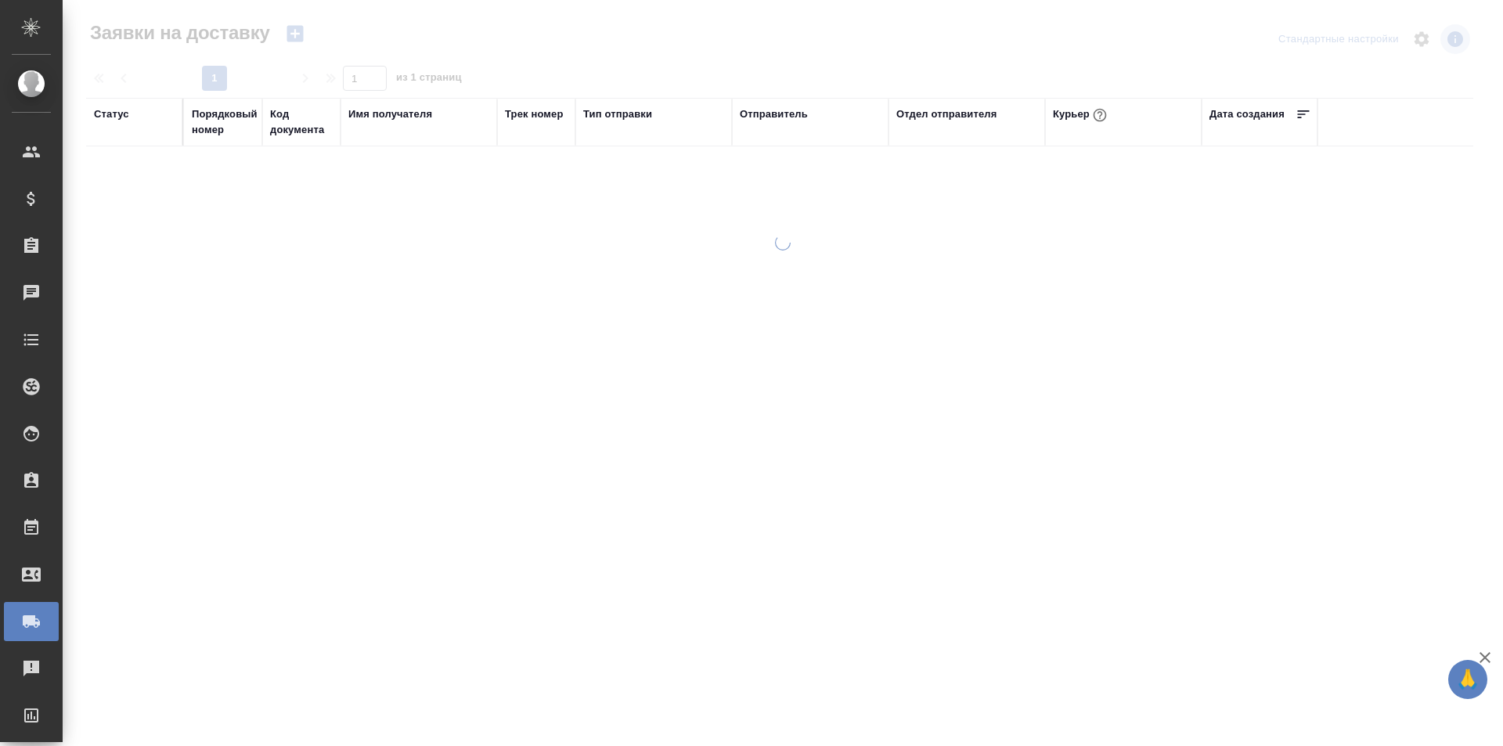
click at [116, 110] on div "Статус" at bounding box center [111, 114] width 35 height 16
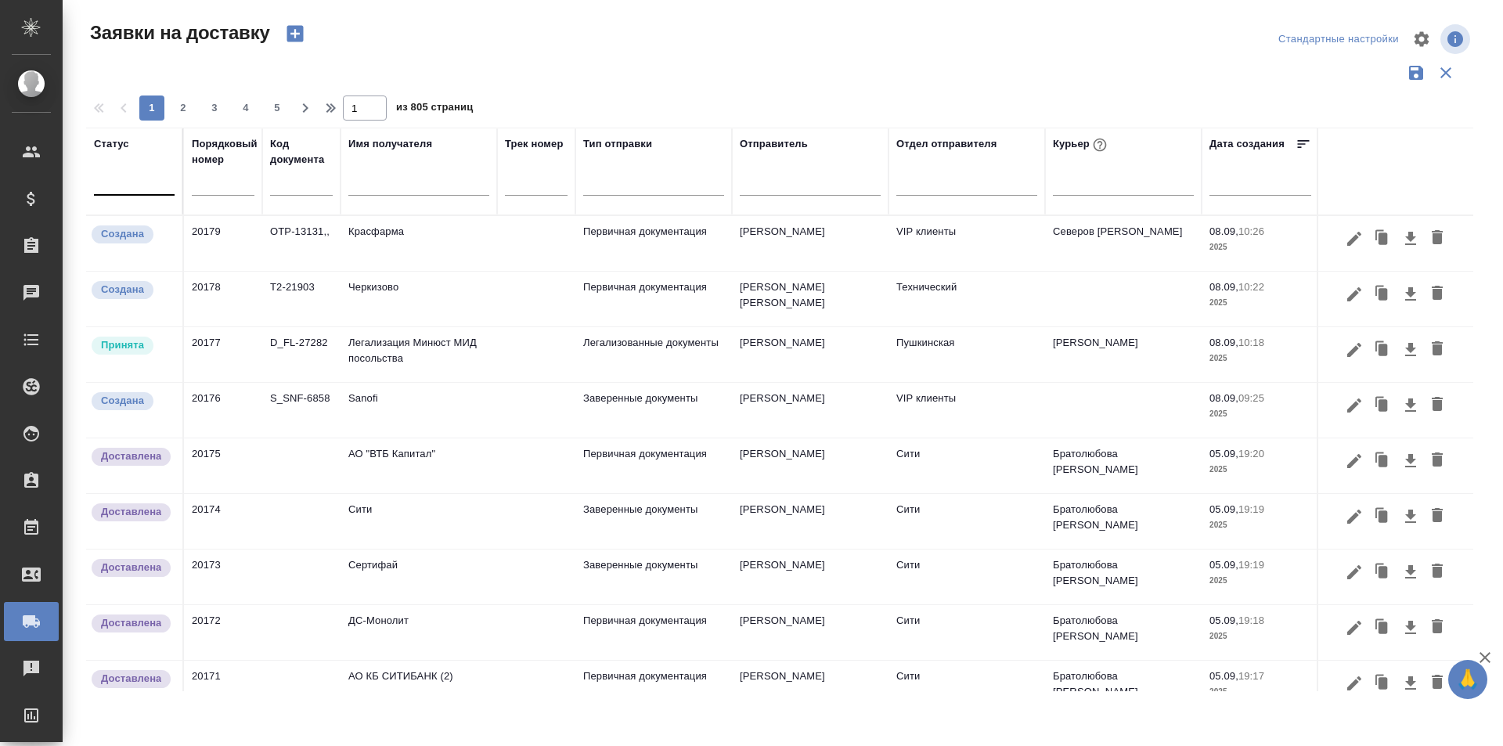
click at [126, 189] on div at bounding box center [134, 179] width 81 height 23
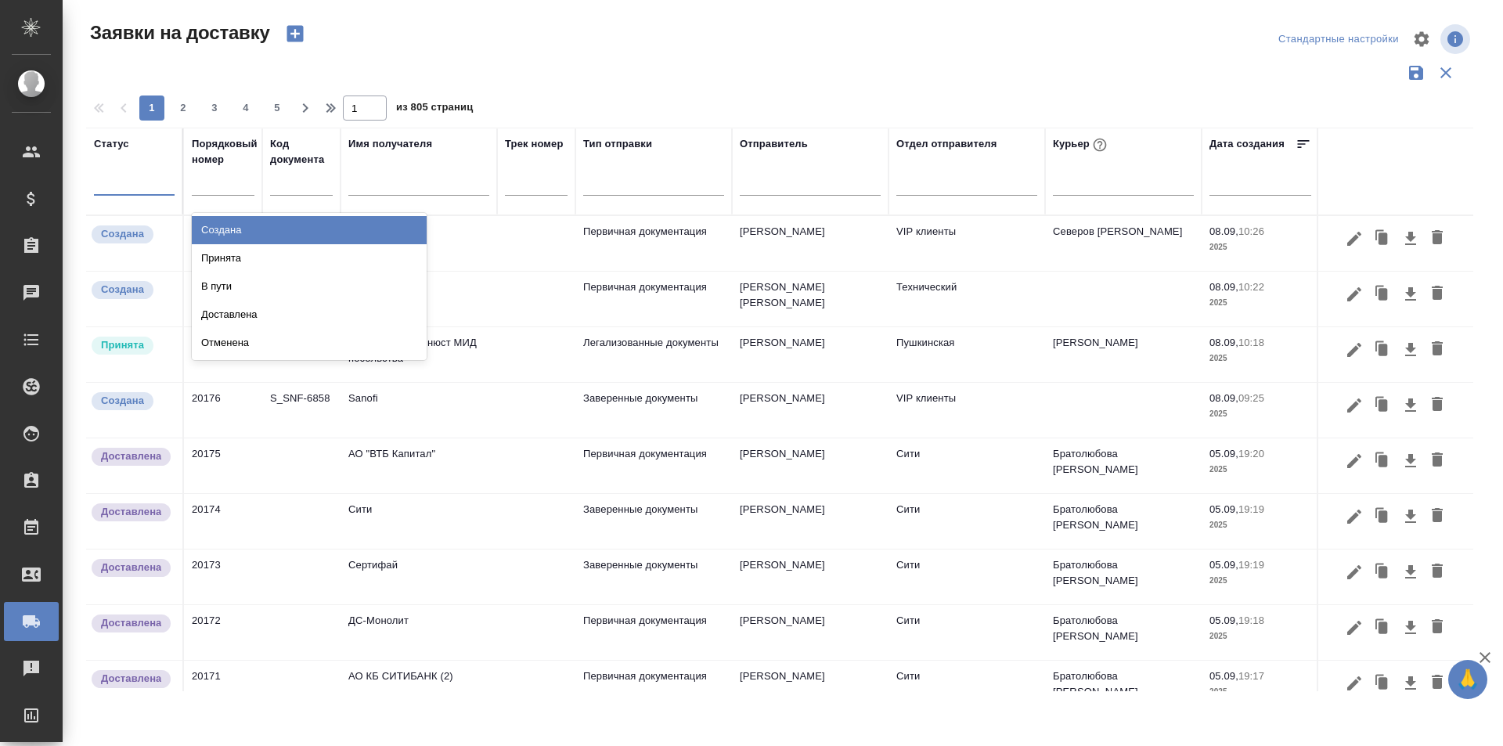
click at [200, 232] on div "Создана" at bounding box center [309, 230] width 235 height 28
click at [139, 189] on div at bounding box center [134, 179] width 81 height 23
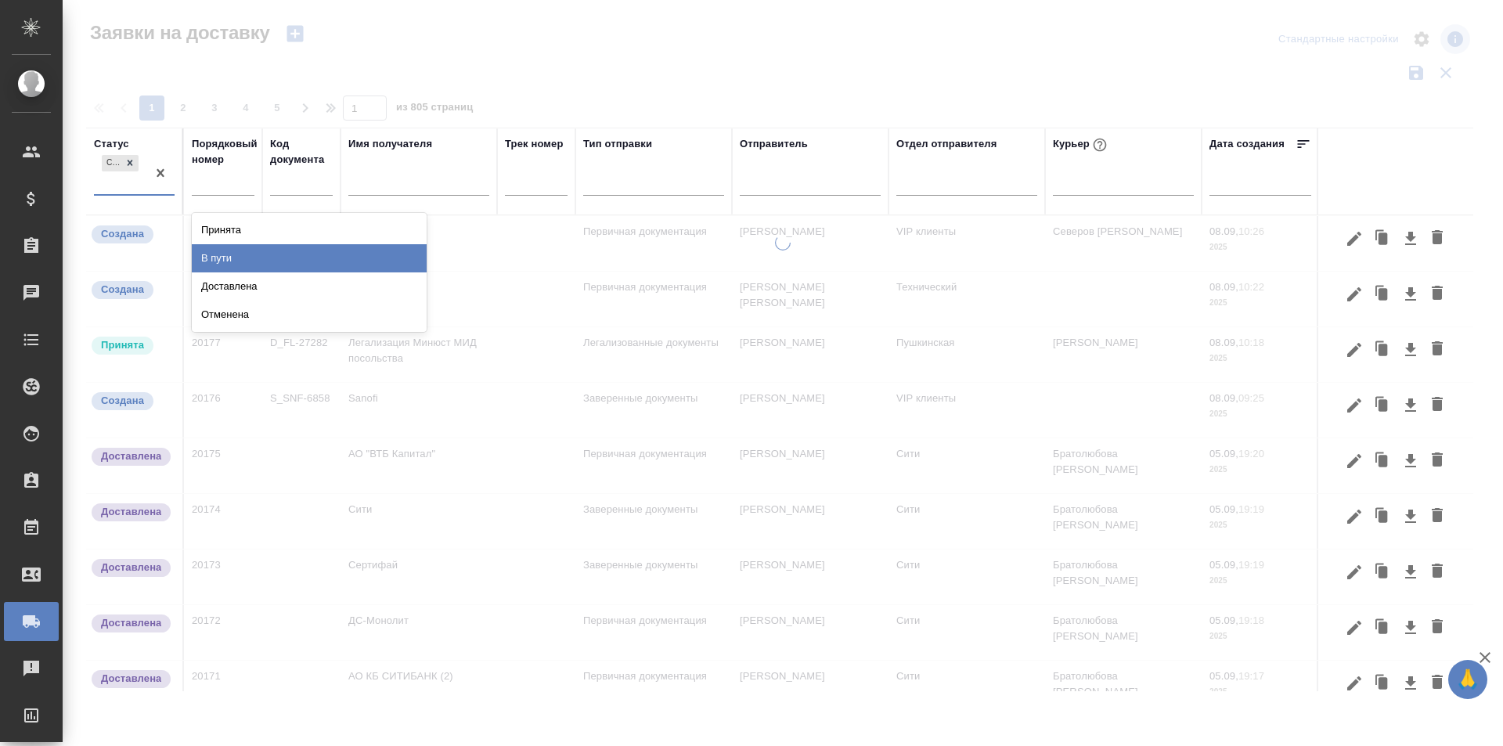
click at [232, 237] on div "Принята" at bounding box center [309, 230] width 235 height 28
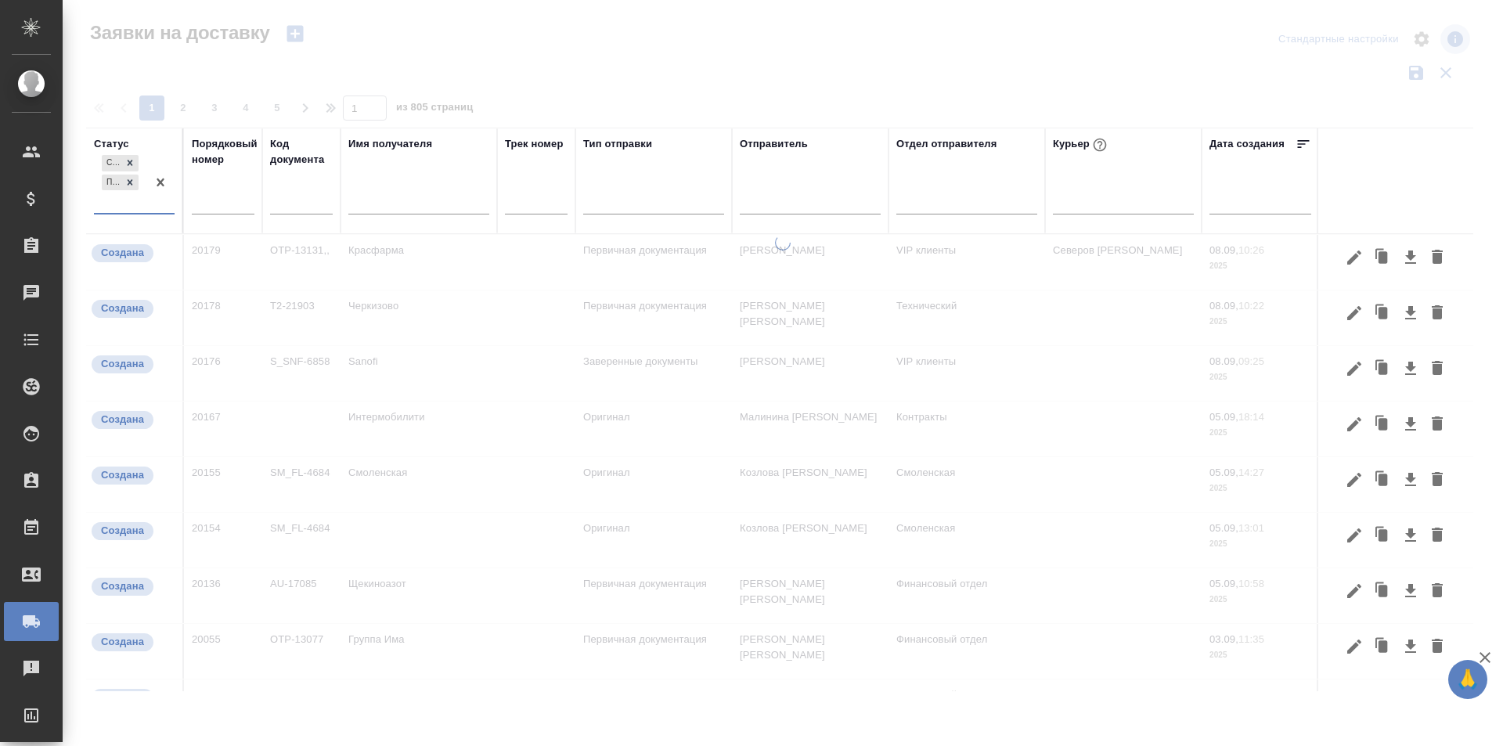
click at [136, 210] on div "Создана Принята" at bounding box center [120, 182] width 52 height 61
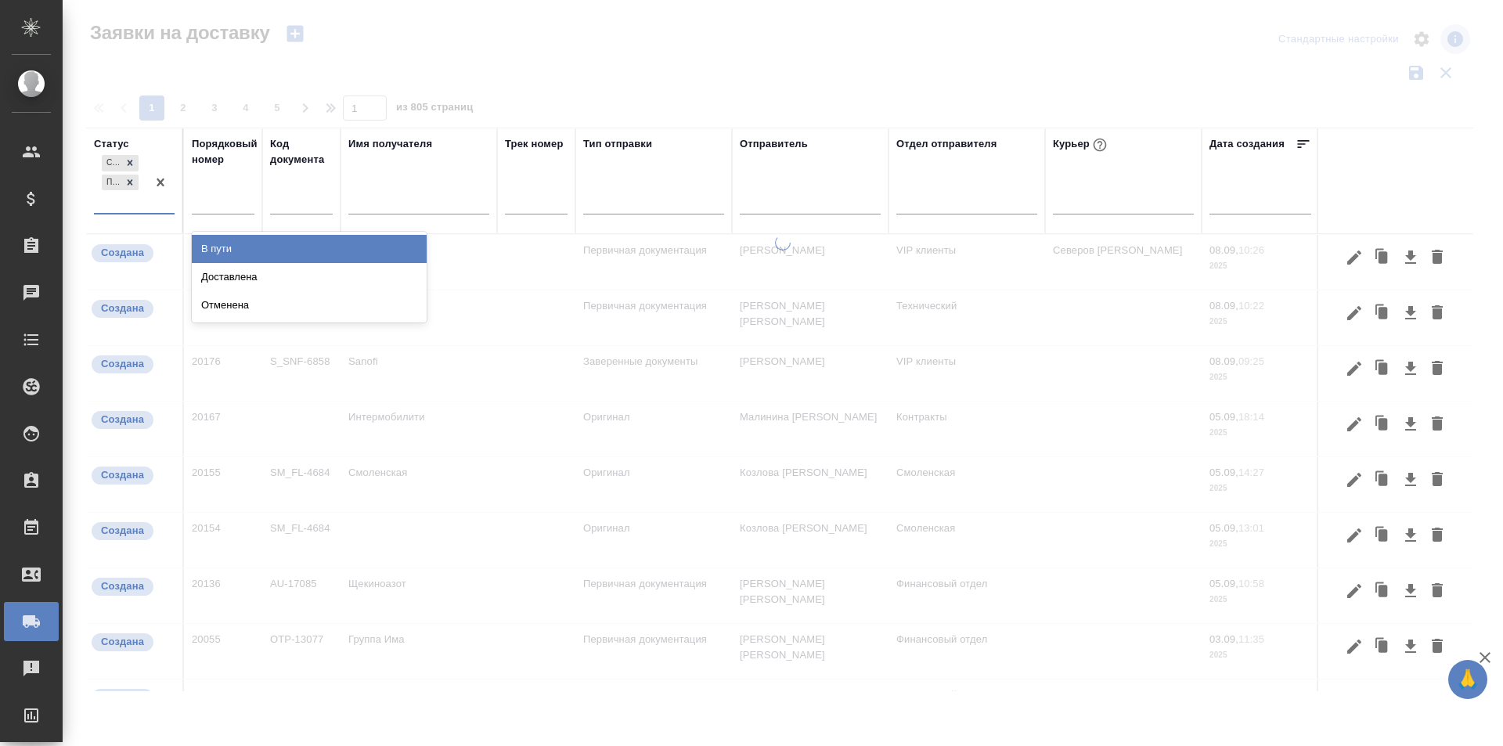
click at [204, 247] on div "В пути" at bounding box center [309, 249] width 235 height 28
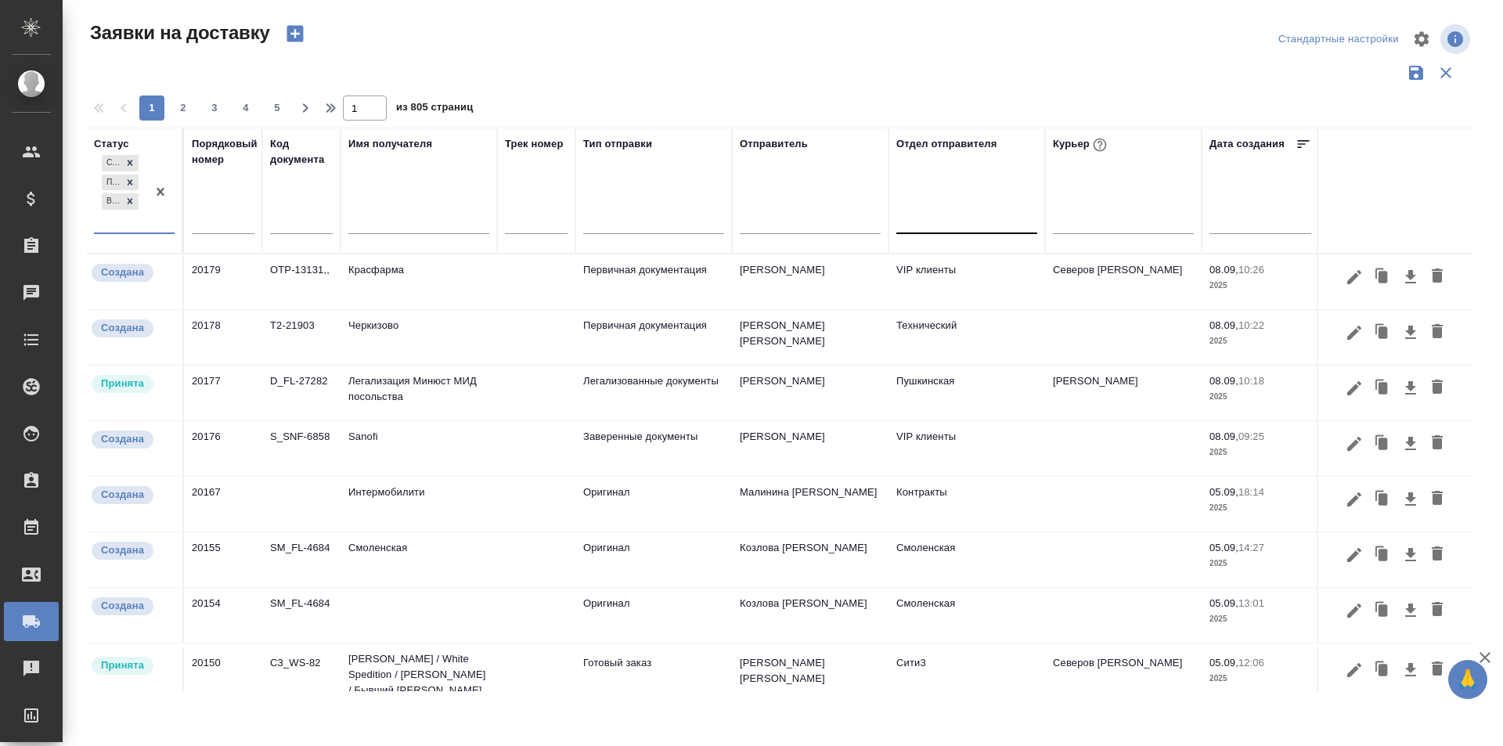
click at [977, 223] on div at bounding box center [966, 218] width 141 height 23
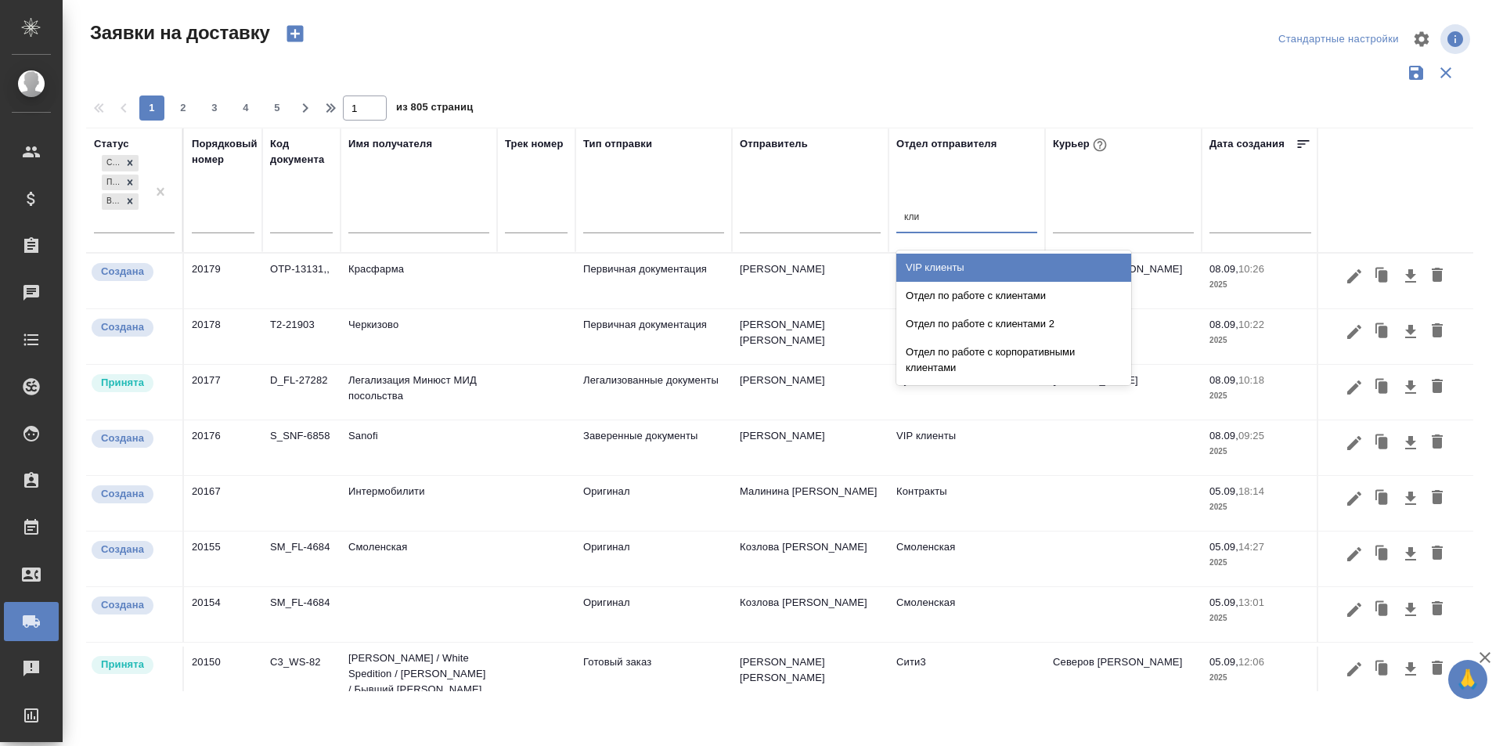
type input "клие"
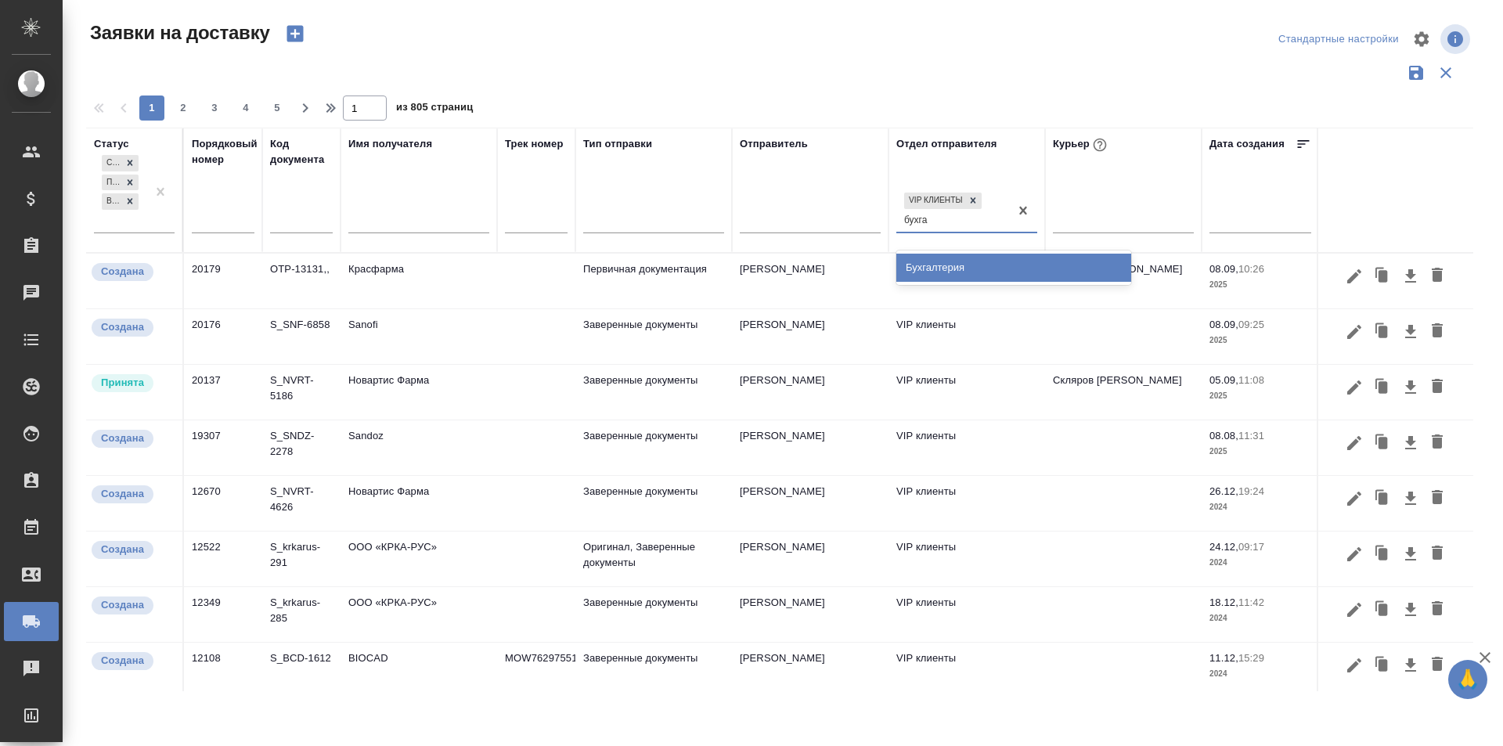
type input "бухгал"
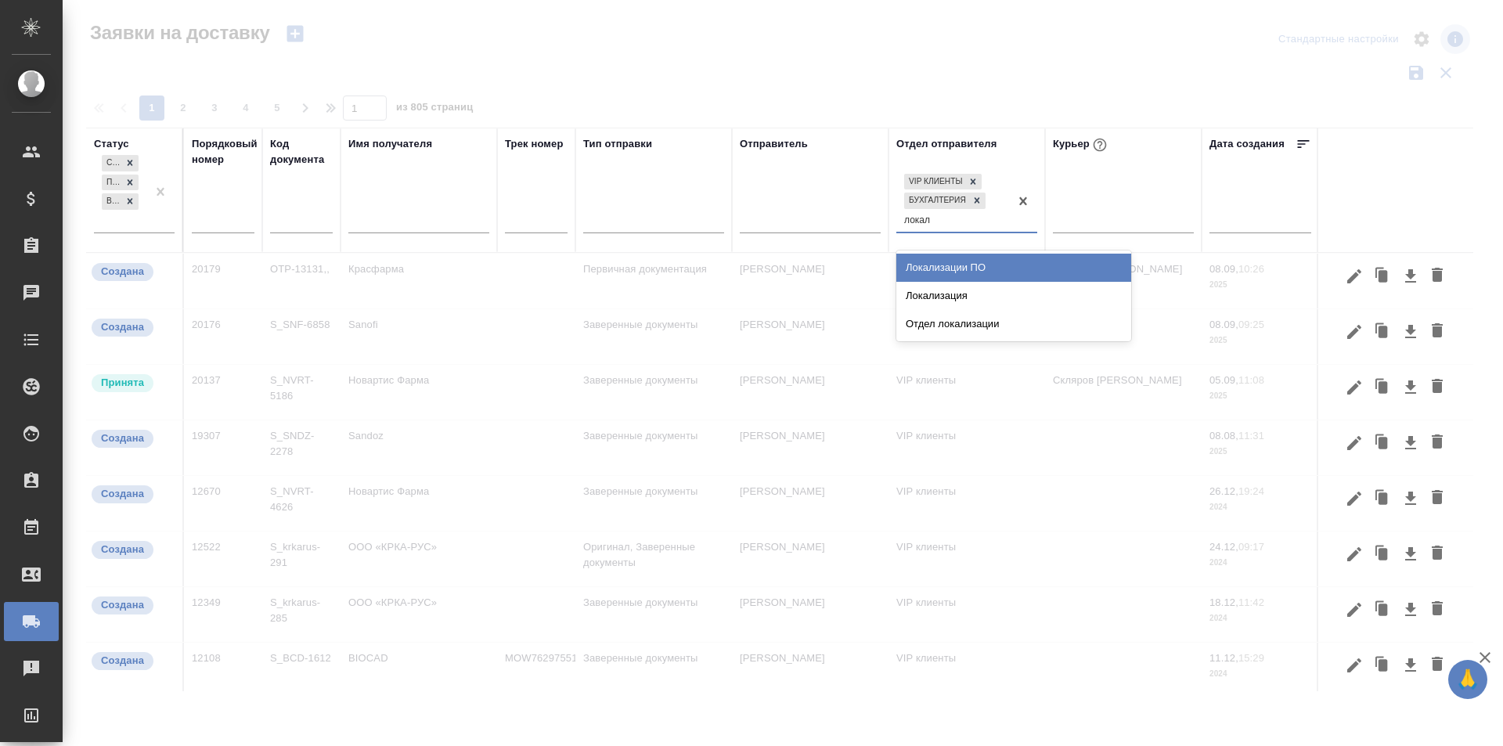
type input "локали"
type input "ц"
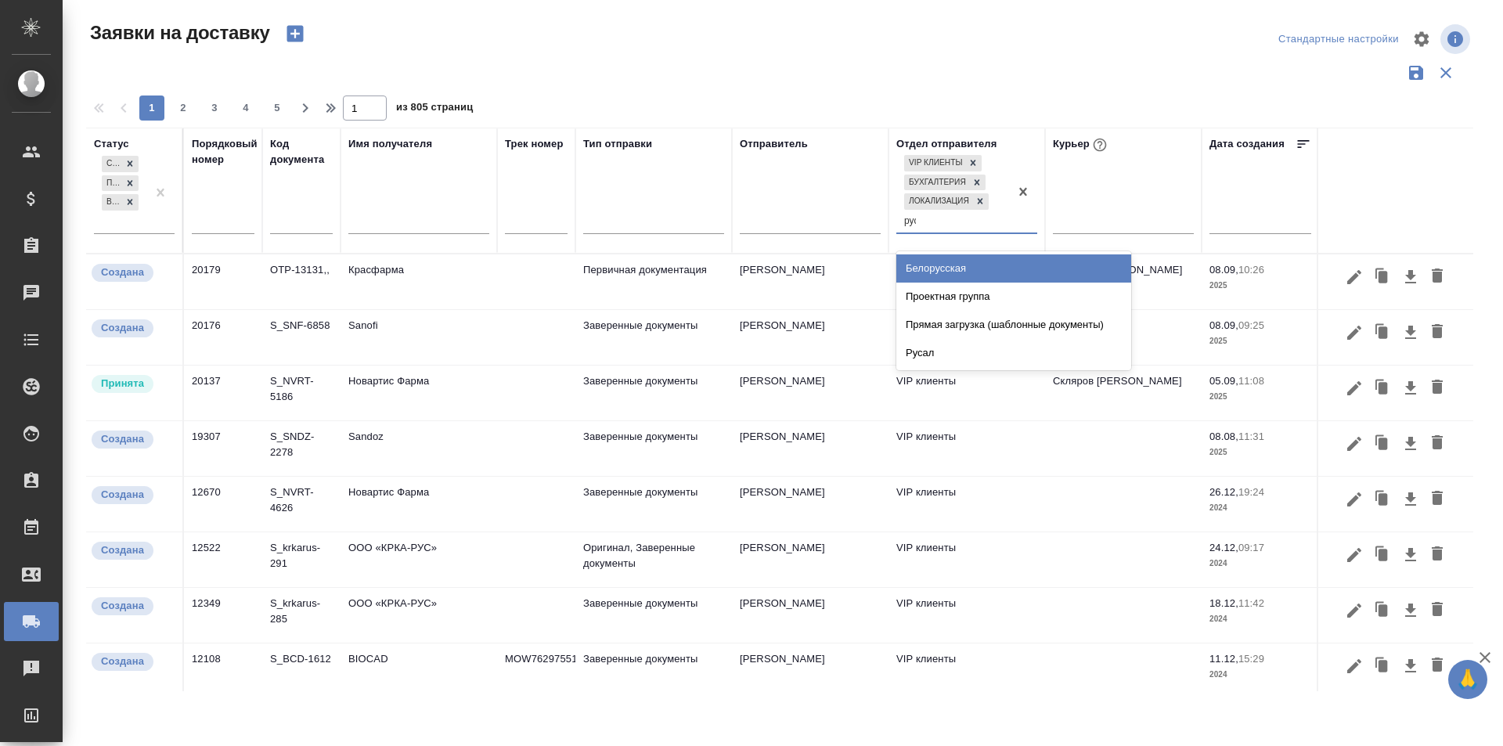
type input "руса"
type input "контра"
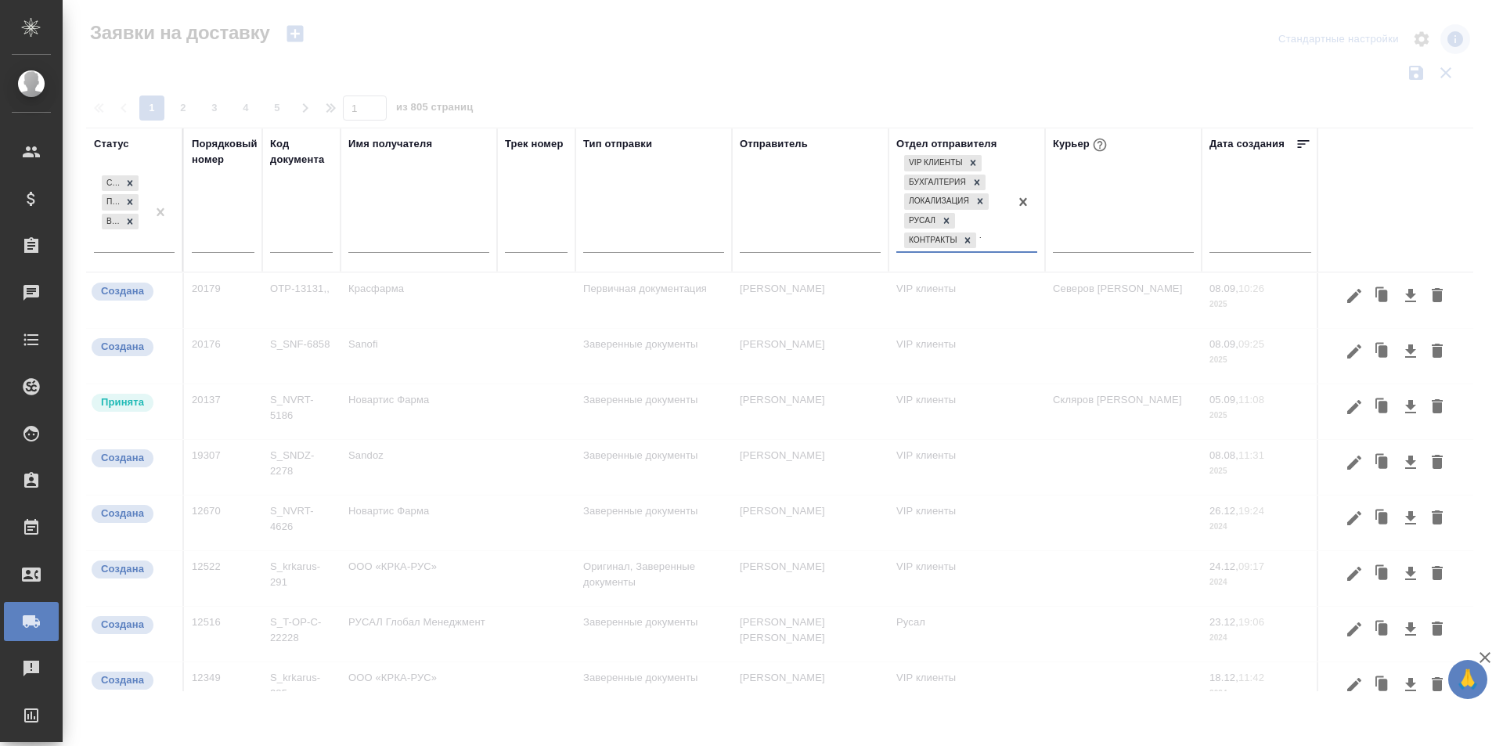
type input "техни"
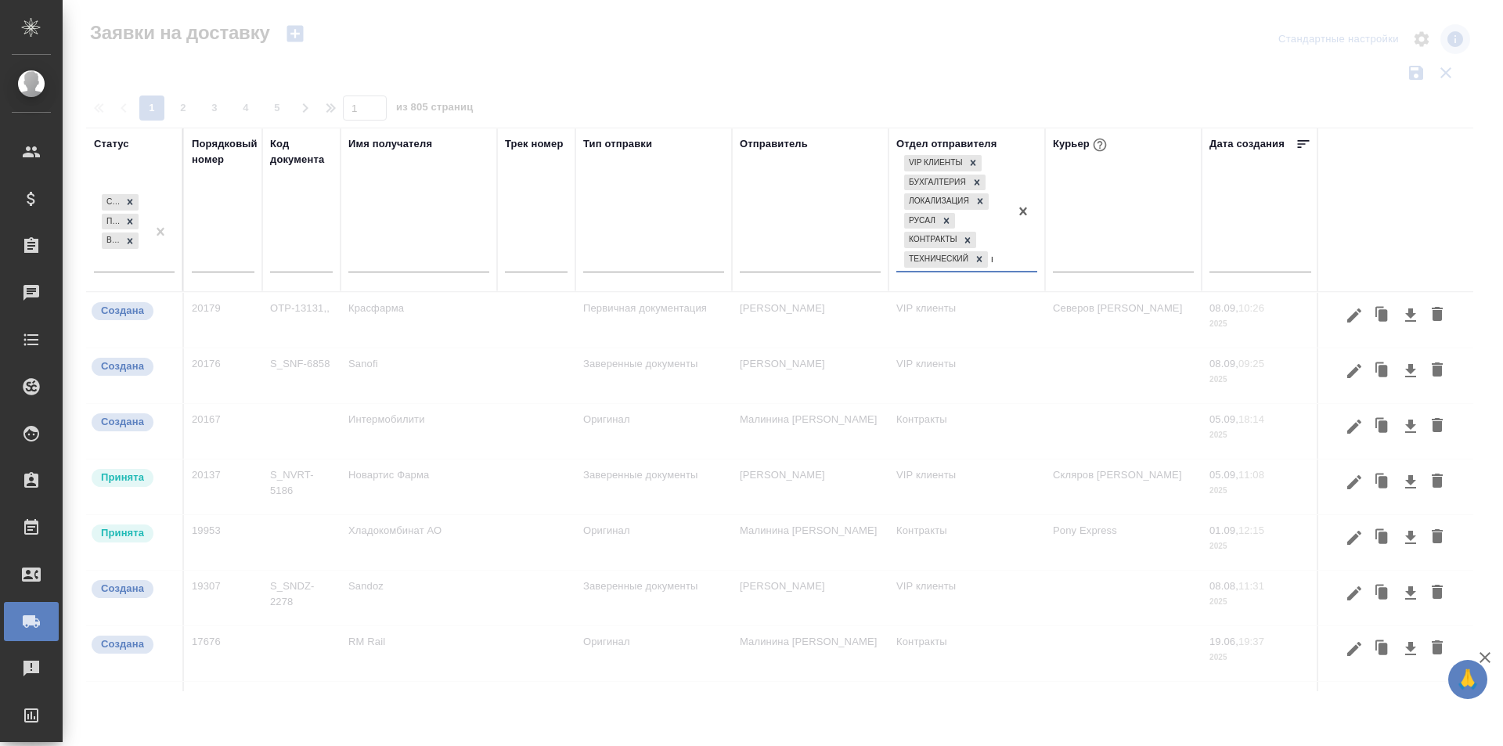
type input "юрид"
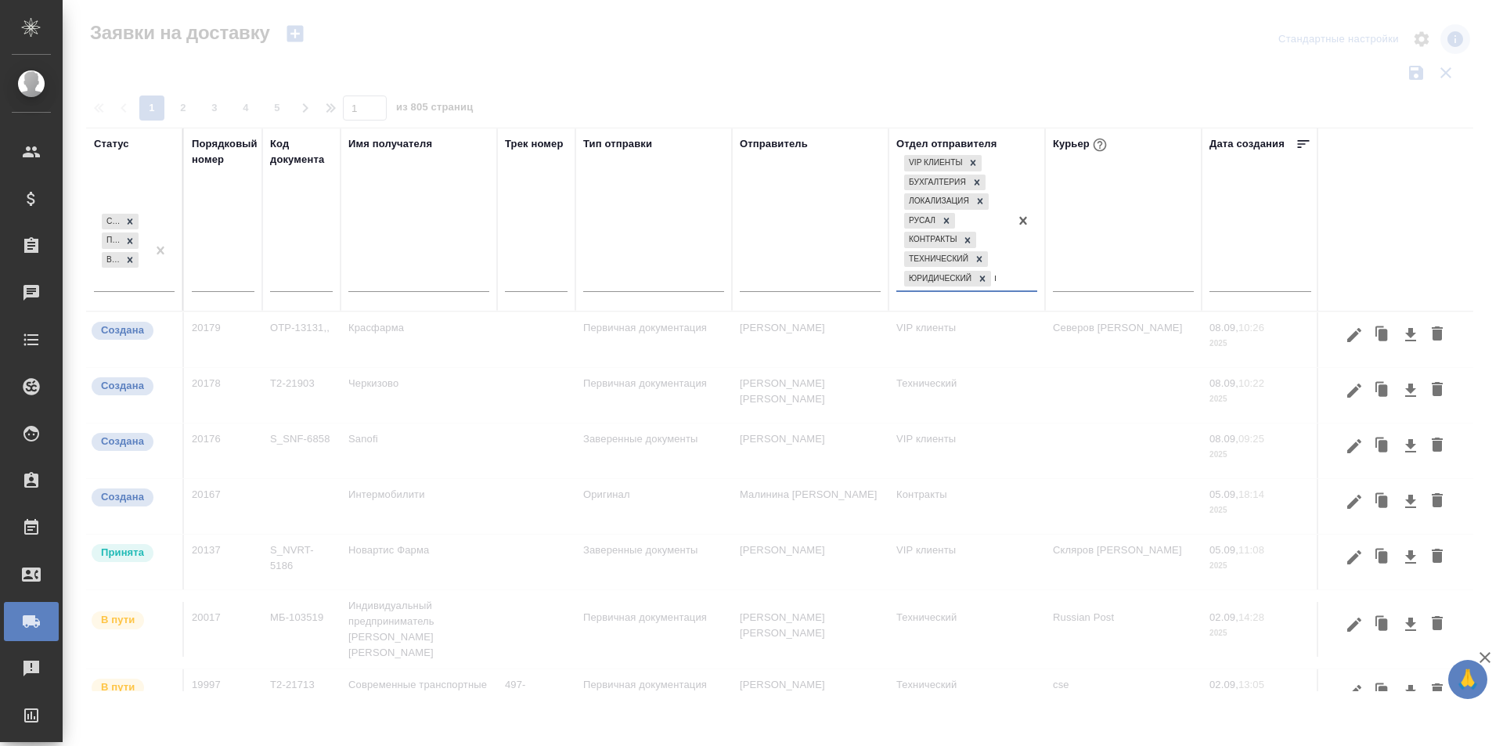
type input "цо"
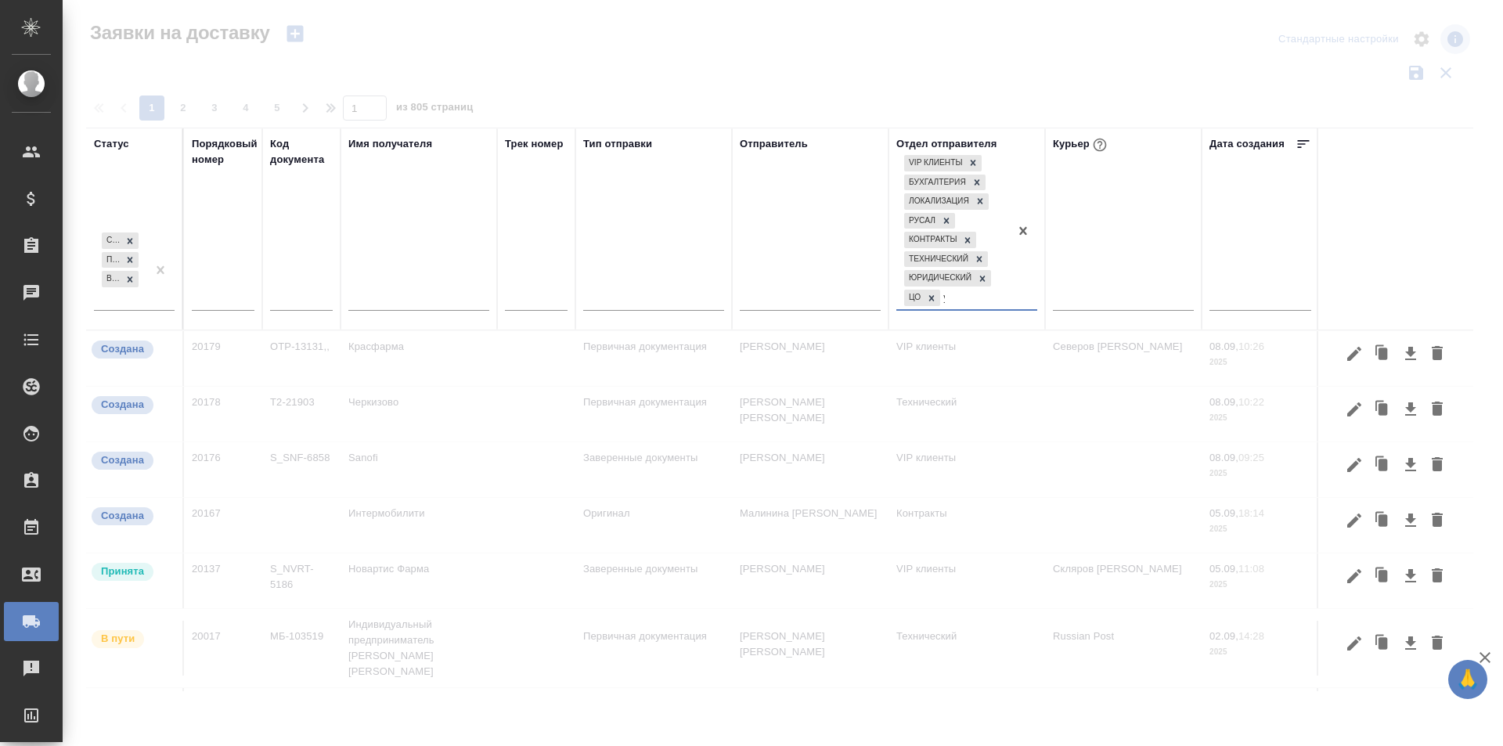
type input "устн"
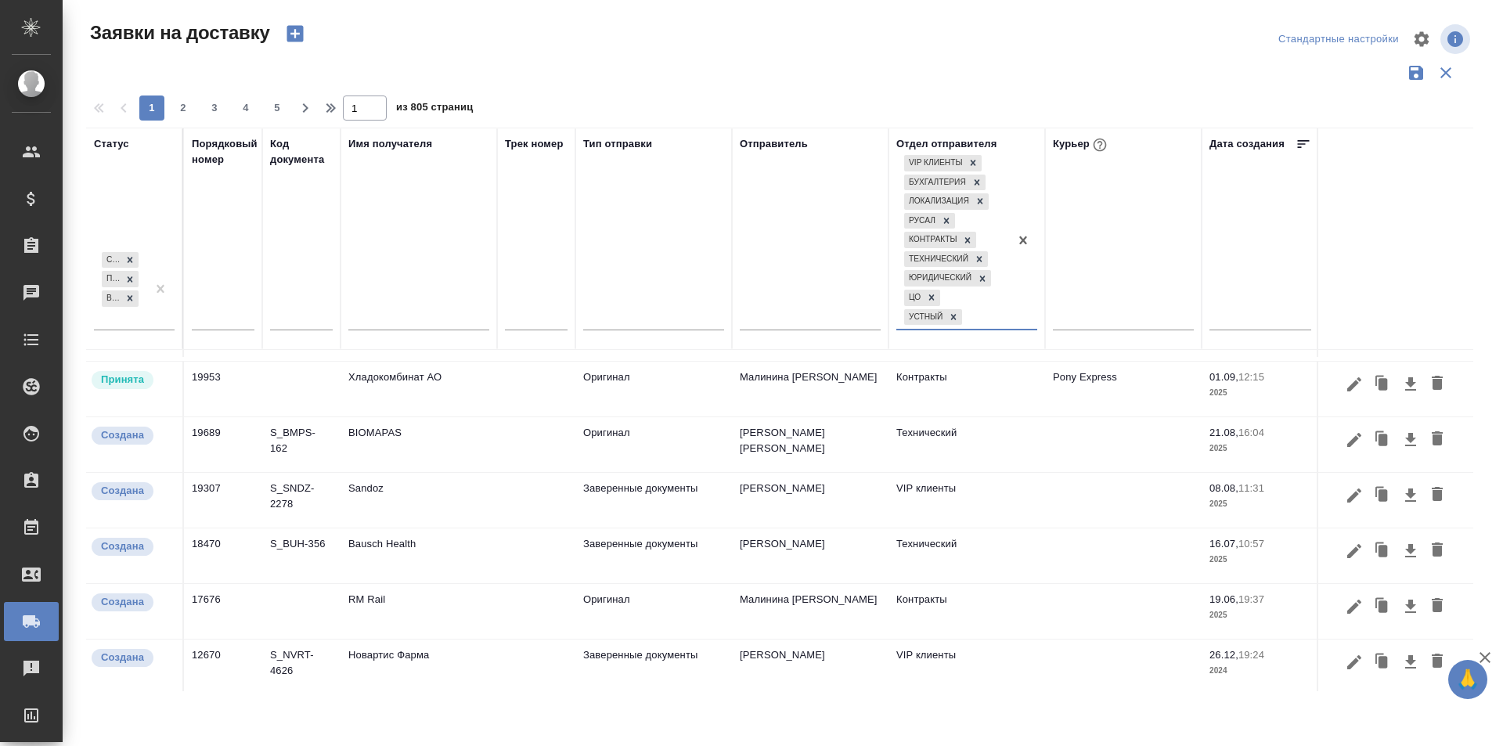
scroll to position [466, 0]
click at [1345, 545] on icon "button" at bounding box center [1354, 550] width 19 height 19
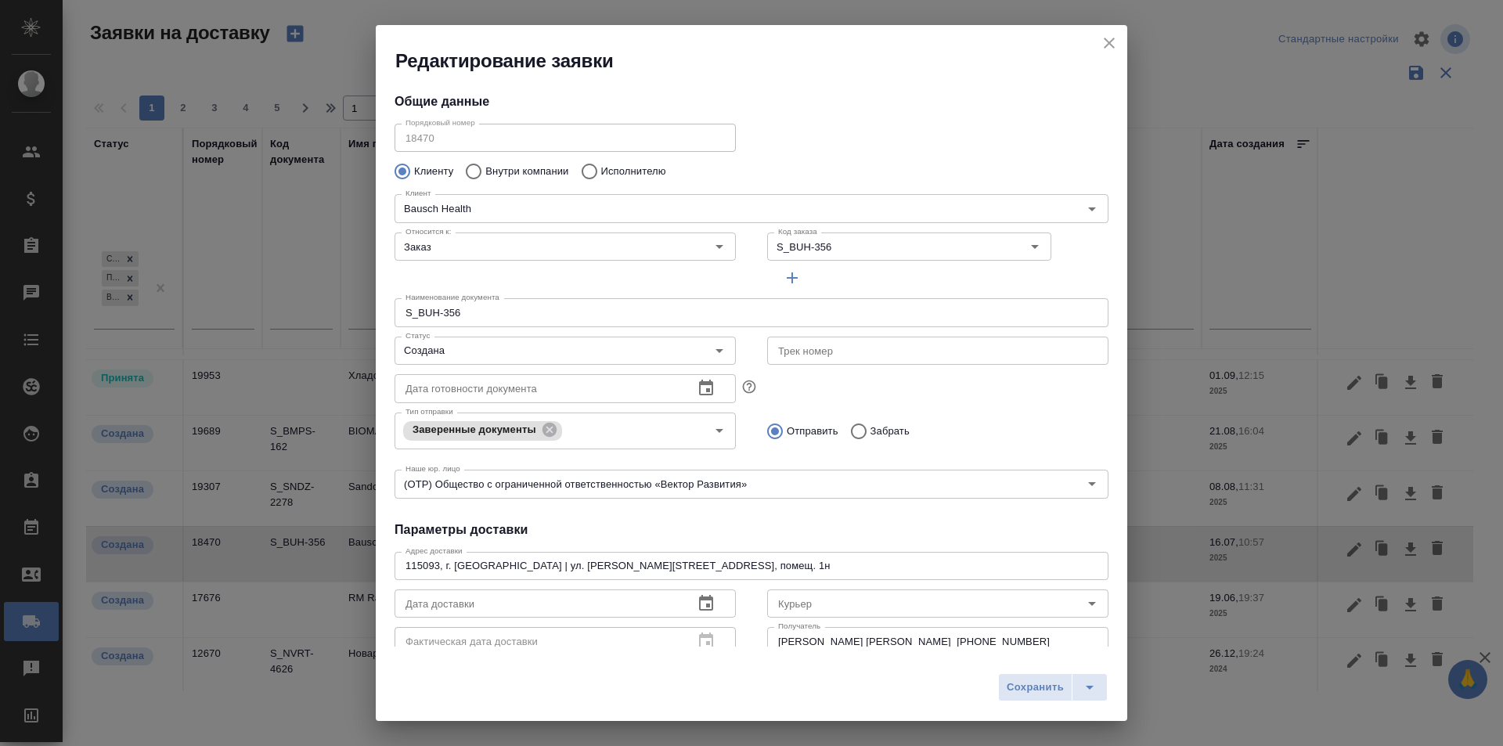
scroll to position [465, 0]
type input "Самойлова Александра"
type input "+7 985 104 5173"
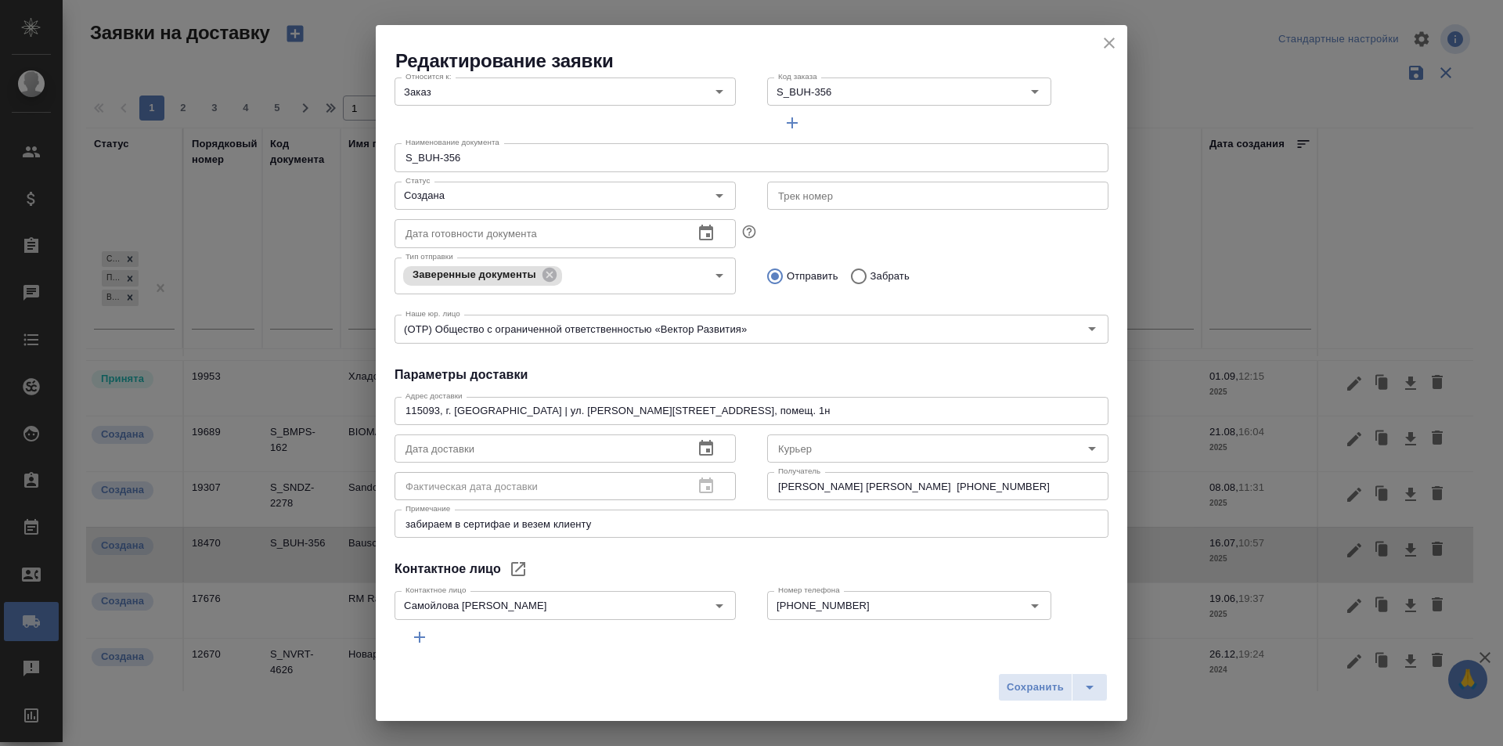
scroll to position [157, 0]
click at [832, 451] on input "Курьер" at bounding box center [911, 447] width 279 height 19
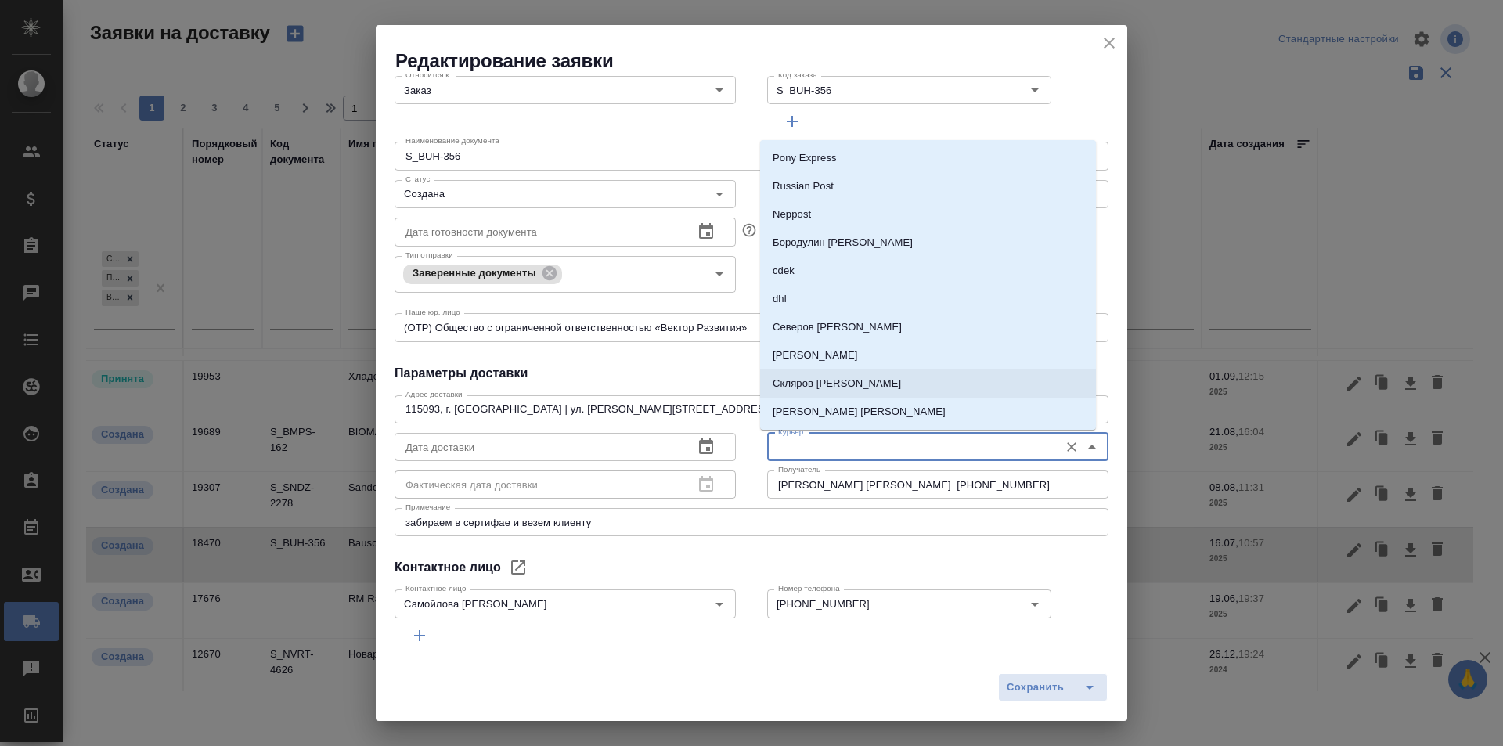
click at [834, 390] on p "Скляров [PERSON_NAME]" at bounding box center [837, 384] width 128 height 16
type input "Скляров [PERSON_NAME]"
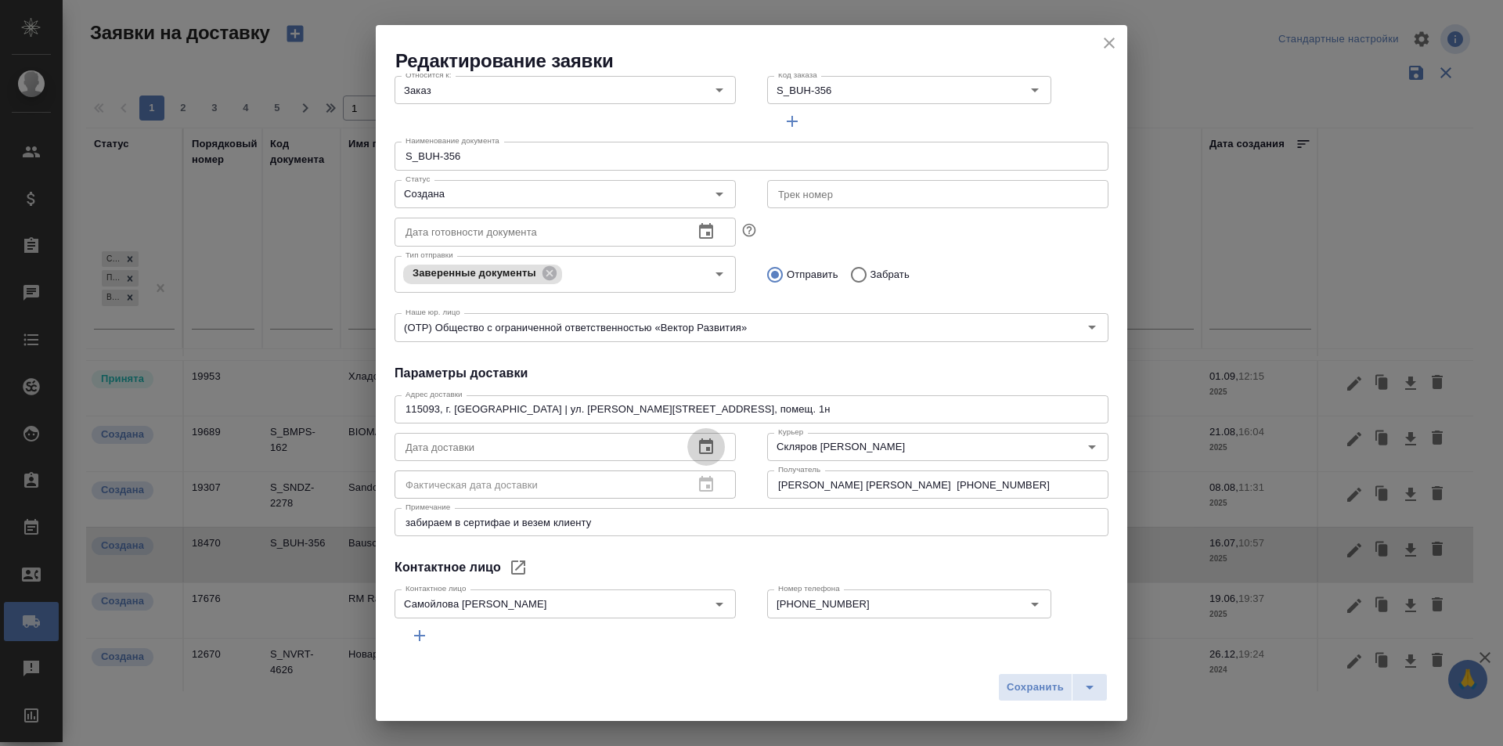
click at [689, 445] on button "button" at bounding box center [706, 447] width 38 height 38
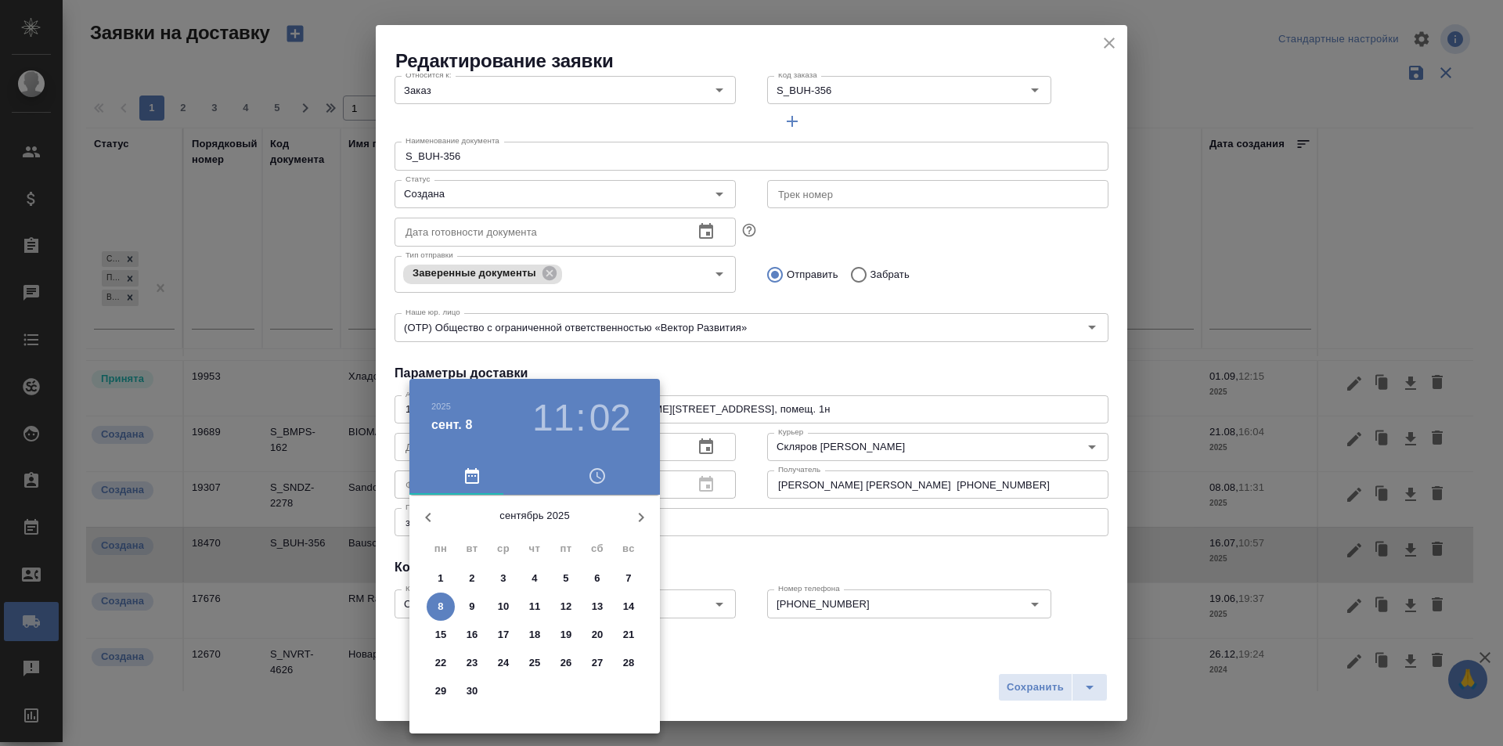
click at [428, 519] on icon "button" at bounding box center [427, 517] width 5 height 9
click at [531, 631] on p "17" at bounding box center [535, 635] width 12 height 16
type input "17.07.2025 11:02"
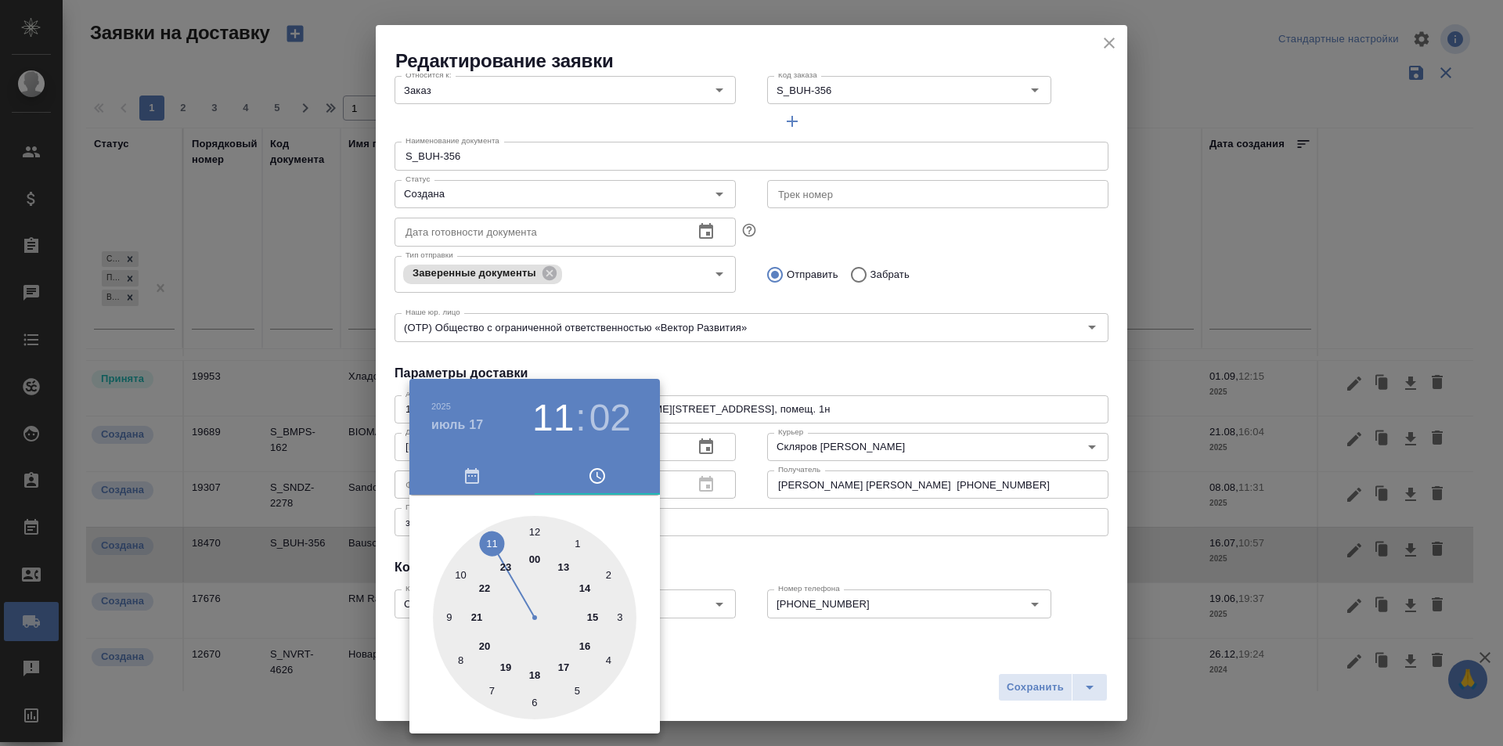
click at [743, 545] on div at bounding box center [751, 373] width 1503 height 746
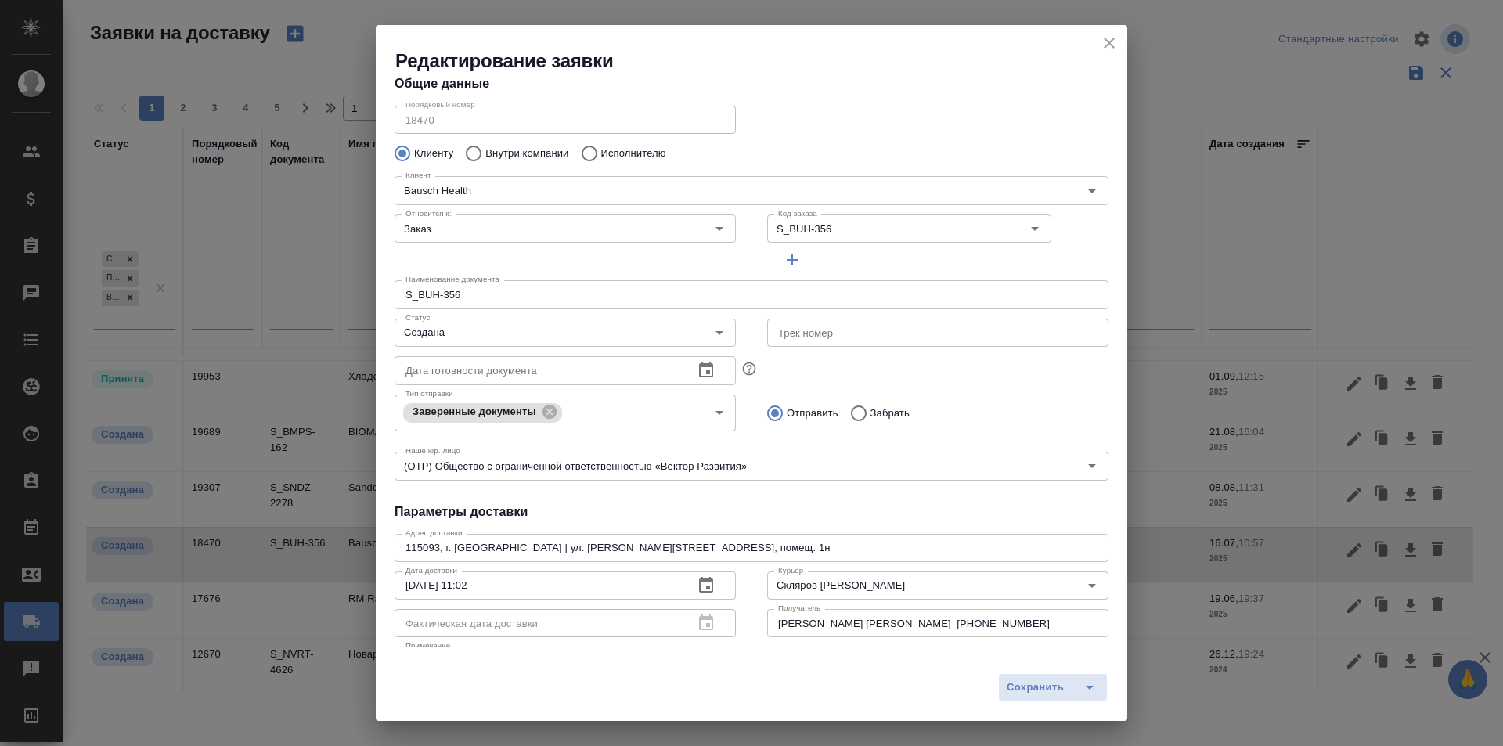
scroll to position [0, 0]
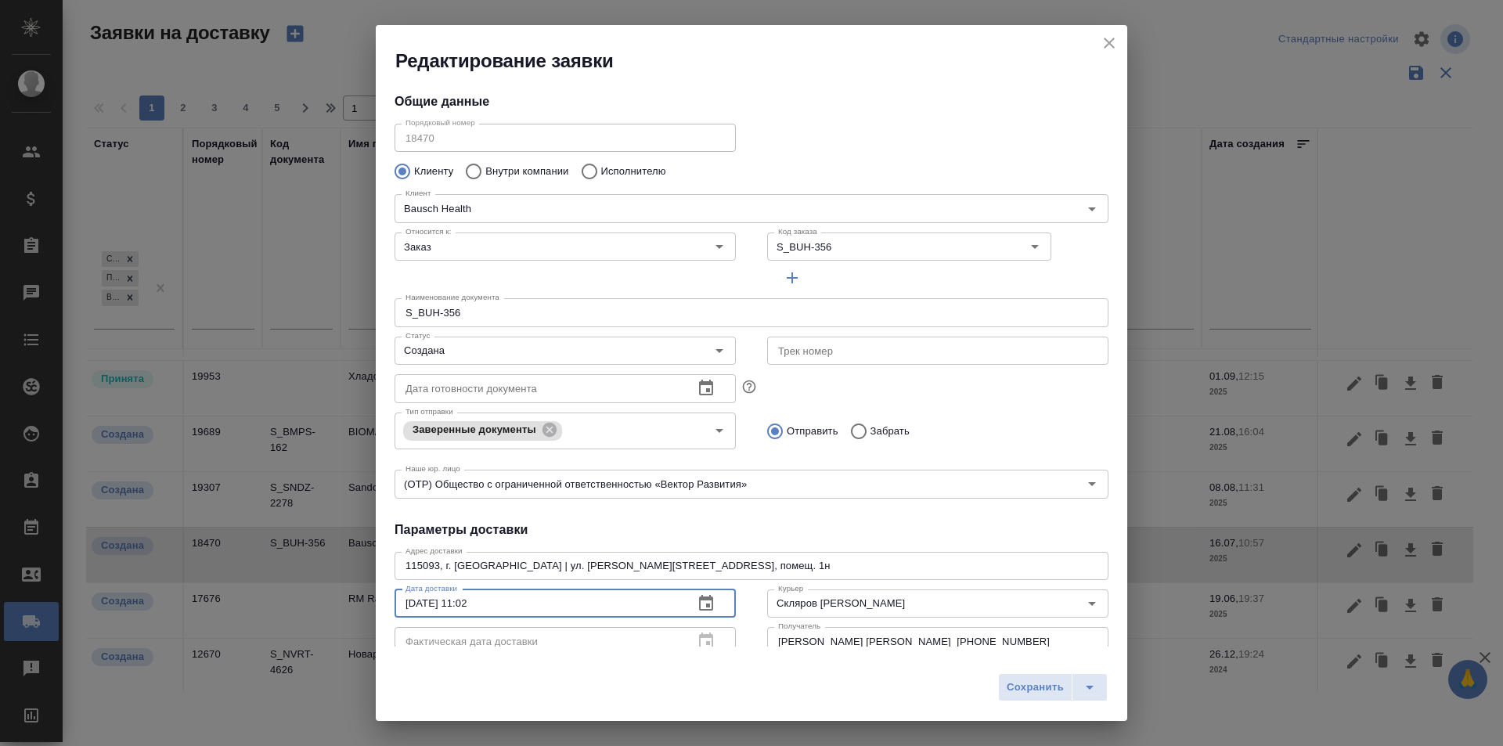
drag, startPoint x: 529, startPoint y: 605, endPoint x: 344, endPoint y: 611, distance: 184.8
click at [344, 611] on div "Редактирование заявки Общие данные Порядковый номер 18470 Порядковый номер Клие…" at bounding box center [751, 373] width 1503 height 746
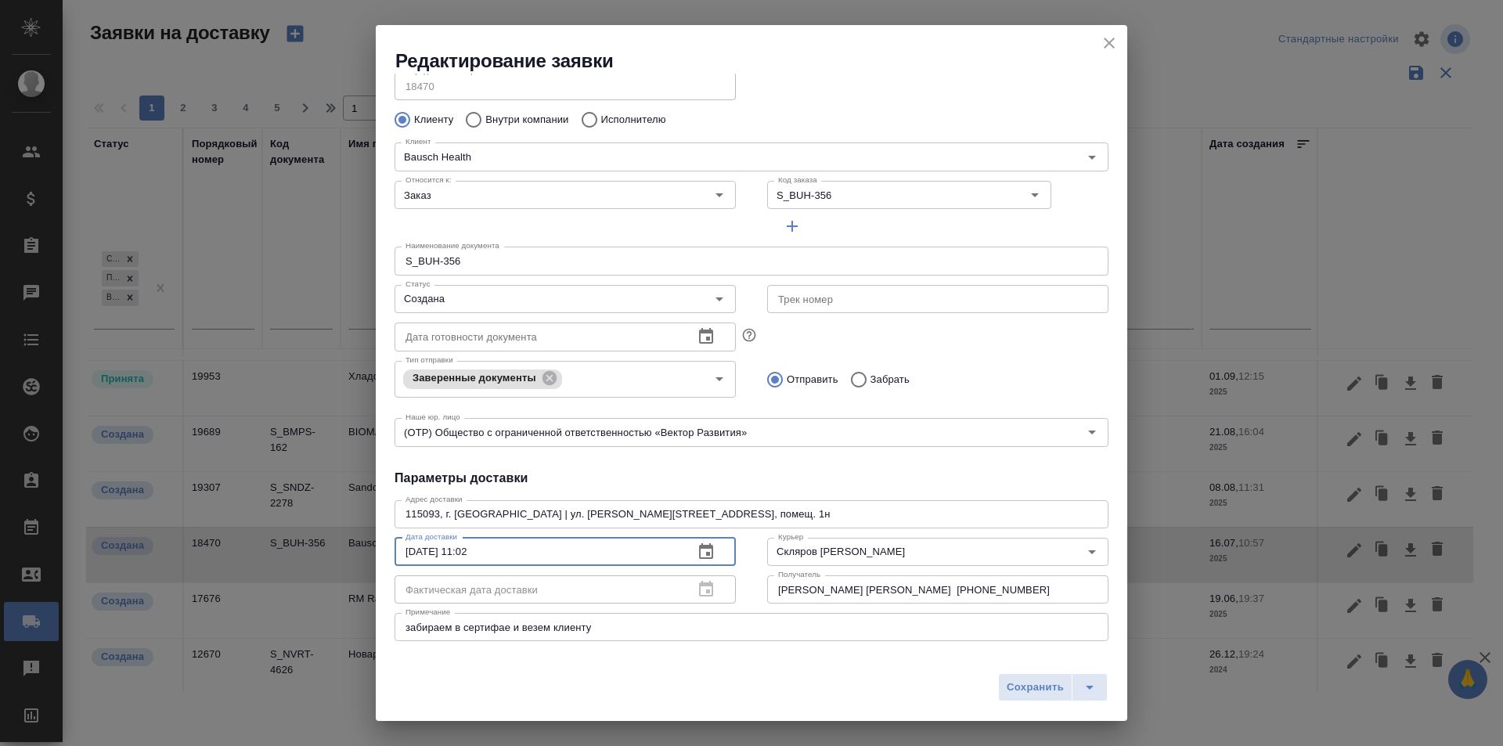
scroll to position [78, 0]
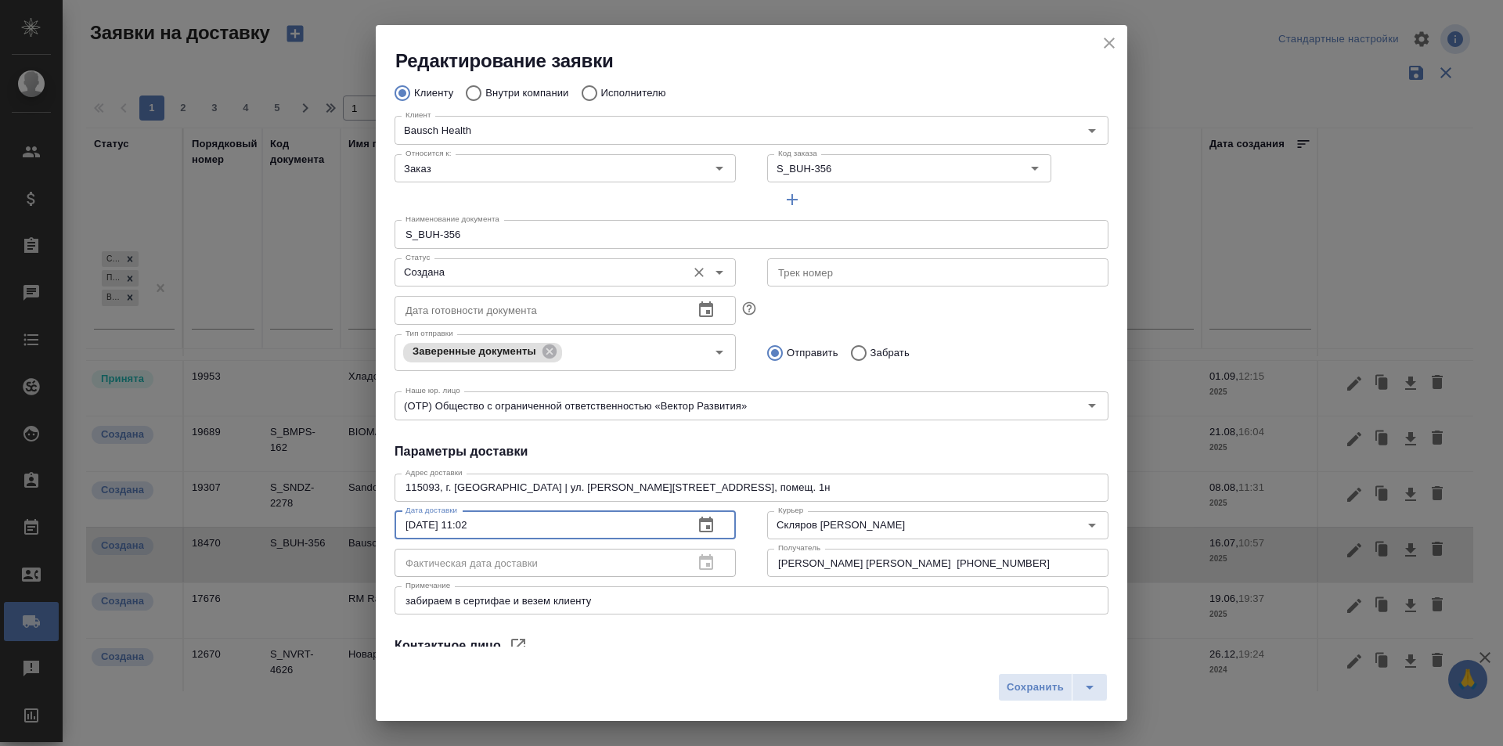
click at [575, 259] on div "Создана Статус" at bounding box center [564, 272] width 341 height 28
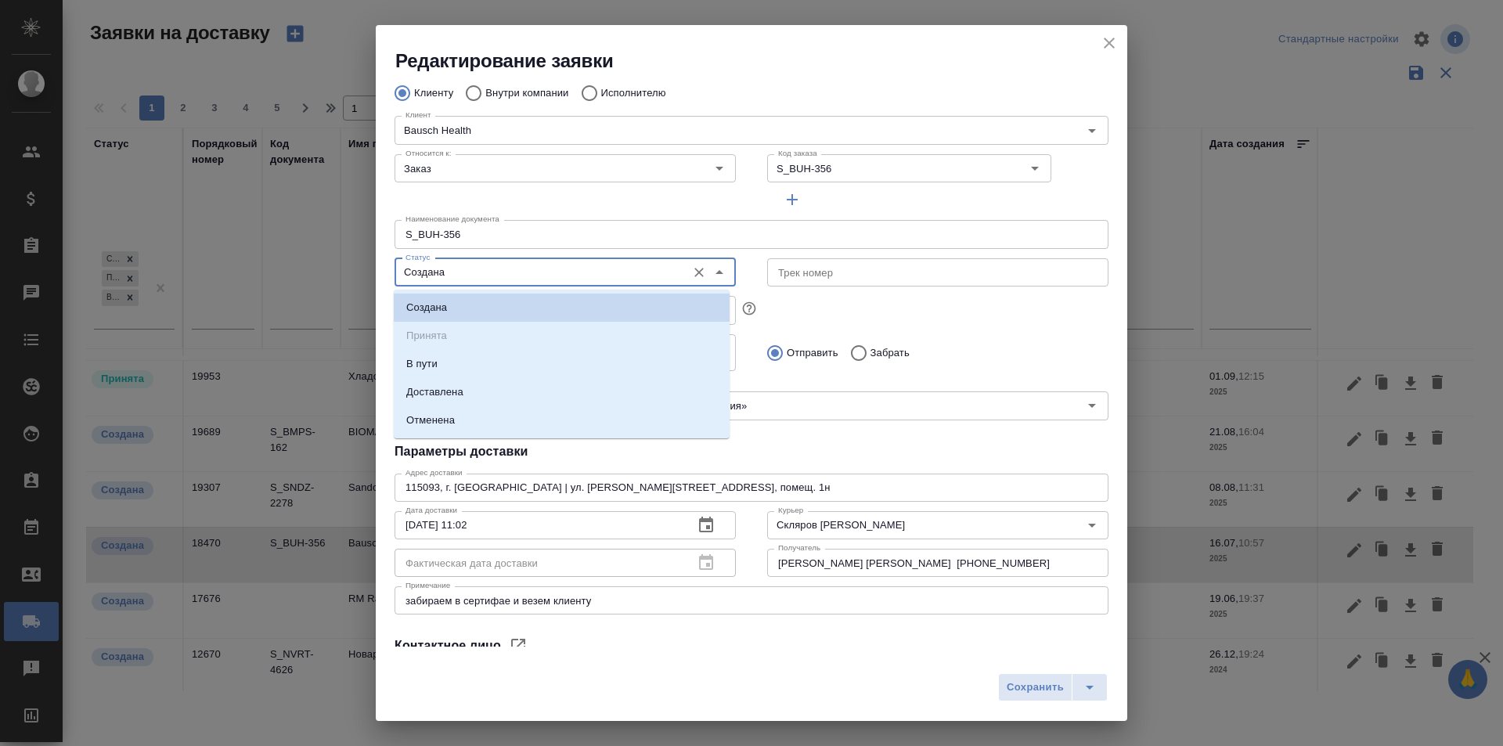
click at [533, 269] on input "Создана" at bounding box center [538, 272] width 279 height 19
click at [477, 385] on li "Доставлена" at bounding box center [562, 392] width 336 height 28
type input "Доставлена"
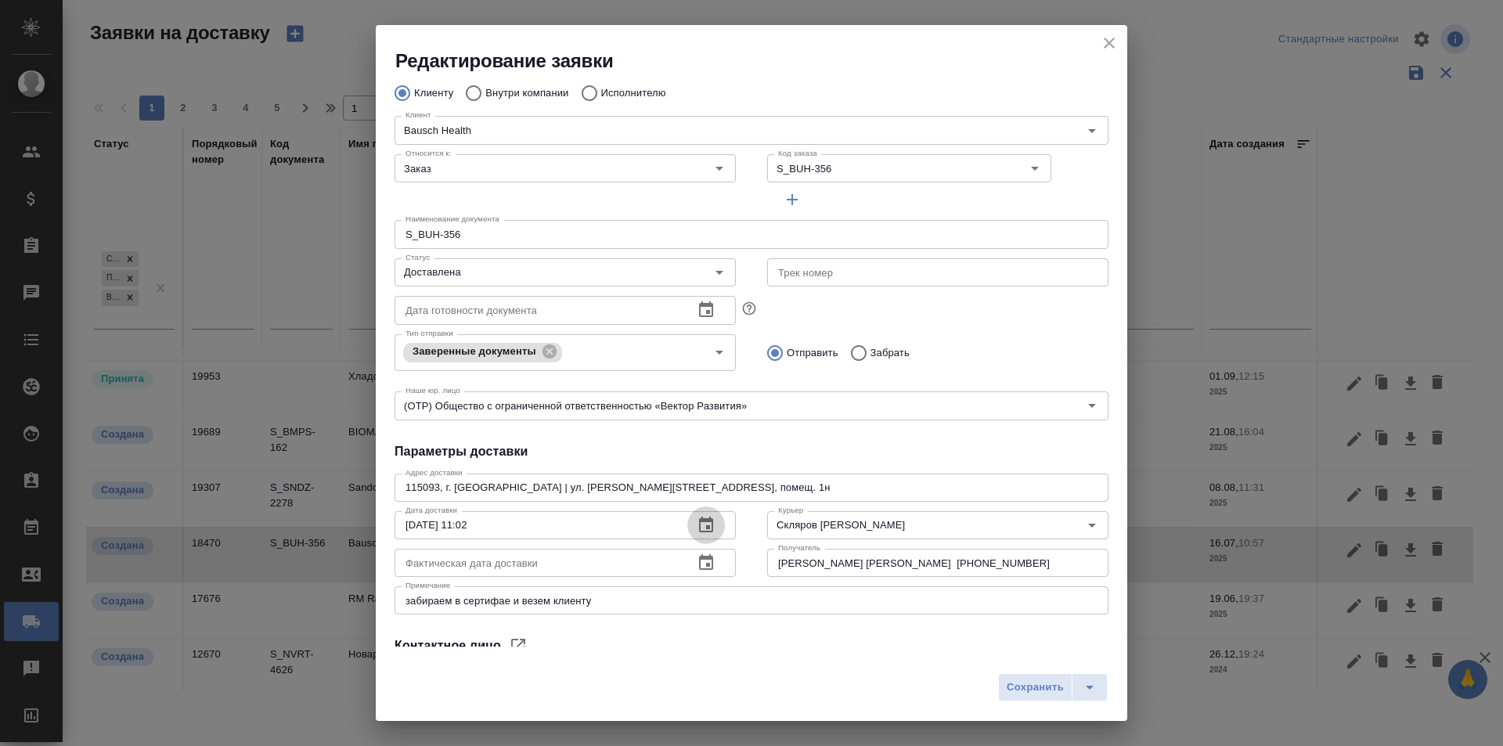
click at [698, 531] on icon "button" at bounding box center [706, 525] width 19 height 19
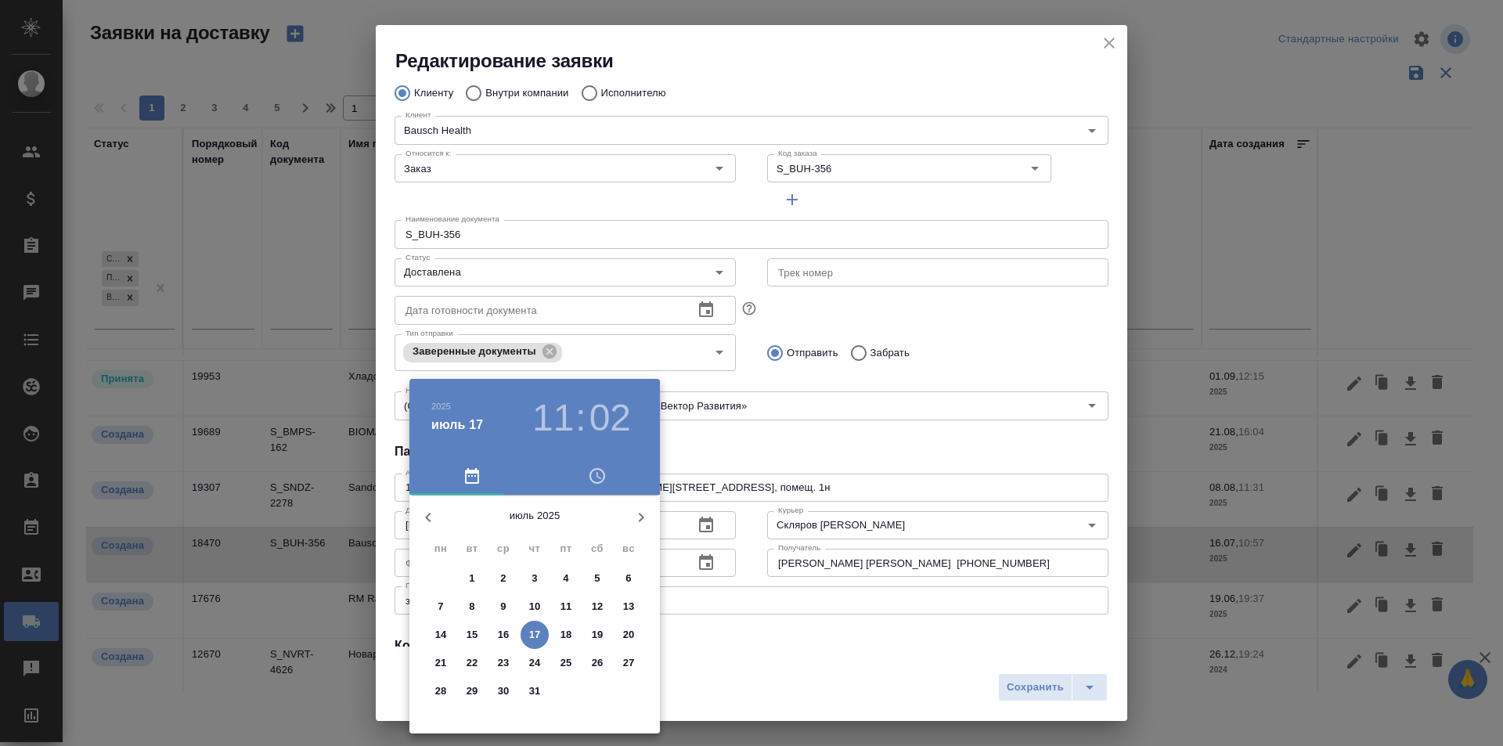
click at [734, 521] on div at bounding box center [751, 373] width 1503 height 746
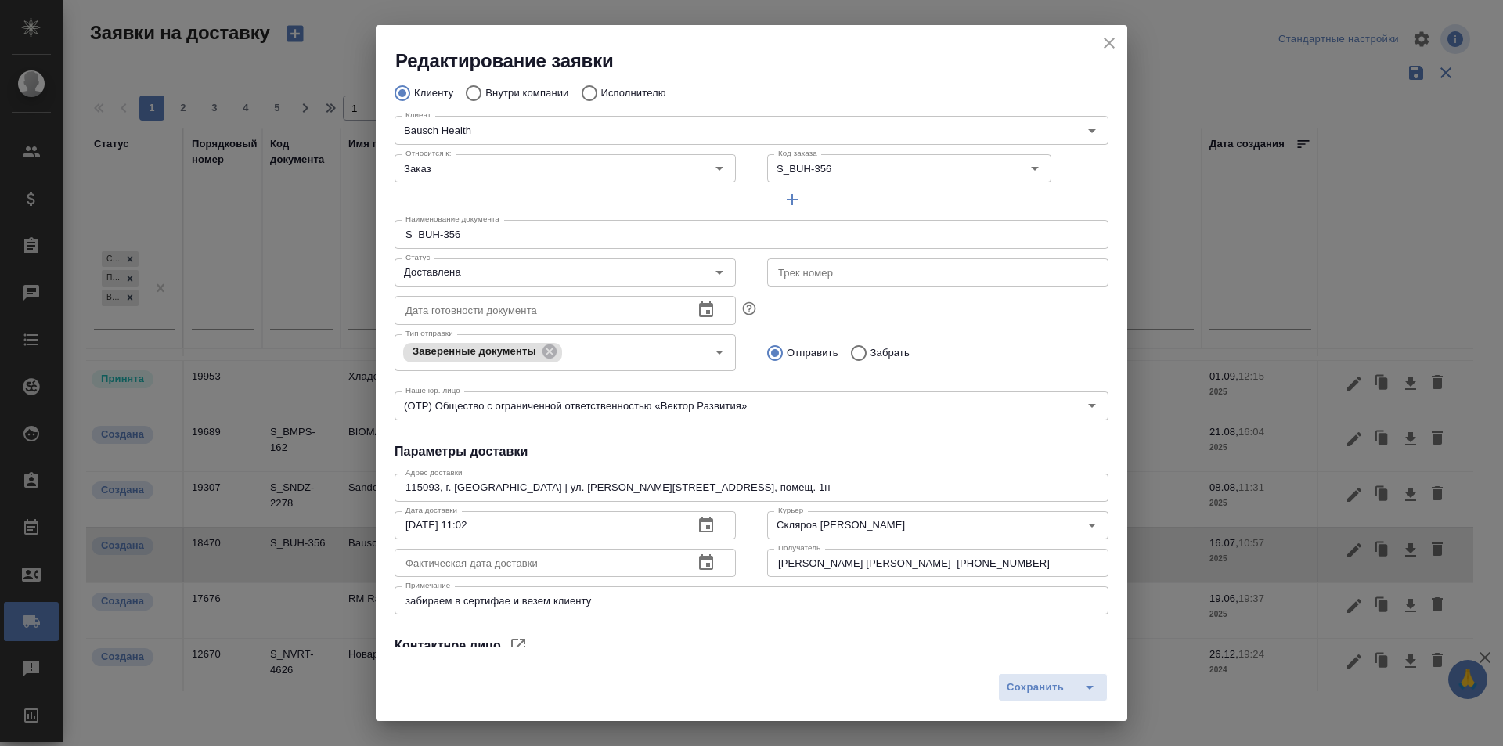
click at [620, 553] on input "text" at bounding box center [537, 563] width 286 height 28
paste input "17.07.2025 11:02"
type input "17.07.2025 11:02"
drag, startPoint x: 511, startPoint y: 526, endPoint x: 289, endPoint y: 567, distance: 226.1
click at [289, 567] on div "Редактирование заявки Общие данные Порядковый номер 18470 Порядковый номер Клие…" at bounding box center [751, 373] width 1503 height 746
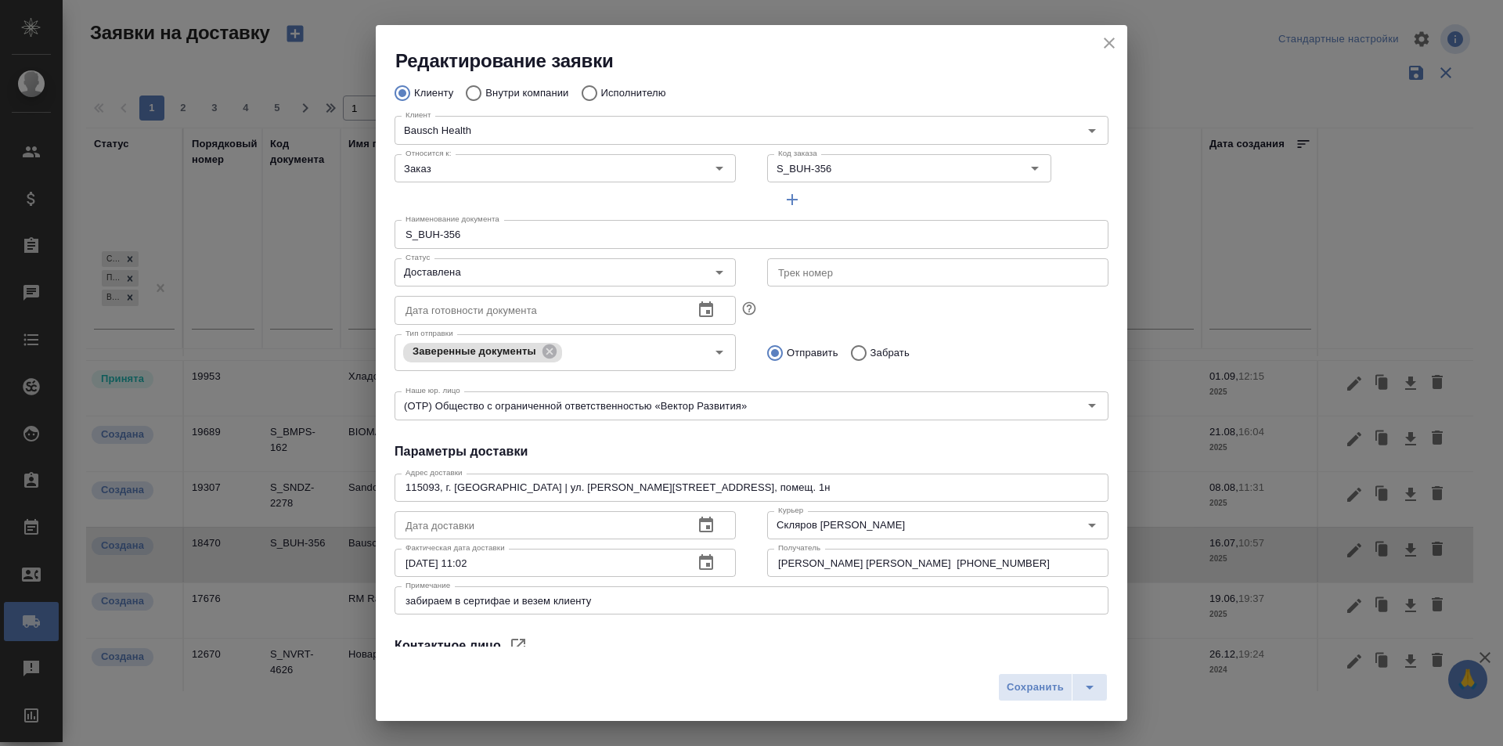
click at [852, 432] on div "Общие данные Порядковый номер 18470 Порядковый номер Клиенту Внутри компании Ис…" at bounding box center [751, 360] width 751 height 573
click at [1018, 700] on button "Сохранить" at bounding box center [1035, 687] width 74 height 28
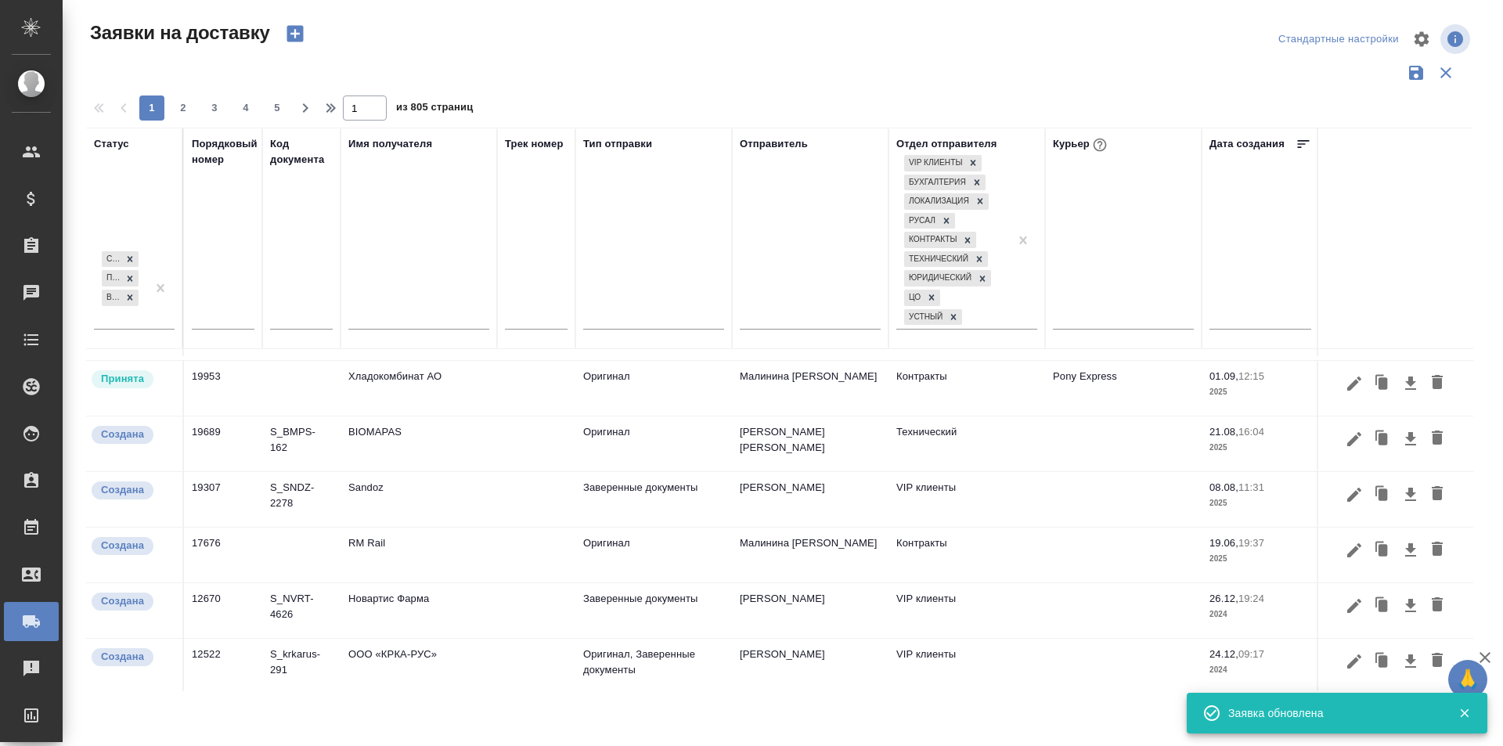
scroll to position [387, 0]
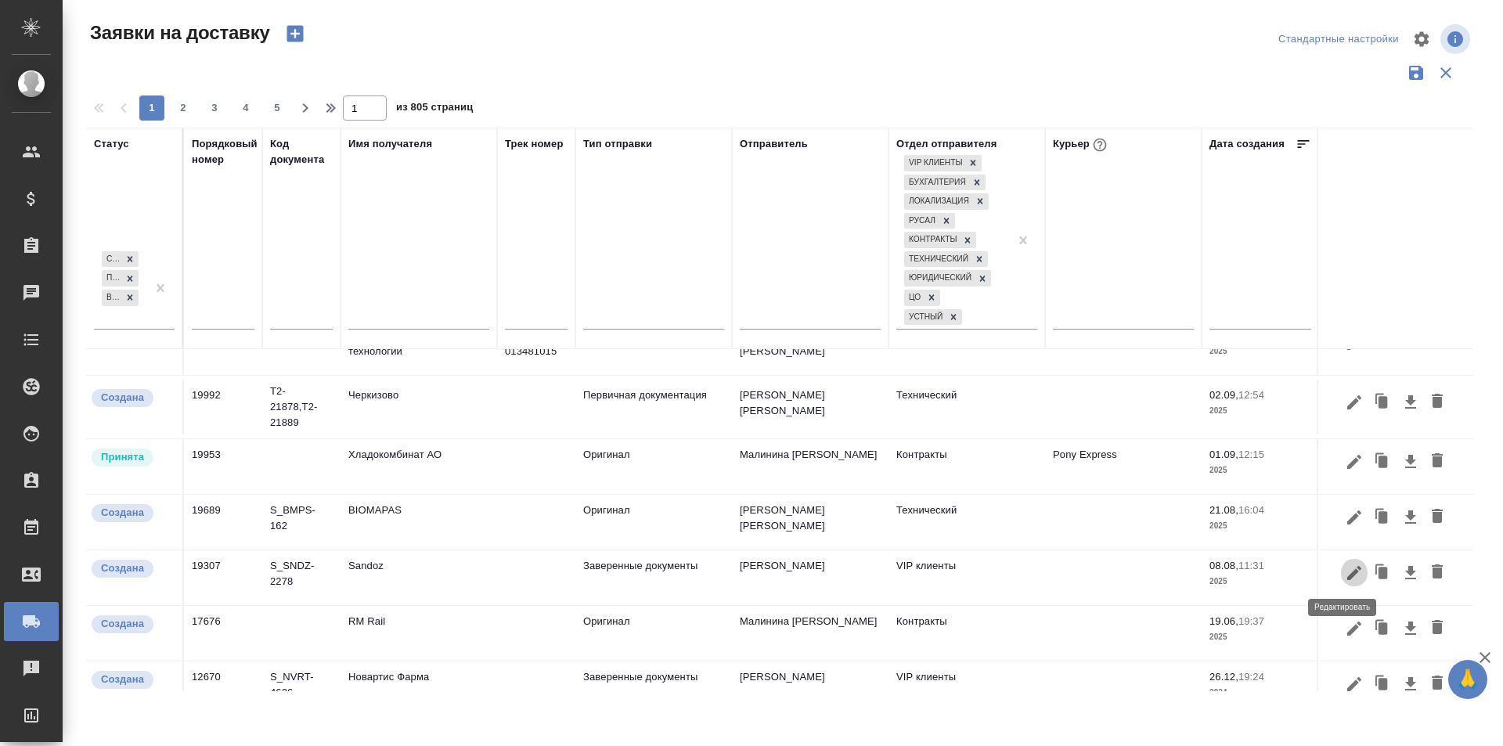
click at [1347, 577] on icon "button" at bounding box center [1354, 573] width 14 height 14
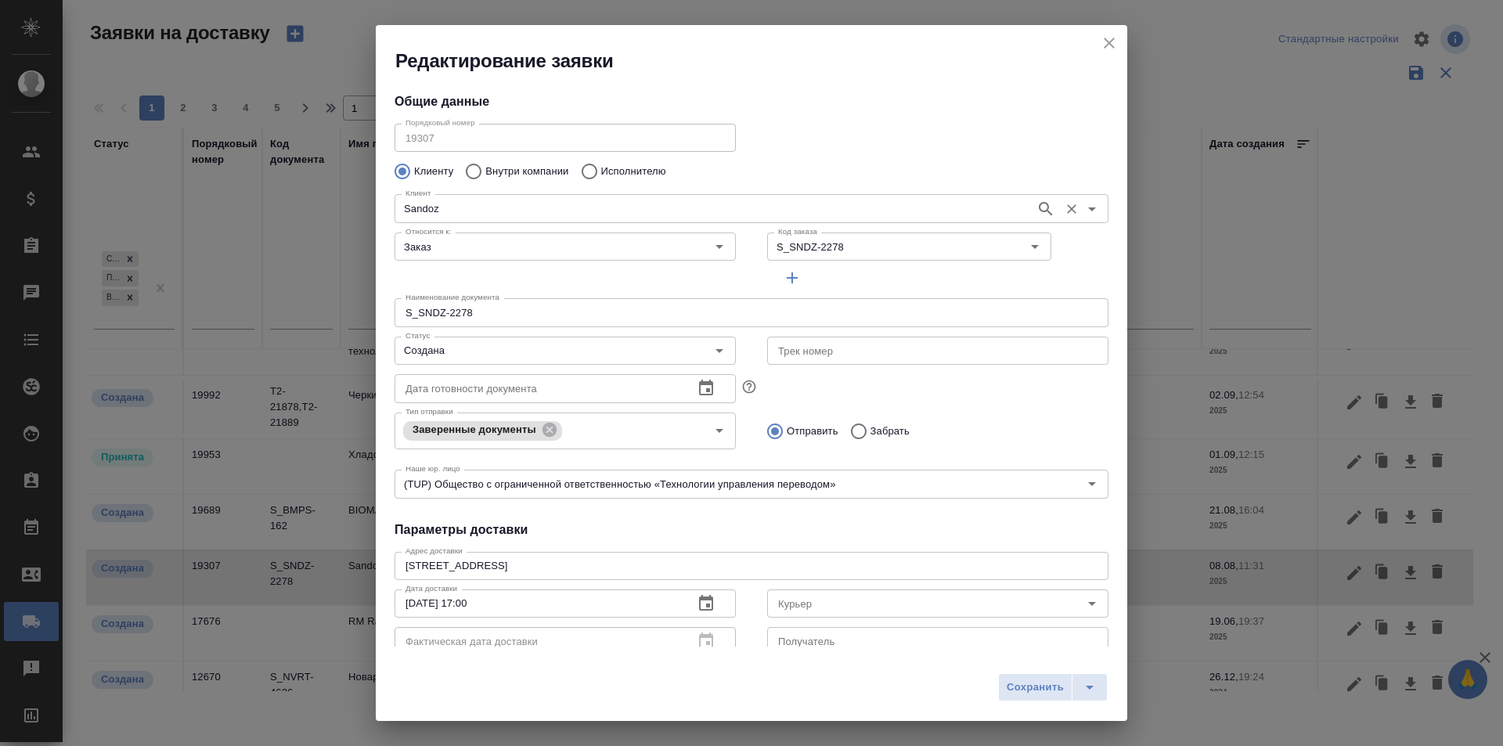
type input "Ковалец Ирина"
type input "+79850230718"
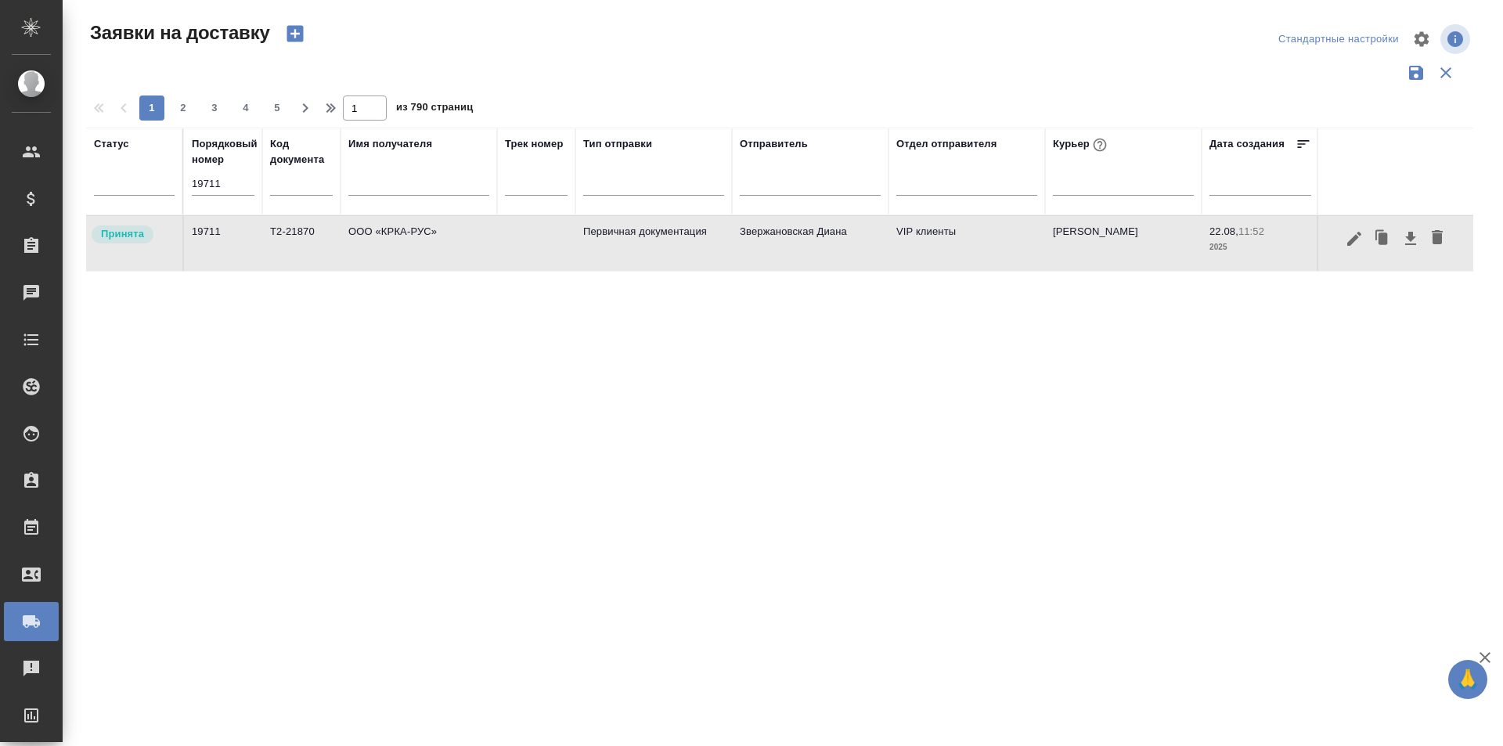
click at [248, 178] on input "19711" at bounding box center [223, 184] width 63 height 22
paste input "658"
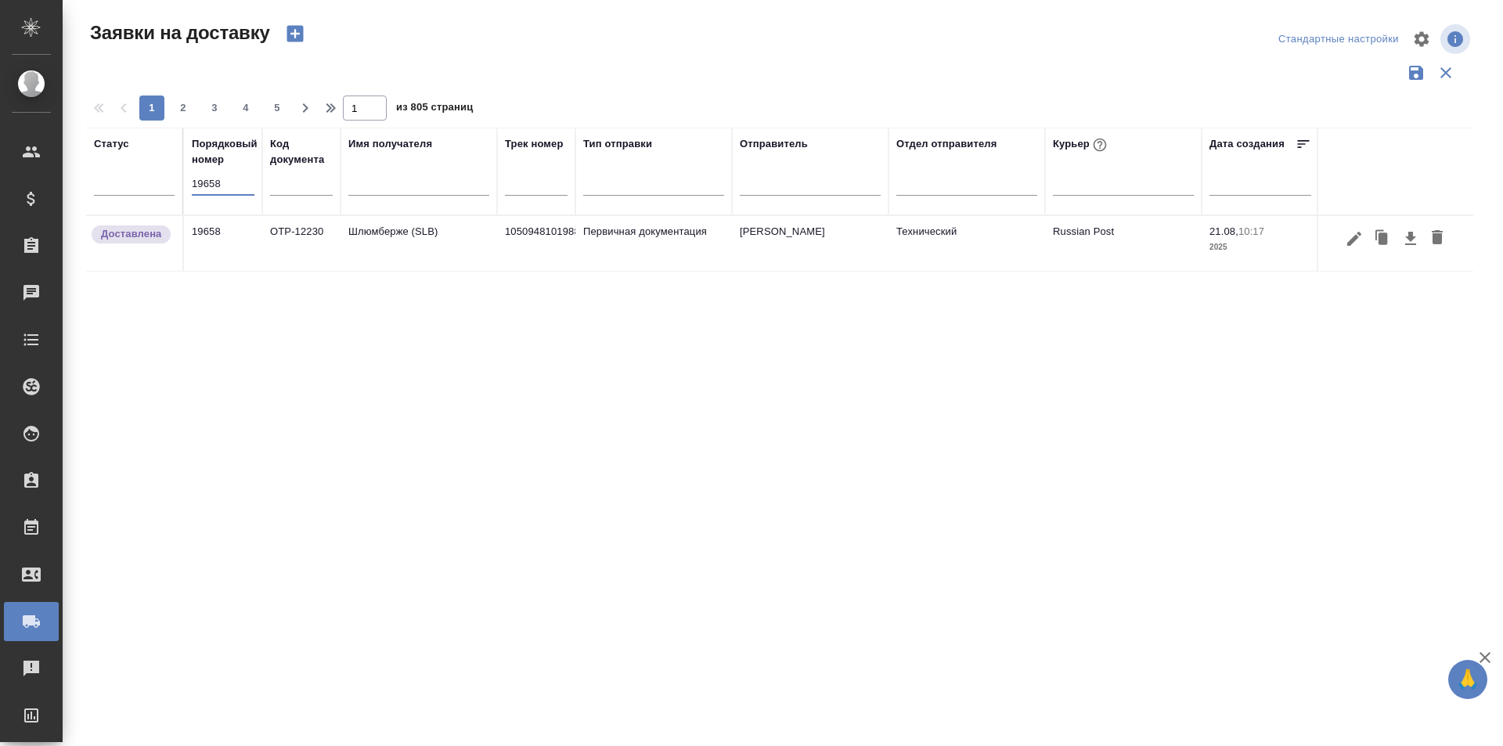
type input "19658"
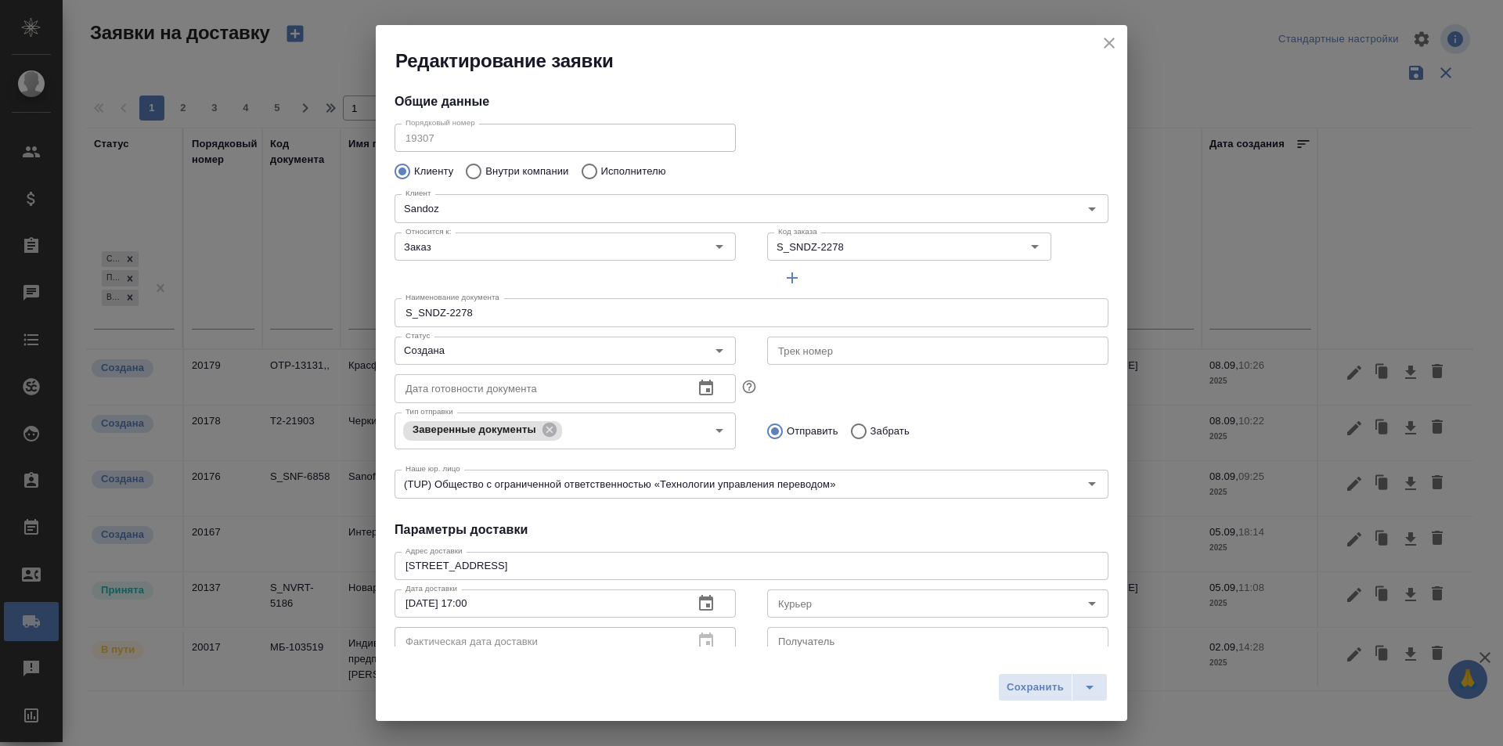
scroll to position [387, 0]
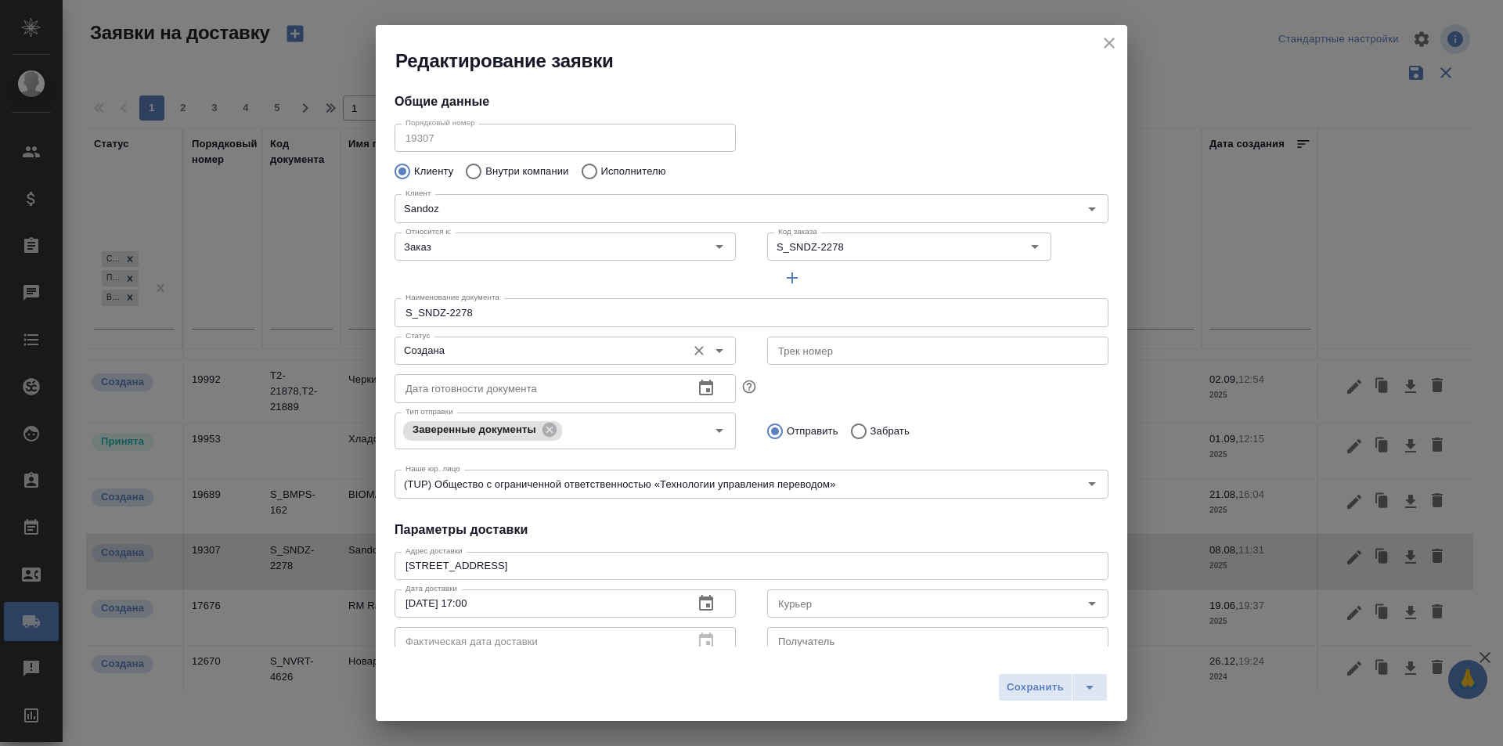
click at [550, 337] on div "Создана Статус" at bounding box center [564, 351] width 341 height 28
click at [500, 360] on input "Создана" at bounding box center [538, 350] width 279 height 19
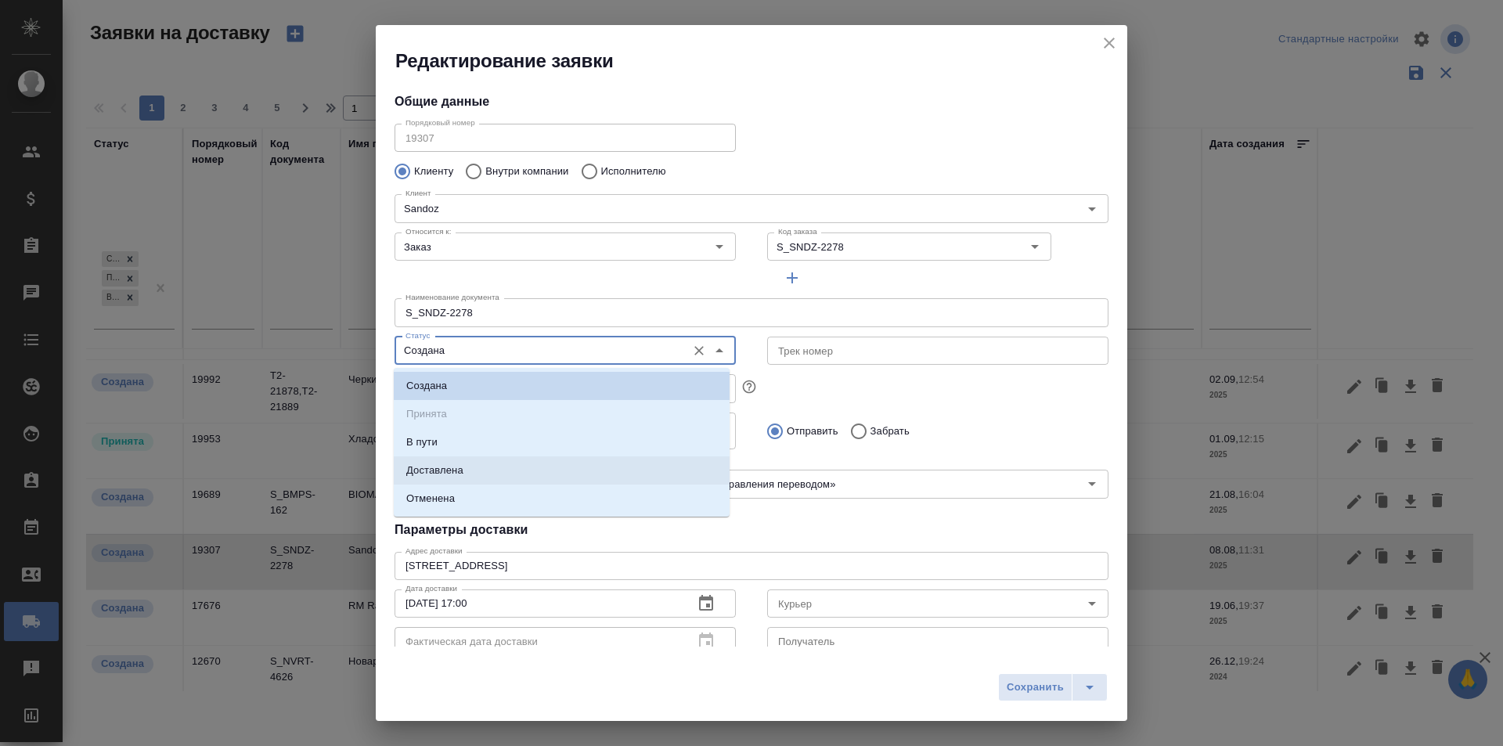
click at [502, 467] on li "Доставлена" at bounding box center [562, 470] width 336 height 28
type input "Доставлена"
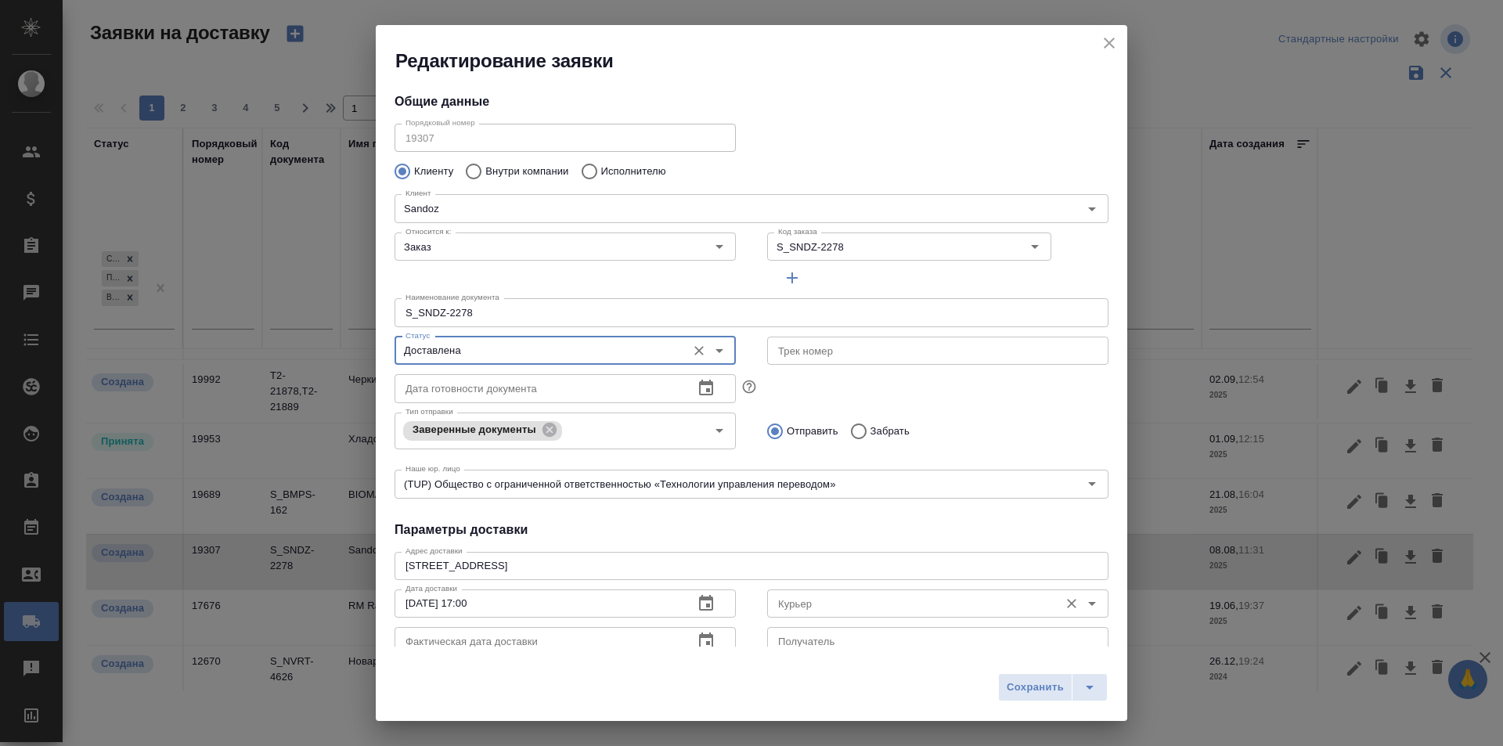
click at [783, 612] on input "Курьер" at bounding box center [911, 603] width 279 height 19
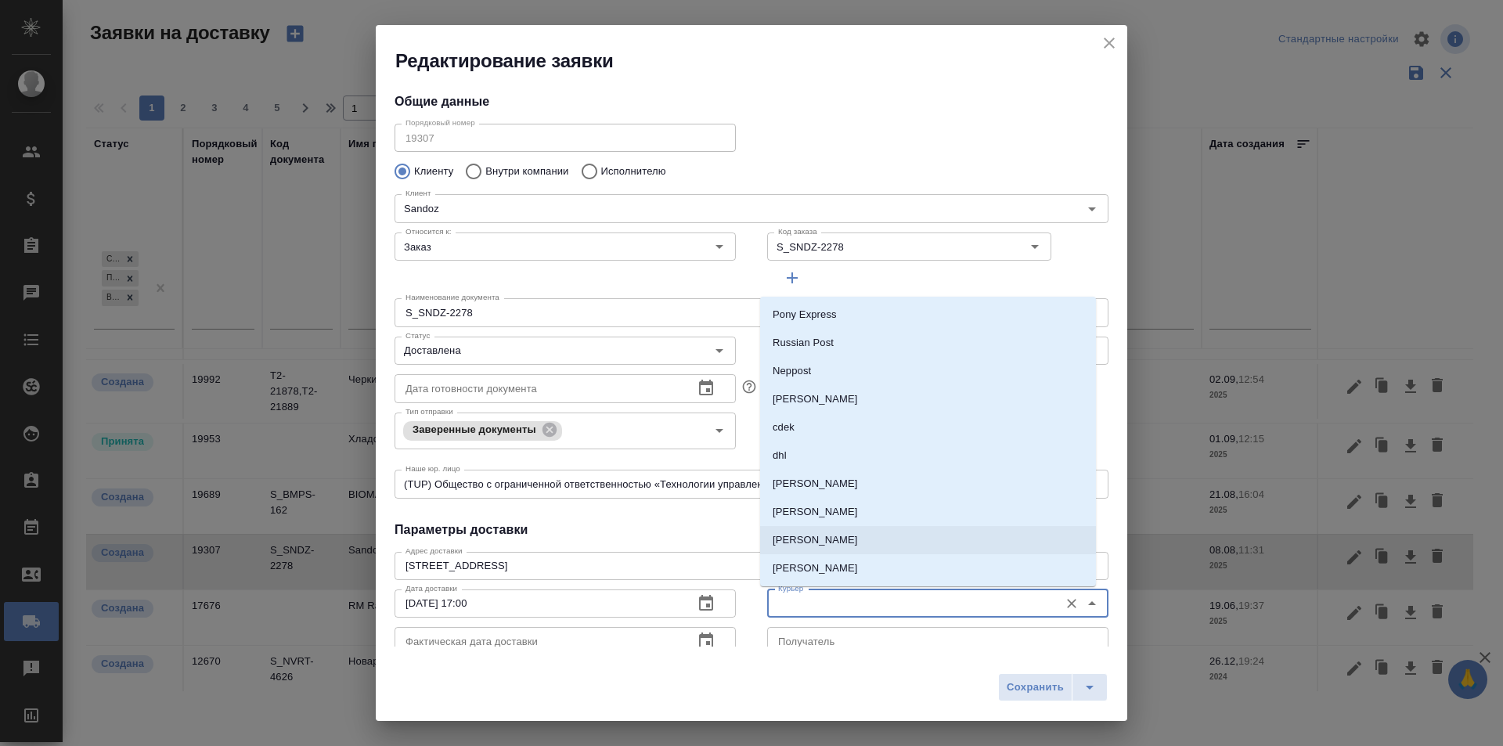
click at [805, 545] on p "Скляров [PERSON_NAME]" at bounding box center [815, 540] width 85 height 16
type input "Скляров [PERSON_NAME]"
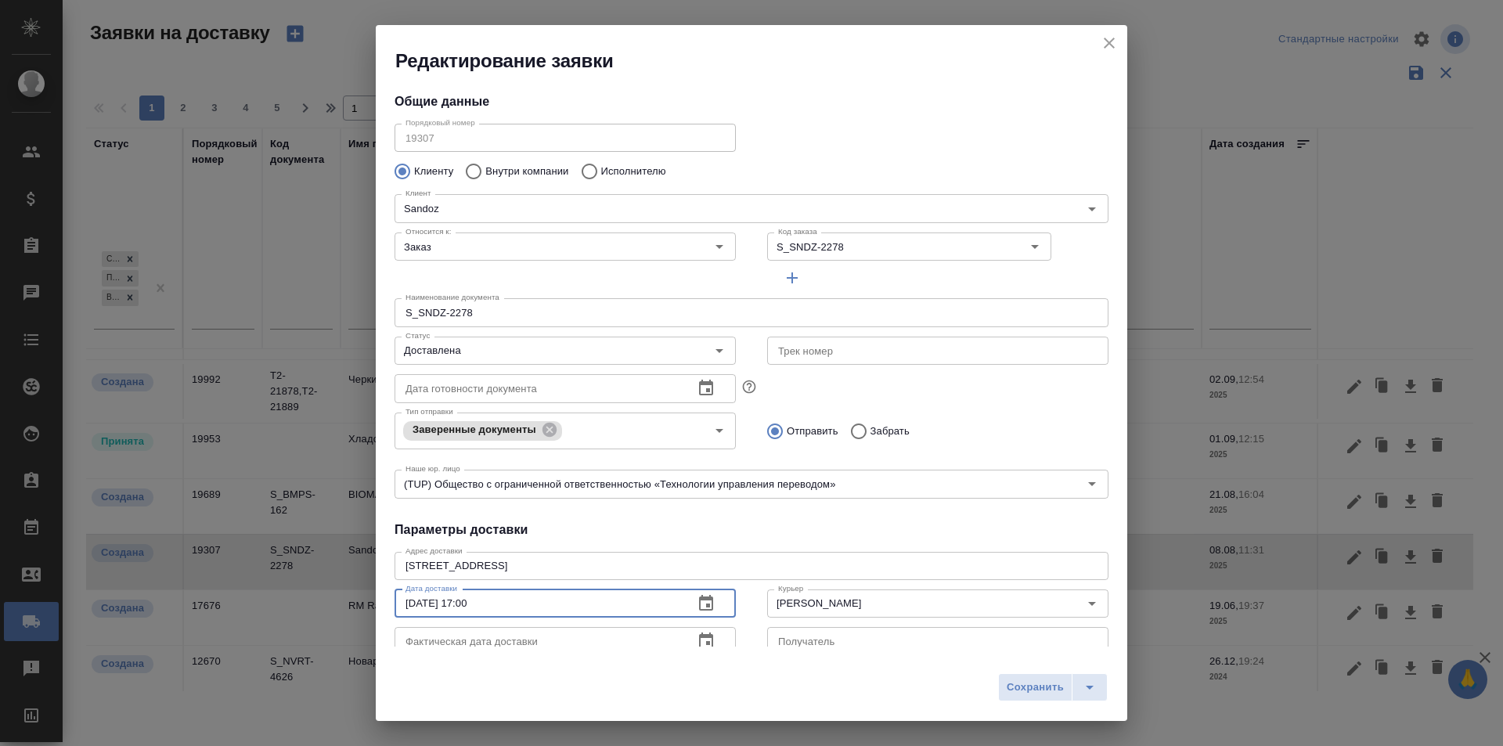
drag, startPoint x: 518, startPoint y: 598, endPoint x: 222, endPoint y: 589, distance: 296.8
click at [222, 593] on div "Редактирование заявки Общие данные Порядковый номер 19307 Порядковый номер Клие…" at bounding box center [751, 373] width 1503 height 746
click at [438, 647] on div "Редактирование заявки Общие данные Порядковый номер 19307 Порядковый номер Клие…" at bounding box center [751, 373] width 751 height 696
click at [436, 628] on input "text" at bounding box center [537, 641] width 286 height 28
paste input "08.08.2025 17:00"
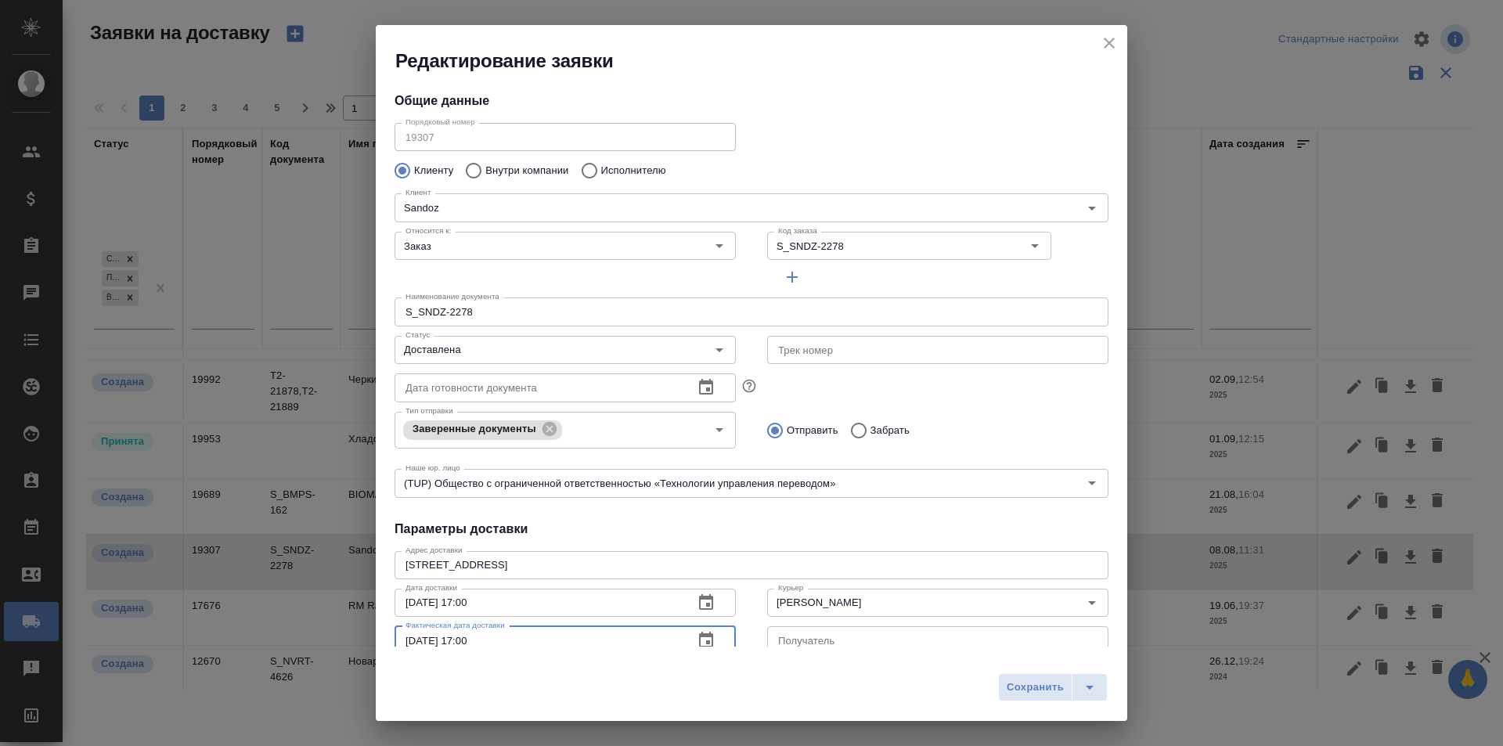
scroll to position [157, 0]
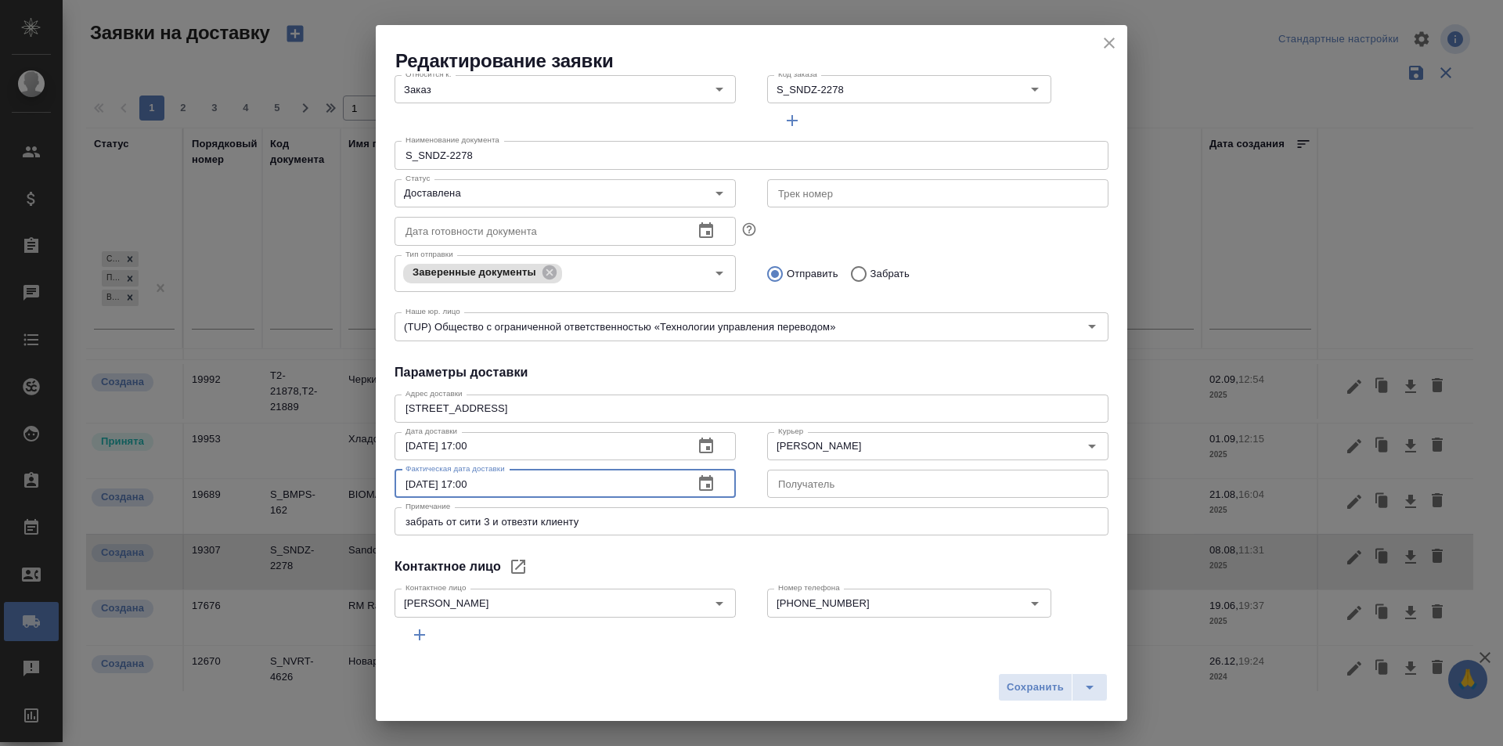
click at [416, 482] on input "08.08.2025 17:00" at bounding box center [537, 484] width 286 height 28
click at [472, 483] on input "09.08.2025 17:00" at bounding box center [537, 484] width 286 height 28
type input "09.08.2025 17:05"
click at [823, 446] on input "Скляров [PERSON_NAME]" at bounding box center [911, 446] width 279 height 19
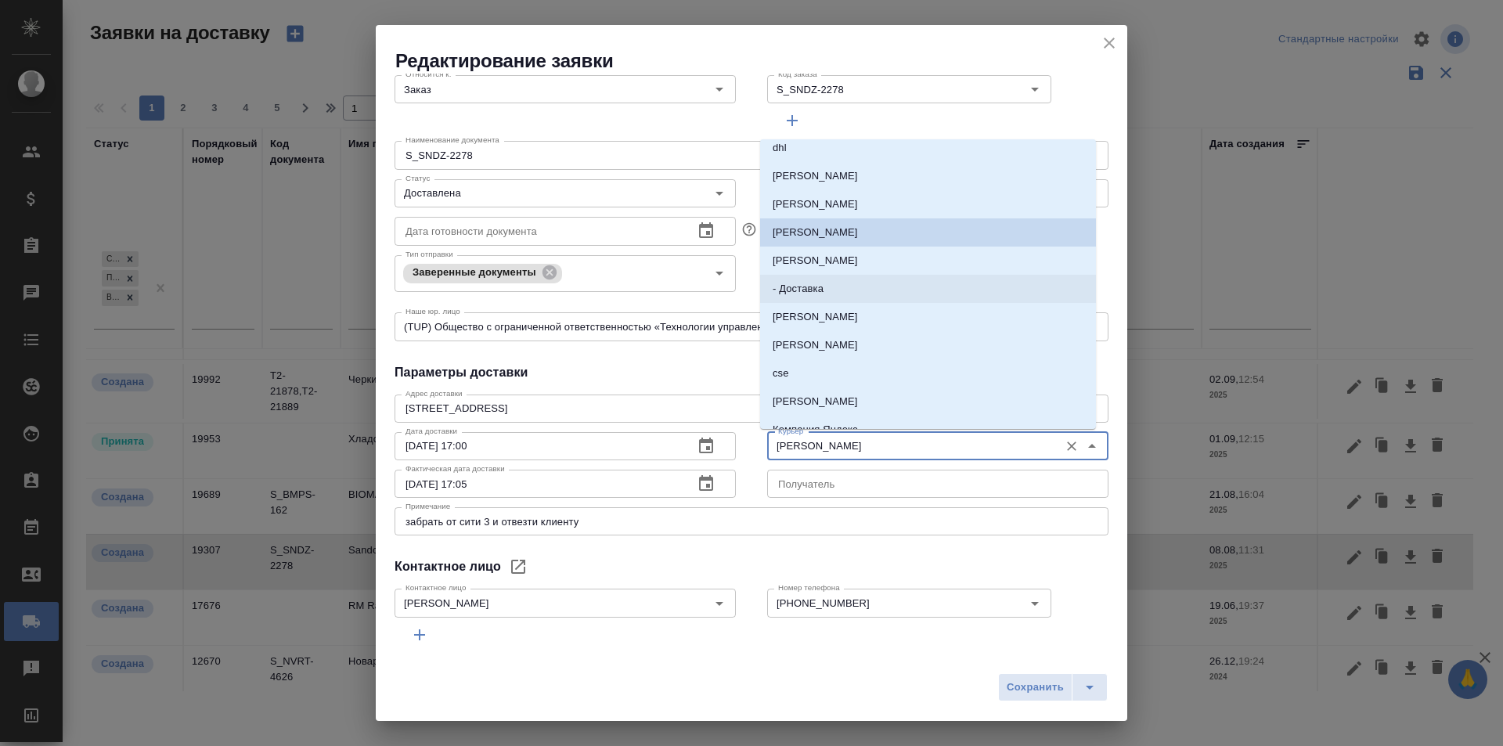
scroll to position [72, 0]
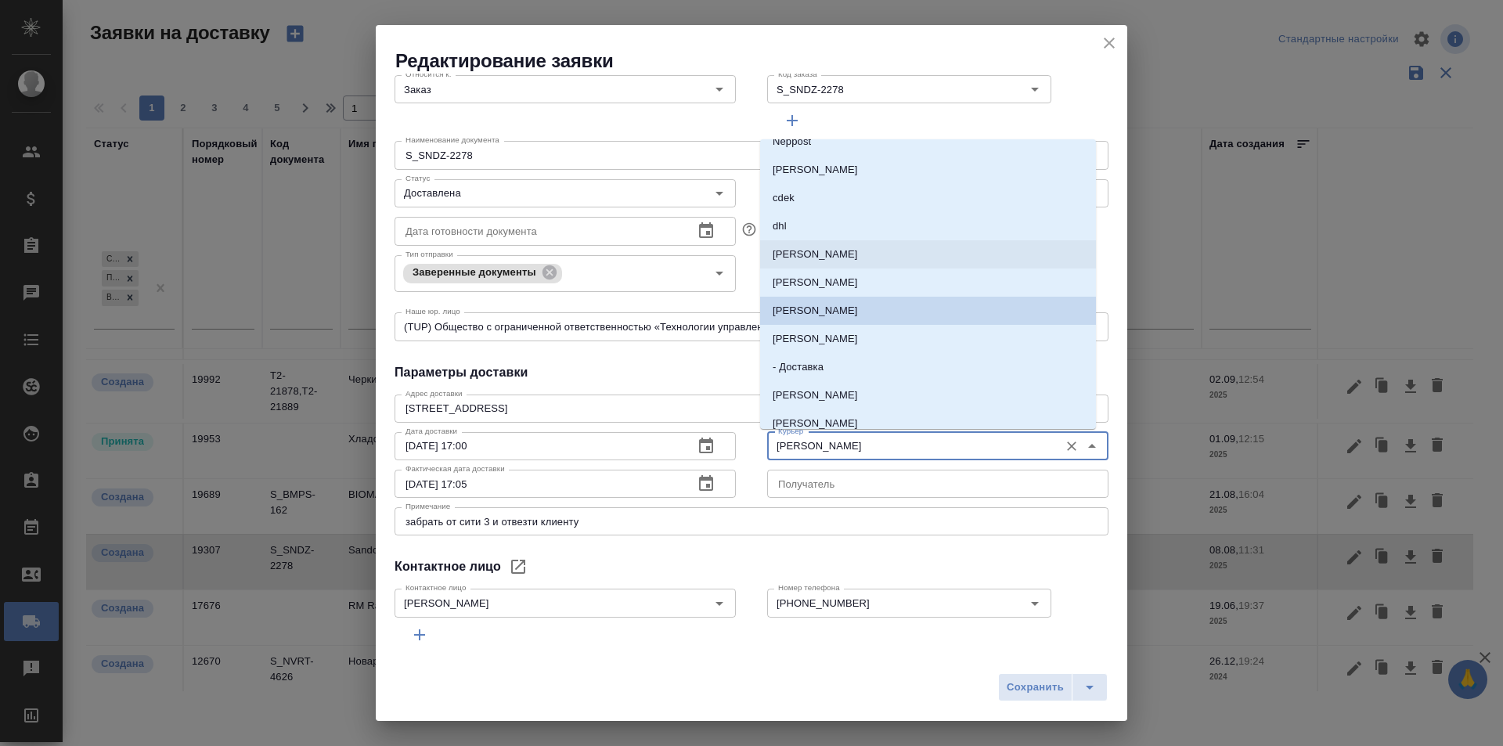
click at [863, 262] on li "Северов [PERSON_NAME]" at bounding box center [928, 254] width 336 height 28
type input "Северов [PERSON_NAME]"
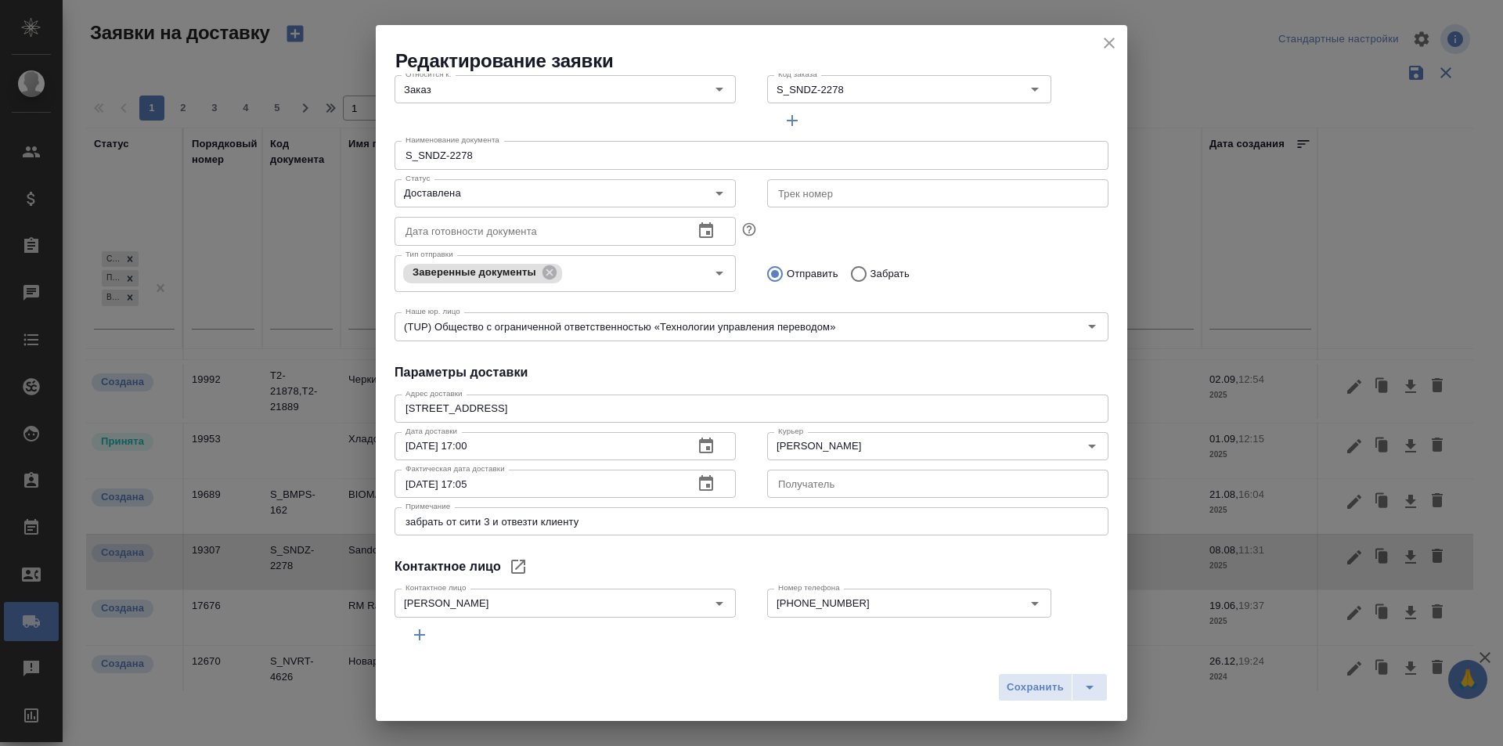
click at [778, 363] on h4 "Параметры доставки" at bounding box center [751, 372] width 714 height 19
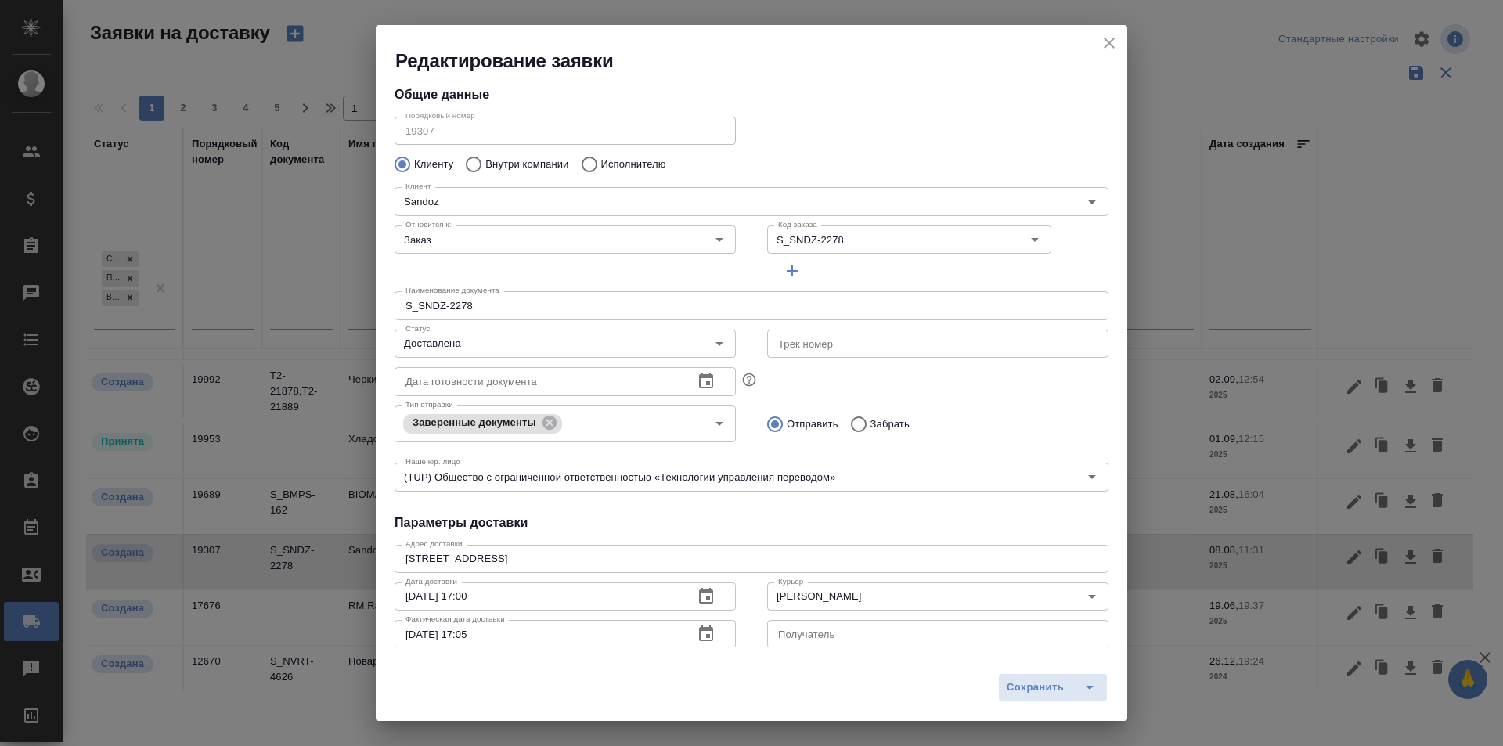
scroll to position [1, 0]
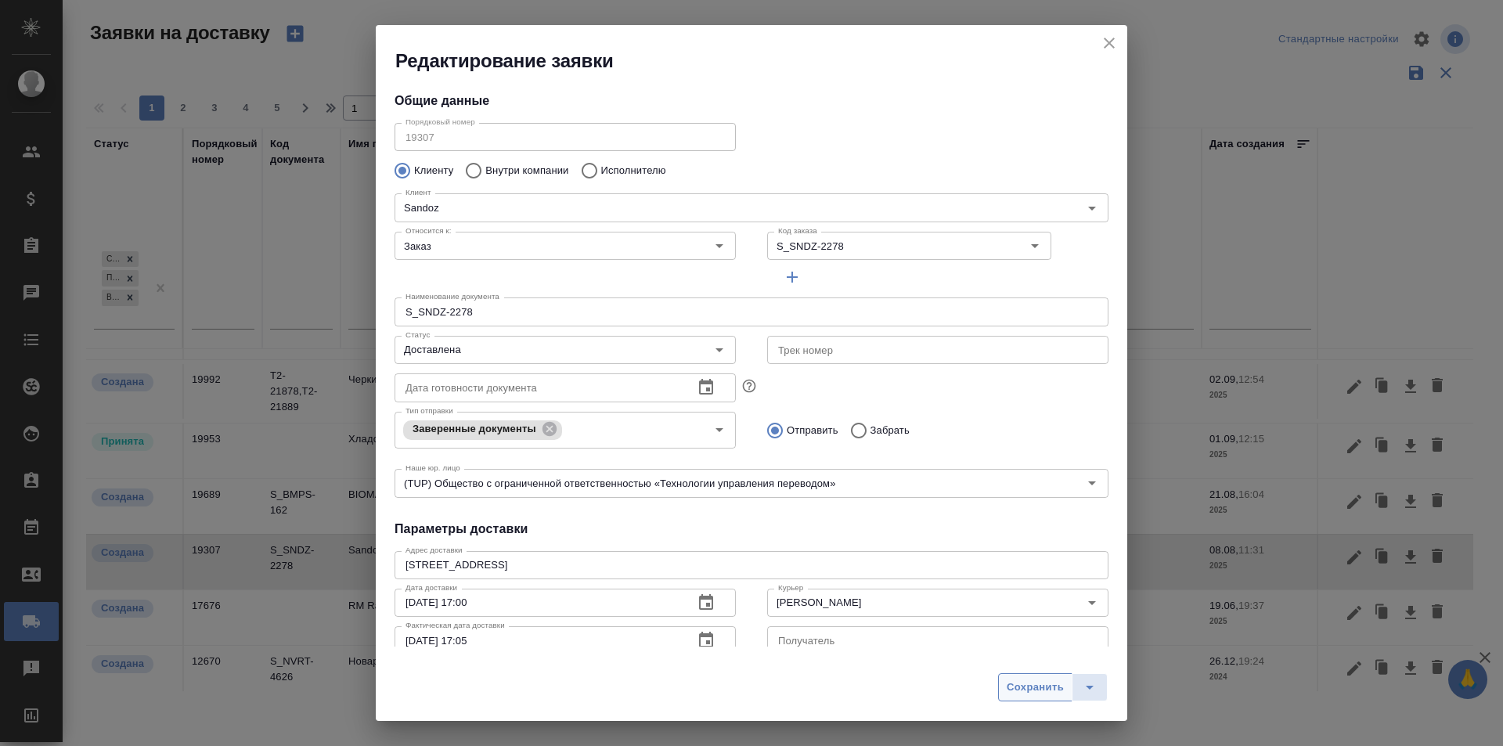
click at [1036, 689] on span "Сохранить" at bounding box center [1035, 688] width 57 height 18
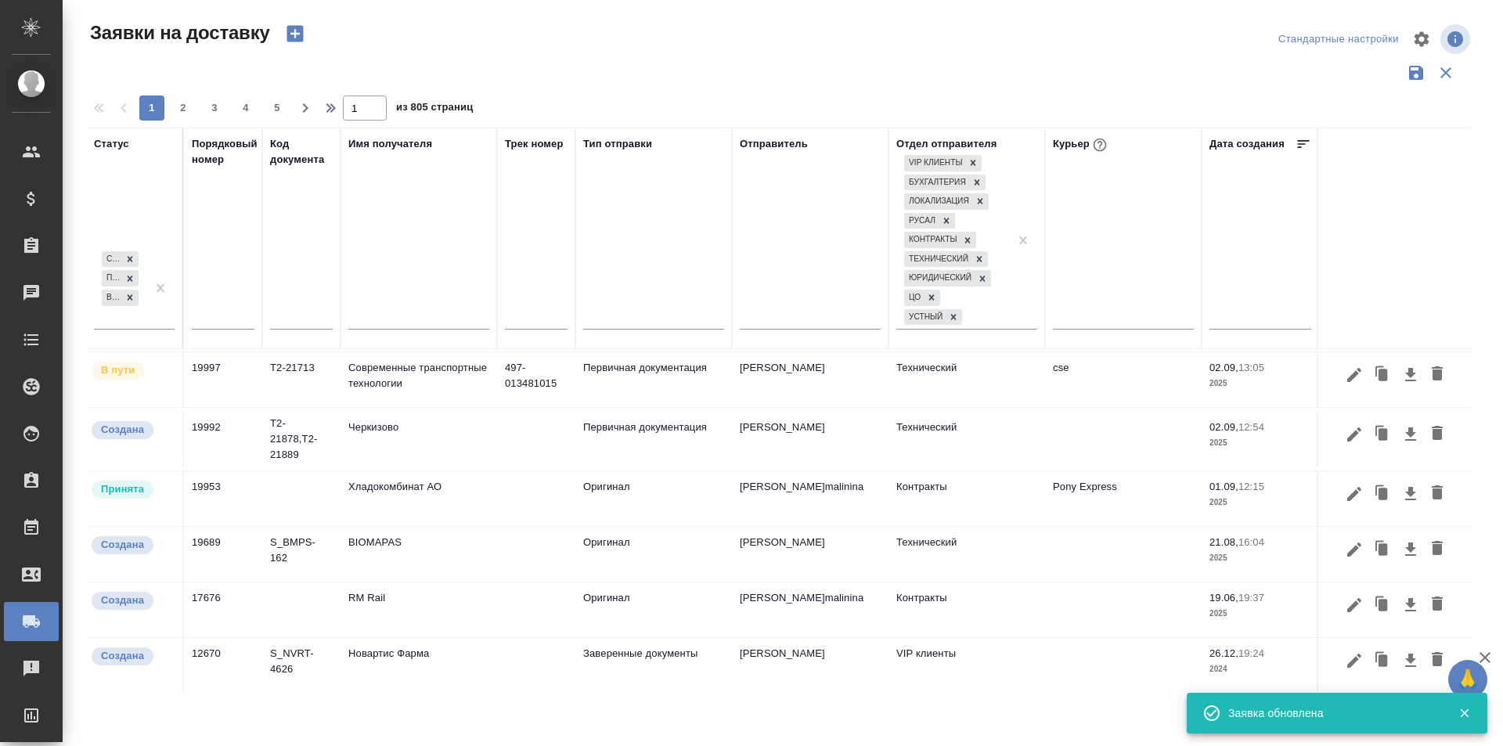
scroll to position [308, 0]
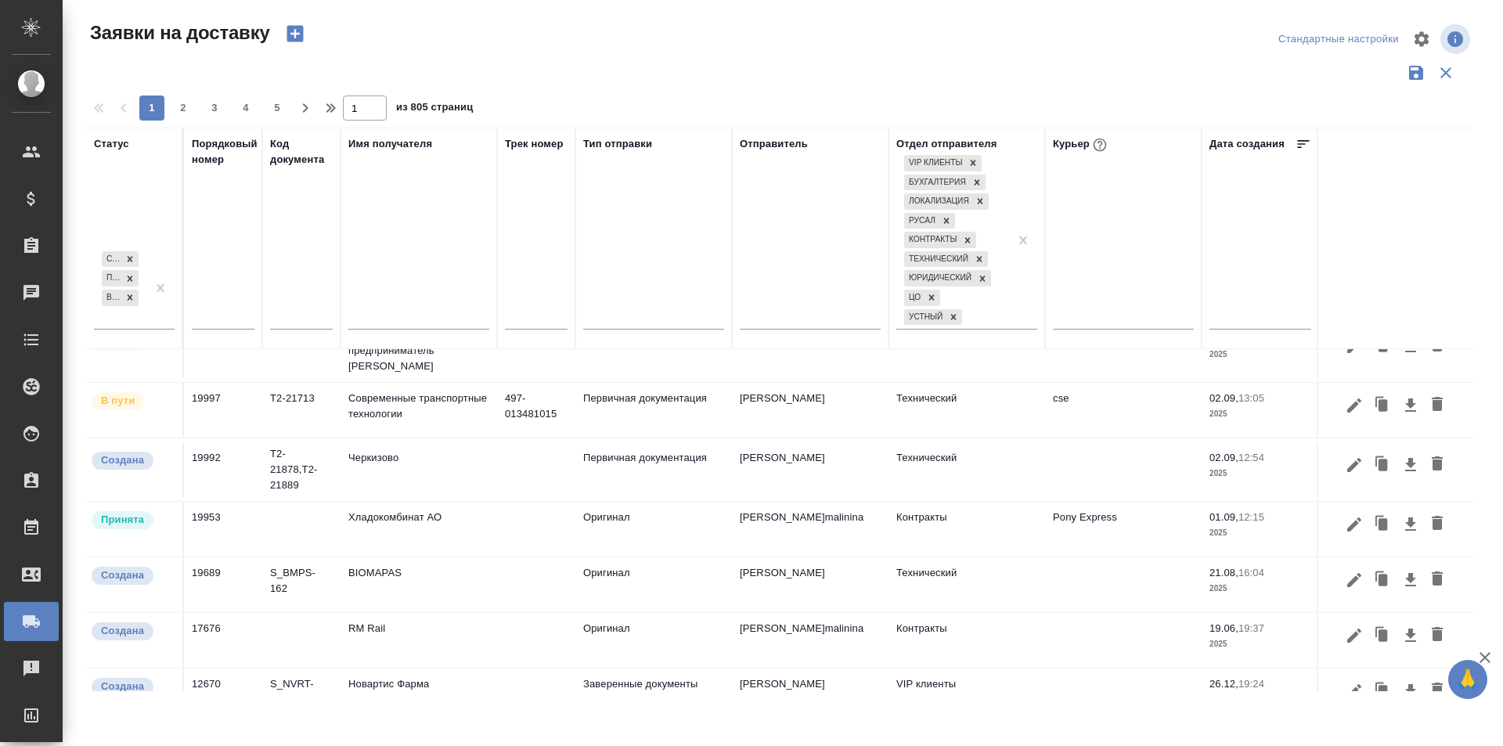
click at [1345, 589] on icon "button" at bounding box center [1354, 580] width 19 height 19
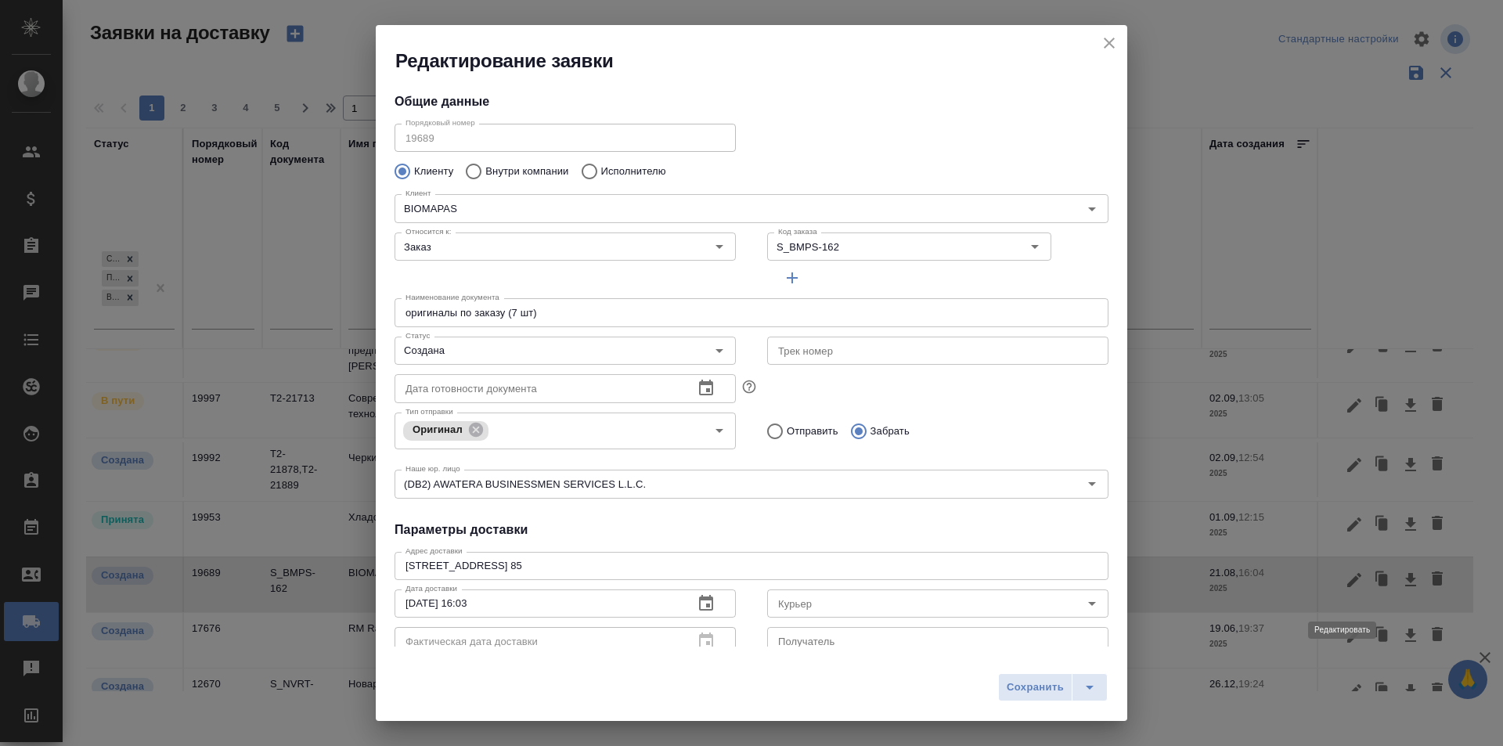
type input "Леонтьев Сергей"
type input "+79152264917"
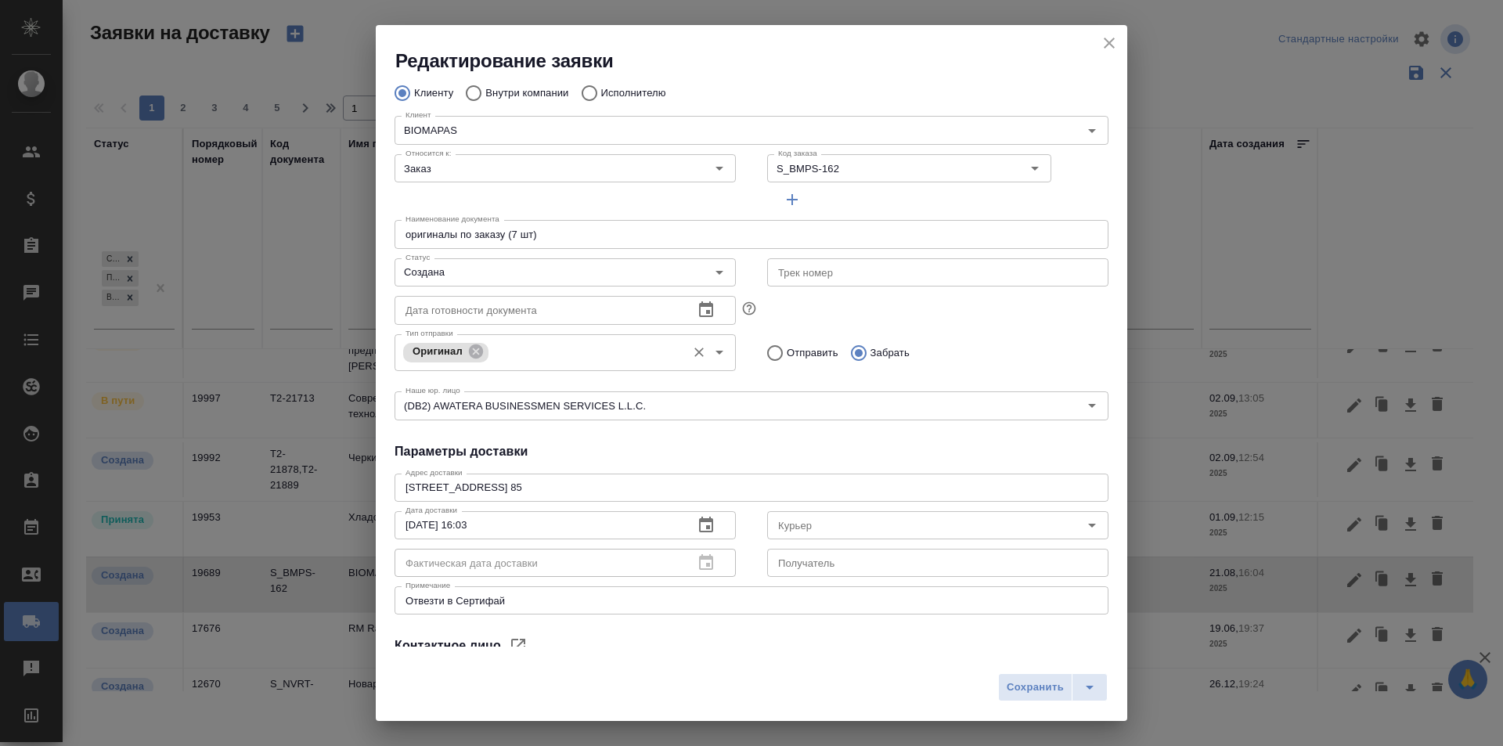
scroll to position [157, 0]
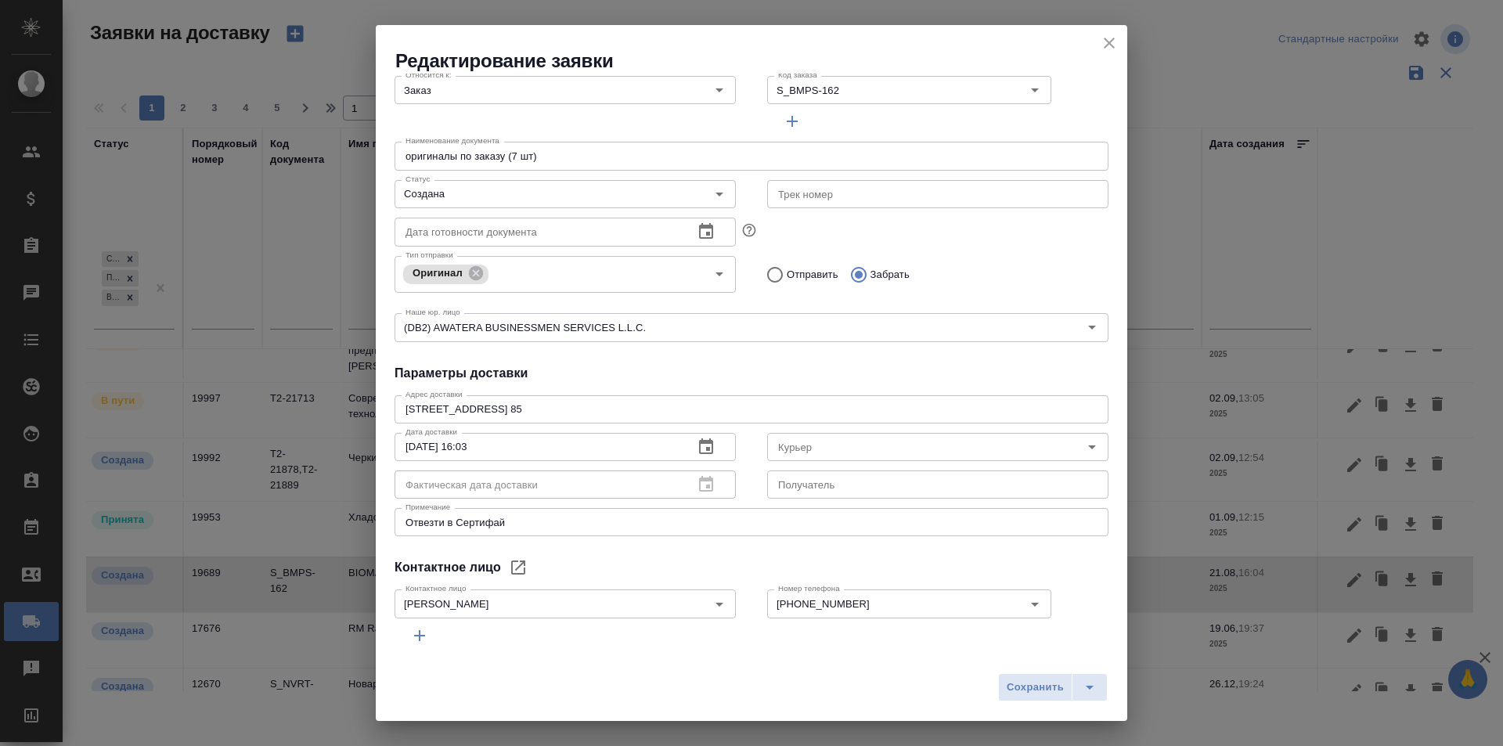
click at [420, 411] on textarea "Красногорск, ст. Опалиха, ул. Пришвина 13, кв. 85" at bounding box center [751, 409] width 692 height 12
click at [905, 361] on div "Общие данные Порядковый номер 19689 Порядковый номер Клиенту Внутри компании Ис…" at bounding box center [751, 360] width 751 height 573
click at [832, 456] on div "Курьер" at bounding box center [937, 447] width 341 height 28
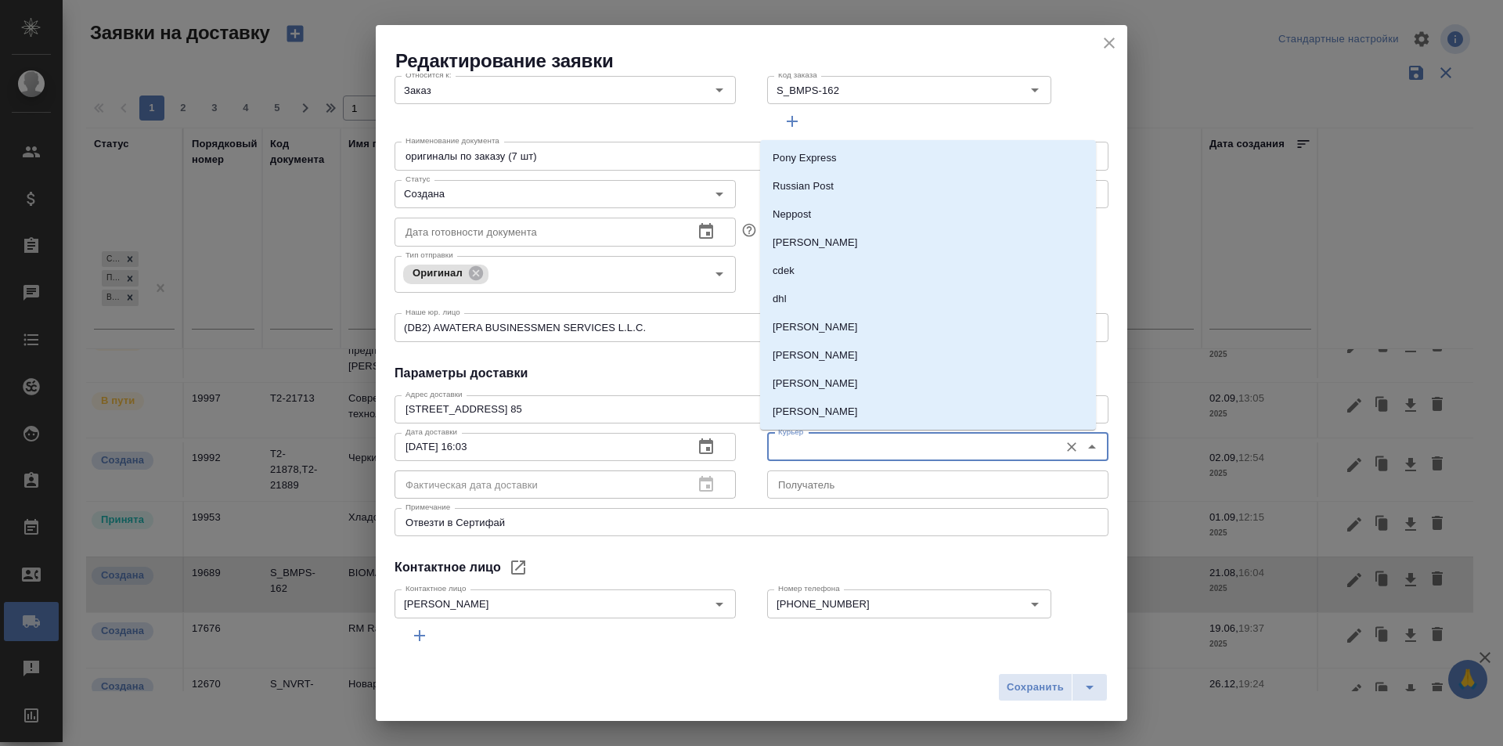
click at [832, 451] on input "Курьер" at bounding box center [911, 447] width 279 height 19
click at [835, 387] on p "Скляров [PERSON_NAME]" at bounding box center [815, 384] width 85 height 16
type input "Скляров [PERSON_NAME]"
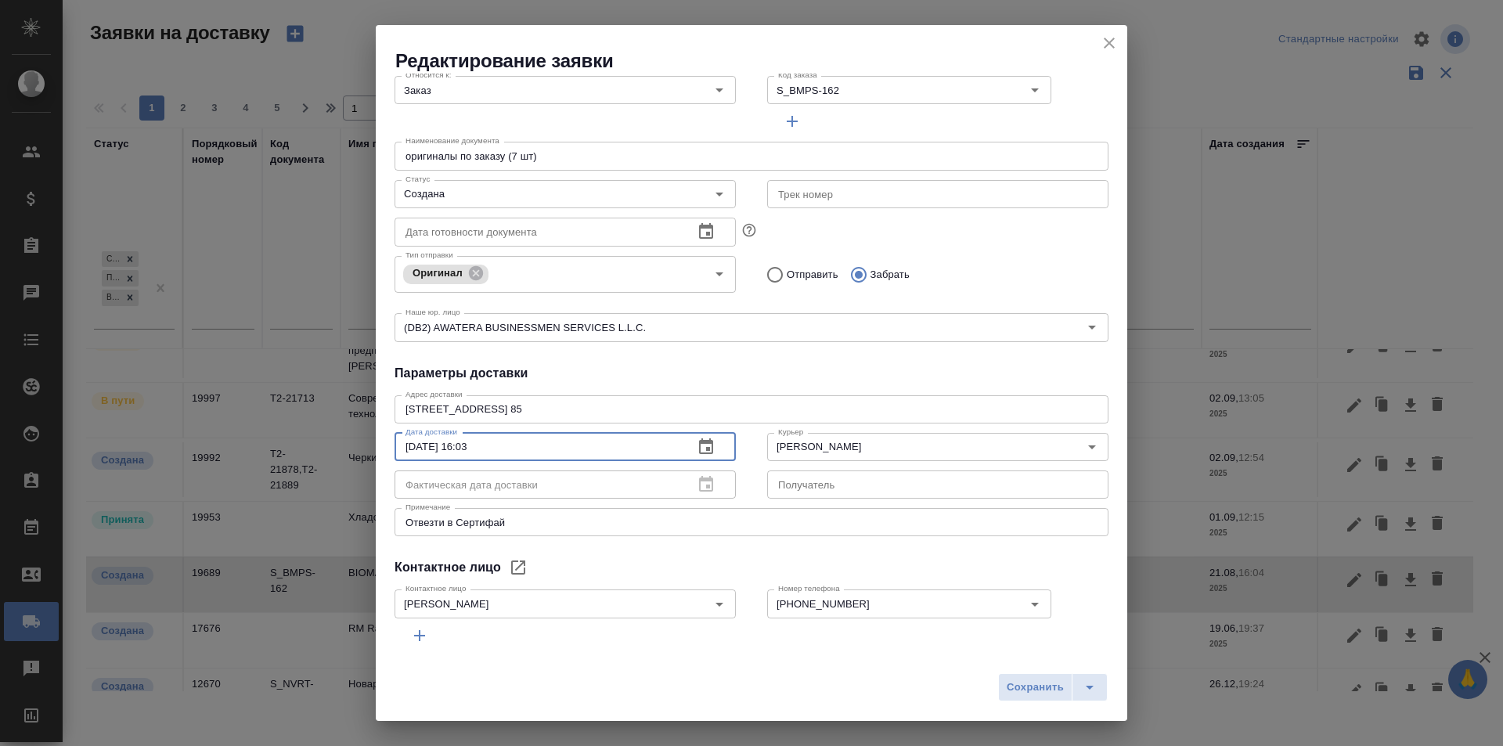
drag, startPoint x: 571, startPoint y: 452, endPoint x: 349, endPoint y: 452, distance: 222.3
click at [349, 452] on div "Редактирование заявки Общие данные Порядковый номер 19689 Порядковый номер Клие…" at bounding box center [751, 373] width 1503 height 746
click at [511, 194] on input "Создана" at bounding box center [538, 194] width 279 height 19
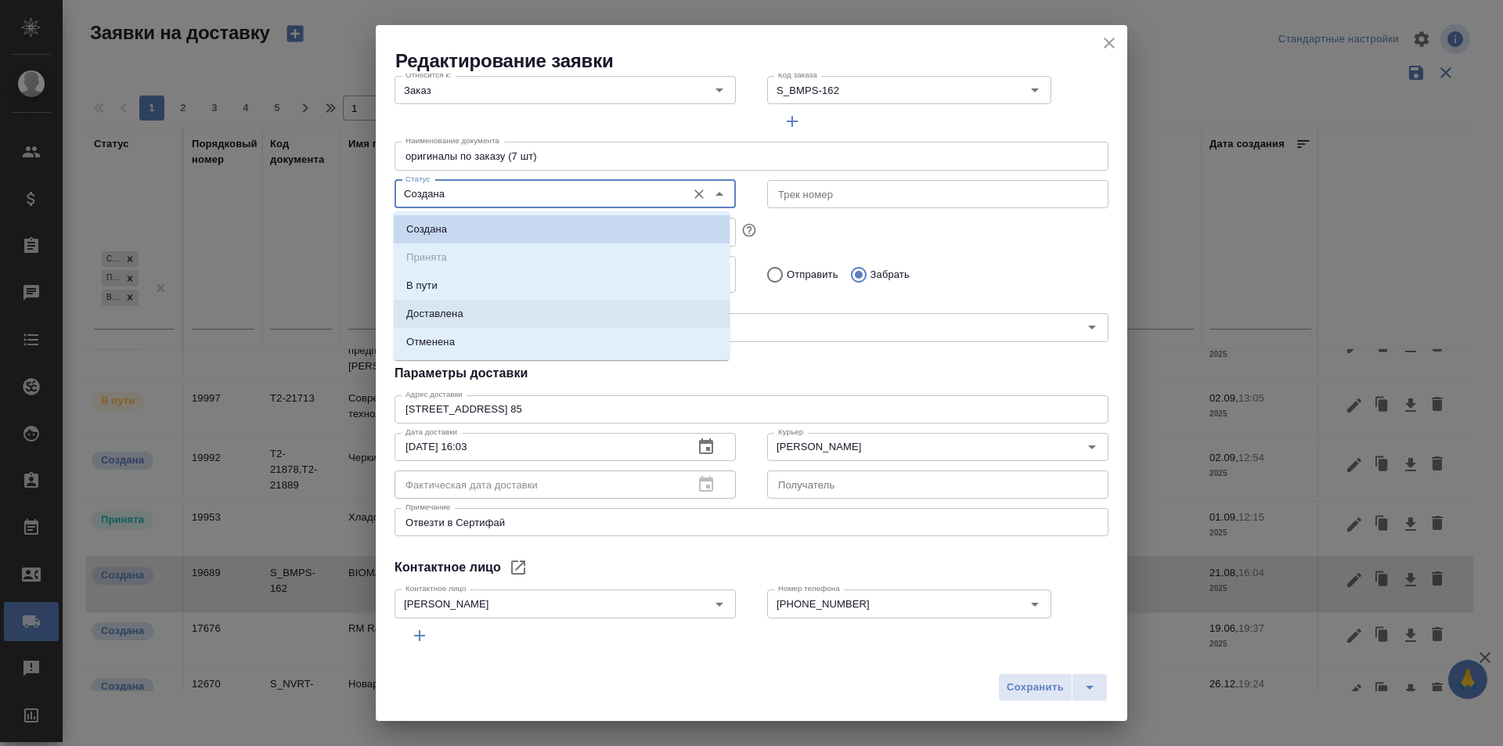
click at [488, 315] on li "Доставлена" at bounding box center [562, 314] width 336 height 28
type input "Доставлена"
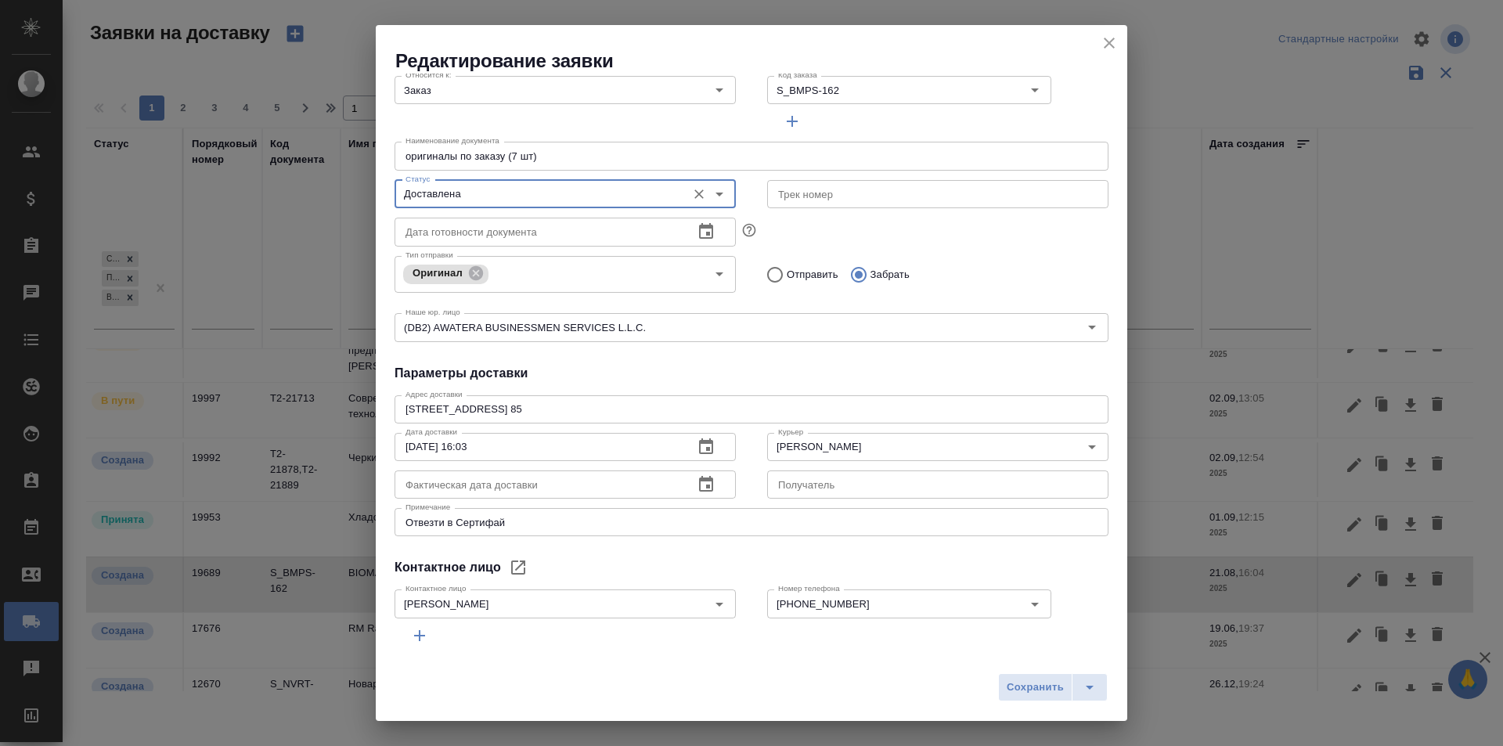
click at [508, 482] on input "text" at bounding box center [537, 484] width 286 height 28
paste input "22.08.2025 16:03"
click at [699, 482] on icon "button" at bounding box center [706, 484] width 14 height 16
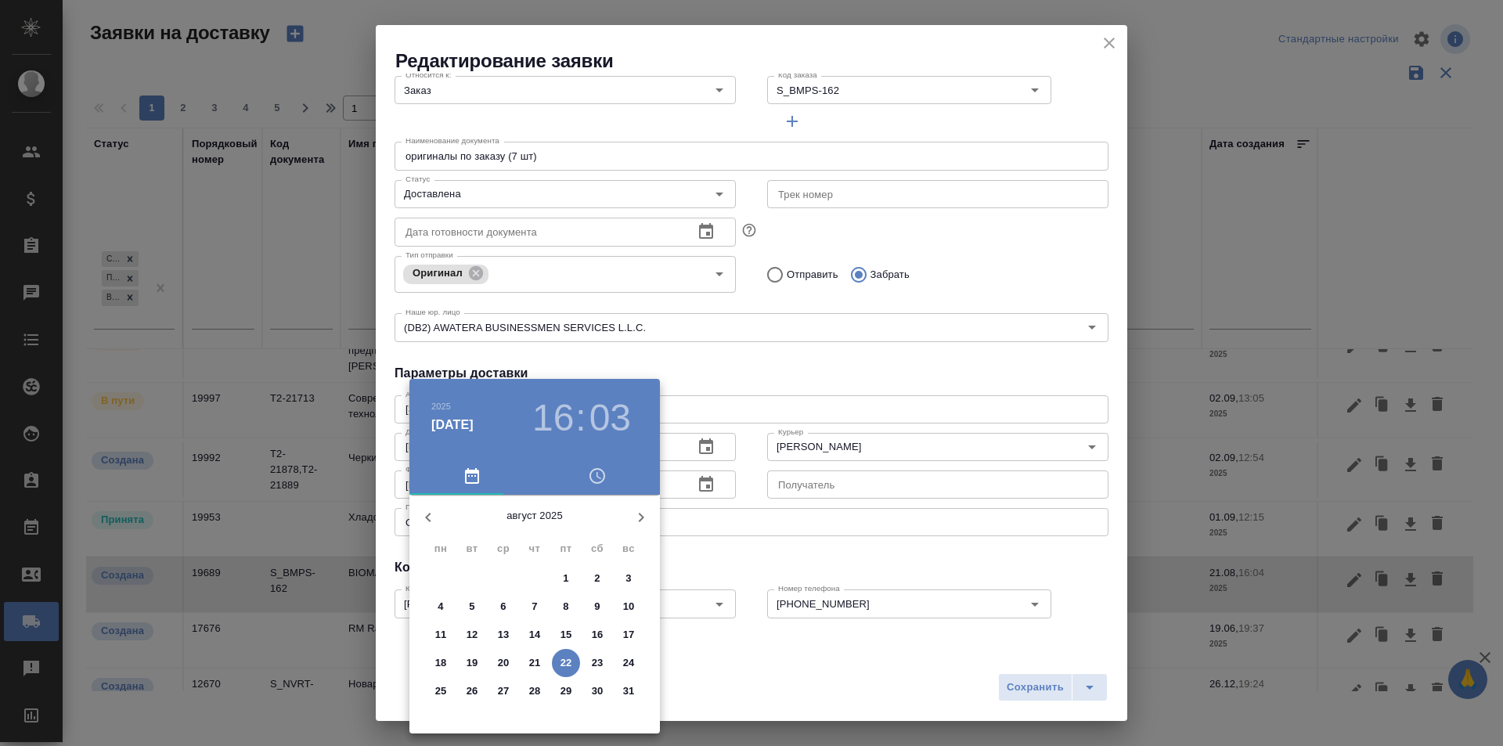
click at [536, 691] on p "28" at bounding box center [535, 691] width 12 height 16
type input "28.08.2025 16:03"
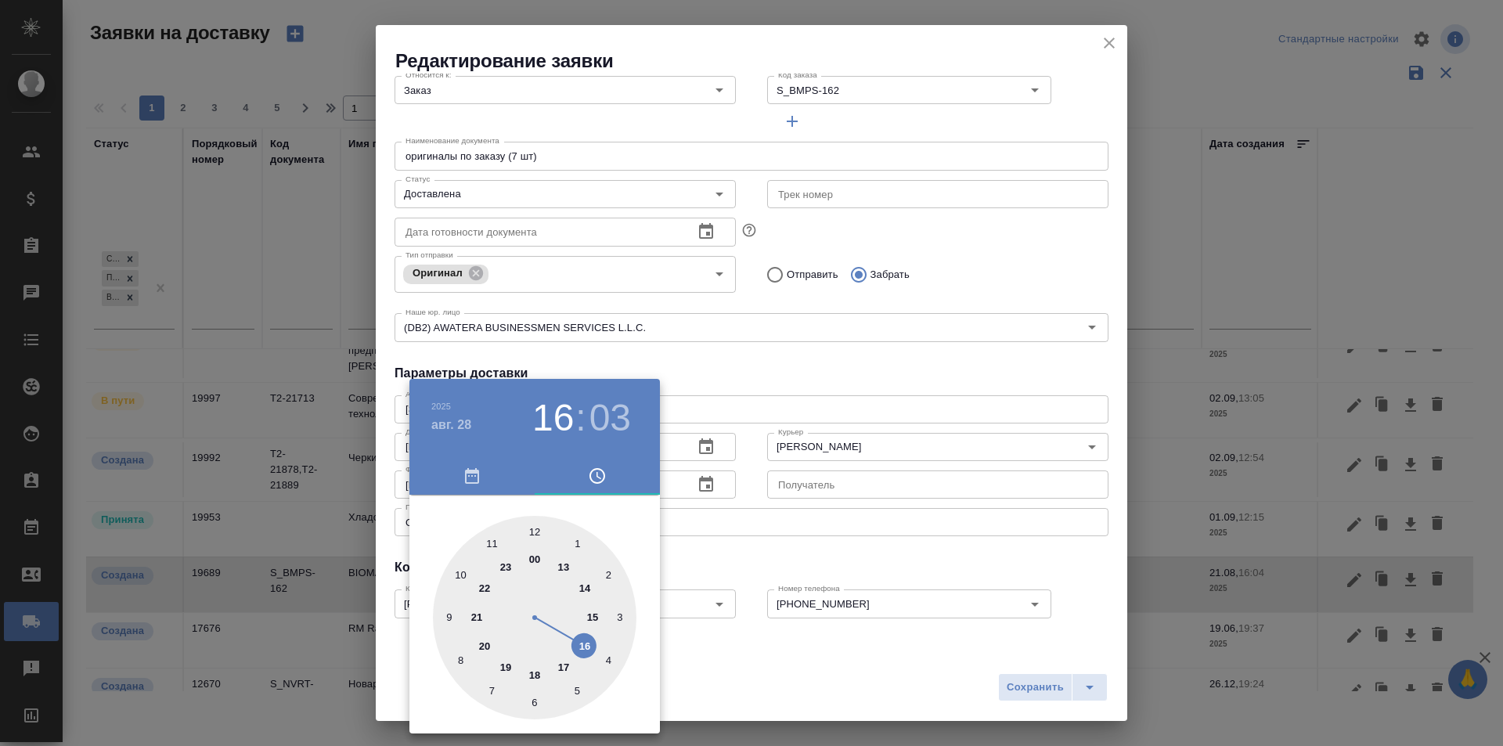
click at [778, 555] on div at bounding box center [751, 373] width 1503 height 746
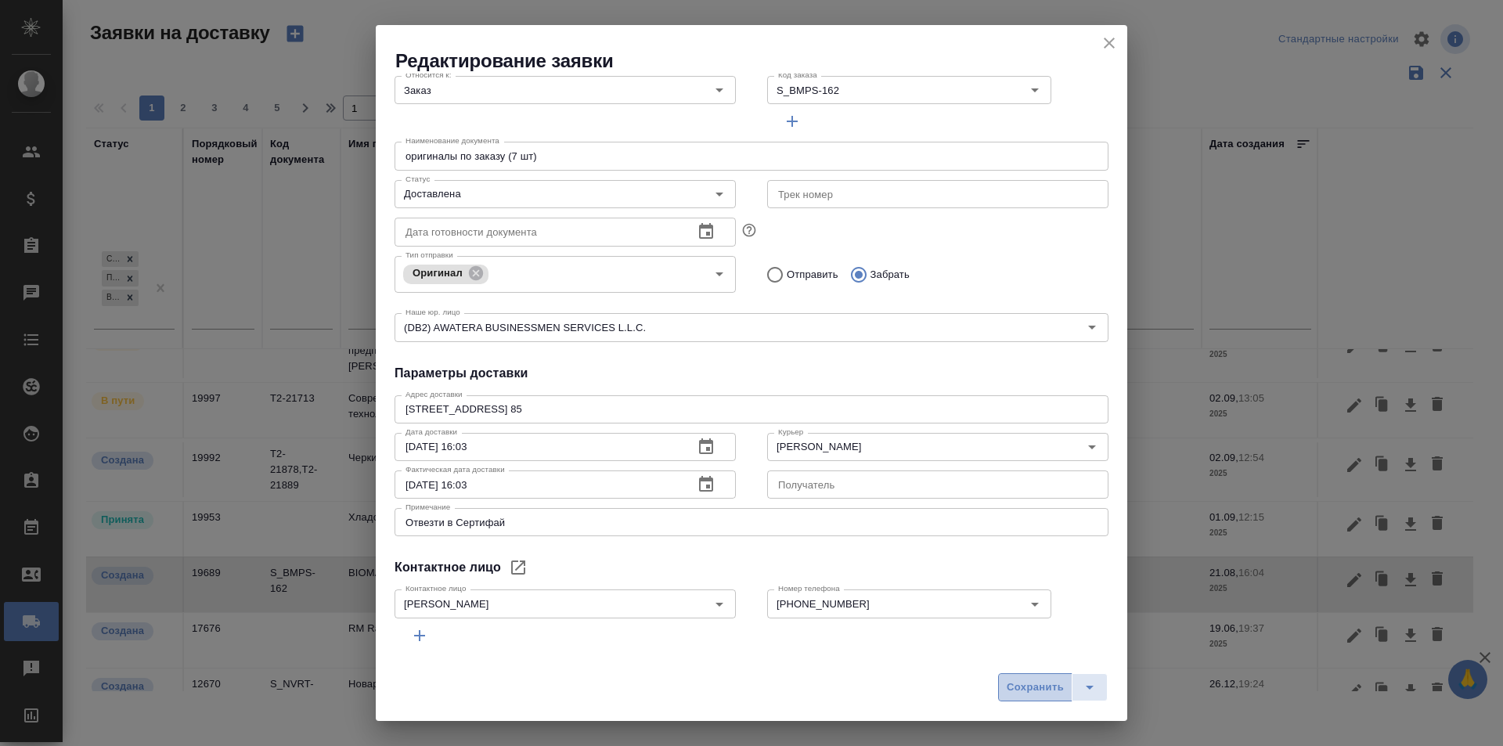
click at [1007, 686] on span "Сохранить" at bounding box center [1035, 688] width 57 height 18
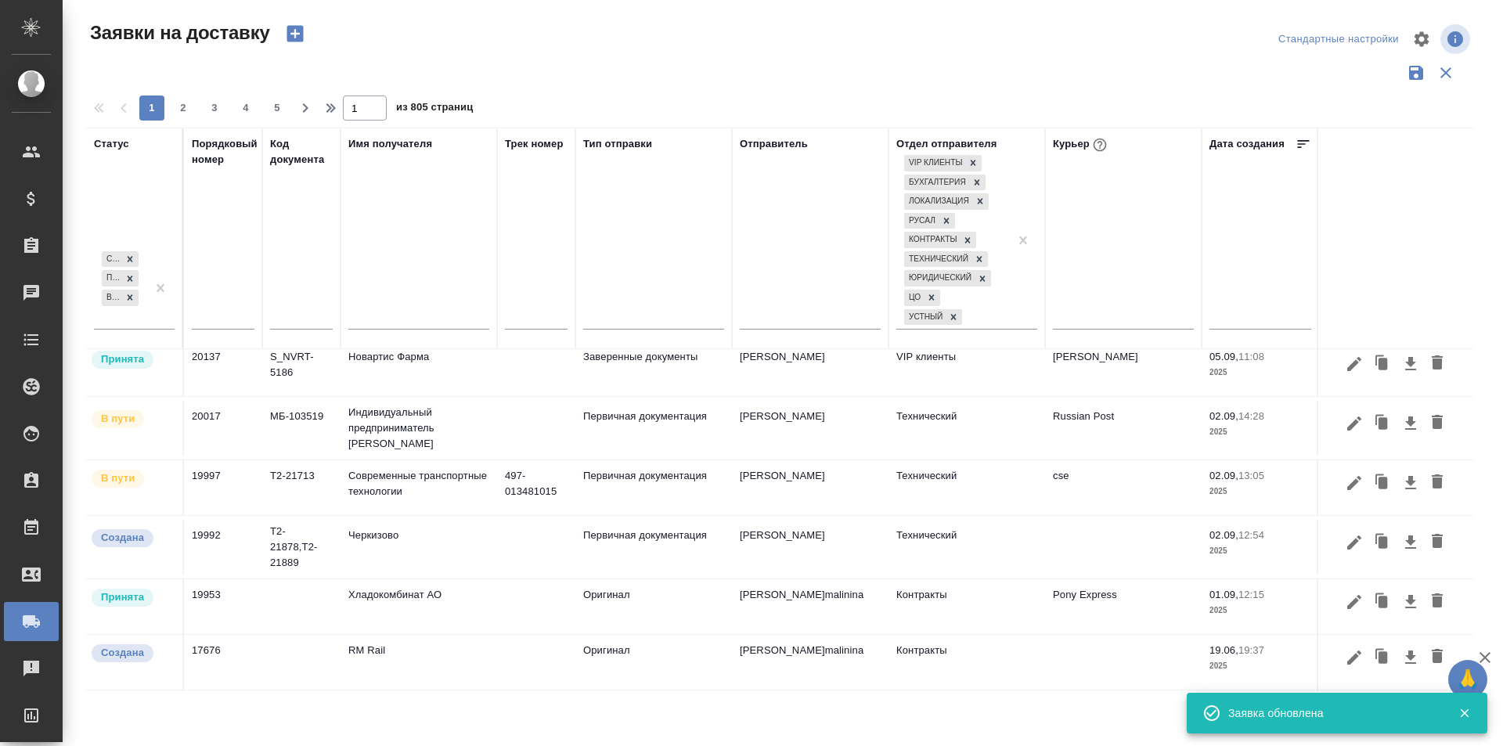
scroll to position [230, 0]
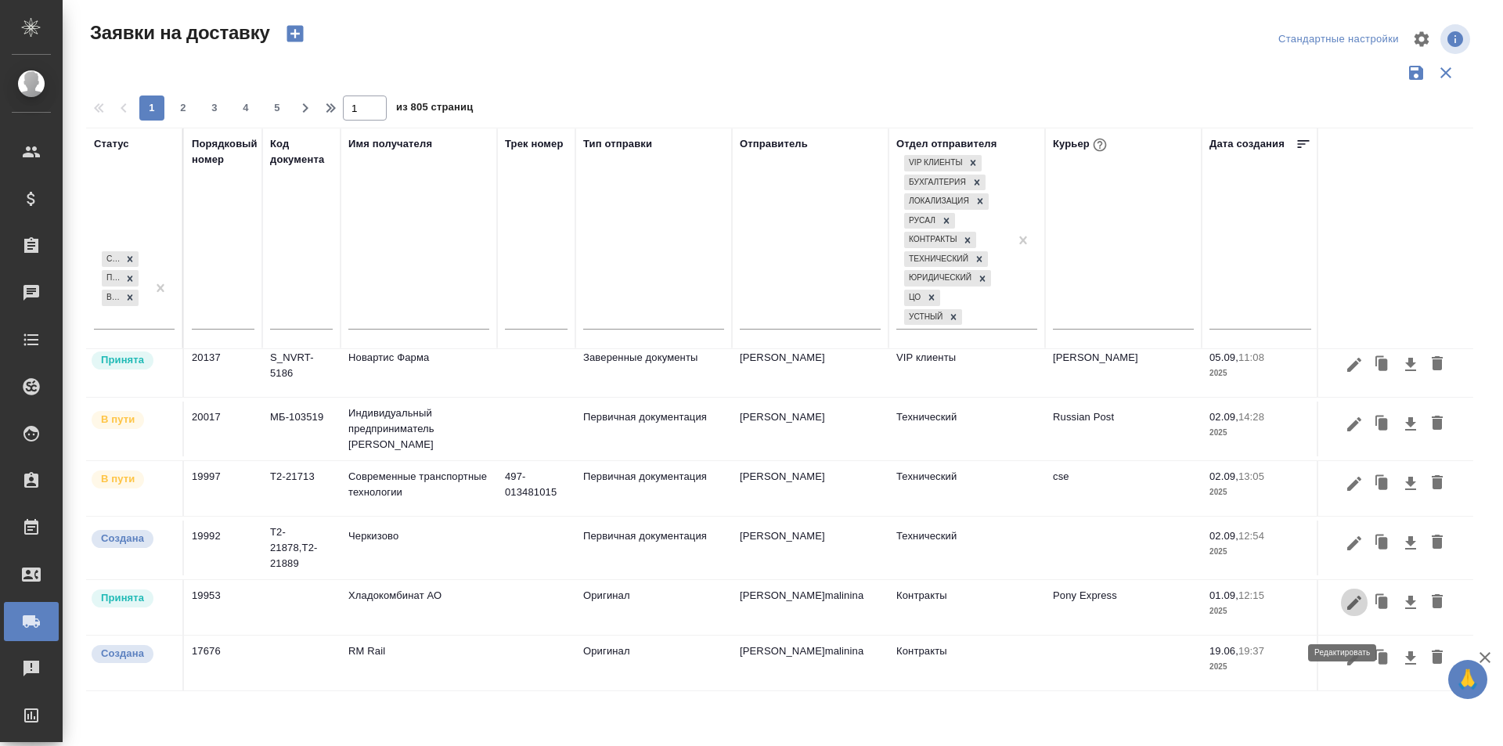
click at [1347, 610] on icon "button" at bounding box center [1354, 603] width 14 height 14
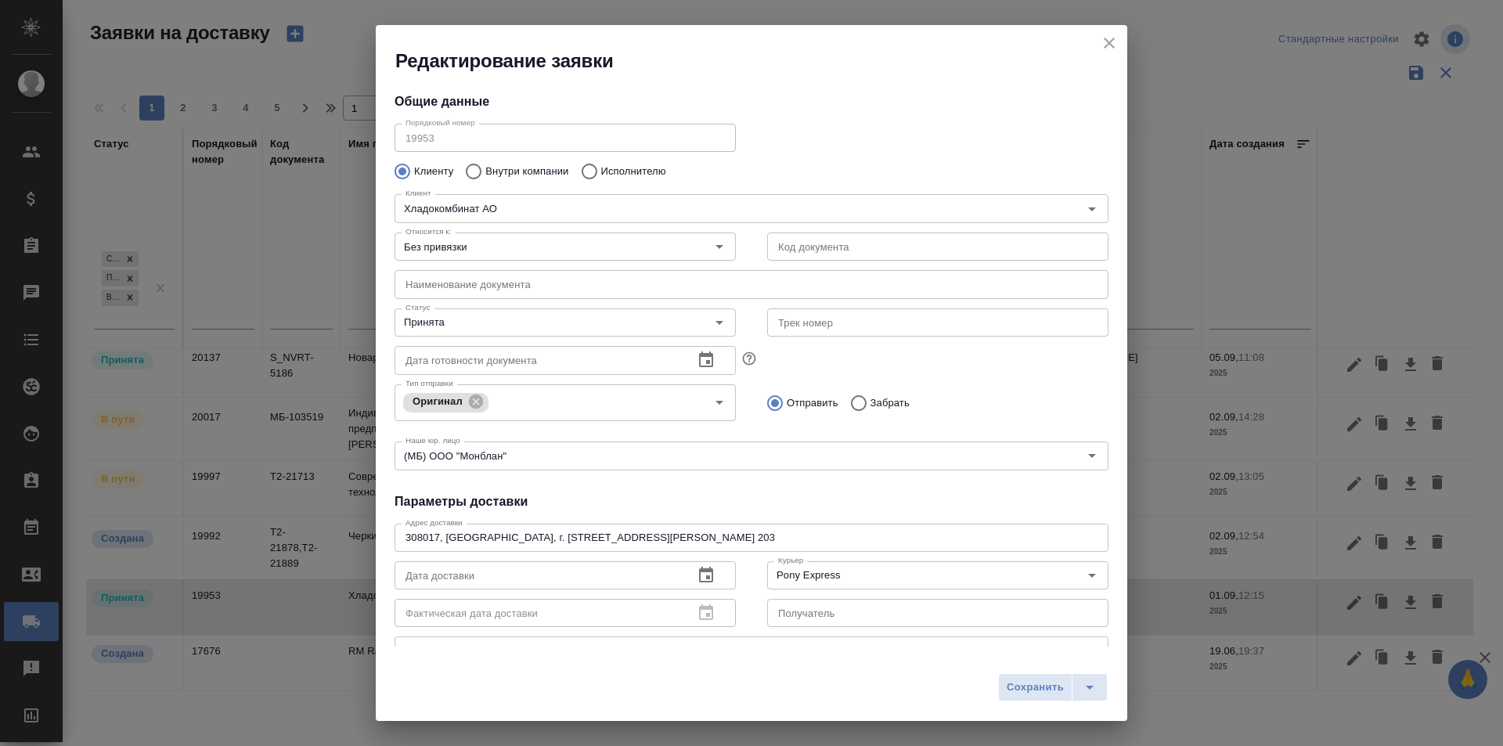
type input "Пономарева Наталья Алексеевна"
type input "(4722)21-54-37 (доб. 424)"
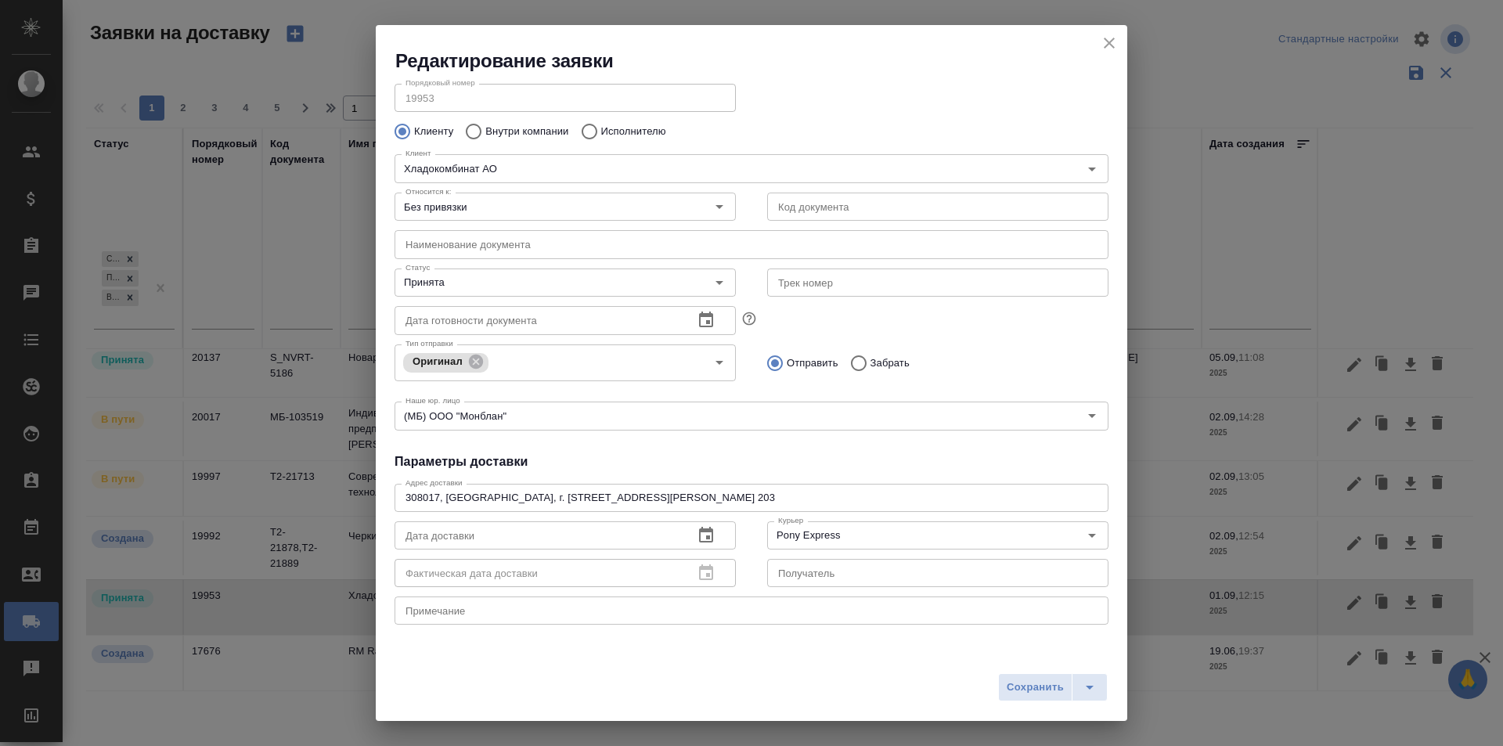
scroll to position [78, 0]
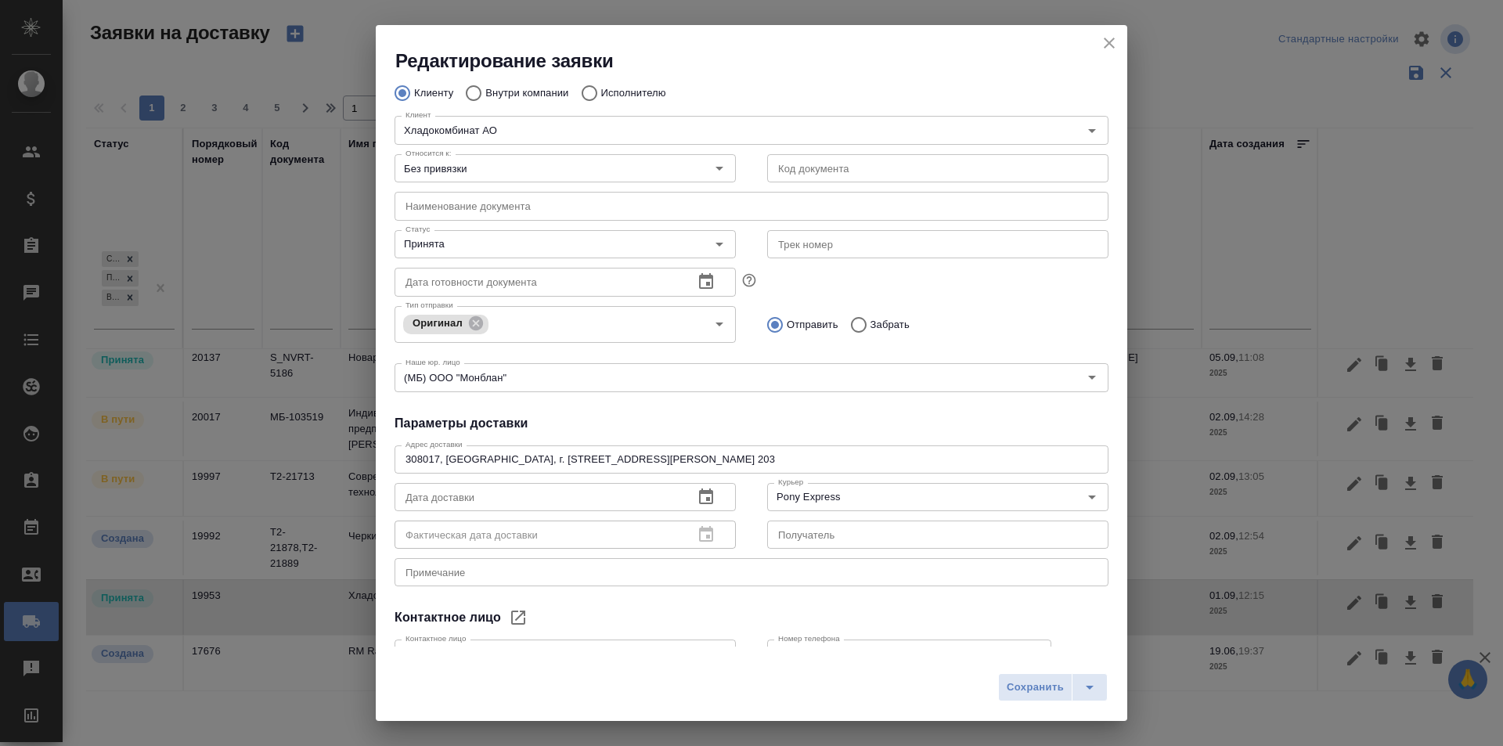
click at [477, 464] on textarea "308017, Белгородская обл., г. Белгород, ул. Дзгоева, зд. 1А, оф. 203" at bounding box center [751, 459] width 692 height 12
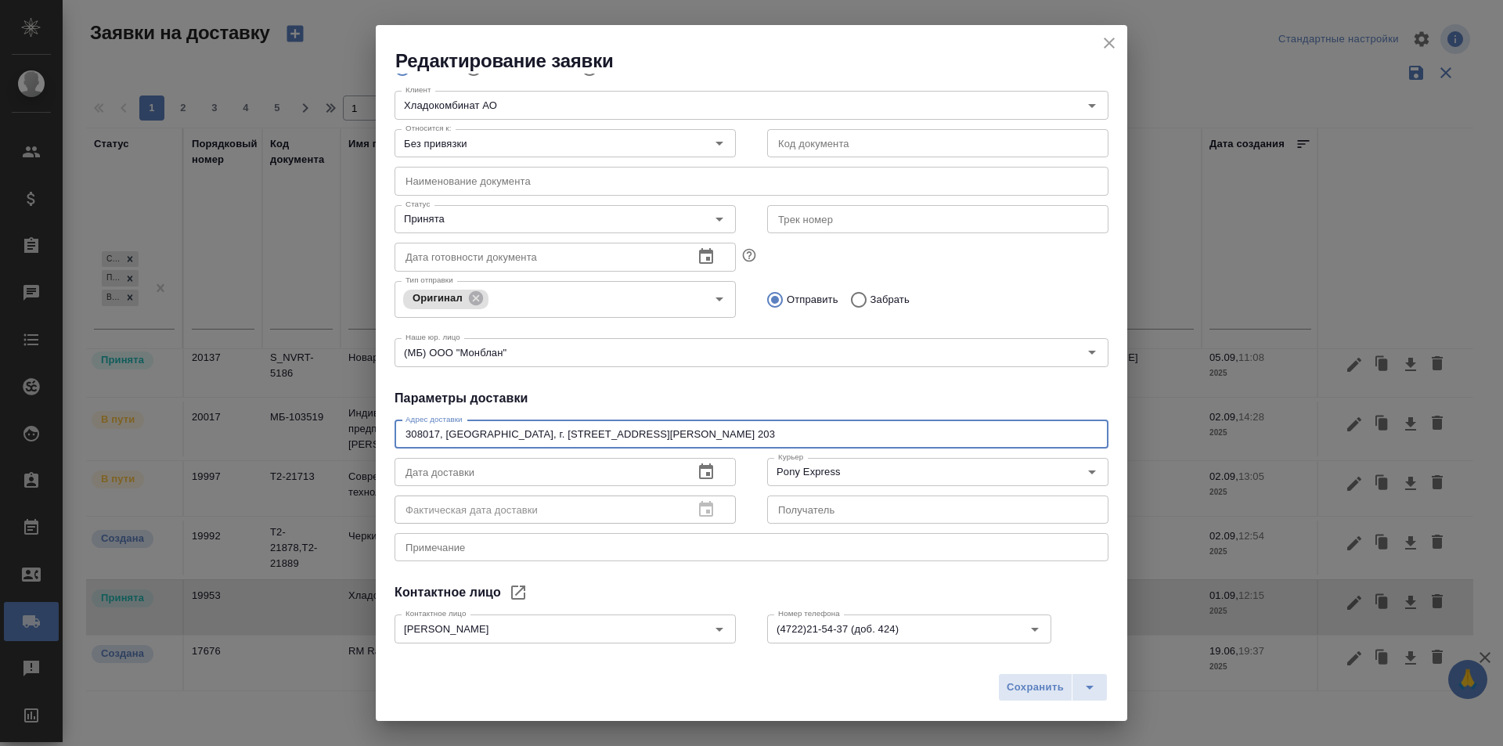
scroll to position [0, 0]
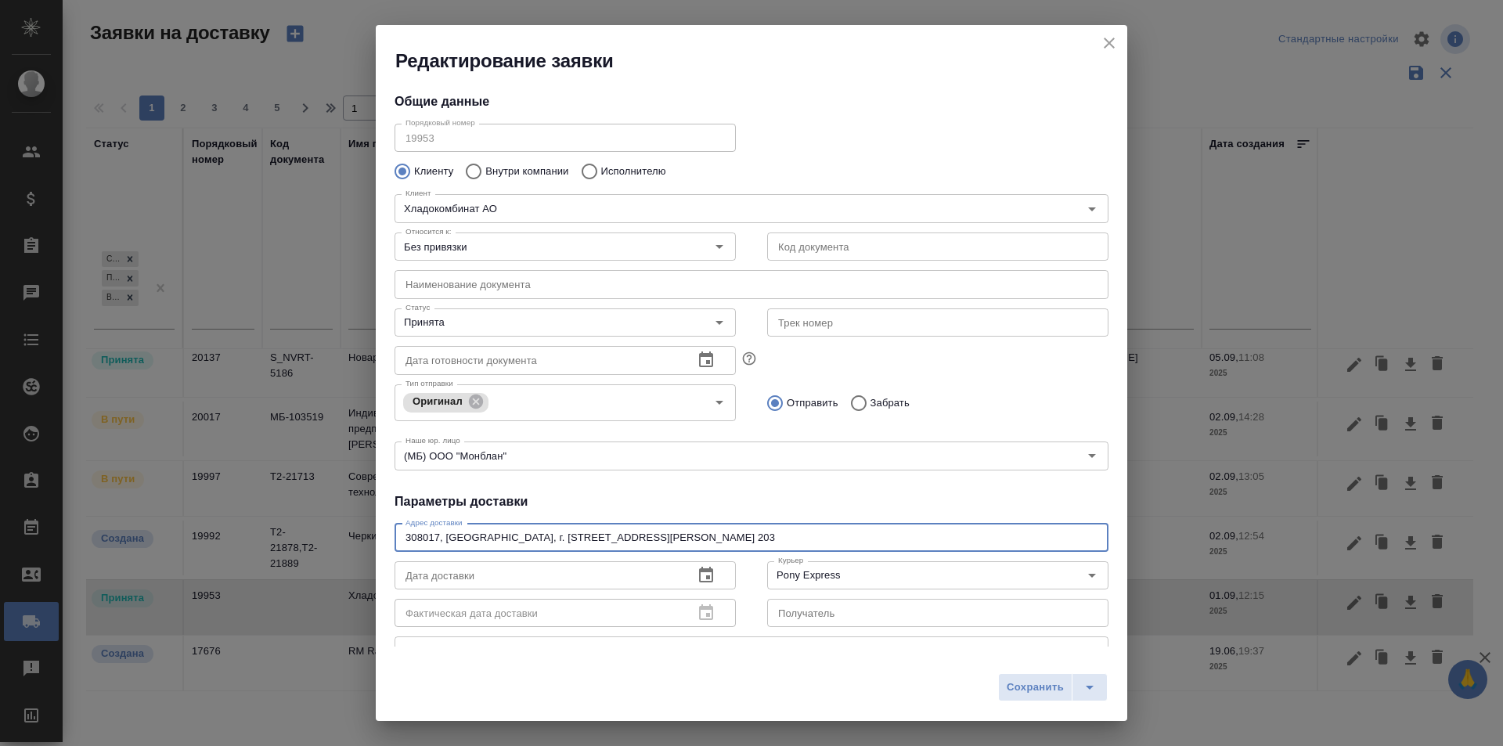
click at [593, 492] on h4 "Параметры доставки" at bounding box center [751, 501] width 714 height 19
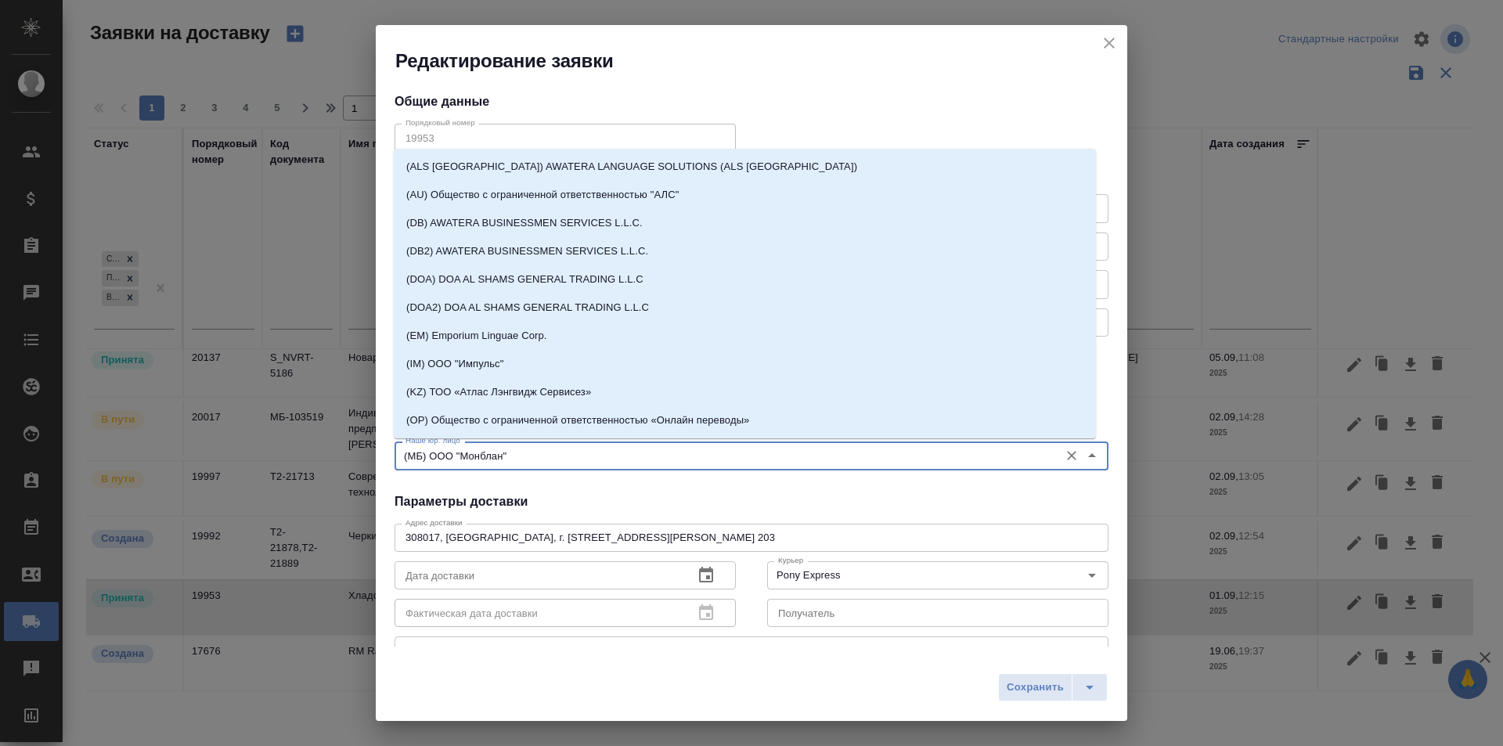
drag, startPoint x: 521, startPoint y: 456, endPoint x: 432, endPoint y: 456, distance: 89.2
click at [432, 456] on input "(МБ) ООО "Монблан"" at bounding box center [725, 455] width 652 height 19
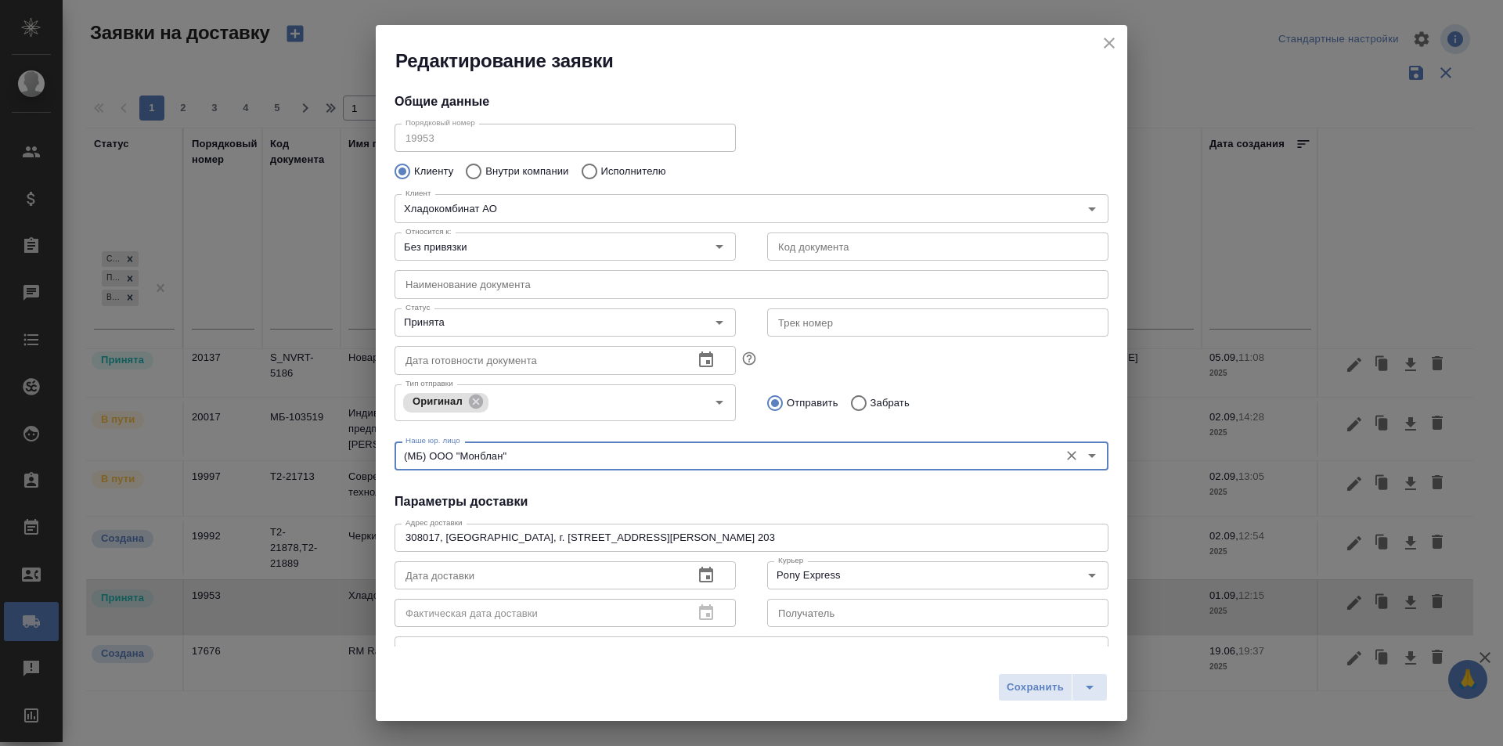
click at [679, 509] on h4 "Параметры доставки" at bounding box center [751, 501] width 714 height 19
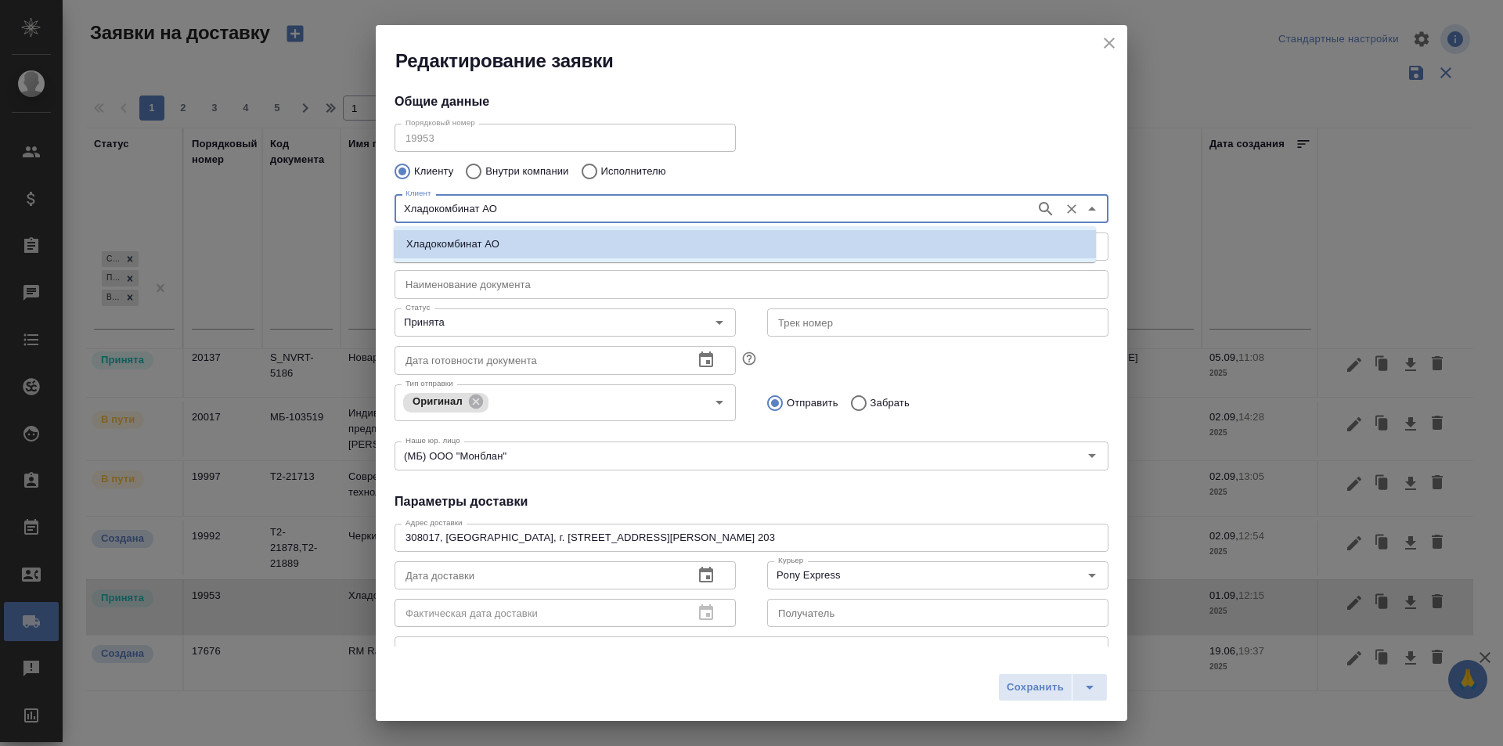
drag, startPoint x: 510, startPoint y: 208, endPoint x: 300, endPoint y: 204, distance: 209.8
click at [300, 204] on div "Редактирование заявки Общие данные Порядковый номер 19953 Порядковый номер Клие…" at bounding box center [751, 373] width 1503 height 746
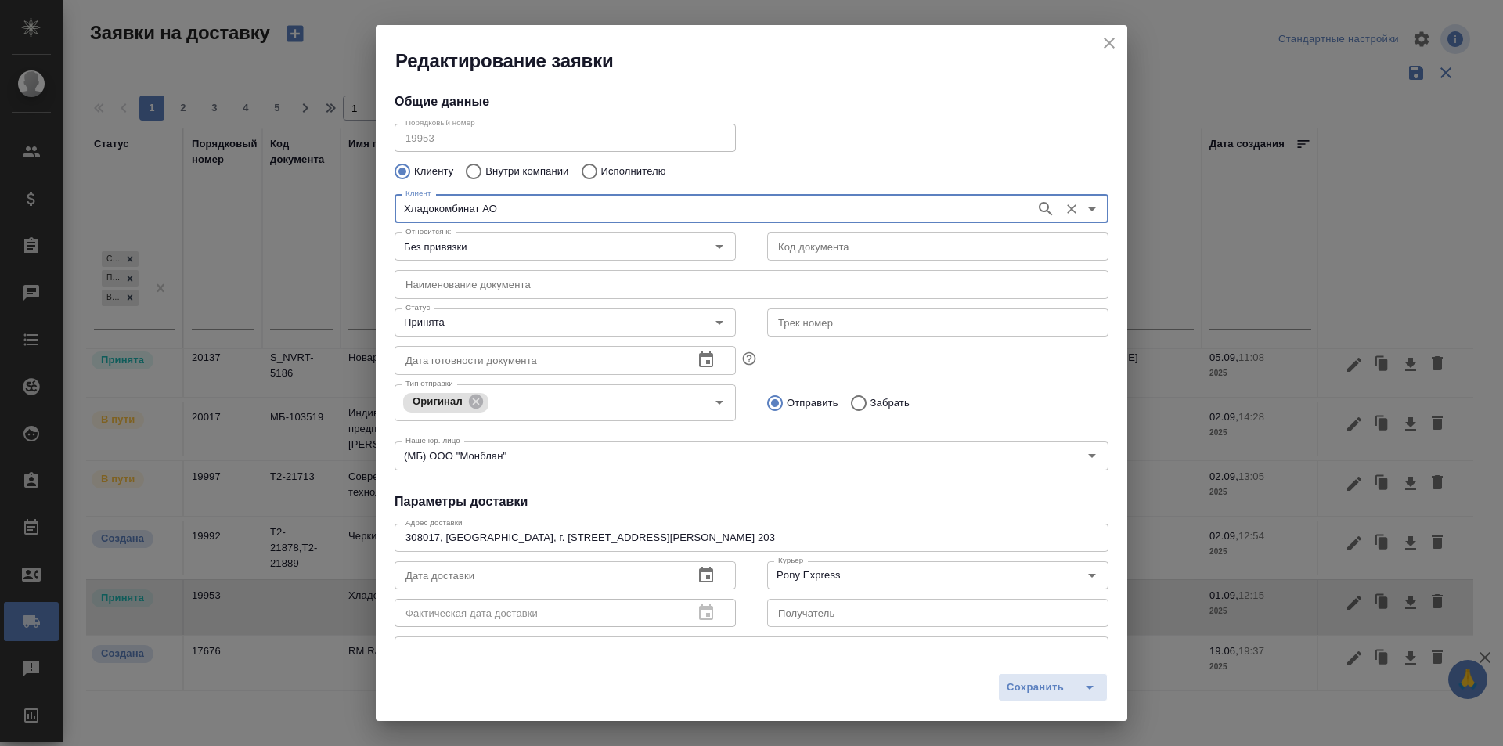
scroll to position [185, 0]
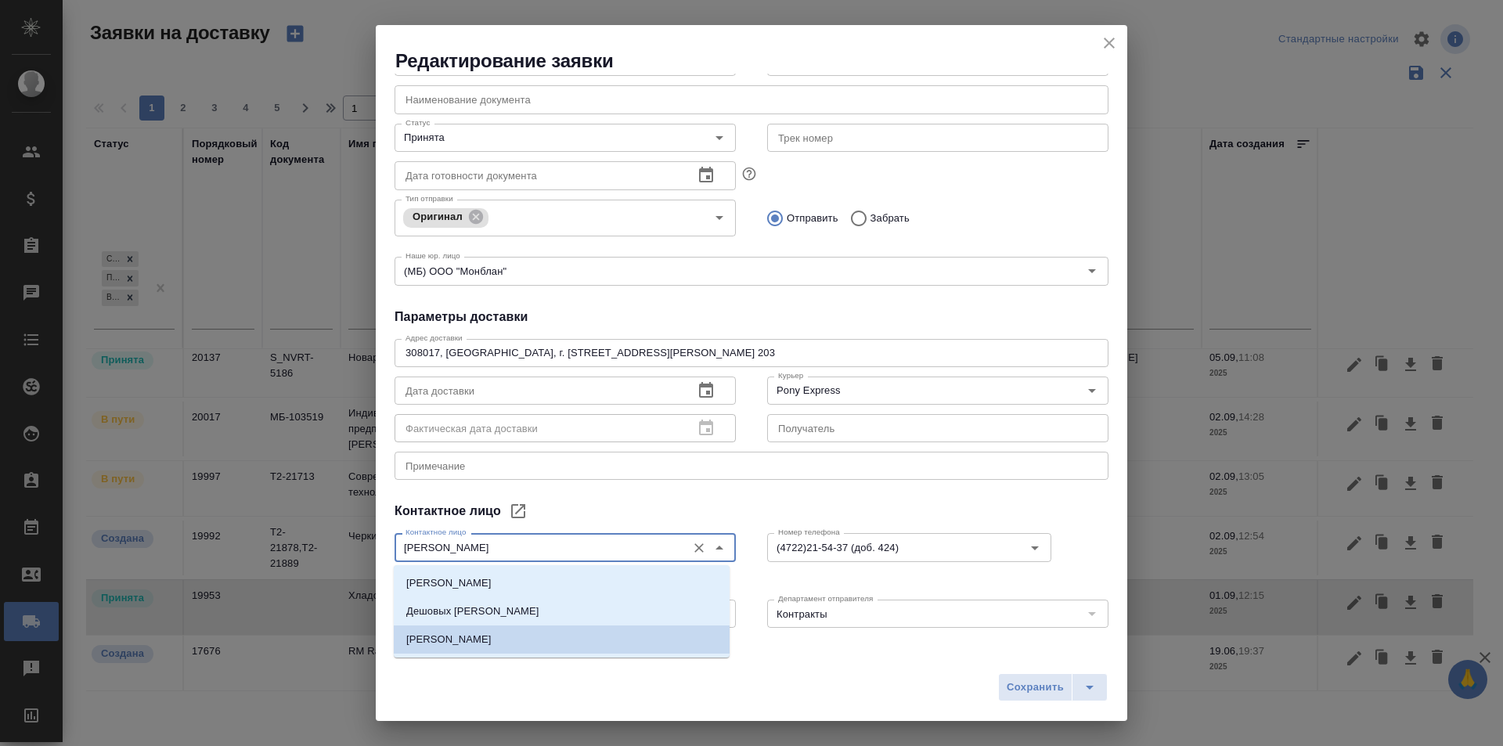
drag, startPoint x: 493, startPoint y: 544, endPoint x: 255, endPoint y: 531, distance: 238.3
click at [255, 531] on div "Редактирование заявки Общие данные Порядковый номер 19953 Порядковый номер Клие…" at bounding box center [751, 373] width 1503 height 746
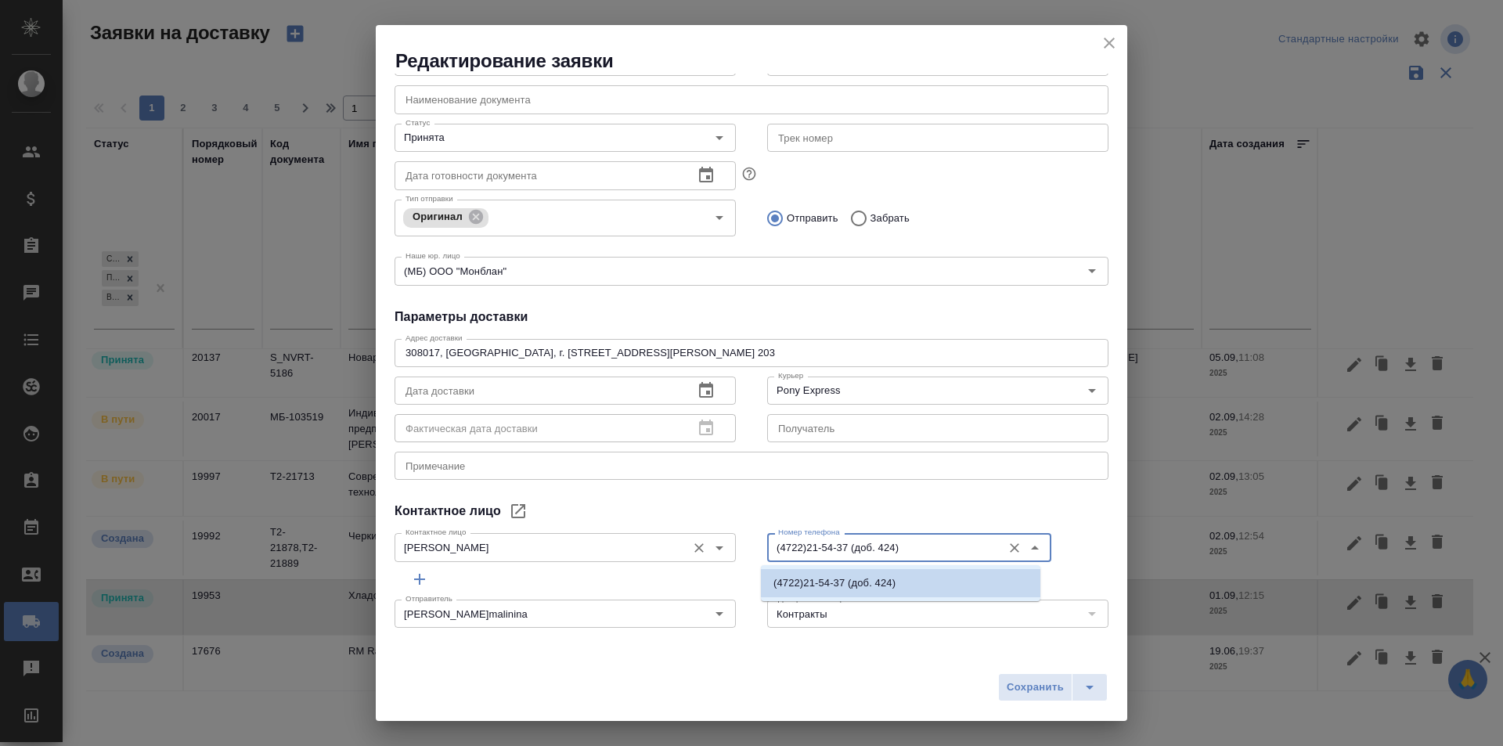
drag, startPoint x: 911, startPoint y: 549, endPoint x: 679, endPoint y: 542, distance: 232.6
click at [679, 542] on div "Контактное лицо Пономарева Наталья Алексеевна Контактное лицо Номер телефона (4…" at bounding box center [751, 545] width 745 height 69
click at [815, 522] on div "Номер телефона (4722)21-54-37 (доб. 424) Номер телефона" at bounding box center [937, 545] width 373 height 69
drag, startPoint x: 841, startPoint y: 548, endPoint x: 685, endPoint y: 548, distance: 156.5
click at [685, 548] on div "Контактное лицо Пономарева Наталья Алексеевна Контактное лицо Номер телефона (4…" at bounding box center [751, 545] width 745 height 69
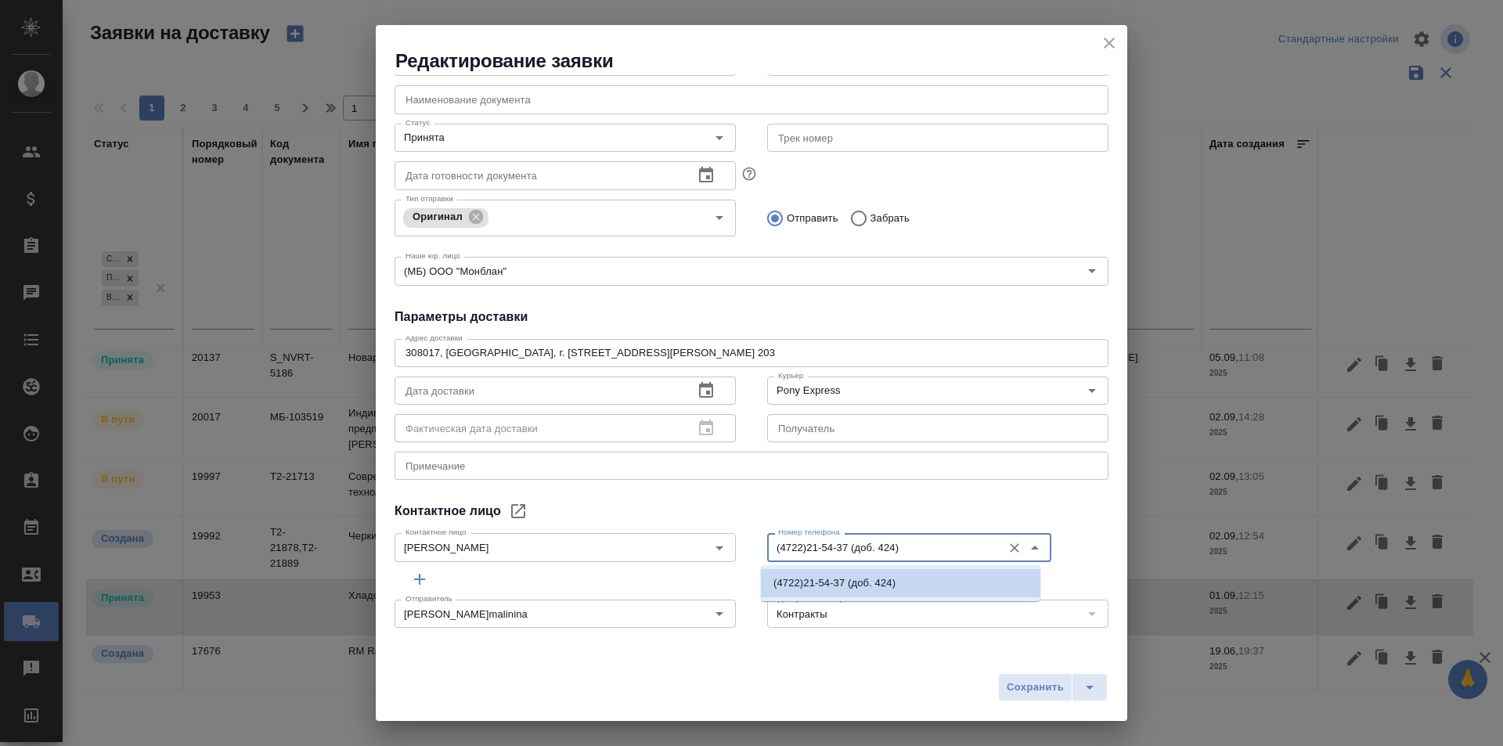
drag, startPoint x: 877, startPoint y: 550, endPoint x: 845, endPoint y: 552, distance: 32.9
click at [845, 552] on input "(4722)21-54-37 (доб. 424)" at bounding box center [883, 547] width 222 height 19
click at [722, 506] on div "Контактное лицо" at bounding box center [751, 511] width 714 height 19
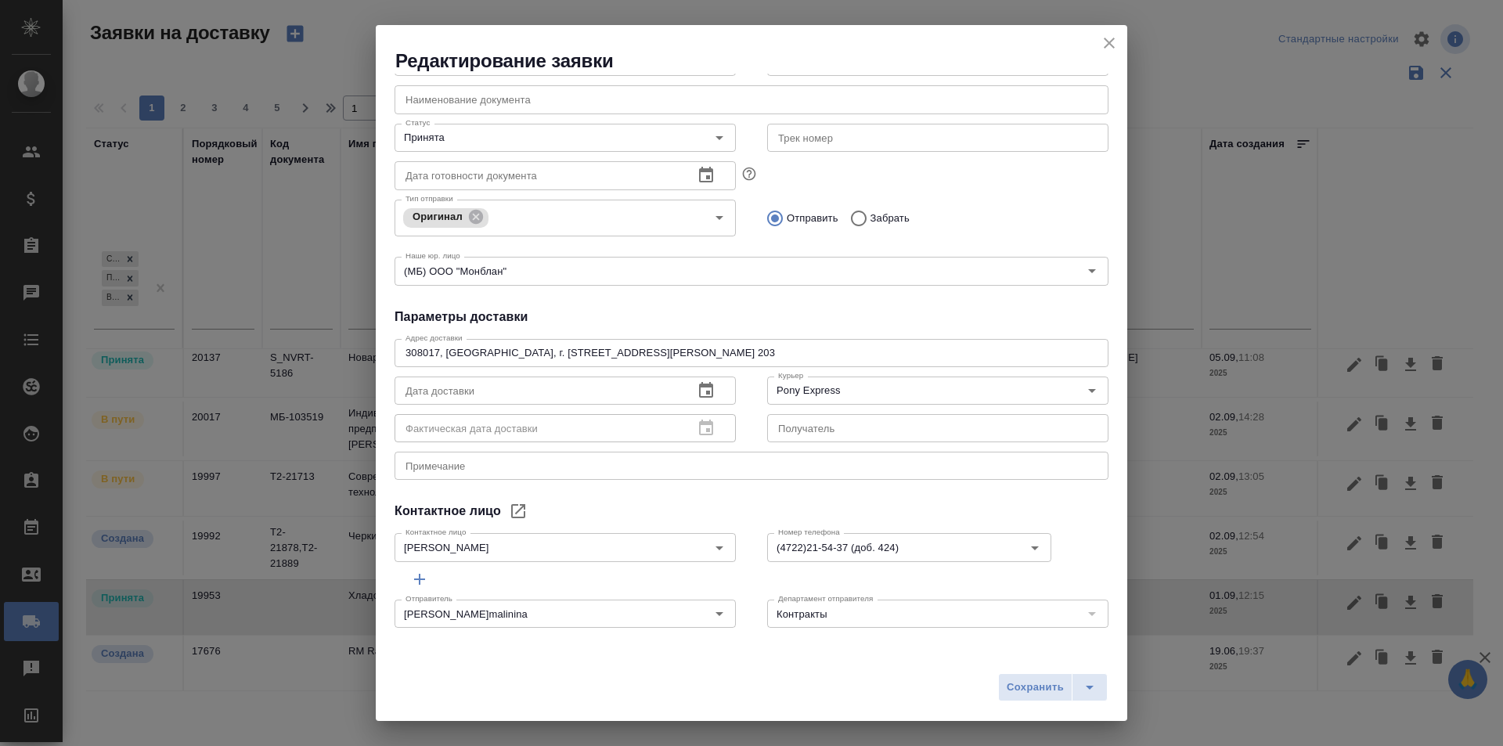
click at [768, 511] on div "Номер телефона (4722)21-54-37 (доб. 424) Номер телефона" at bounding box center [937, 545] width 373 height 69
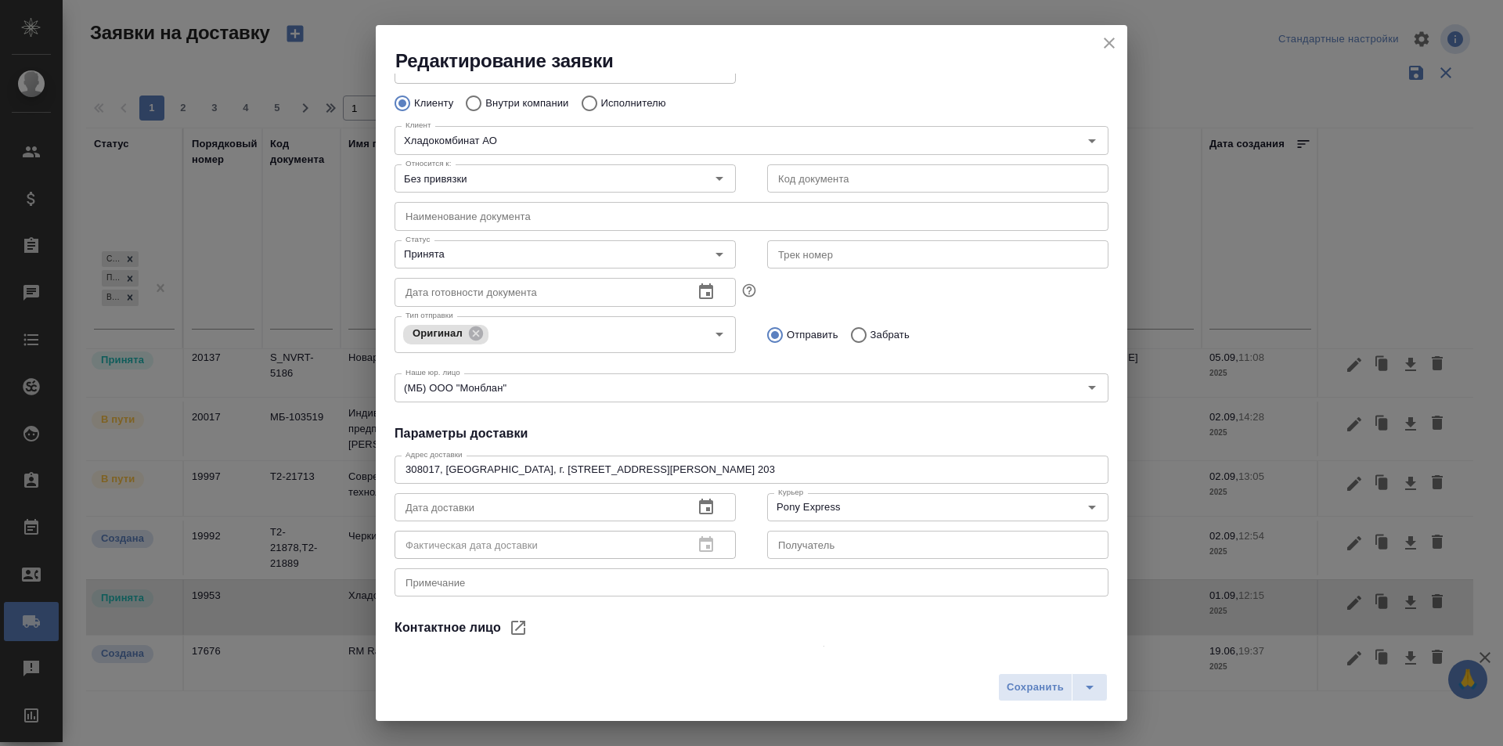
scroll to position [28, 0]
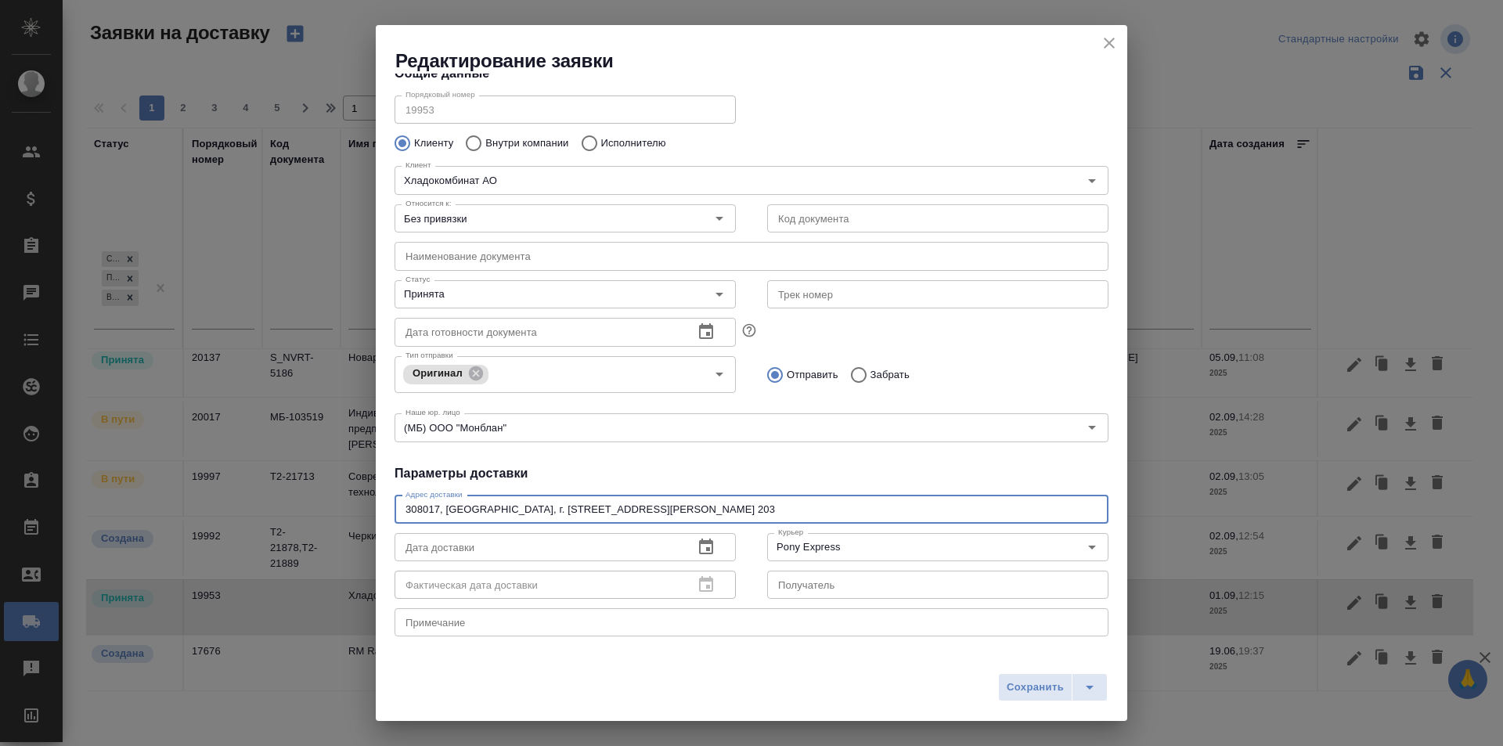
drag, startPoint x: 539, startPoint y: 513, endPoint x: 773, endPoint y: 487, distance: 235.5
click at [773, 487] on div "Общие данные Порядковый номер 19953 Порядковый номер Клиенту Внутри компании Ис…" at bounding box center [751, 360] width 751 height 573
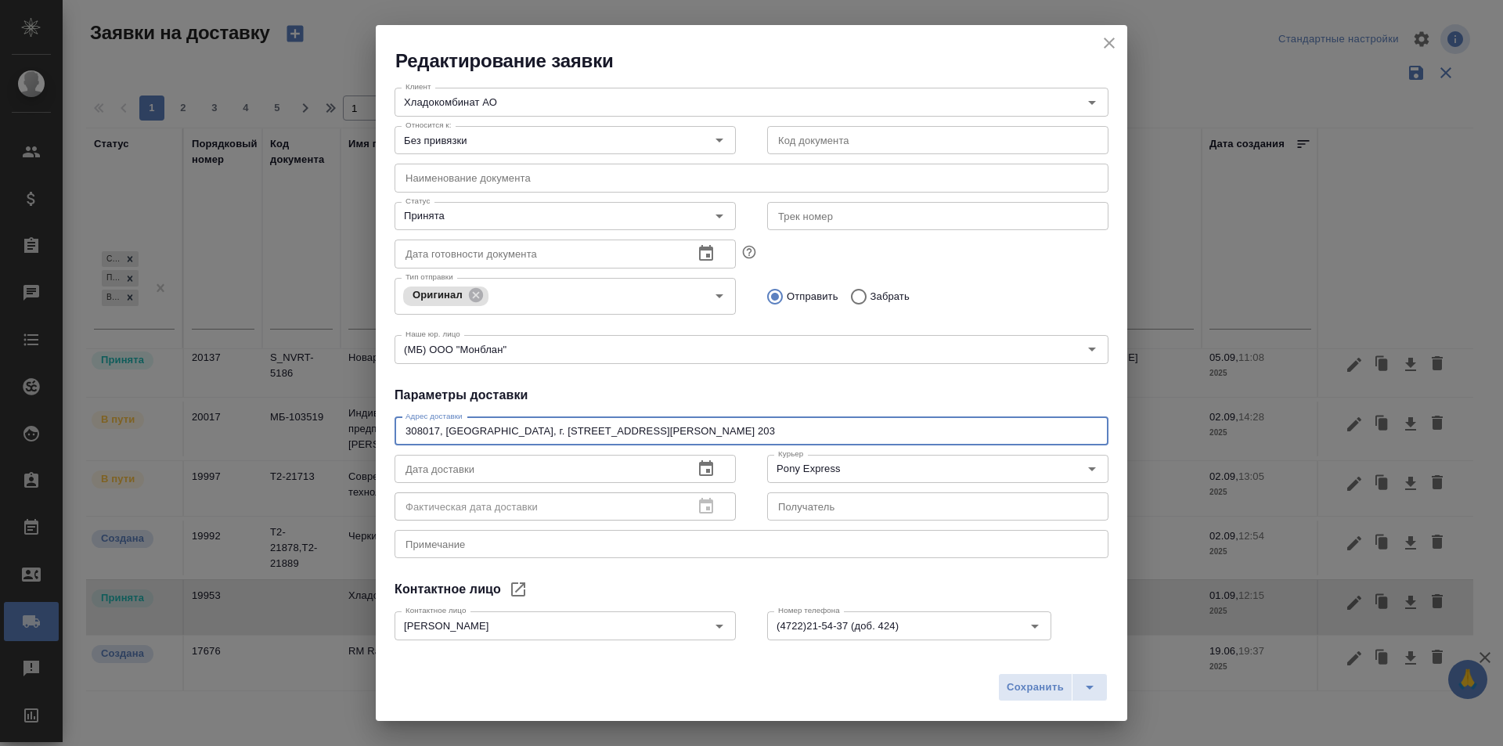
click at [643, 390] on h4 "Параметры доставки" at bounding box center [751, 395] width 714 height 19
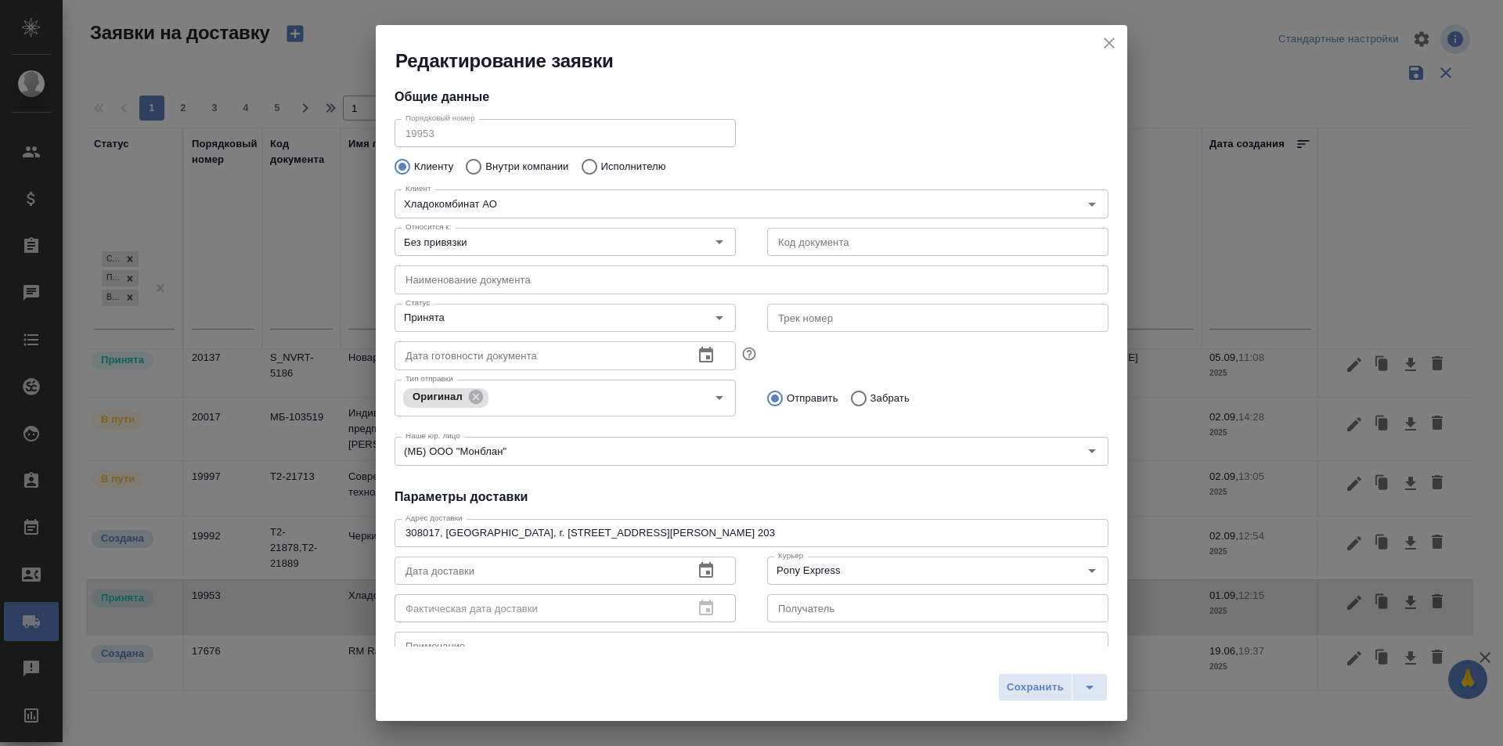
scroll to position [0, 0]
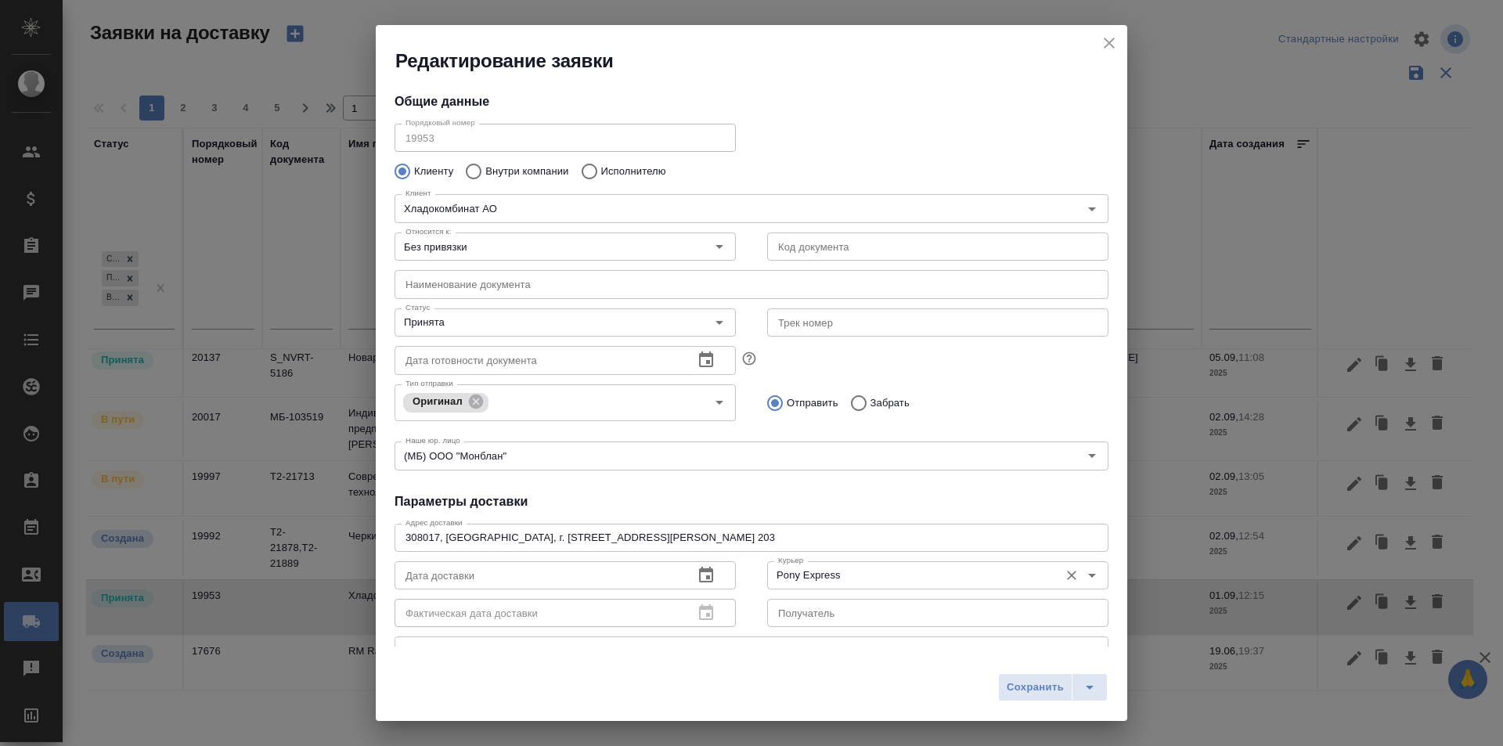
click at [795, 579] on input "Pony Express" at bounding box center [911, 575] width 279 height 19
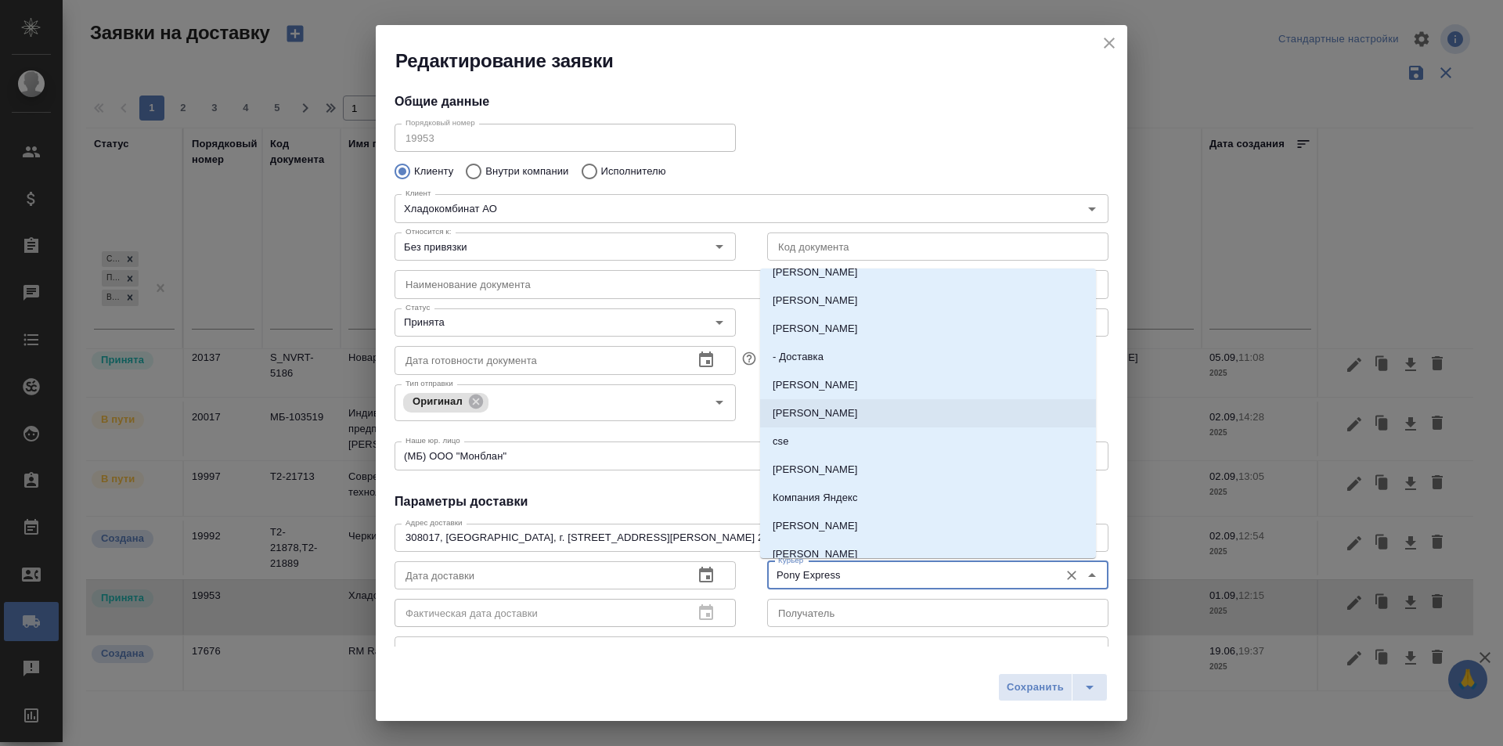
scroll to position [235, 0]
click at [782, 416] on p "cse" at bounding box center [781, 418] width 16 height 16
type input "cse"
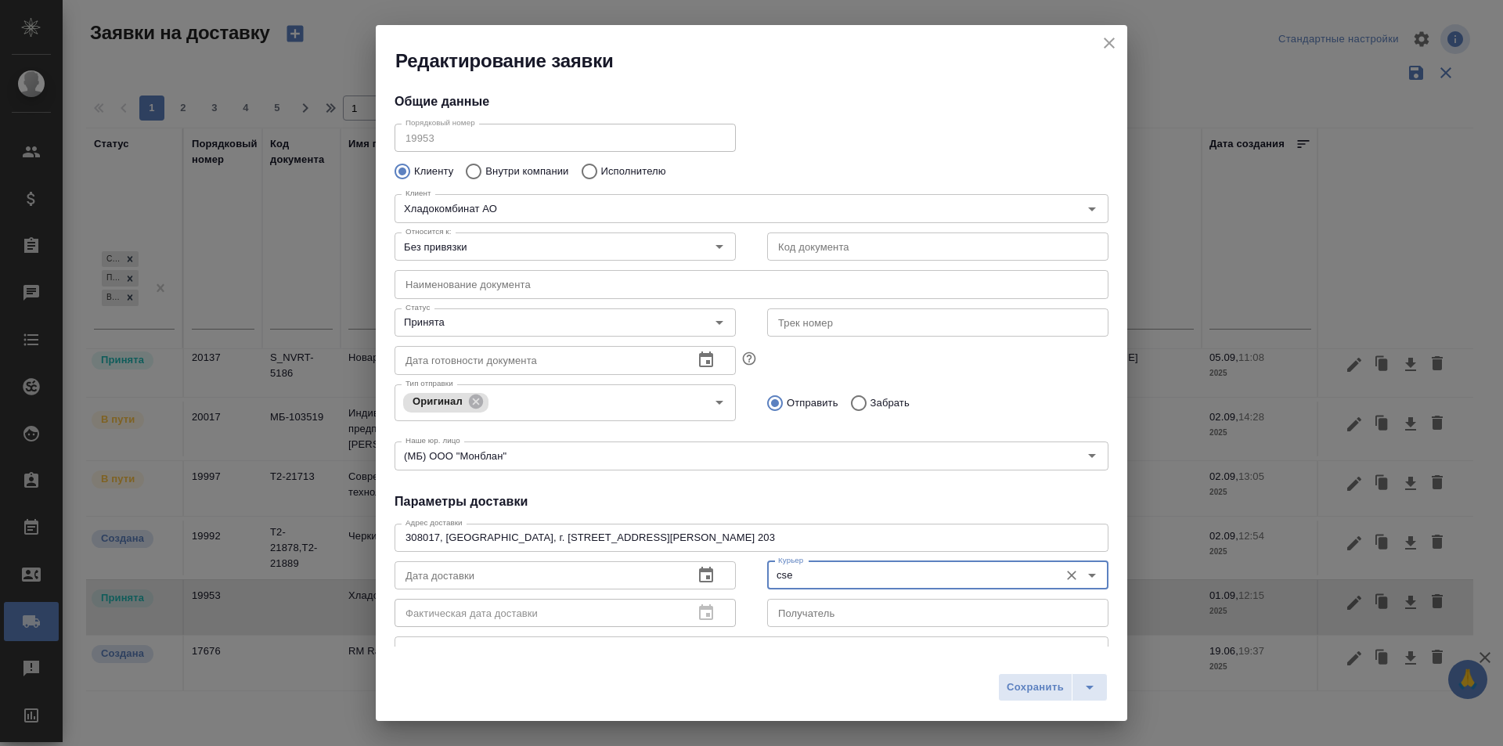
click at [831, 255] on input "text" at bounding box center [937, 246] width 341 height 28
click at [824, 314] on input "text" at bounding box center [937, 322] width 341 height 28
paste input "г. Белгород, ул. Дзгоева, зд. 1А, оф. 203"
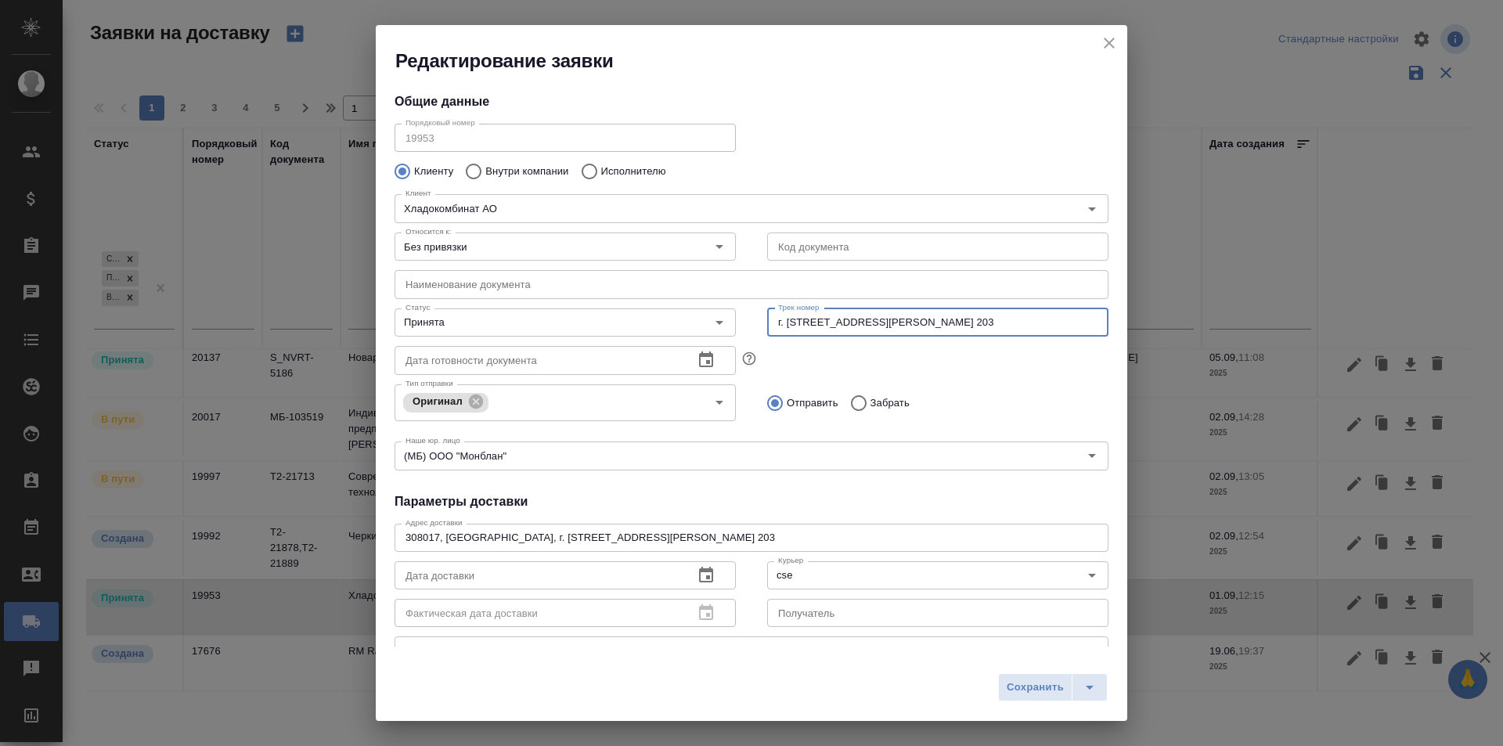
click at [860, 319] on input "г. Белгород, ул. Дзгоева, зд. 1А, оф. 203" at bounding box center [937, 322] width 341 height 28
paste input "497-013562346"
type input "497-013562346"
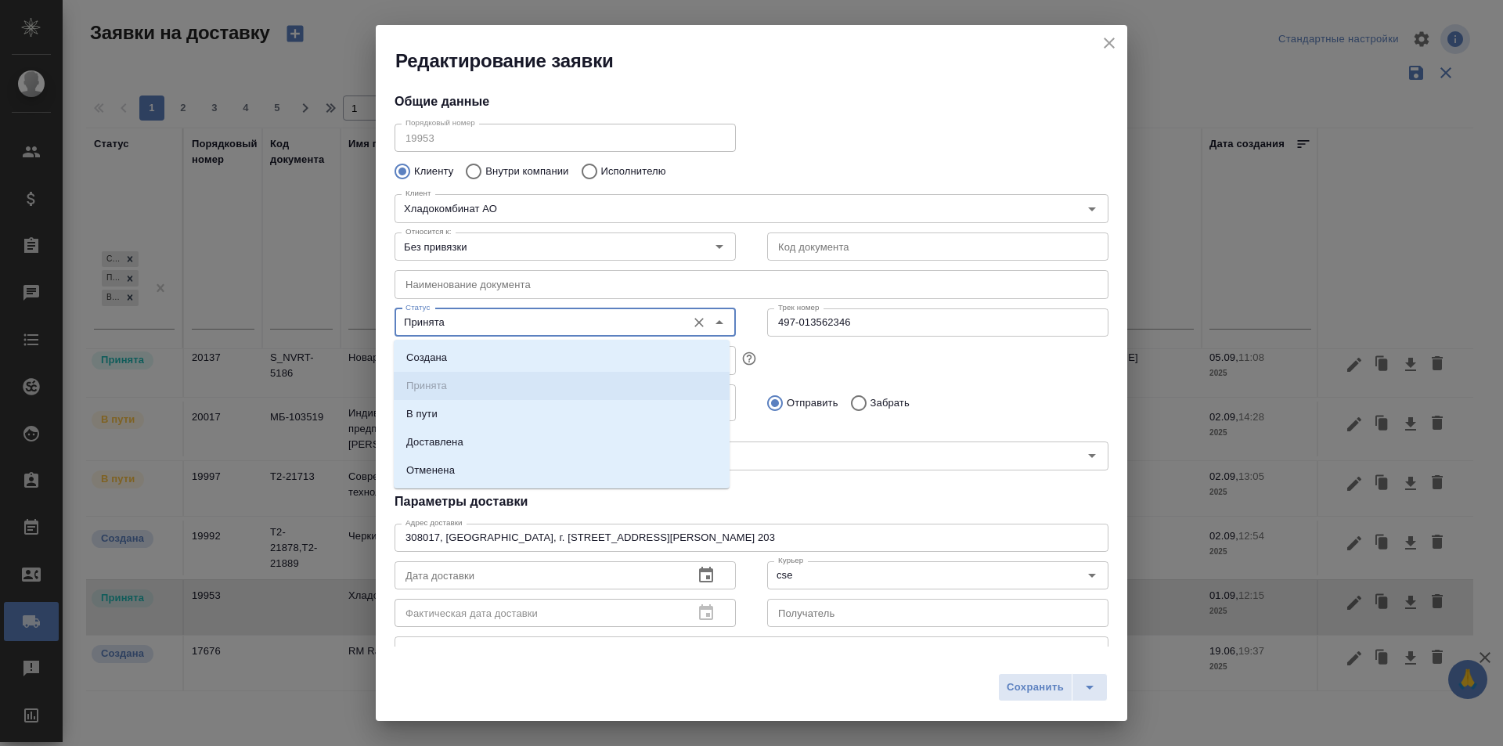
click at [520, 328] on input "Принята" at bounding box center [538, 322] width 279 height 19
click at [467, 412] on li "В пути" at bounding box center [562, 414] width 336 height 28
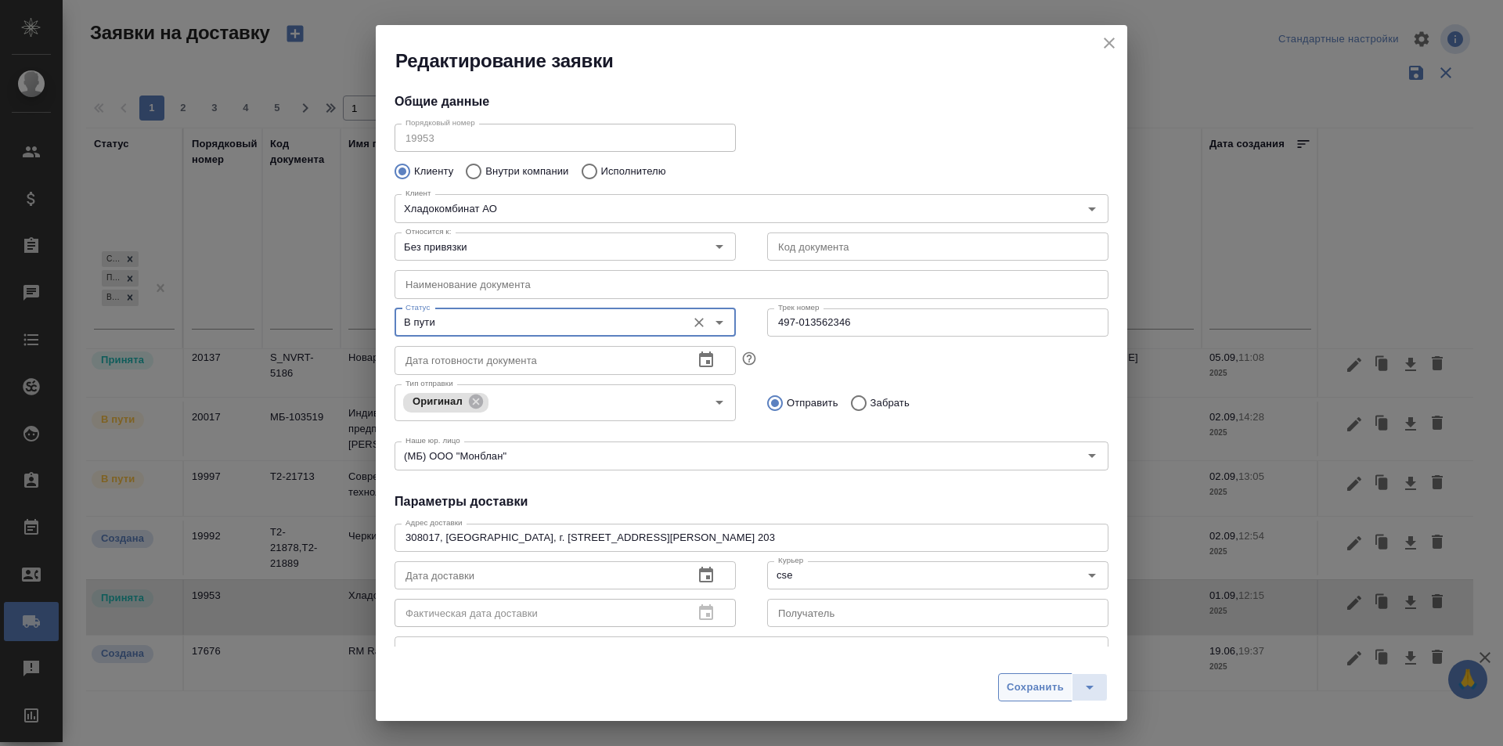
click at [1014, 679] on span "Сохранить" at bounding box center [1035, 688] width 57 height 18
type input "Принята"
type input "Pony Express"
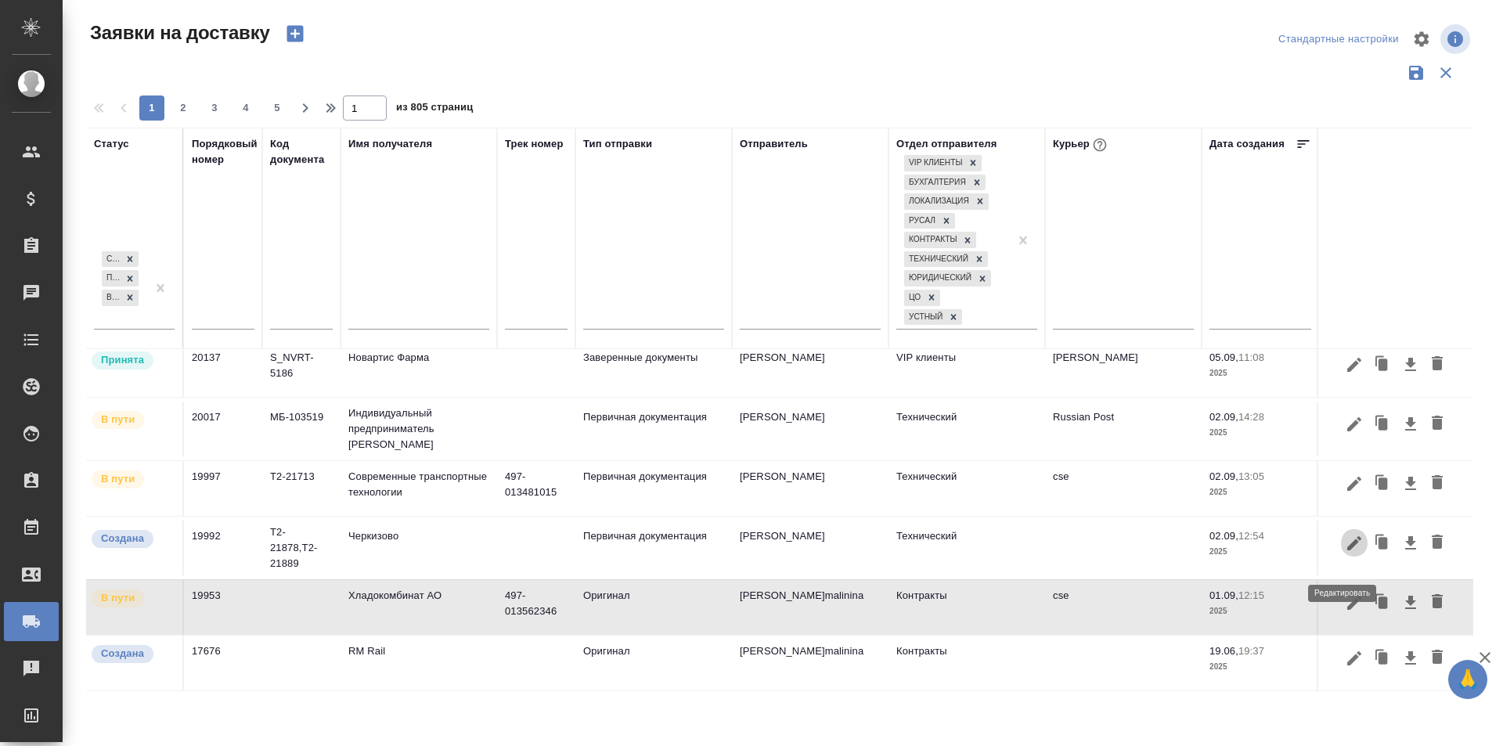
click at [1341, 558] on button "button" at bounding box center [1354, 543] width 27 height 30
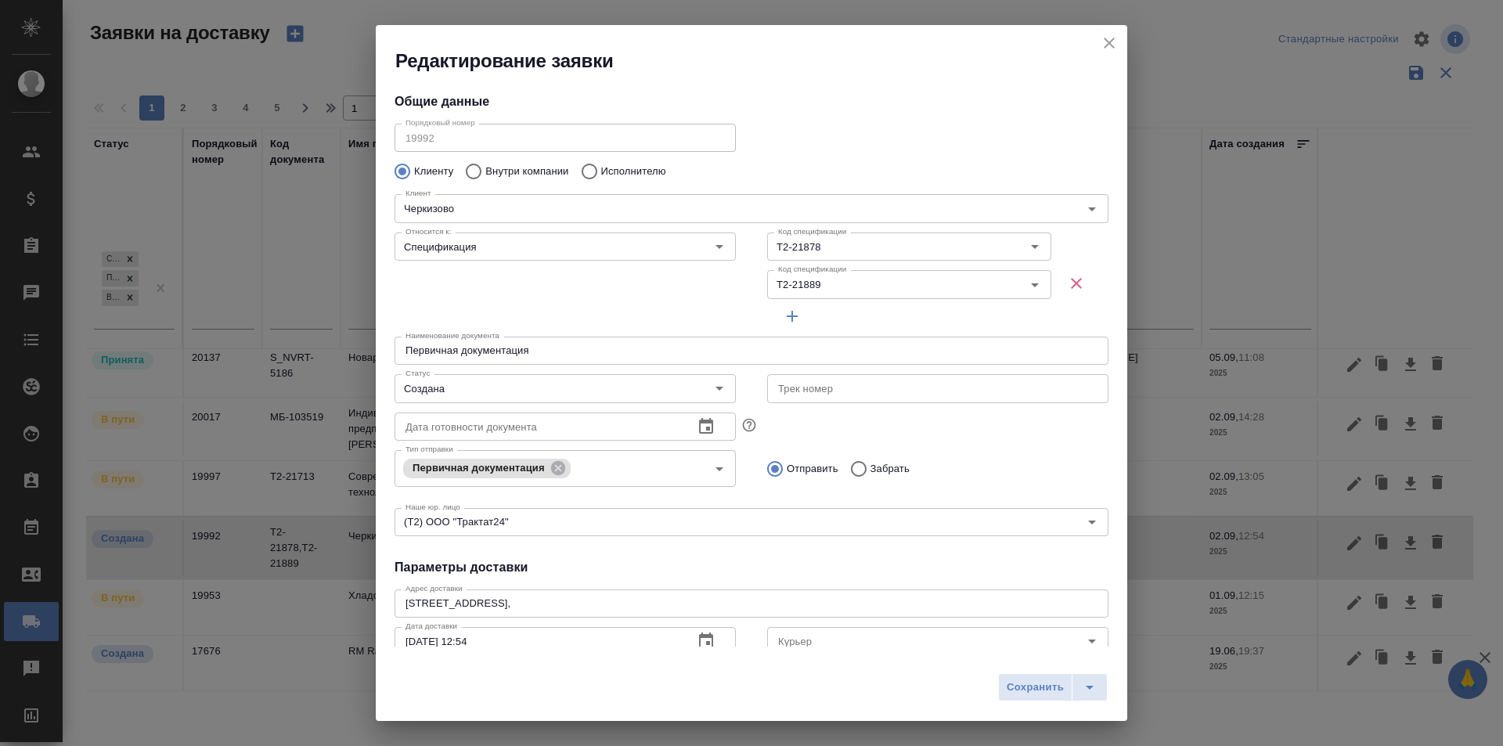
type input "Байбекова Елена"
type input "8 903 299 25 97"
click at [1111, 42] on icon "close" at bounding box center [1109, 43] width 11 height 11
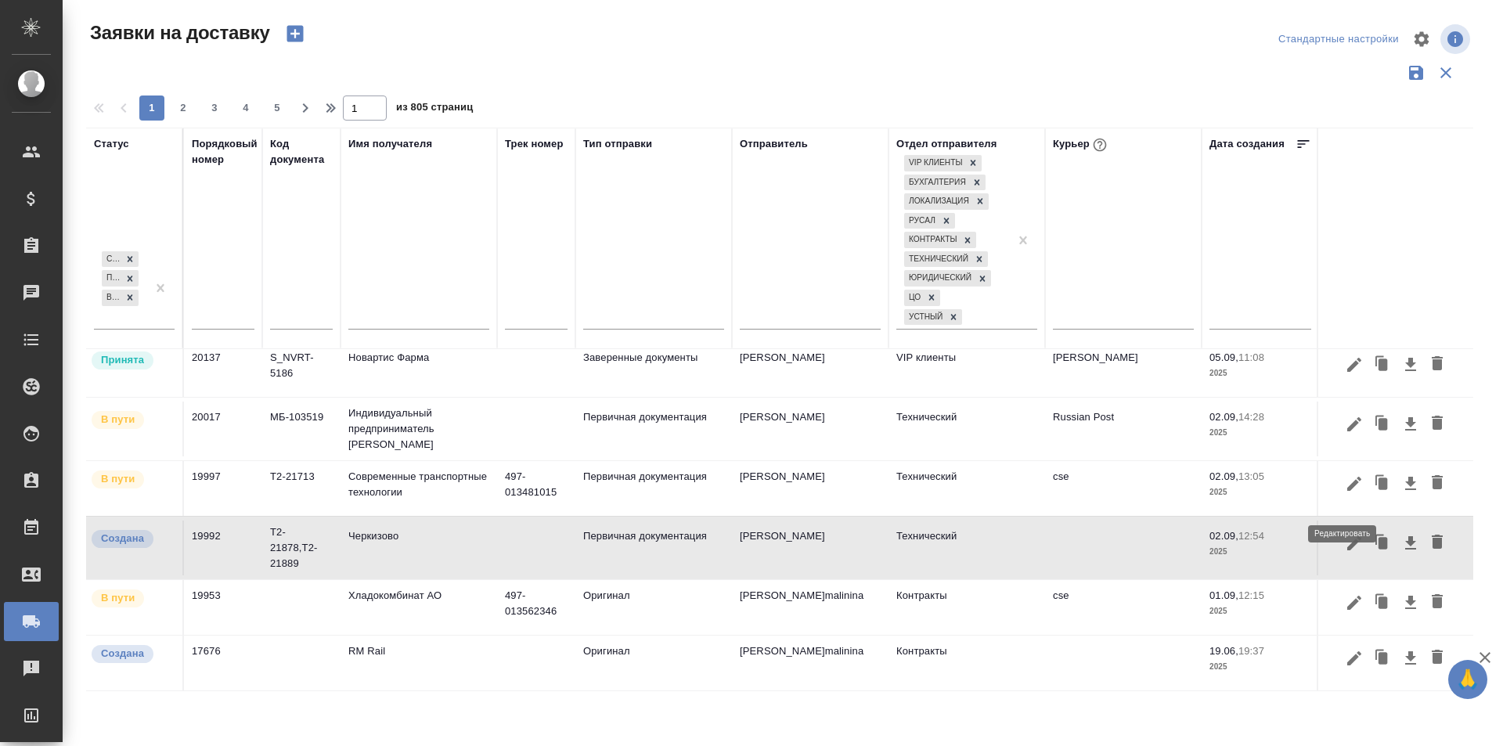
click at [1348, 493] on icon "button" at bounding box center [1354, 483] width 19 height 19
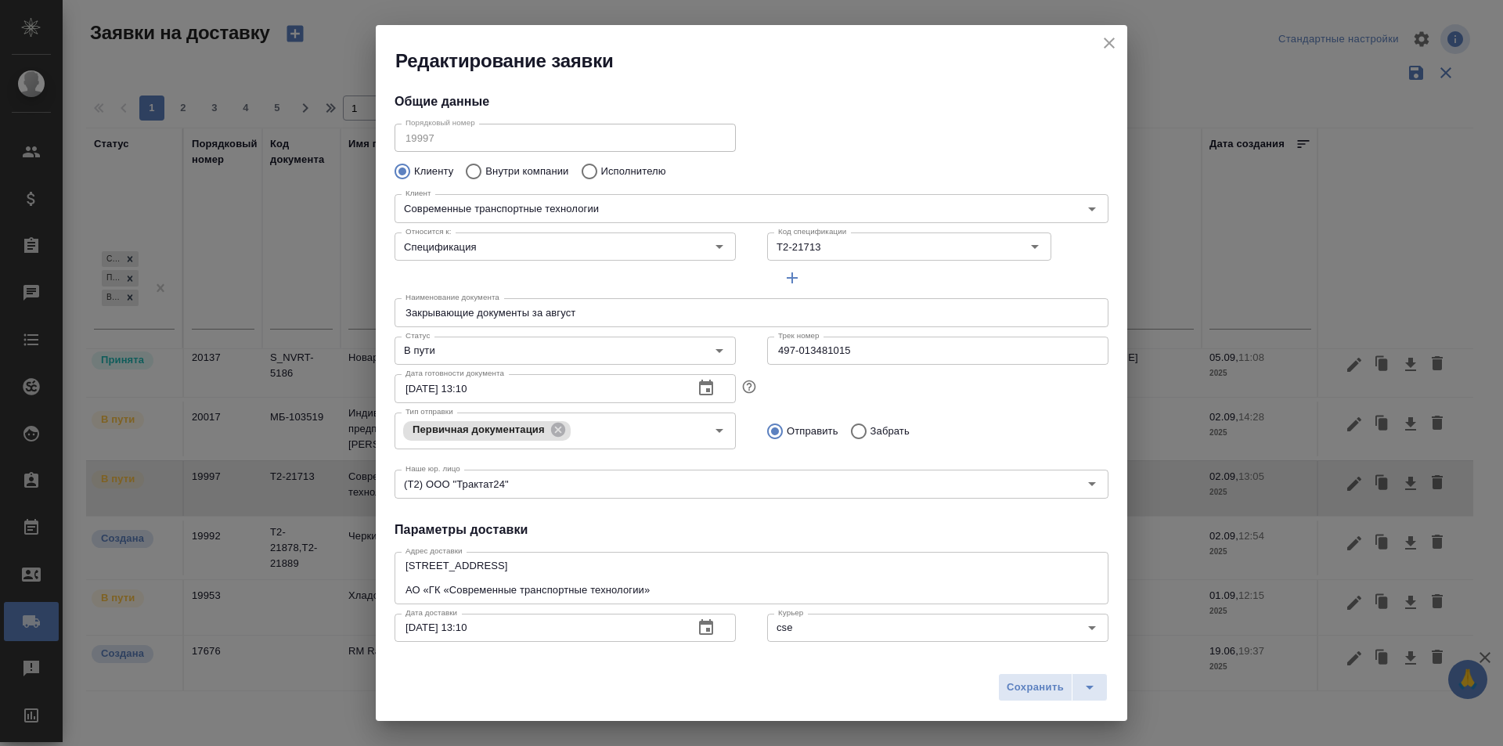
type input "Жирнов Алексей"
type input "+7(987)756-32-11"
click at [1106, 43] on icon "close" at bounding box center [1109, 43] width 19 height 19
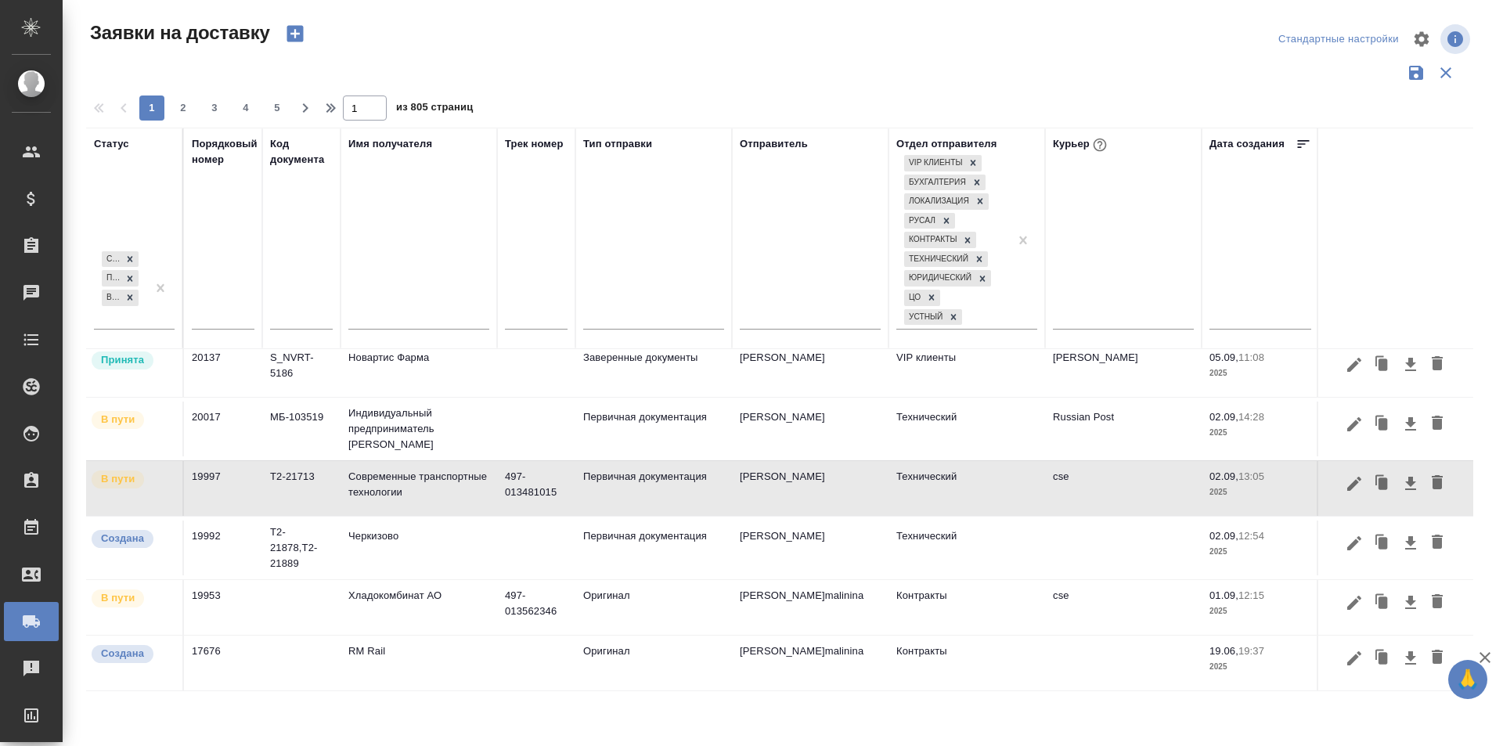
click at [1345, 434] on icon "button" at bounding box center [1354, 424] width 19 height 19
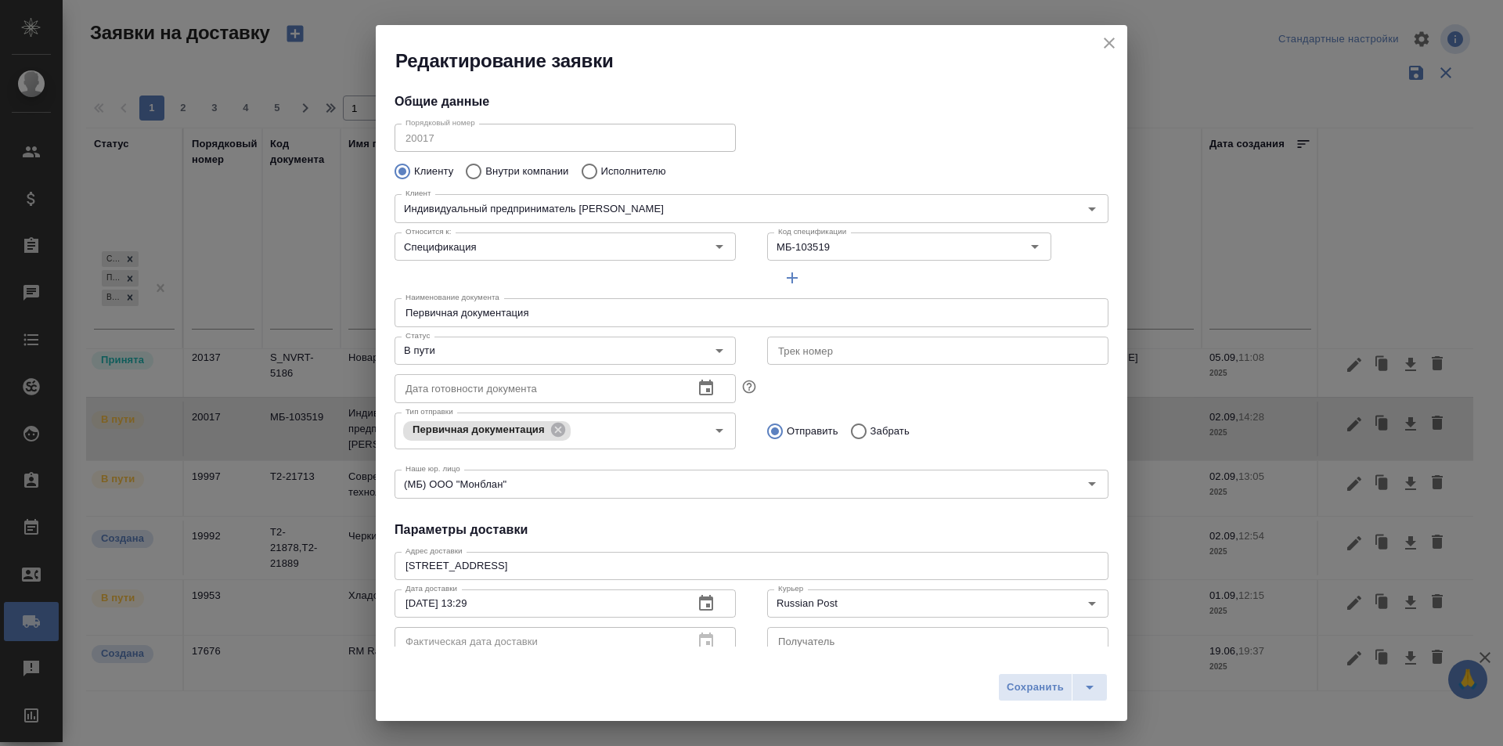
type input "Никифоров Игорь"
type input "+79857617972"
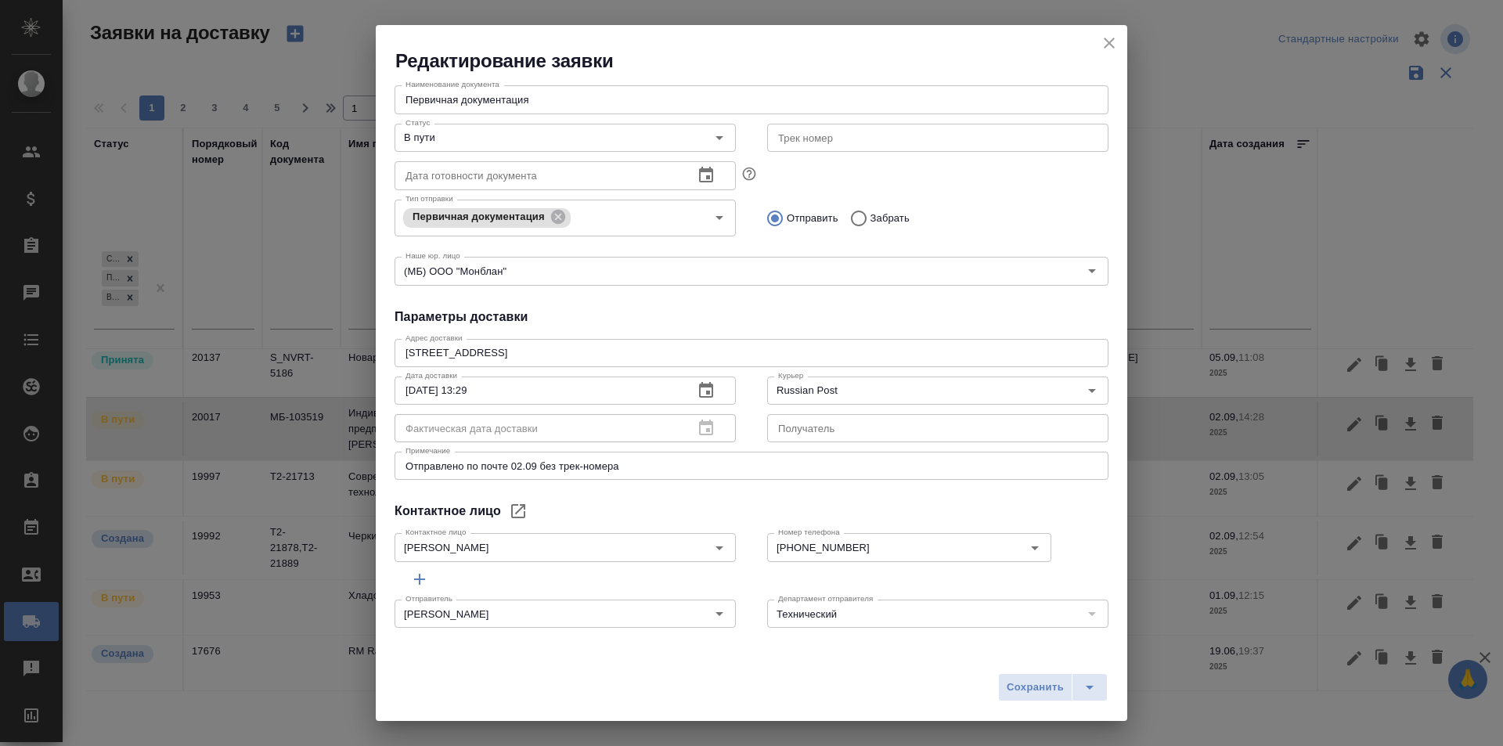
scroll to position [56, 0]
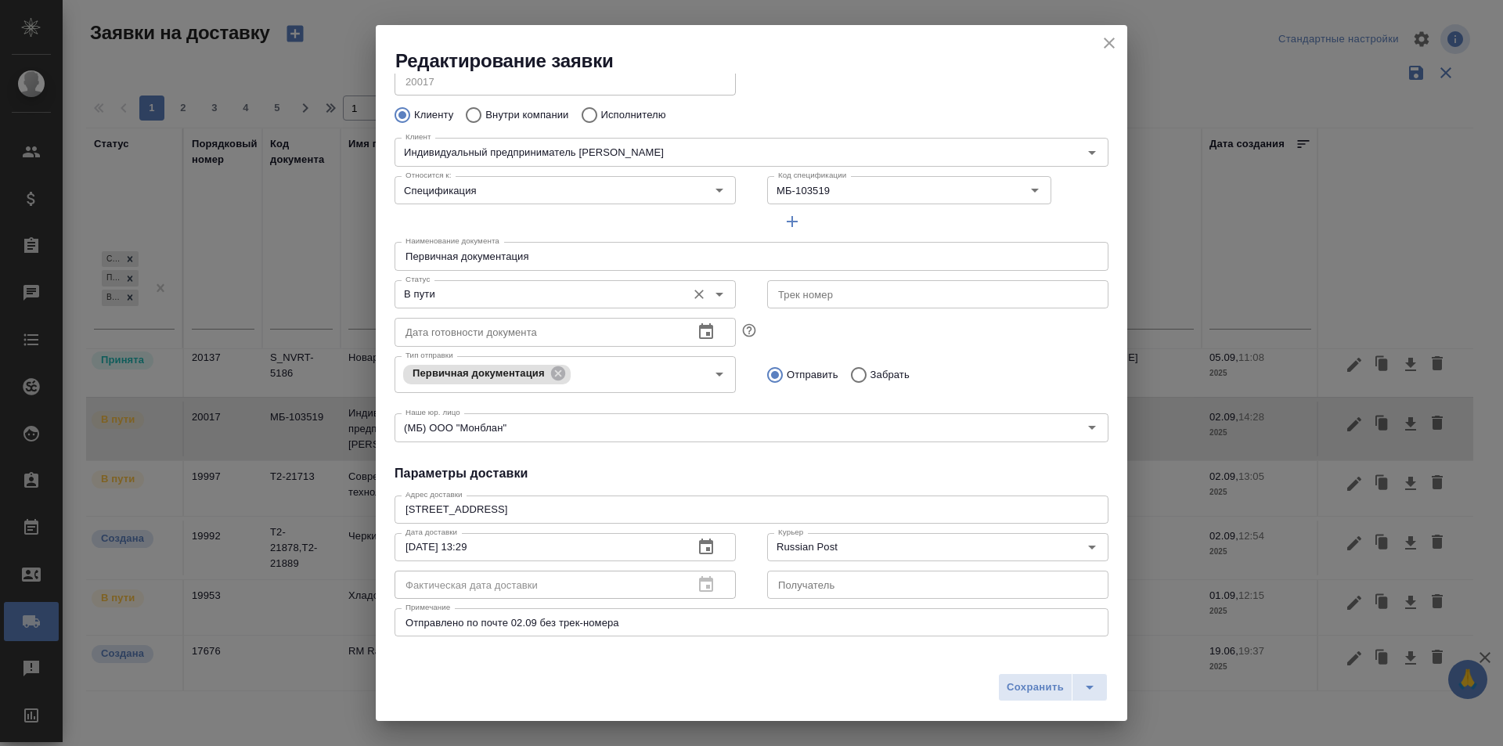
click at [484, 298] on input "В пути" at bounding box center [538, 294] width 279 height 19
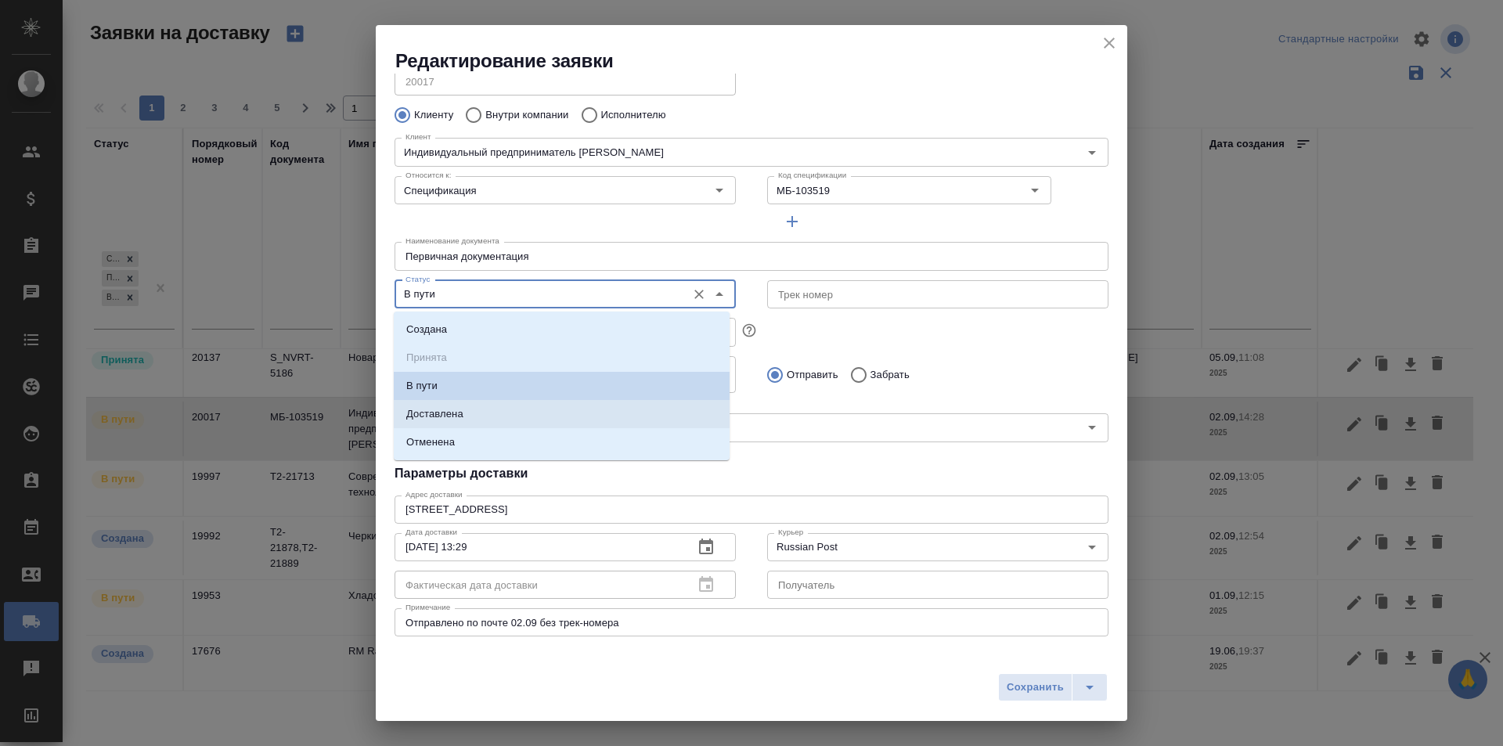
click at [468, 404] on li "Доставлена" at bounding box center [562, 414] width 336 height 28
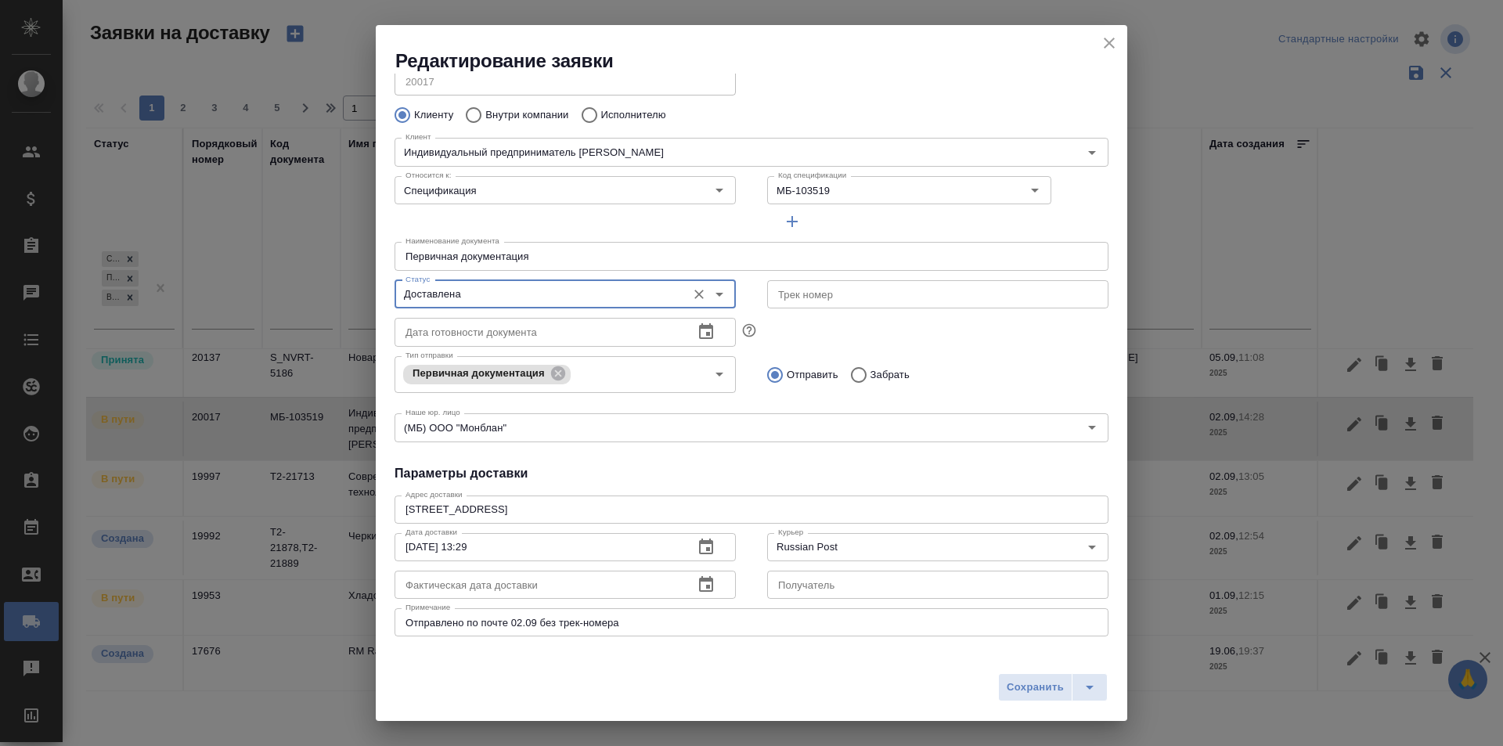
click at [997, 681] on div "Сохранить" at bounding box center [751, 693] width 751 height 56
click at [1008, 679] on span "Сохранить" at bounding box center [1035, 688] width 57 height 18
type input "В пути"
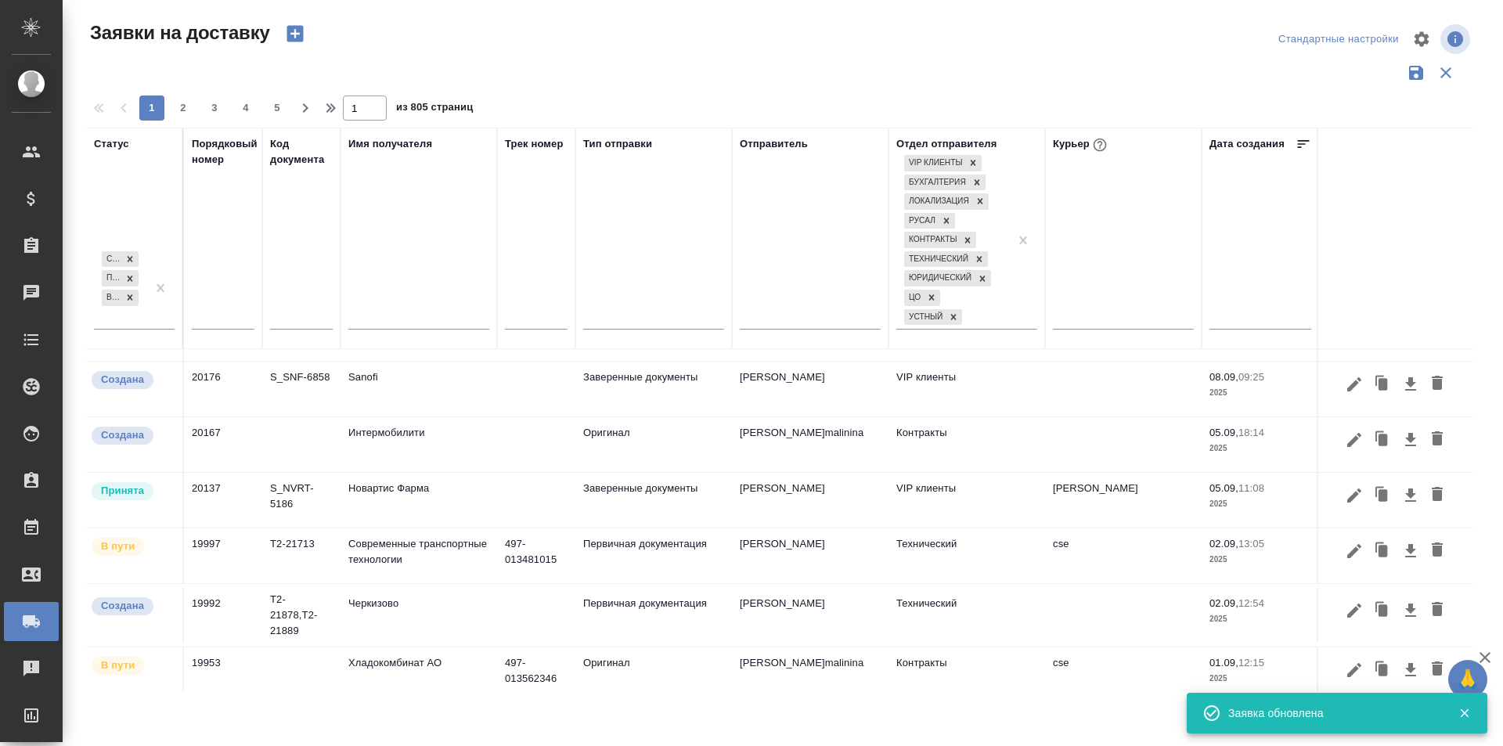
scroll to position [74, 0]
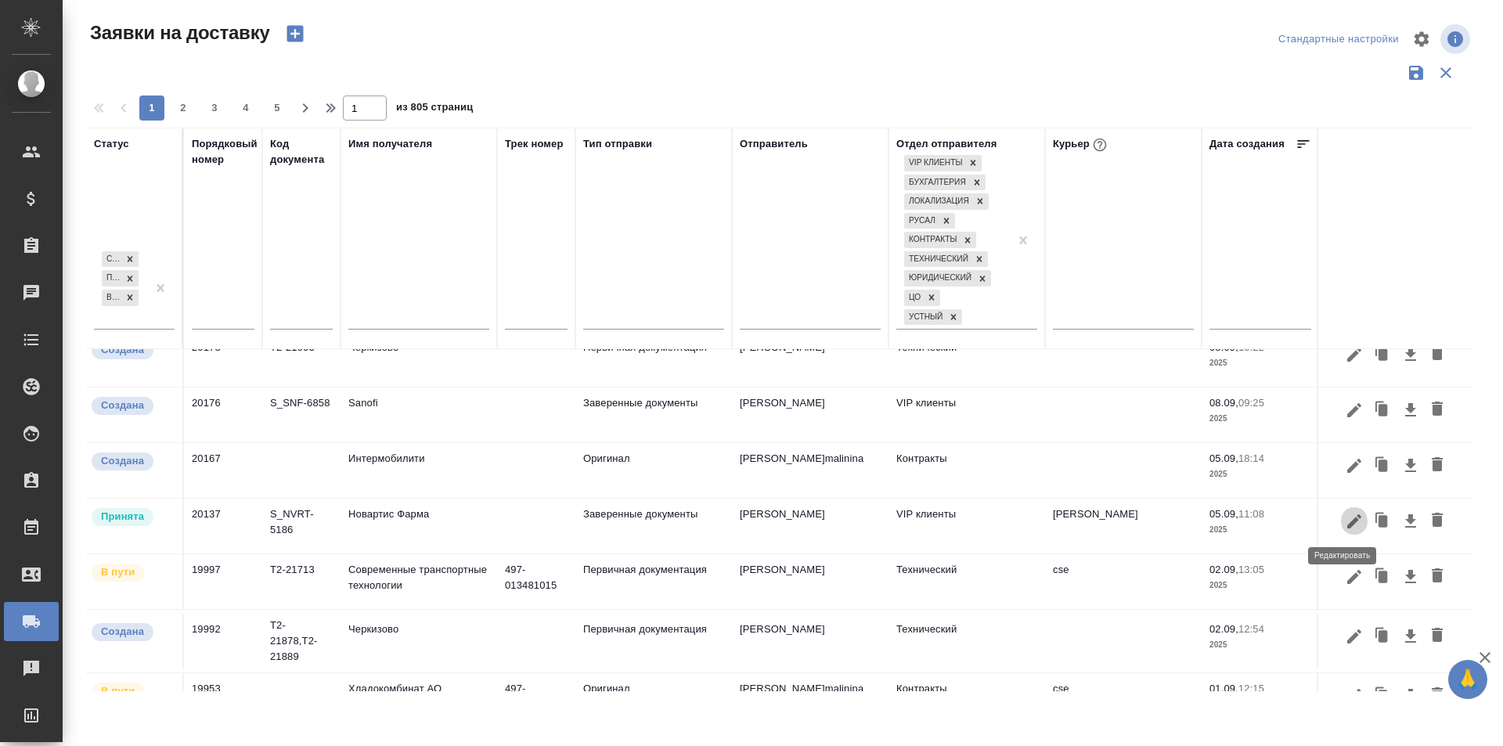
click at [1345, 521] on icon "button" at bounding box center [1354, 521] width 19 height 19
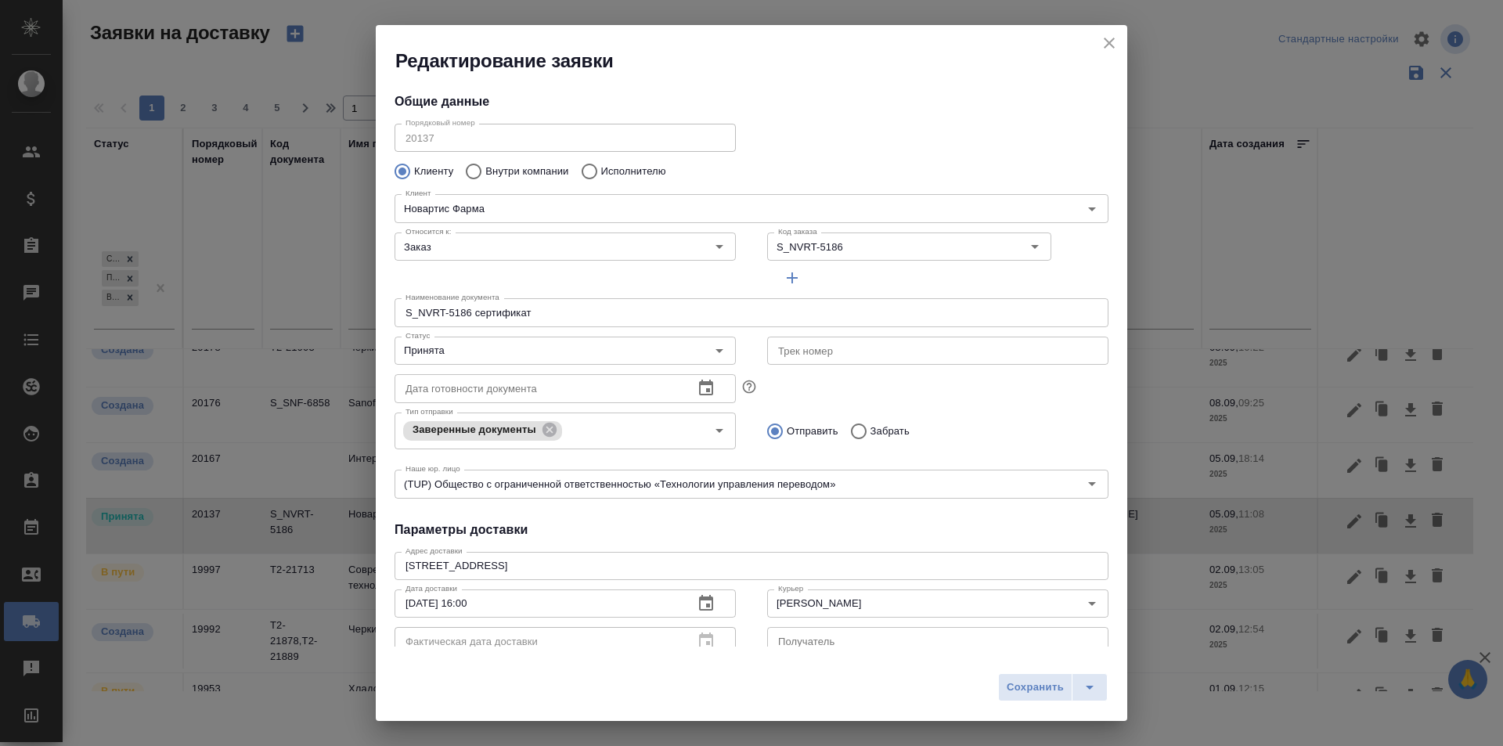
type input "Черных Юлия"
click at [526, 358] on input "Принята" at bounding box center [538, 350] width 279 height 19
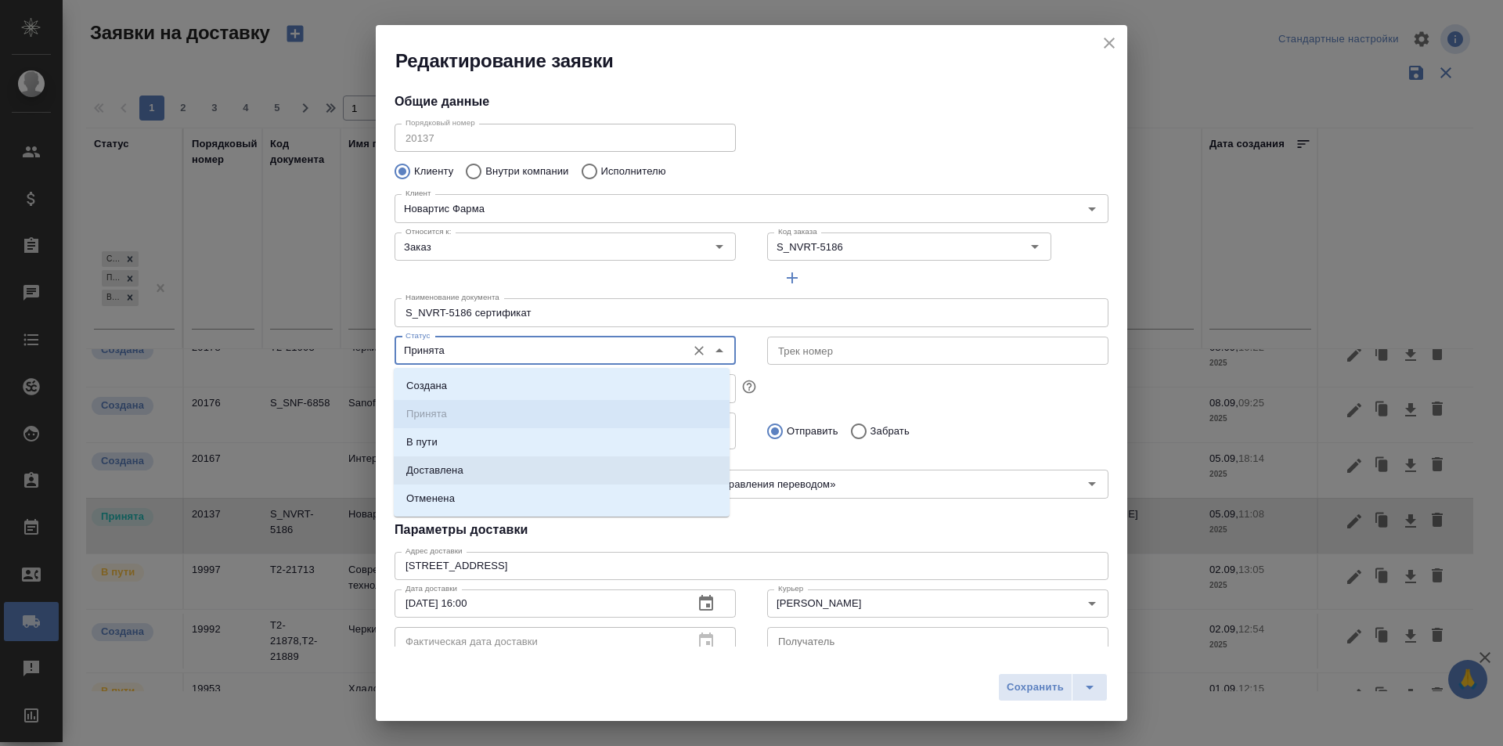
click at [482, 472] on li "Доставлена" at bounding box center [562, 470] width 336 height 28
type input "Доставлена"
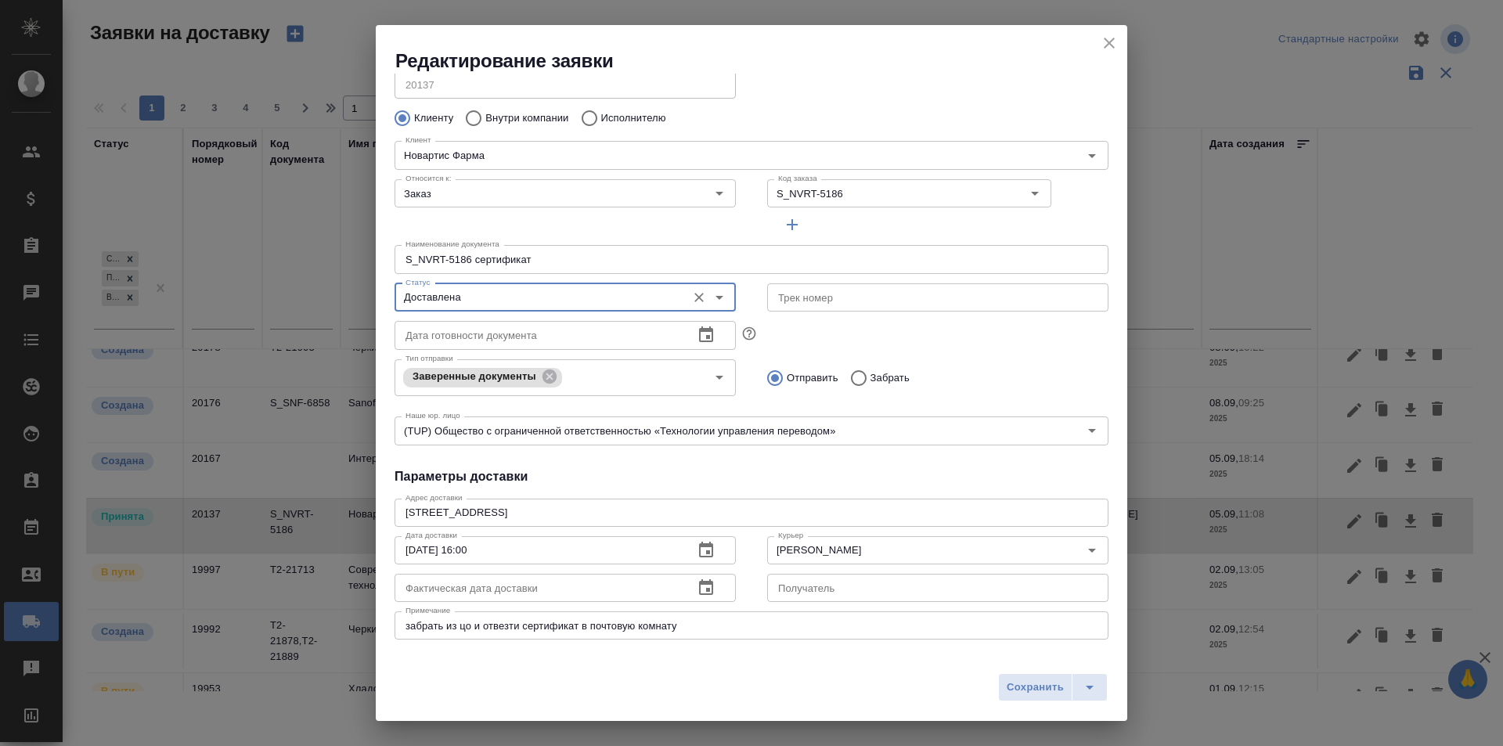
scroll to position [78, 0]
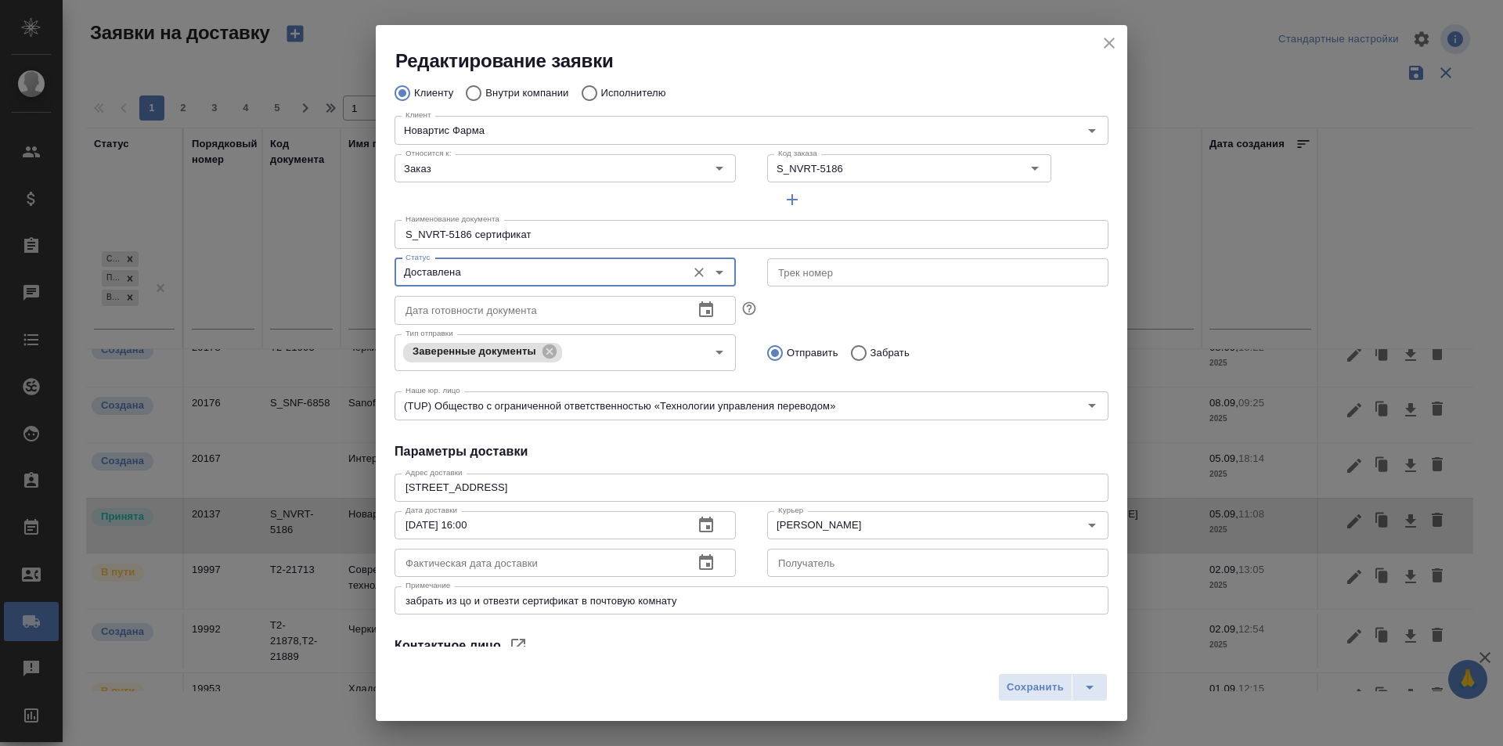
click at [702, 572] on icon "button" at bounding box center [706, 562] width 19 height 19
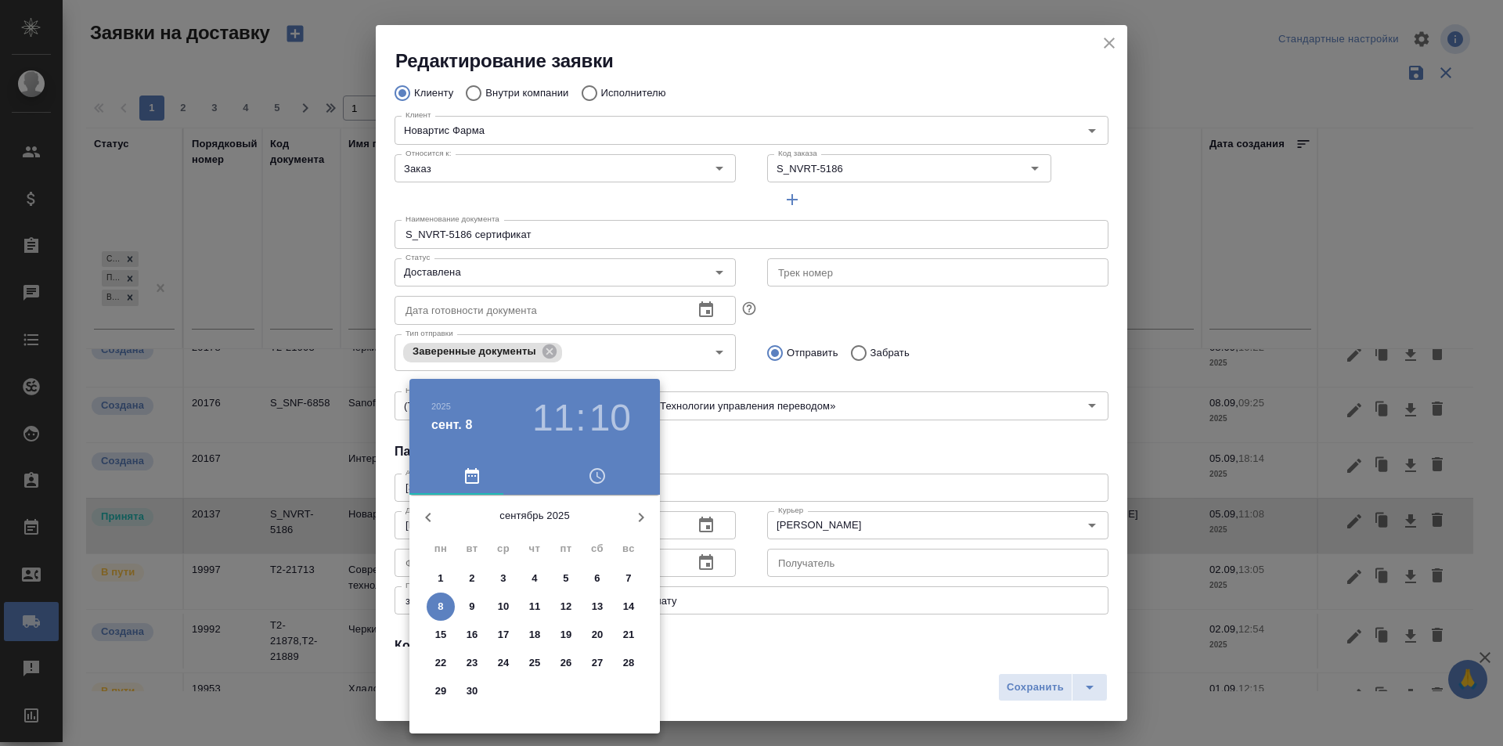
click at [566, 580] on p "5" at bounding box center [565, 579] width 5 height 16
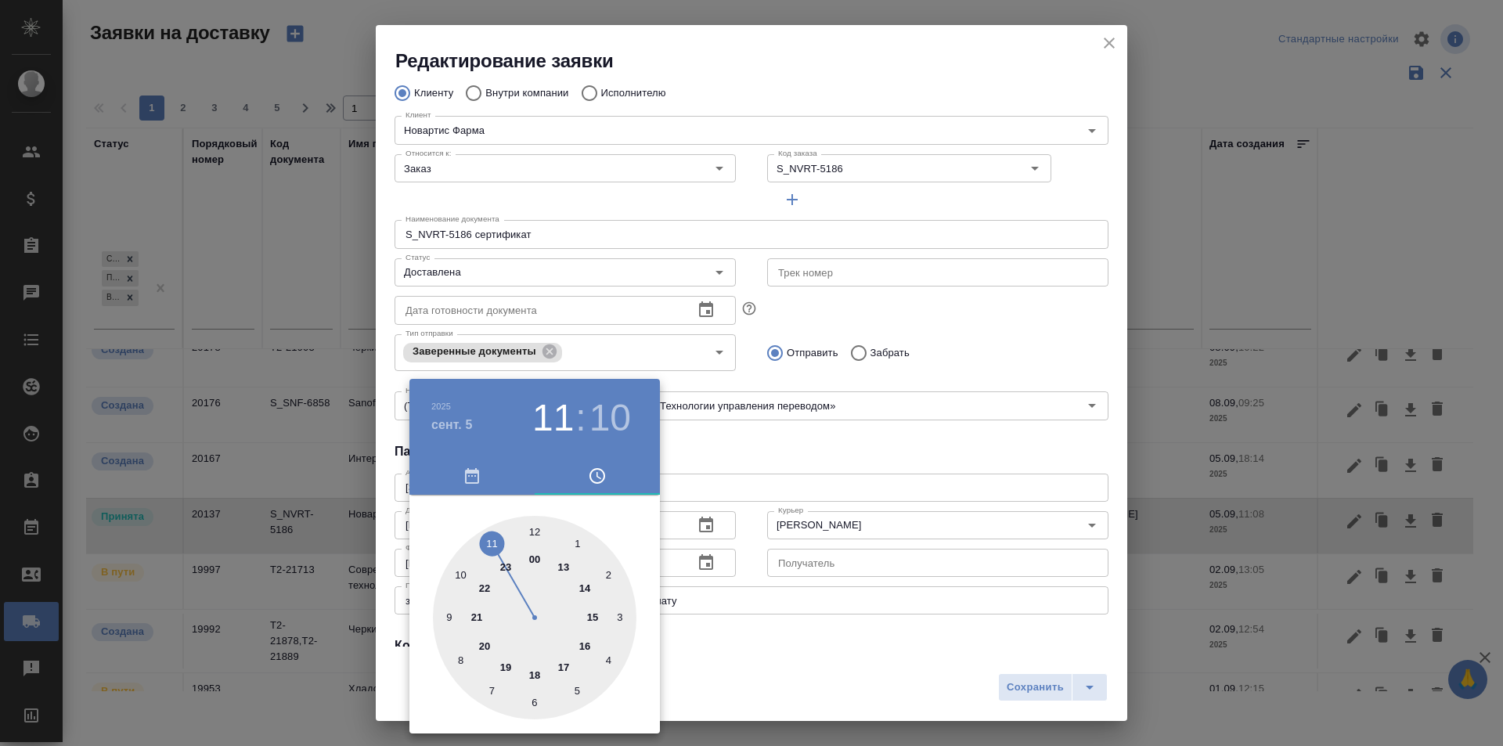
click at [559, 664] on div at bounding box center [535, 618] width 204 height 204
click at [435, 616] on div at bounding box center [535, 618] width 204 height 204
type input "05.09.2025 17:45"
click at [445, 617] on div at bounding box center [535, 618] width 204 height 204
click at [802, 641] on div at bounding box center [751, 373] width 1503 height 746
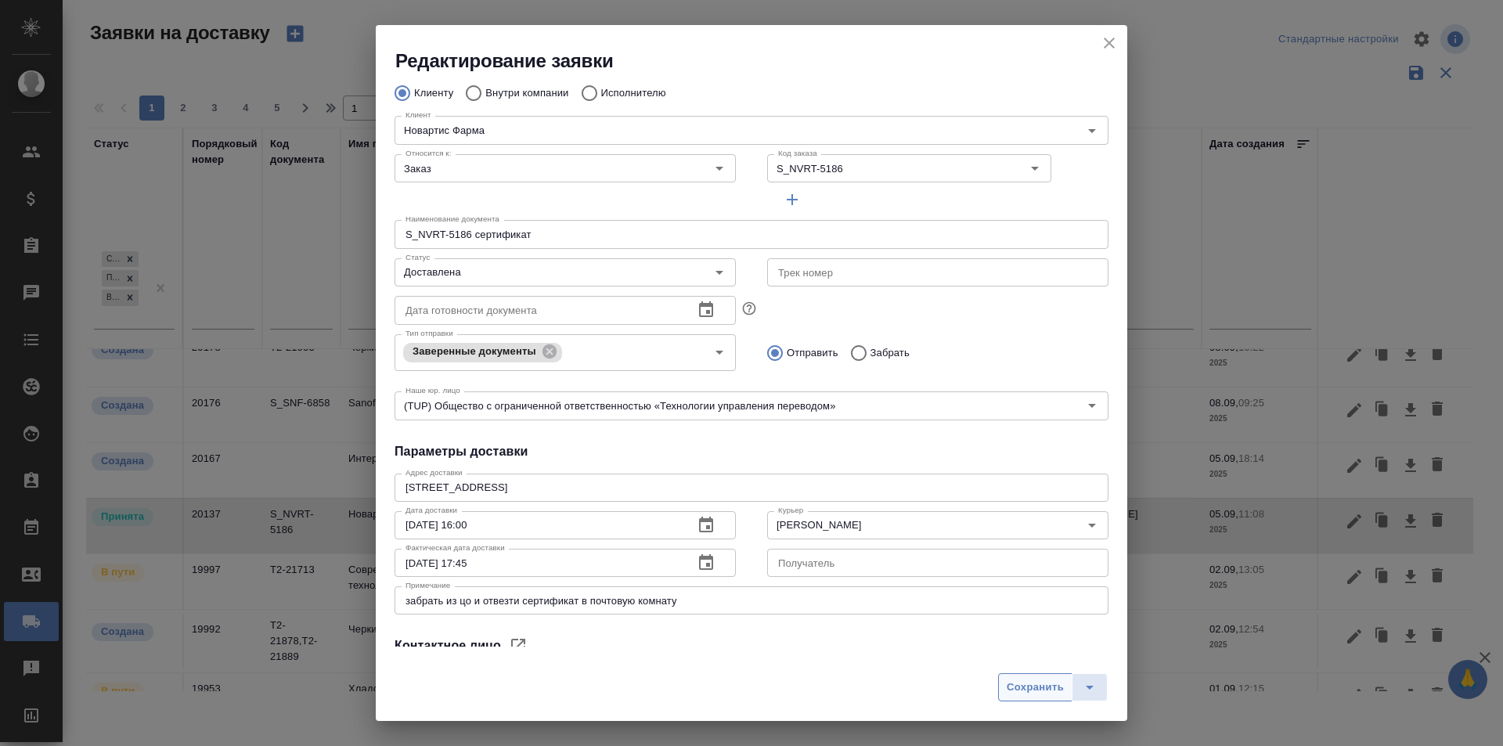
click at [1018, 691] on span "Сохранить" at bounding box center [1035, 688] width 57 height 18
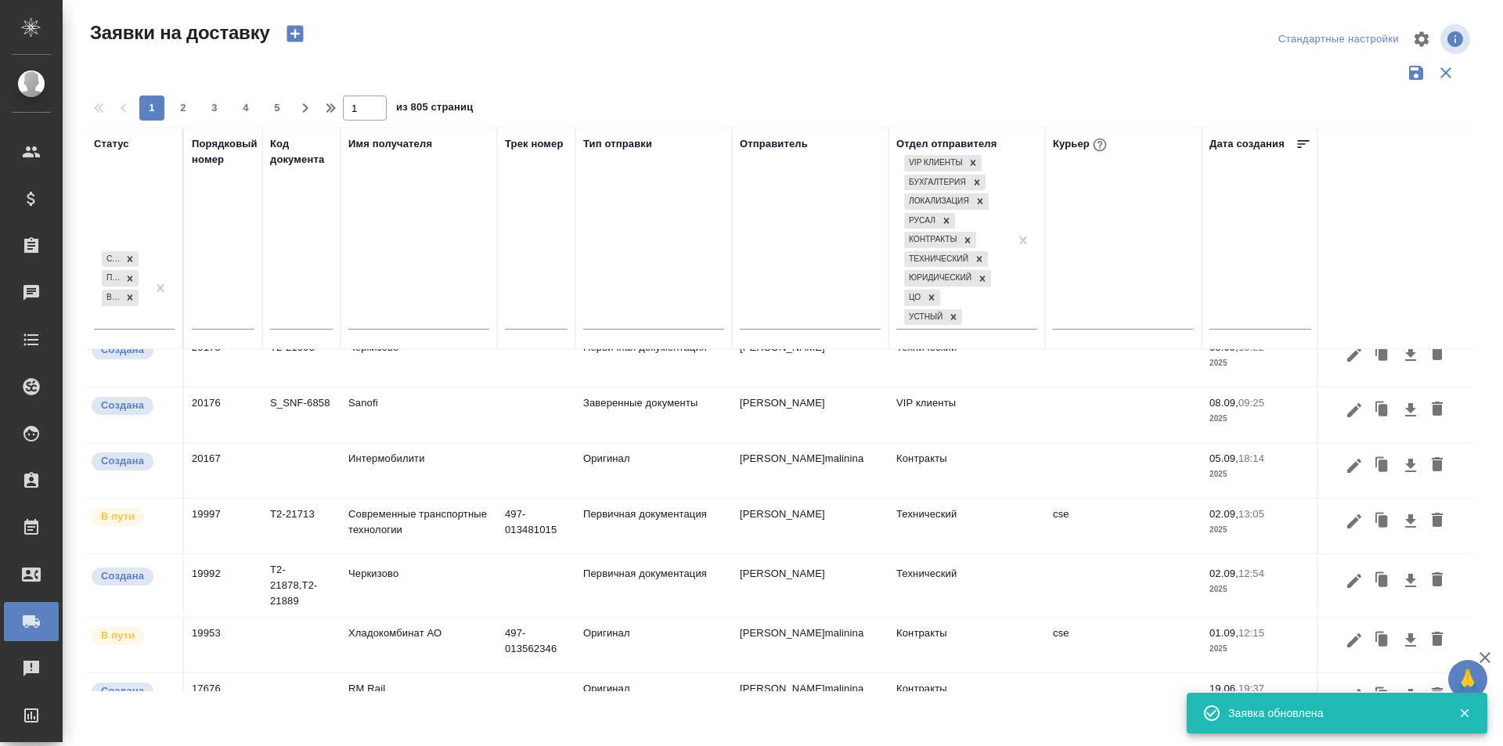
scroll to position [0, 0]
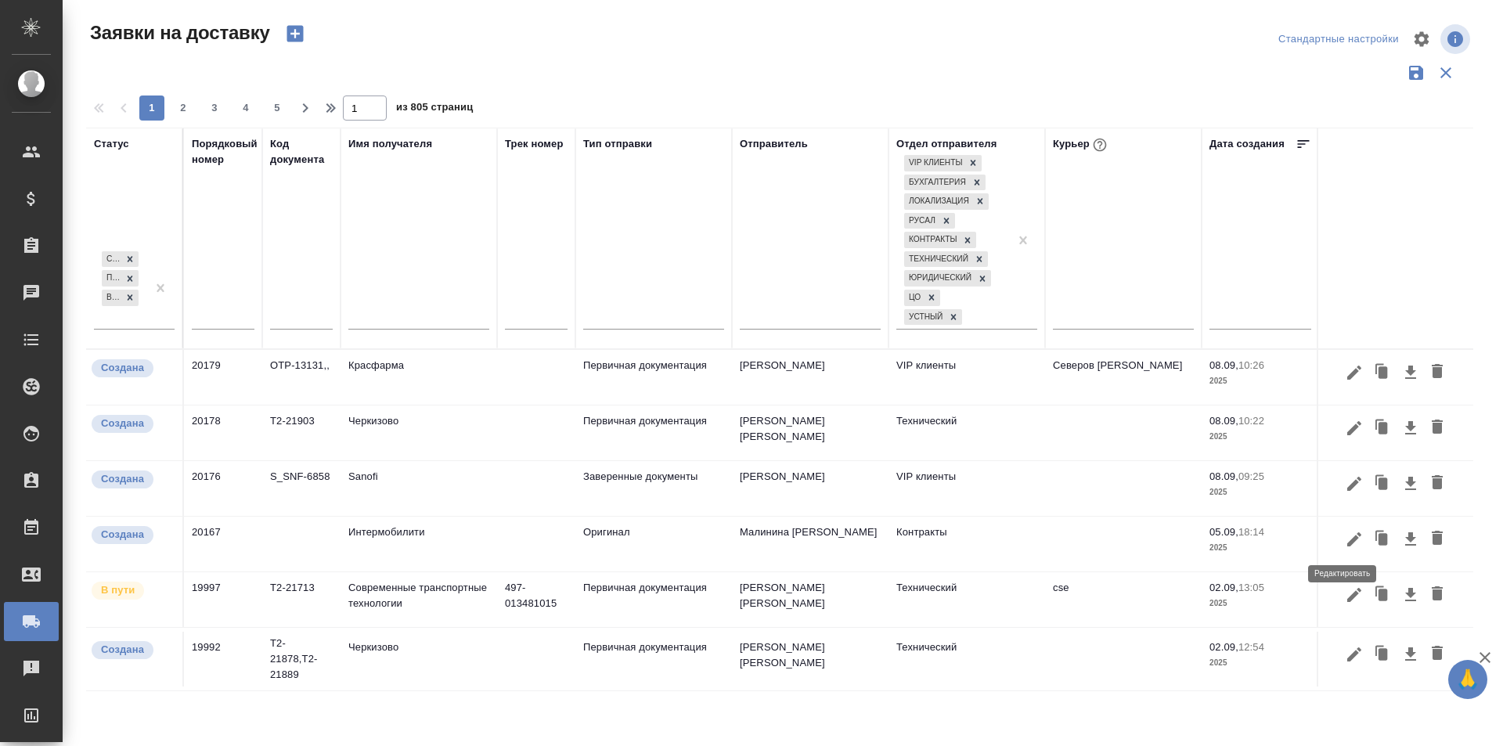
click at [1345, 542] on icon "button" at bounding box center [1354, 539] width 19 height 19
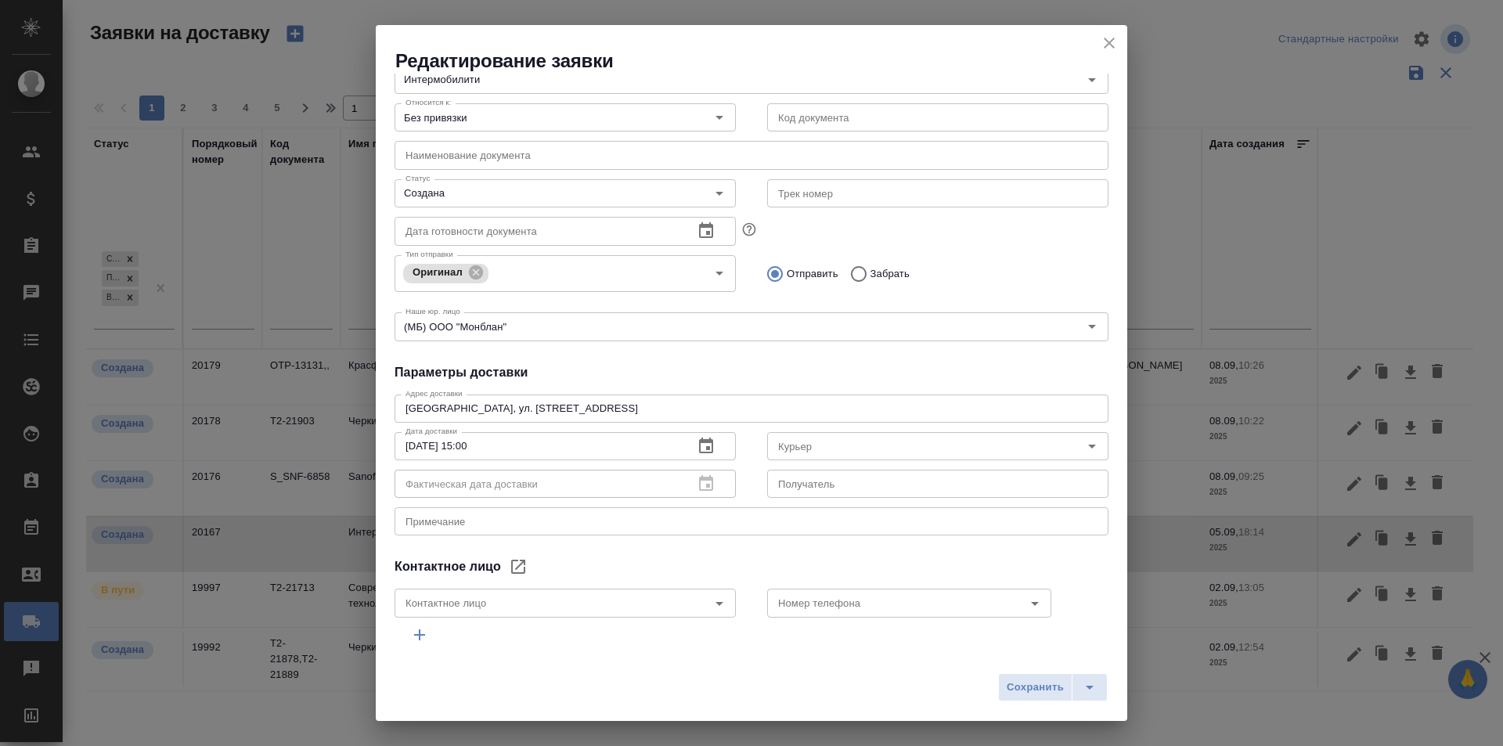
scroll to position [106, 0]
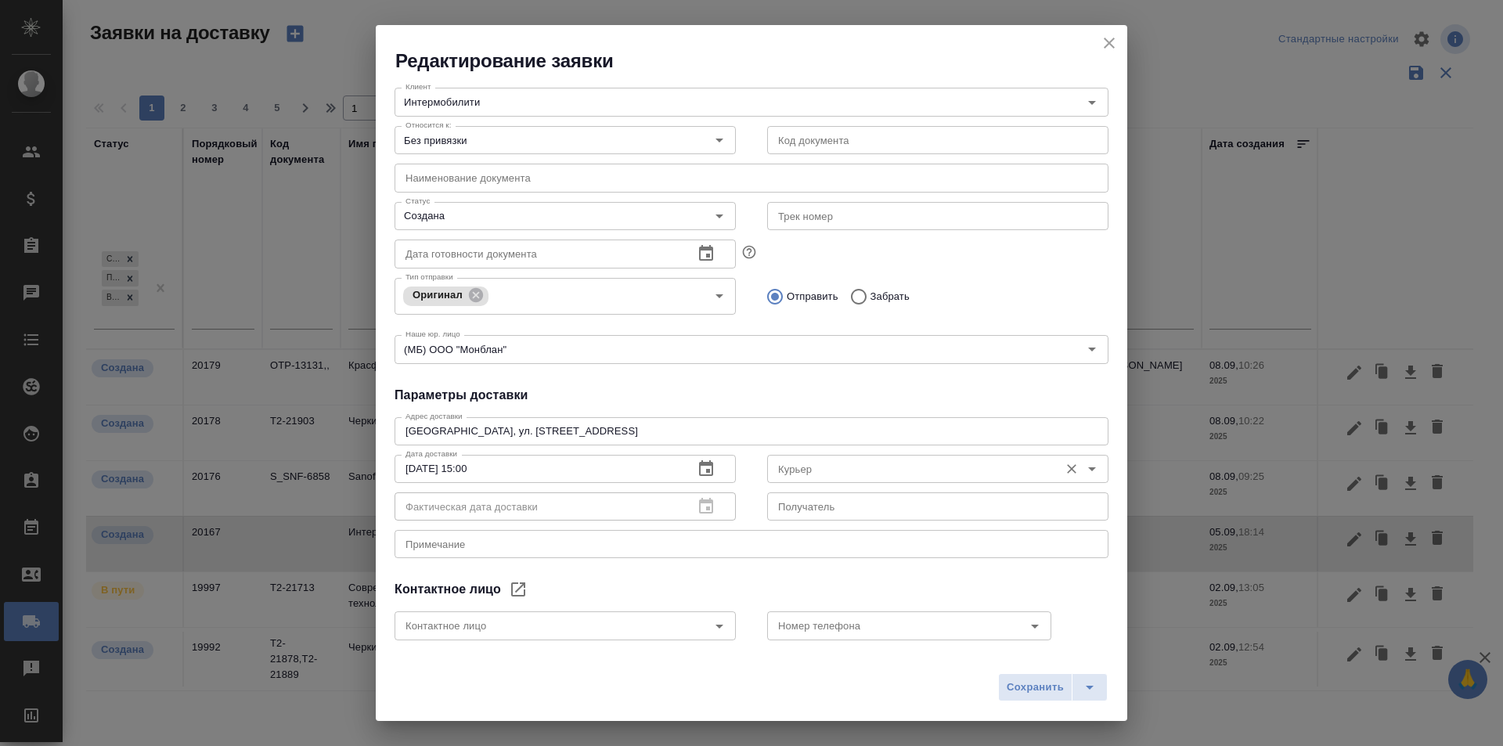
click at [862, 475] on input "Курьер" at bounding box center [911, 468] width 279 height 19
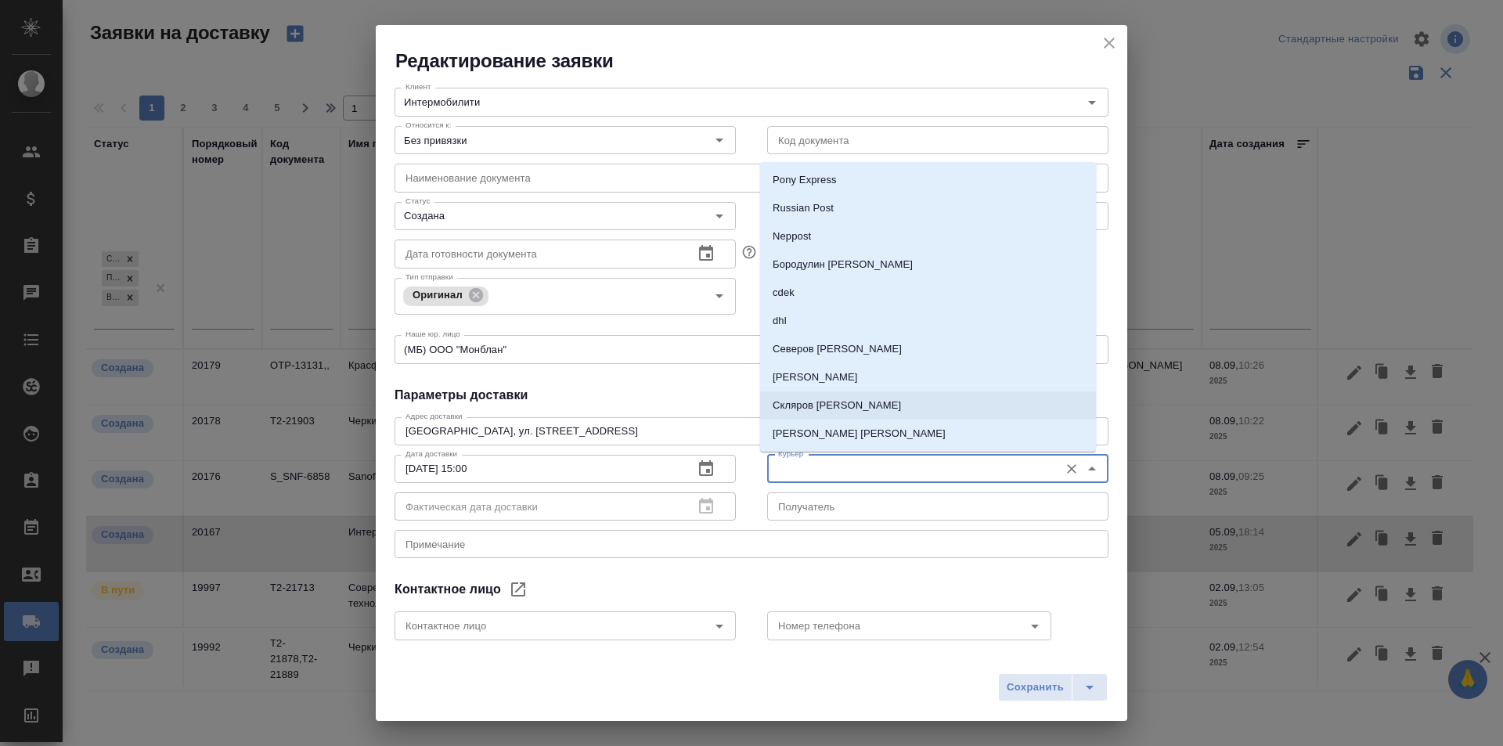
click at [860, 412] on p "Скляров [PERSON_NAME]" at bounding box center [837, 406] width 128 height 16
type input "Скляров [PERSON_NAME]"
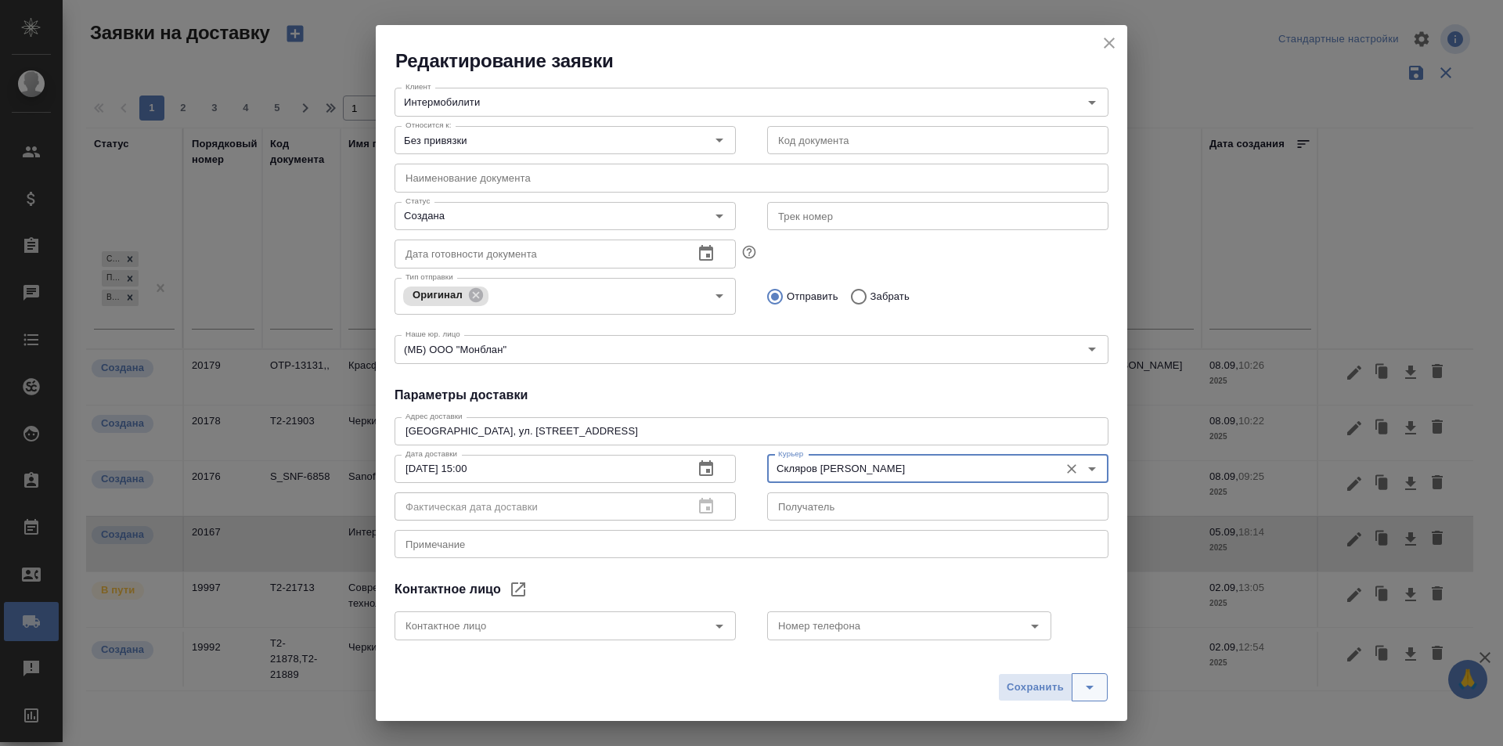
click at [1086, 679] on icon "split button" at bounding box center [1089, 687] width 19 height 19
click at [1077, 657] on li "Сохранить и скачать" at bounding box center [1055, 654] width 125 height 25
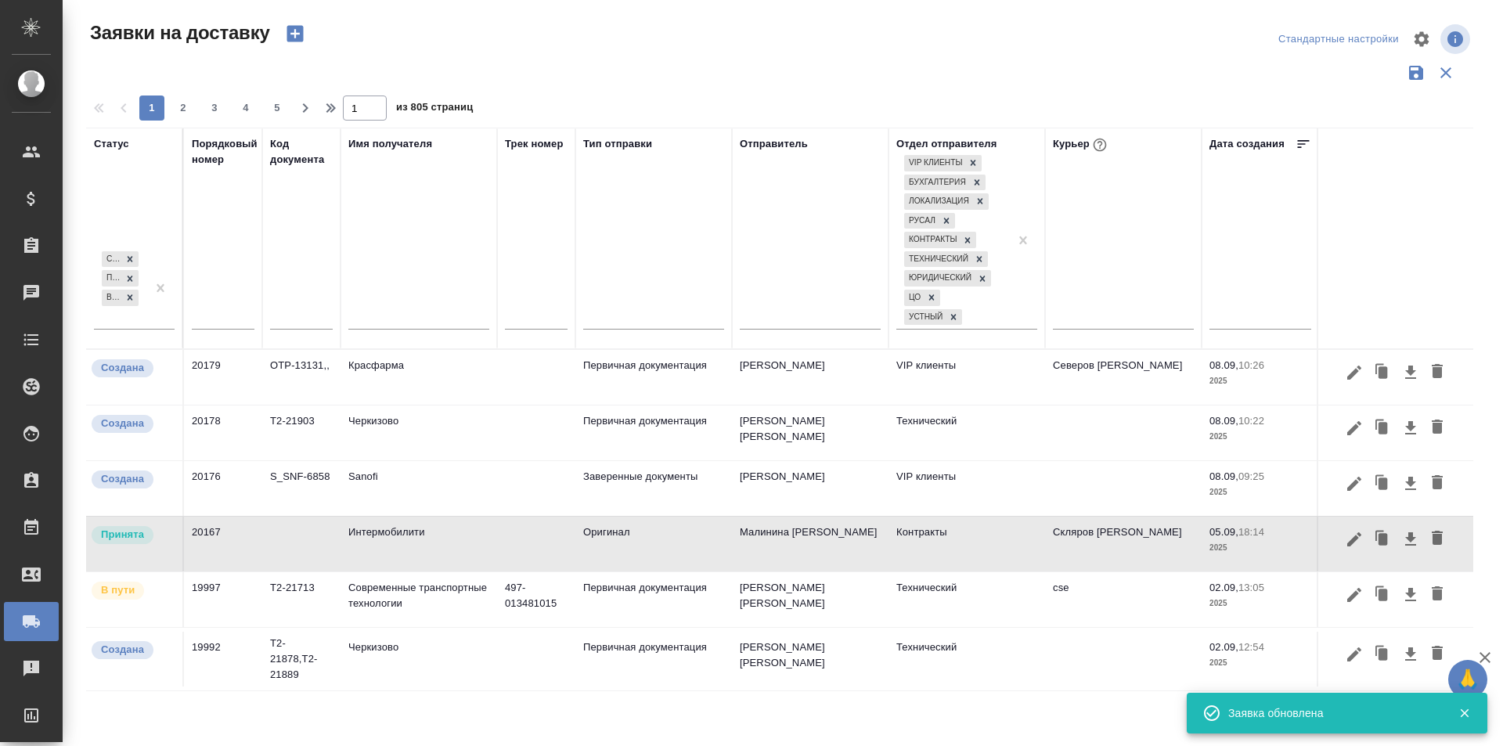
click at [691, 67] on div at bounding box center [779, 73] width 1387 height 30
click at [1401, 542] on icon "button" at bounding box center [1410, 539] width 19 height 19
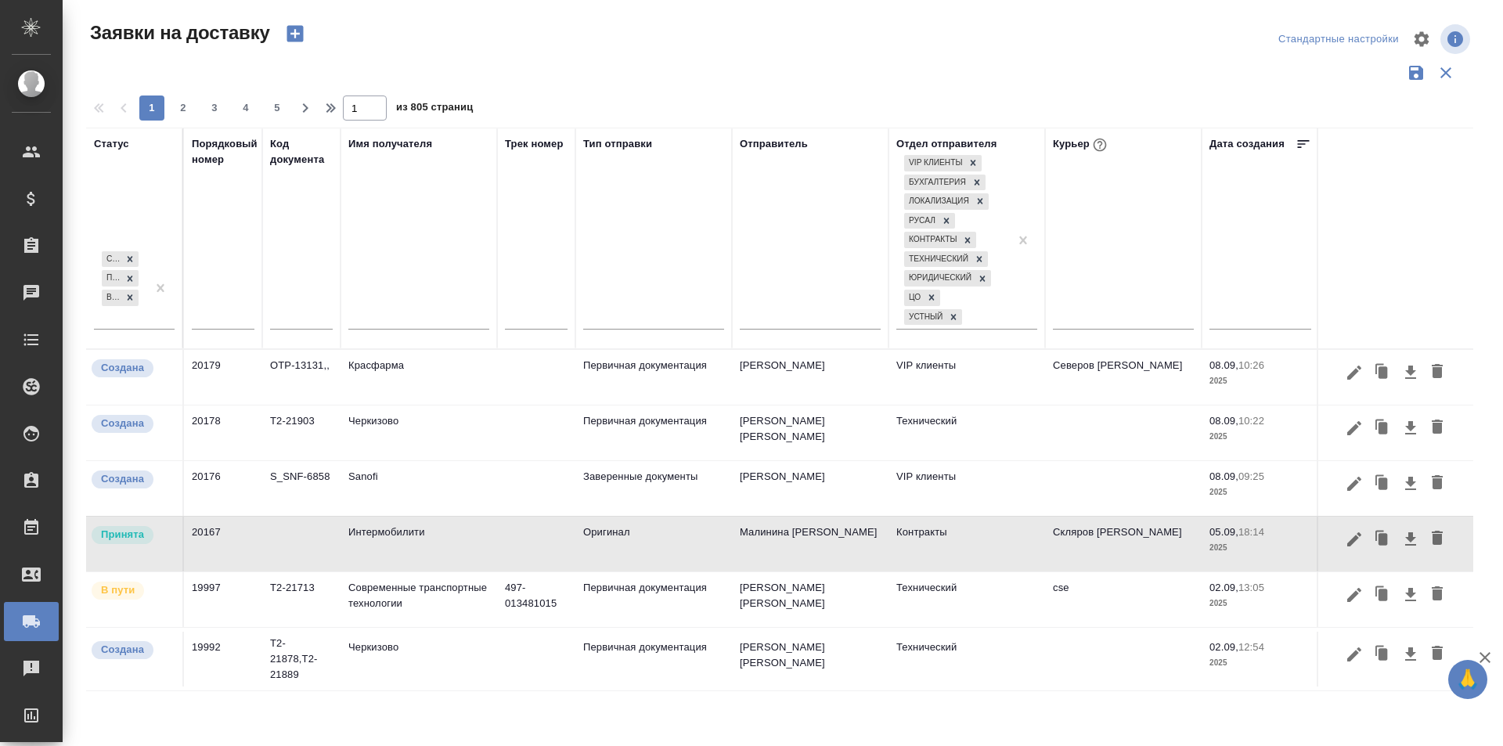
click at [654, 74] on div at bounding box center [779, 73] width 1387 height 30
click at [1401, 545] on icon "button" at bounding box center [1410, 539] width 19 height 19
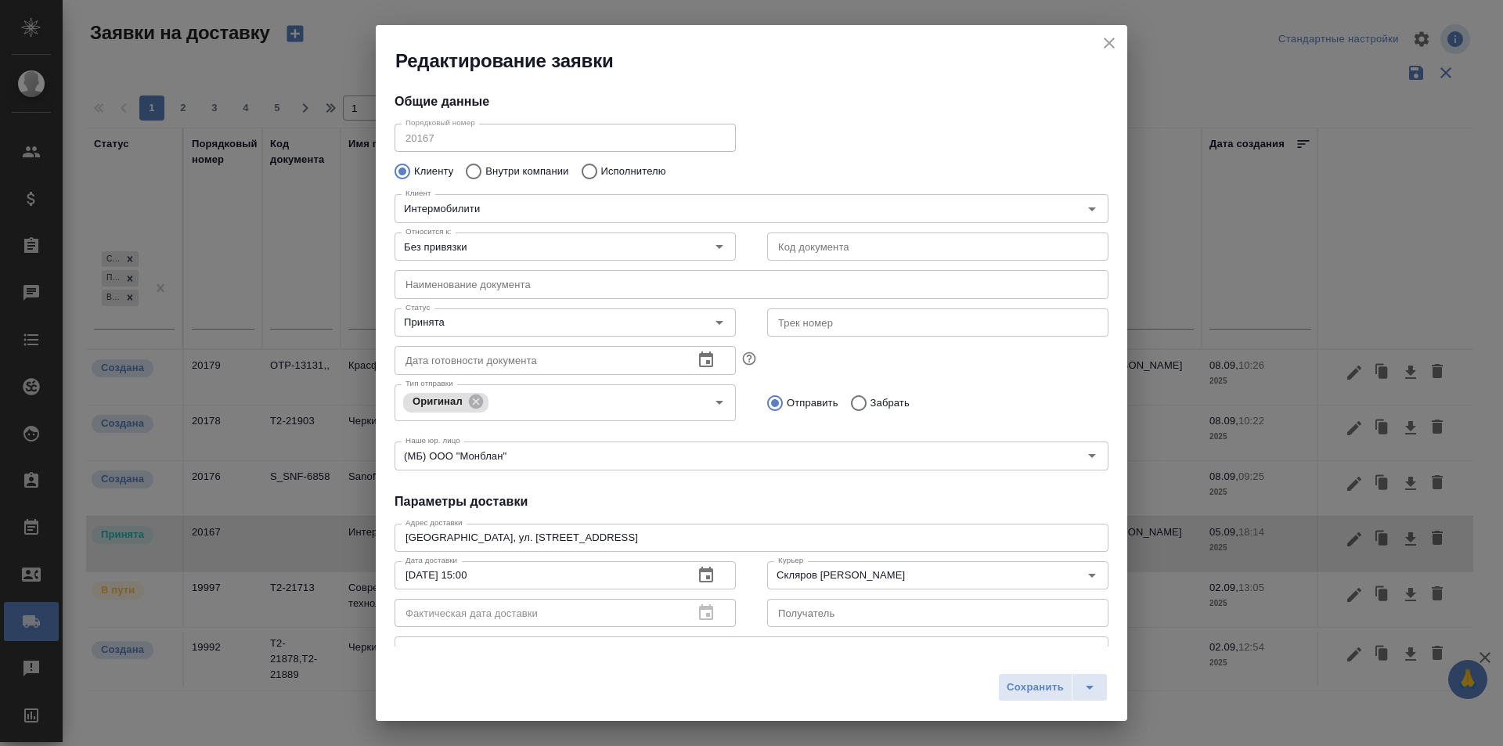
click at [1392, 542] on div "Редактирование заявки Общие данные Порядковый номер 20167 Порядковый номер Клие…" at bounding box center [751, 373] width 1503 height 746
type input "Збанацкая Элина"
click at [1392, 542] on div "Редактирование заявки Общие данные Порядковый номер 20167 Порядковый номер Клие…" at bounding box center [751, 373] width 1503 height 746
click at [1095, 692] on icon "split button" at bounding box center [1089, 687] width 19 height 19
click at [1096, 661] on li "Сохранить и скачать" at bounding box center [1055, 654] width 125 height 25
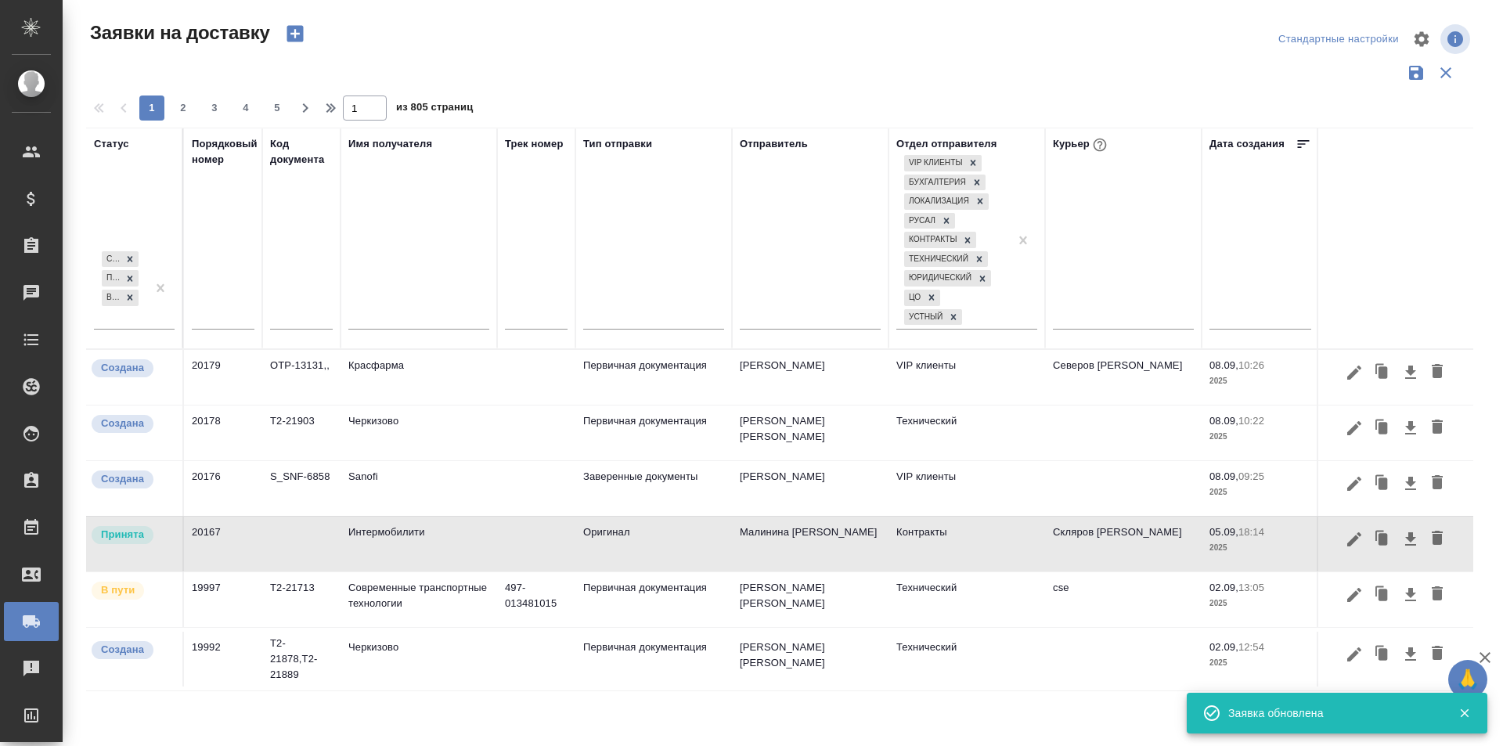
click at [1230, 30] on div "Стандартные настройки" at bounding box center [1246, 39] width 454 height 38
click at [749, 41] on div at bounding box center [786, 39] width 467 height 38
click at [1404, 537] on icon "button" at bounding box center [1410, 539] width 19 height 19
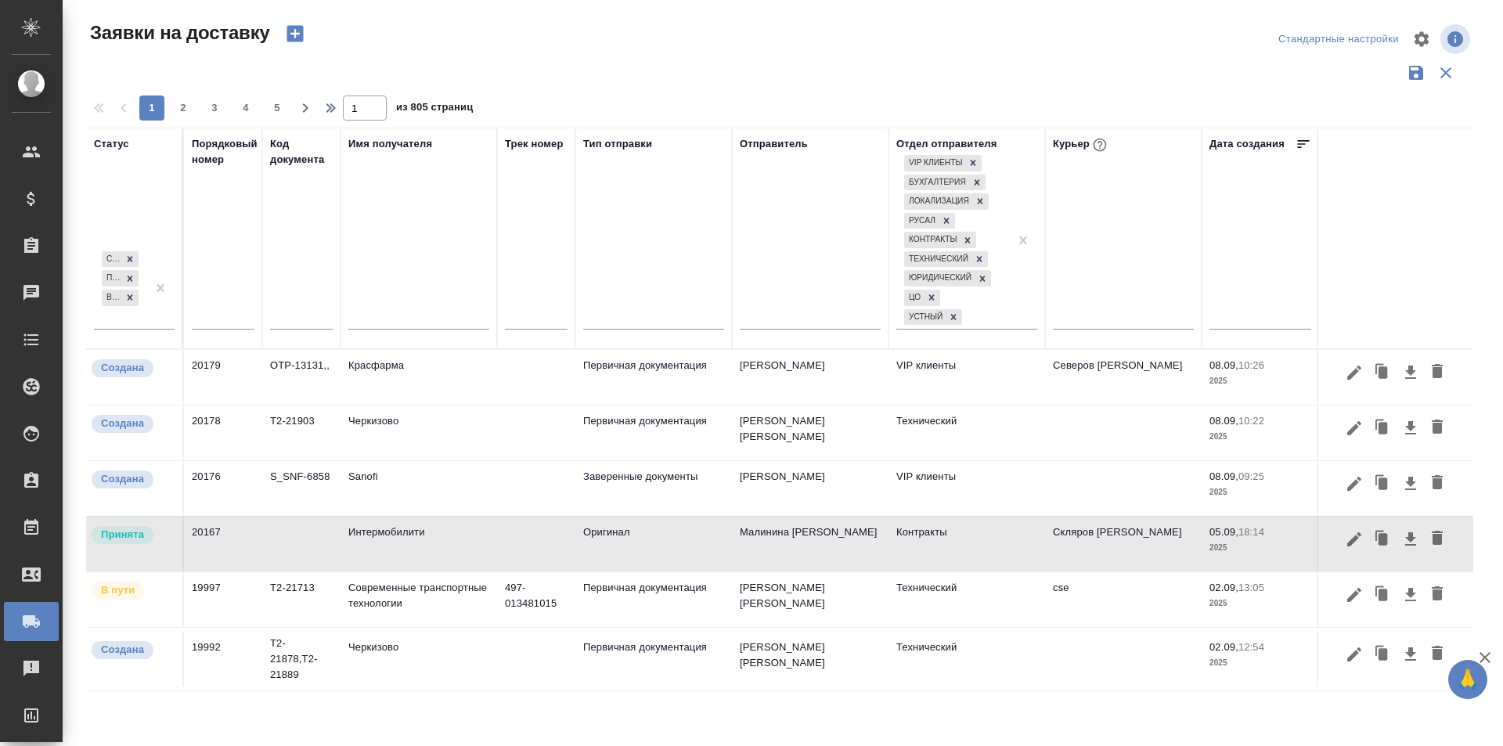
drag, startPoint x: 701, startPoint y: 50, endPoint x: 701, endPoint y: 93, distance: 43.0
click at [701, 50] on div at bounding box center [786, 39] width 467 height 38
click at [1401, 541] on icon "button" at bounding box center [1410, 539] width 19 height 19
click at [1405, 539] on icon "button" at bounding box center [1410, 538] width 11 height 13
click at [1405, 540] on icon "button" at bounding box center [1410, 538] width 11 height 13
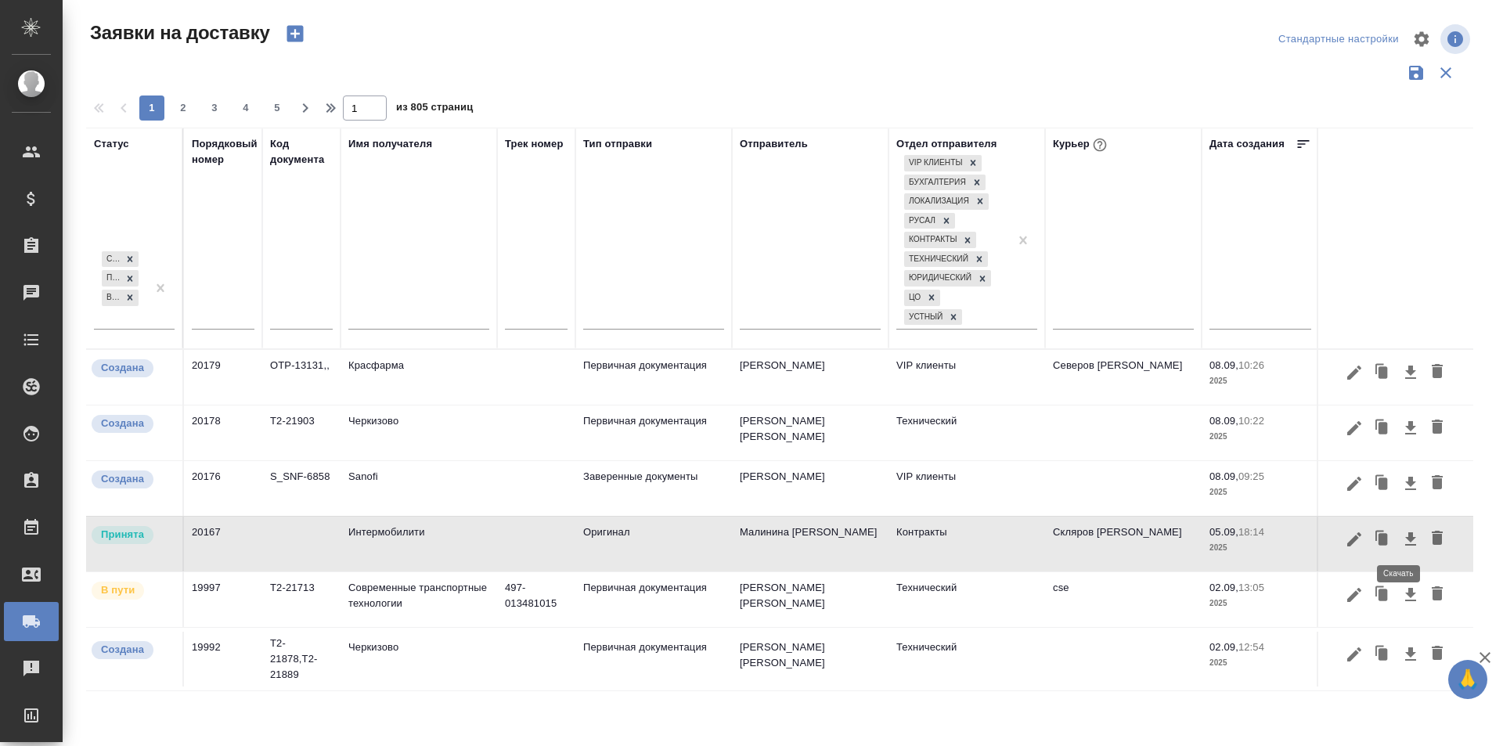
click at [1405, 540] on icon "button" at bounding box center [1410, 538] width 11 height 13
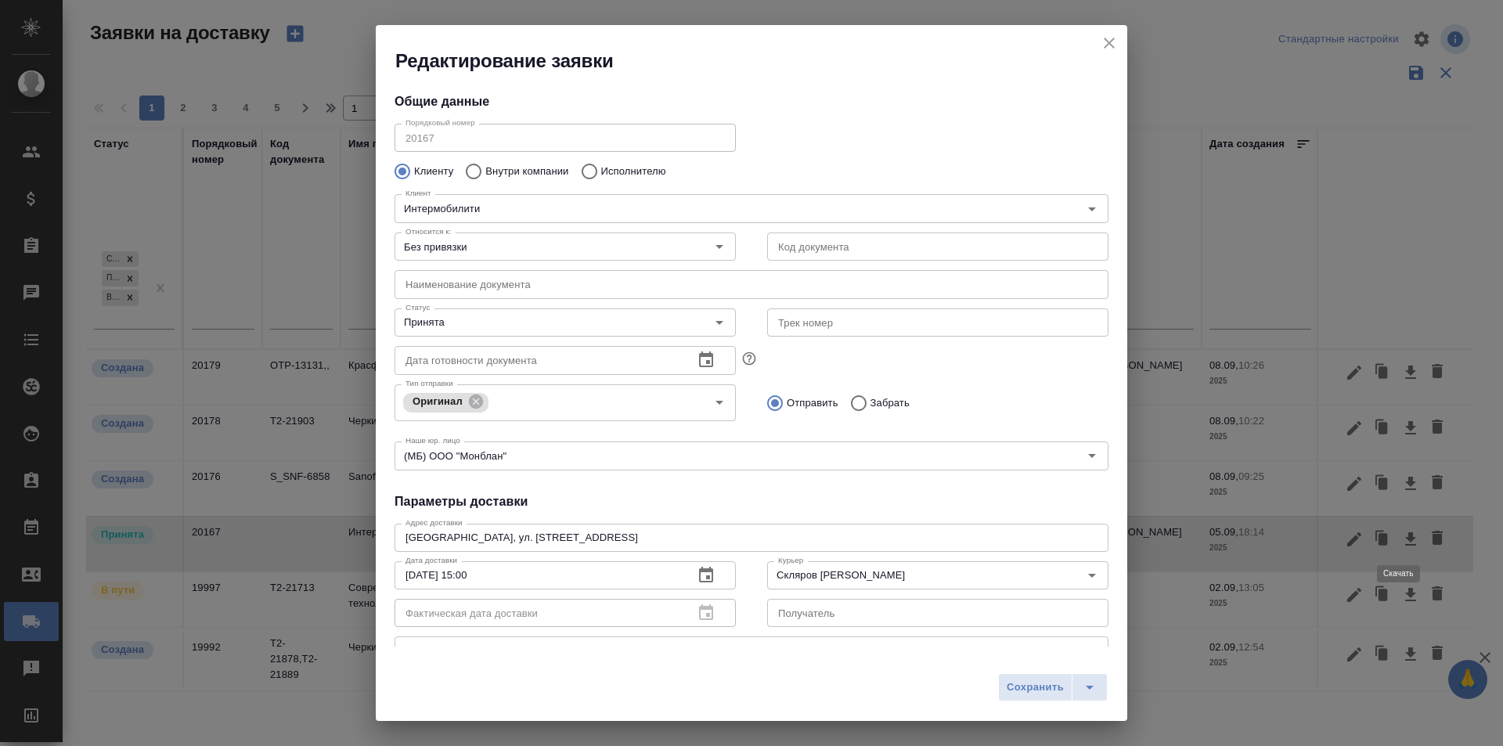
click at [1399, 540] on div "Редактирование заявки Общие данные Порядковый номер 20167 Порядковый номер Клие…" at bounding box center [751, 373] width 1503 height 746
click at [1173, 469] on div "Редактирование заявки Общие данные Порядковый номер 20167 Порядковый номер Клие…" at bounding box center [751, 373] width 1503 height 746
click at [1092, 49] on h2 "Редактирование заявки" at bounding box center [761, 61] width 732 height 25
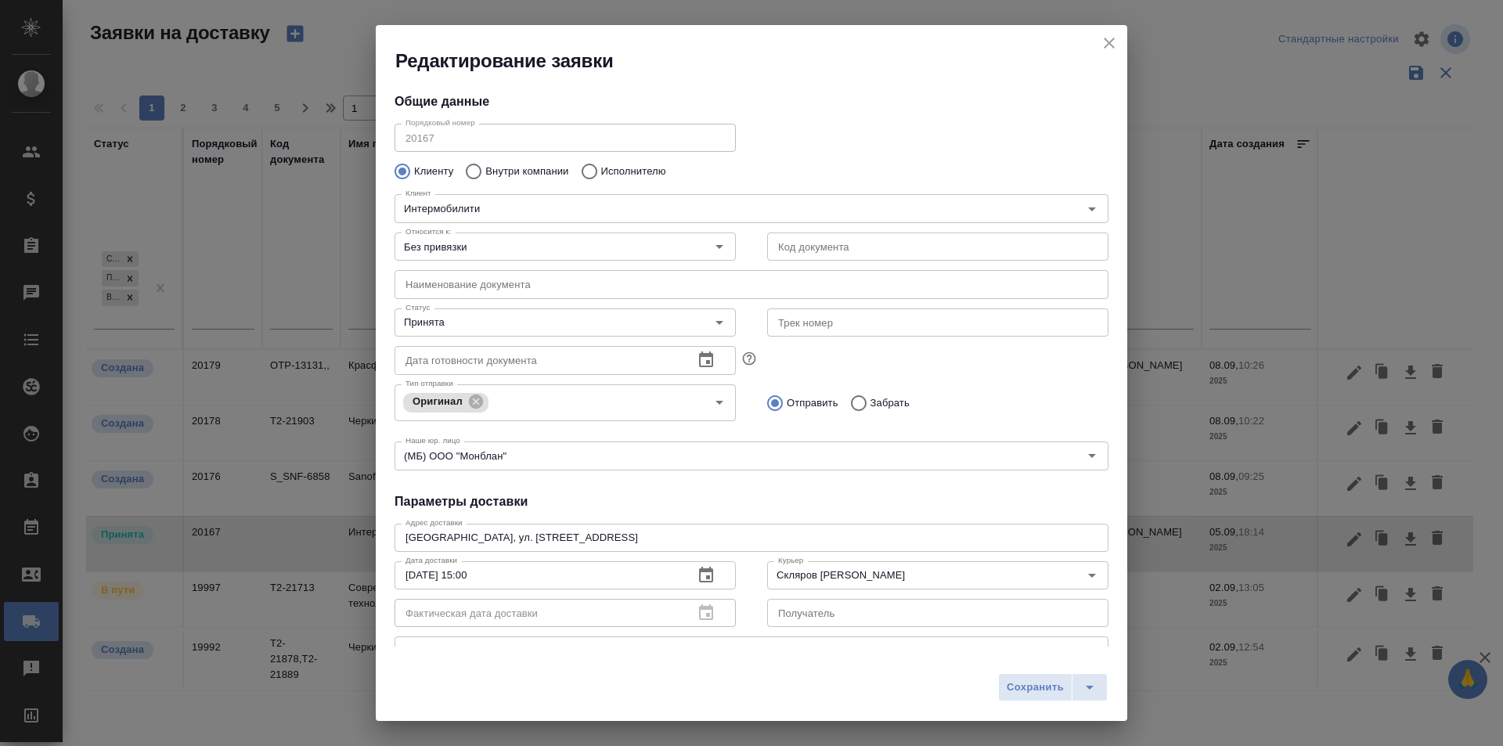
click at [1122, 43] on div "Редактирование заявки" at bounding box center [751, 49] width 751 height 49
click at [1108, 41] on icon "close" at bounding box center [1109, 43] width 11 height 11
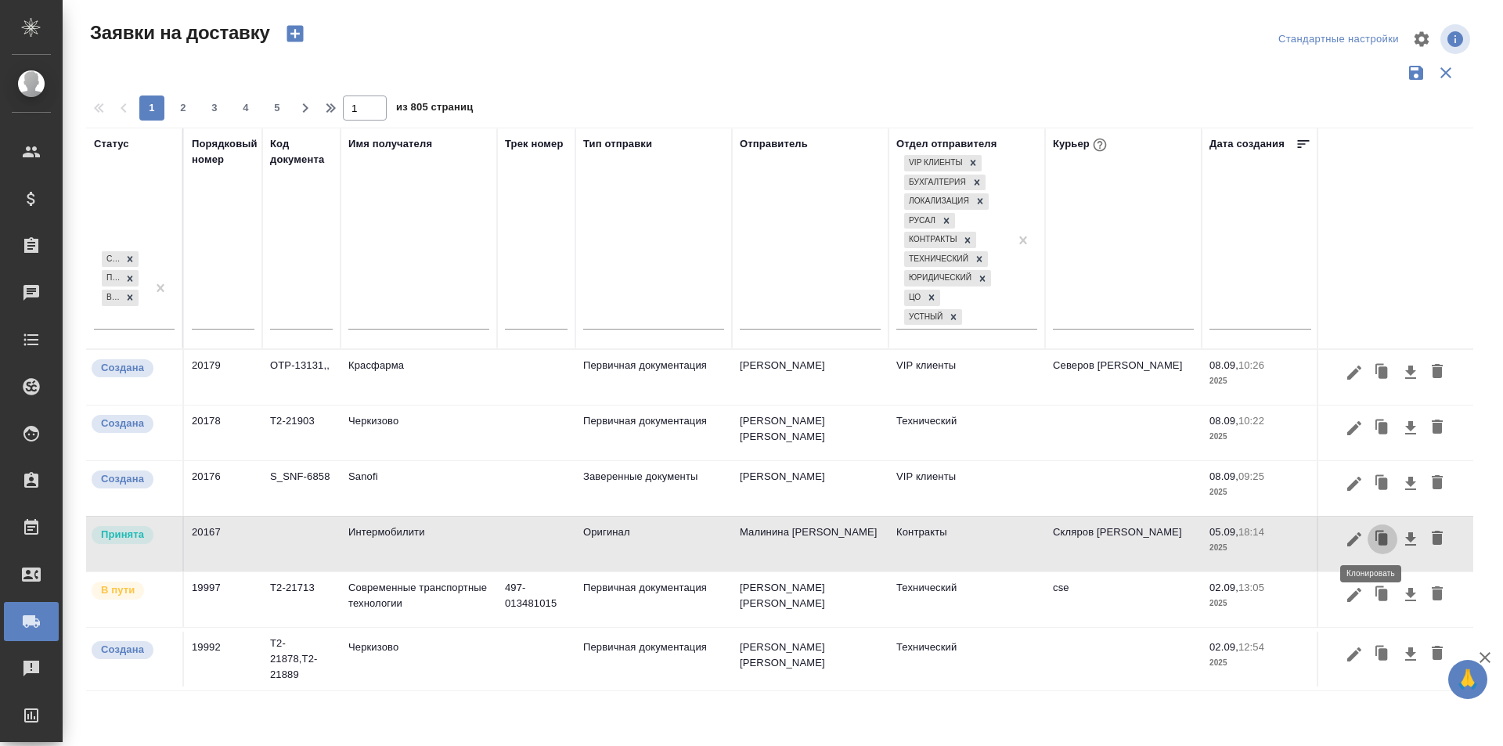
click at [1378, 535] on icon "button" at bounding box center [1382, 539] width 9 height 12
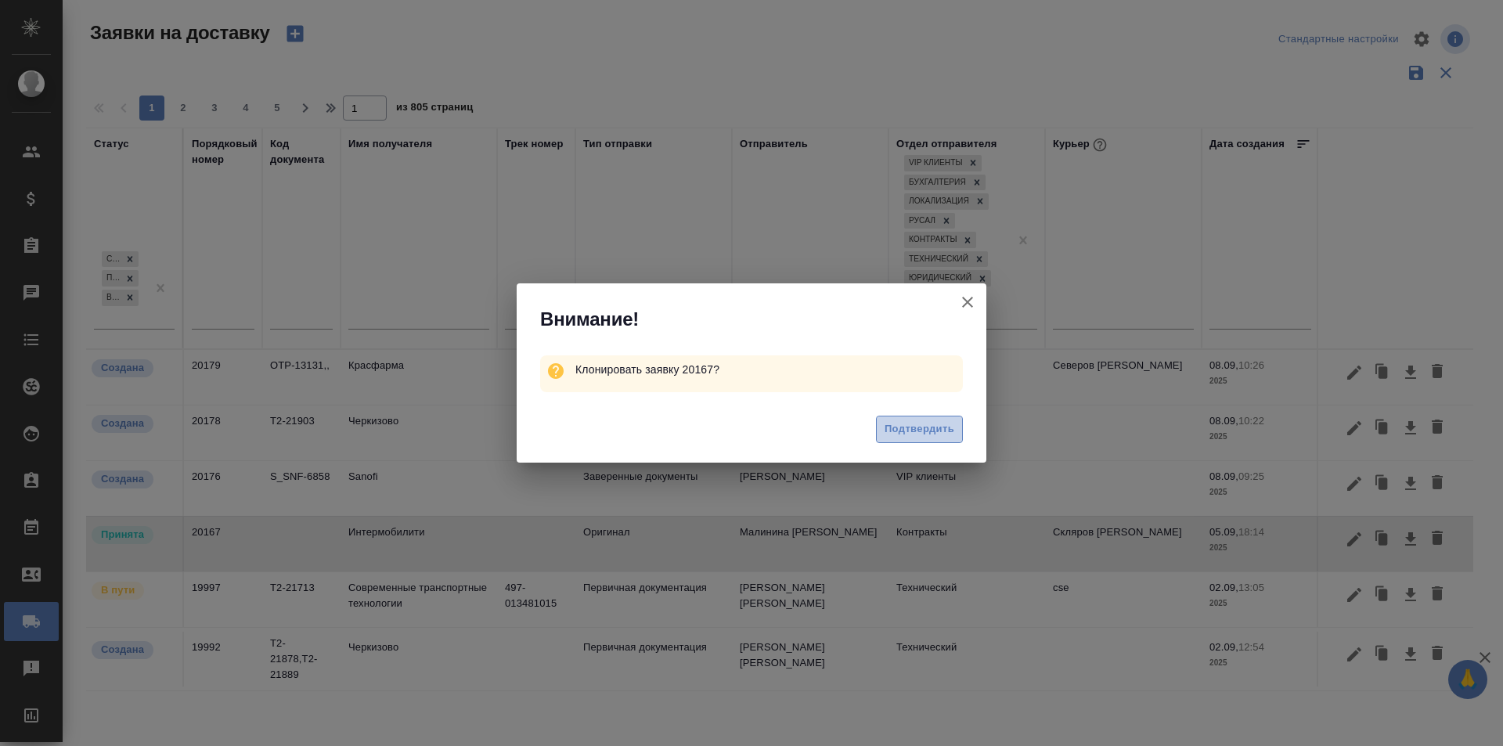
click at [953, 437] on span "Подтвердить" at bounding box center [919, 429] width 70 height 18
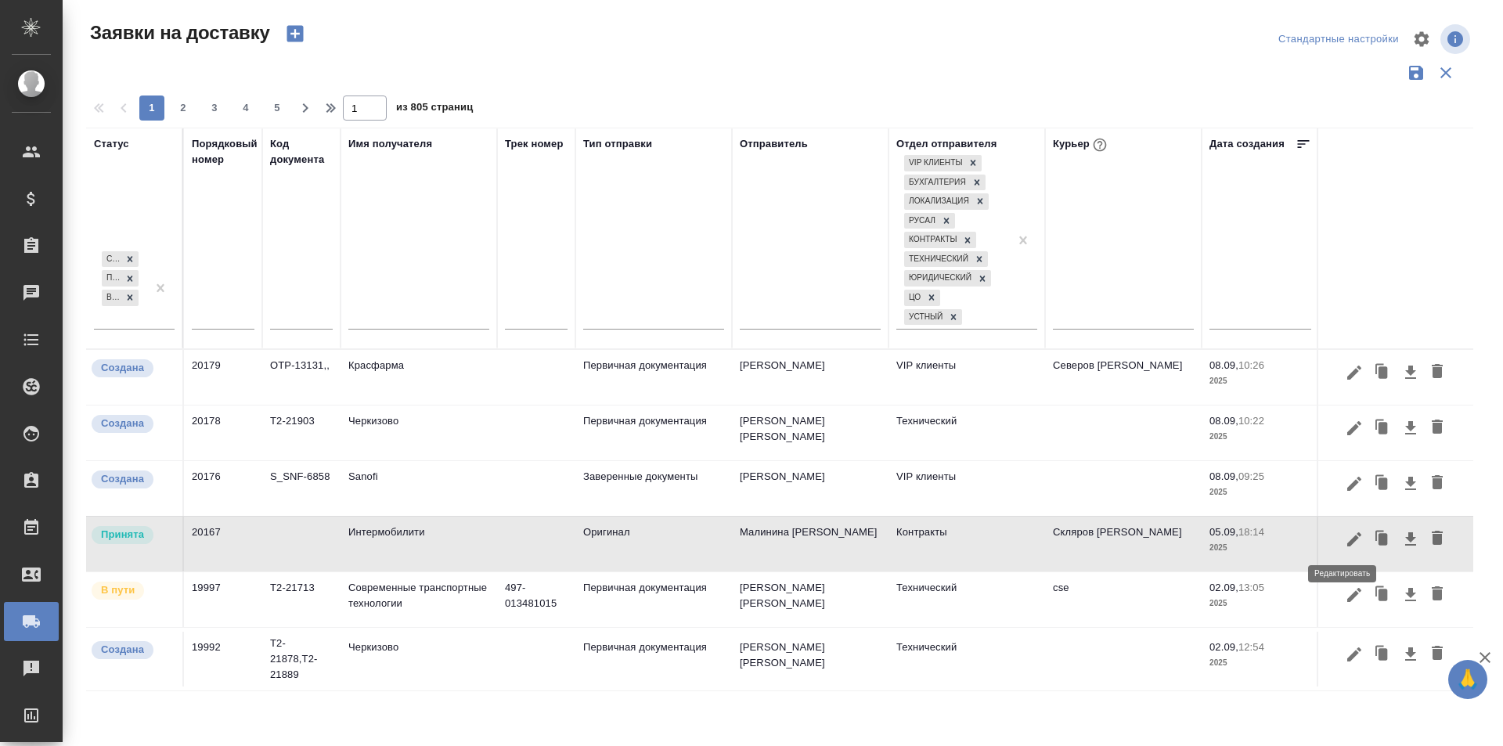
click at [1345, 542] on icon "button" at bounding box center [1354, 539] width 19 height 19
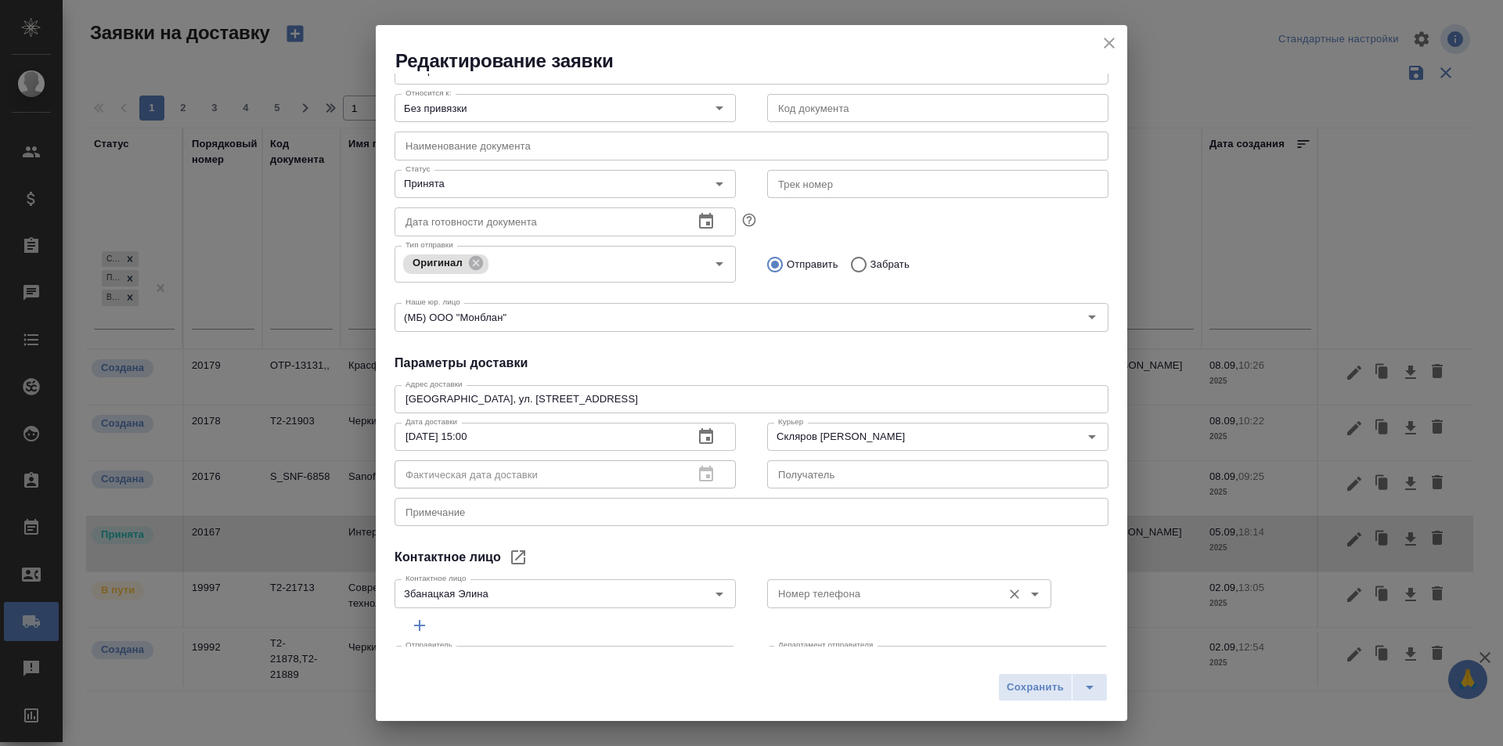
scroll to position [185, 0]
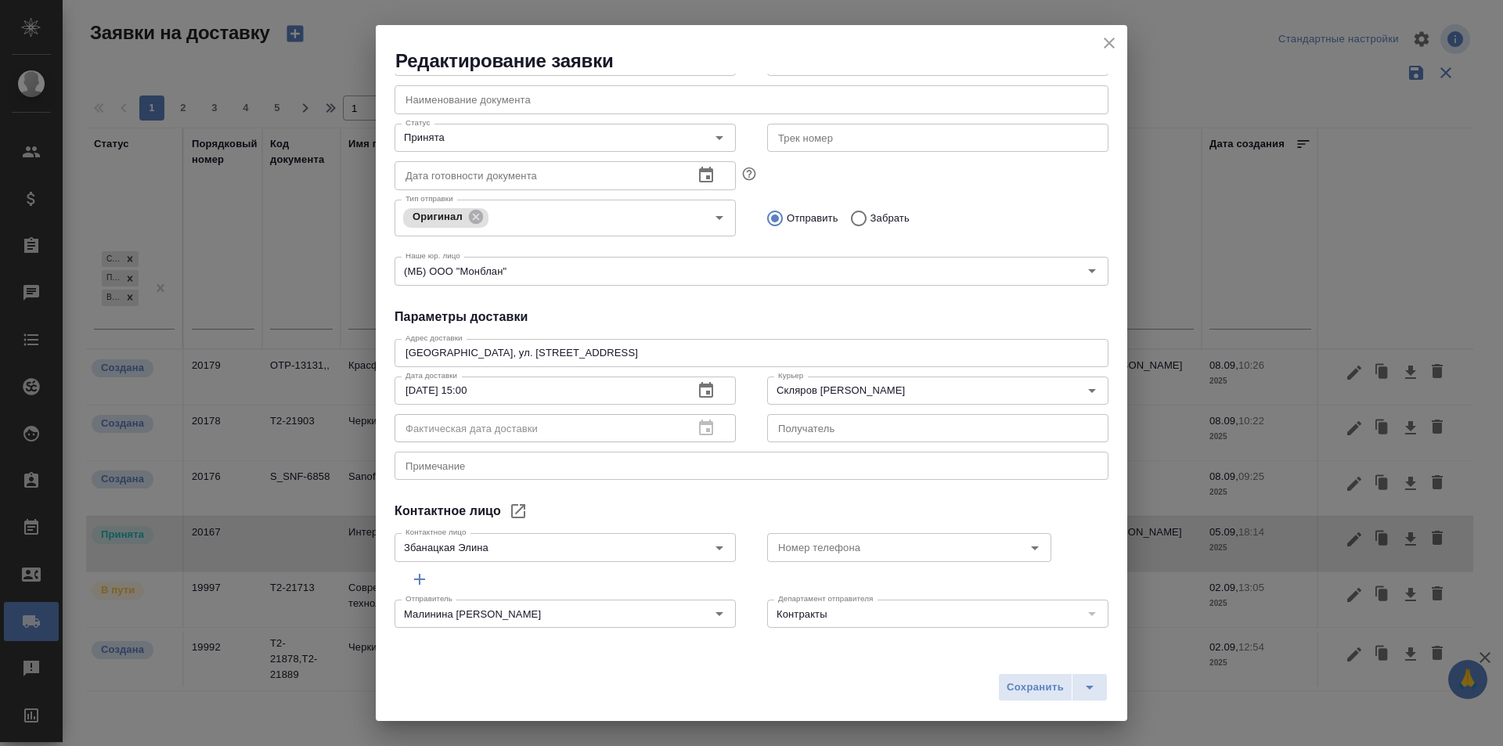
click at [1107, 46] on icon "close" at bounding box center [1109, 43] width 11 height 11
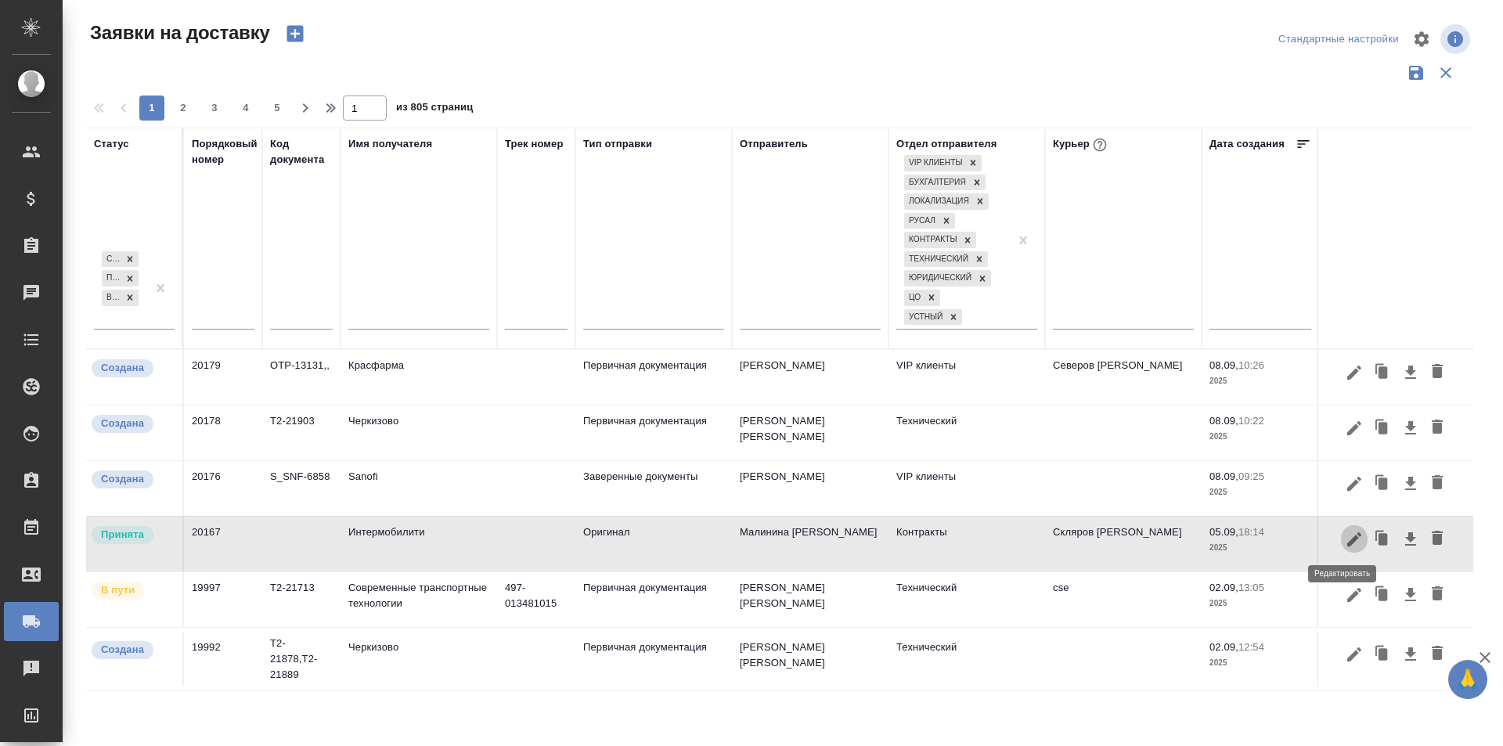
click at [1346, 542] on icon "button" at bounding box center [1354, 539] width 19 height 19
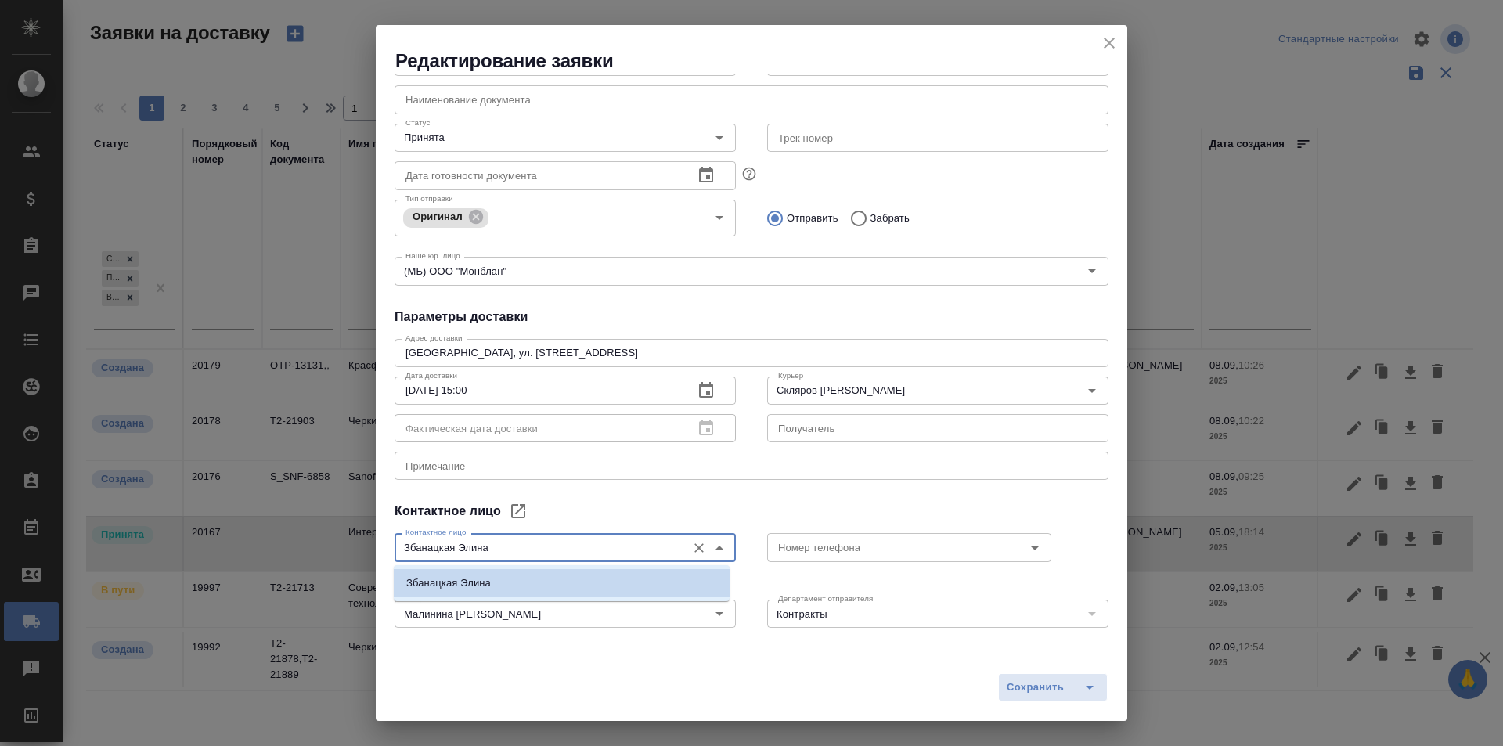
click at [492, 545] on input "Збанацкая Элина" at bounding box center [538, 547] width 279 height 19
click at [434, 545] on input "Збанацкая Элина" at bounding box center [538, 547] width 279 height 19
click at [627, 517] on div "Контактное лицо Збанацкая Элина Контактное лицо" at bounding box center [565, 545] width 373 height 69
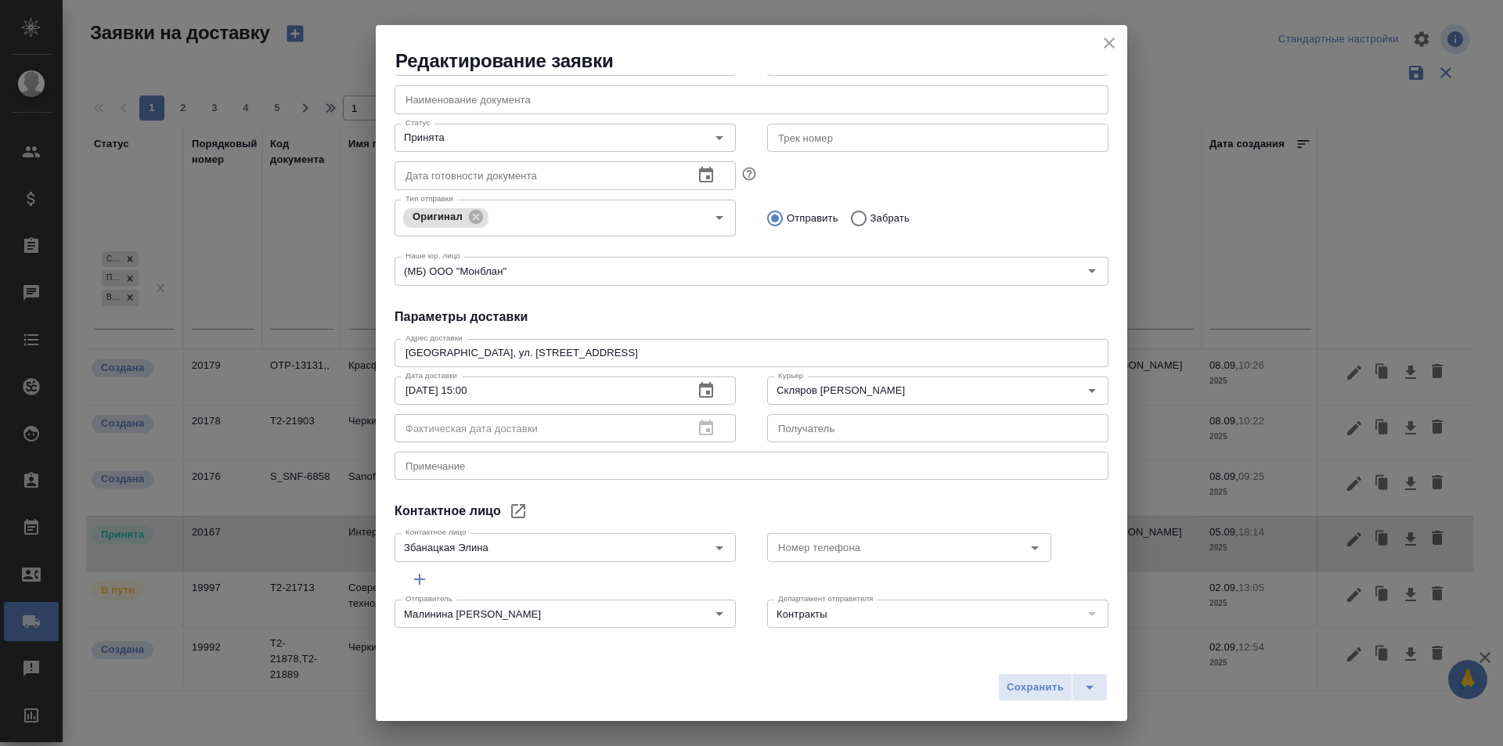
drag, startPoint x: 1111, startPoint y: 54, endPoint x: 870, endPoint y: 7, distance: 245.6
click at [1111, 51] on button "close" at bounding box center [1108, 42] width 23 height 23
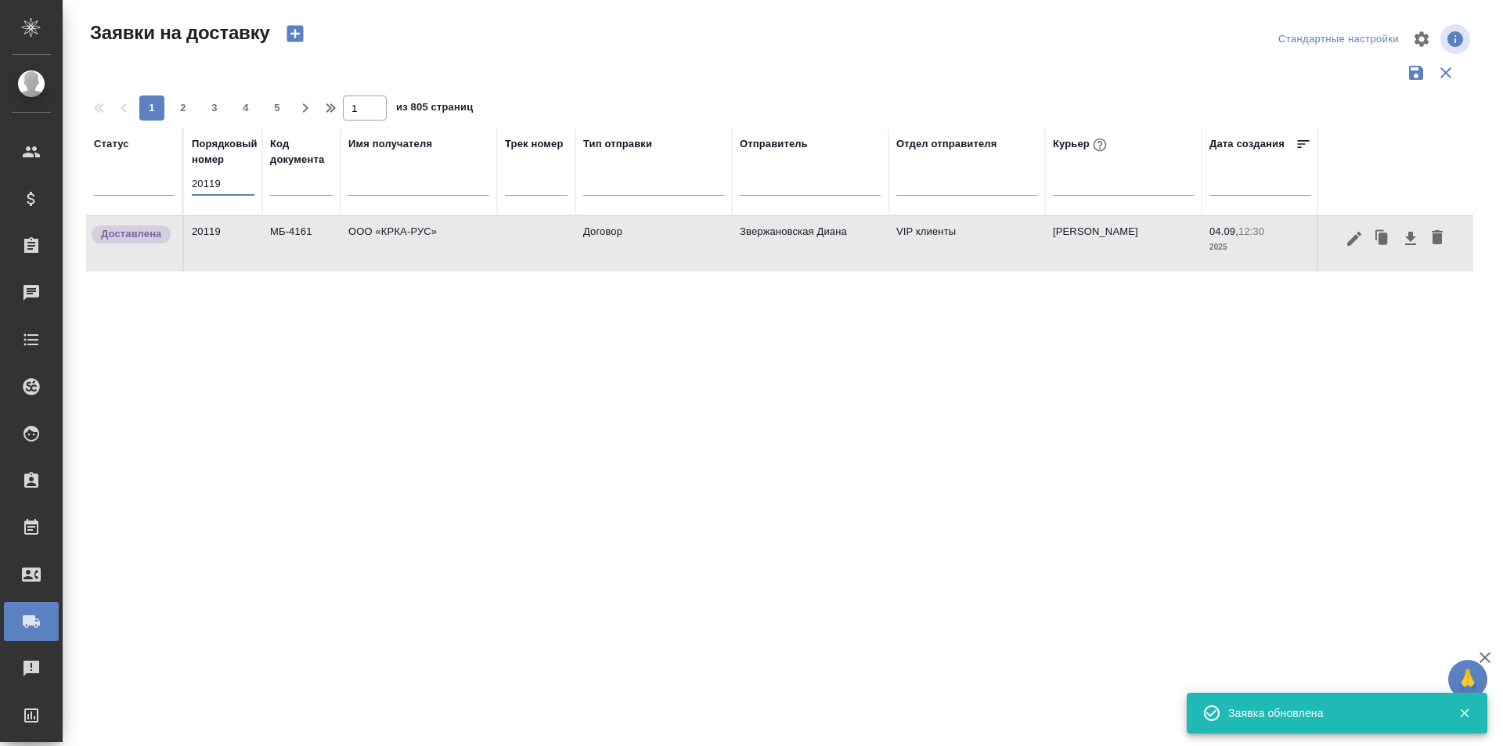
drag, startPoint x: 185, startPoint y: 186, endPoint x: 91, endPoint y: 176, distance: 94.5
click at [91, 176] on tr "Статус Порядковый номер 20119 Код документа Имя получателя Трек номер Тип отпра…" at bounding box center [898, 172] width 1624 height 88
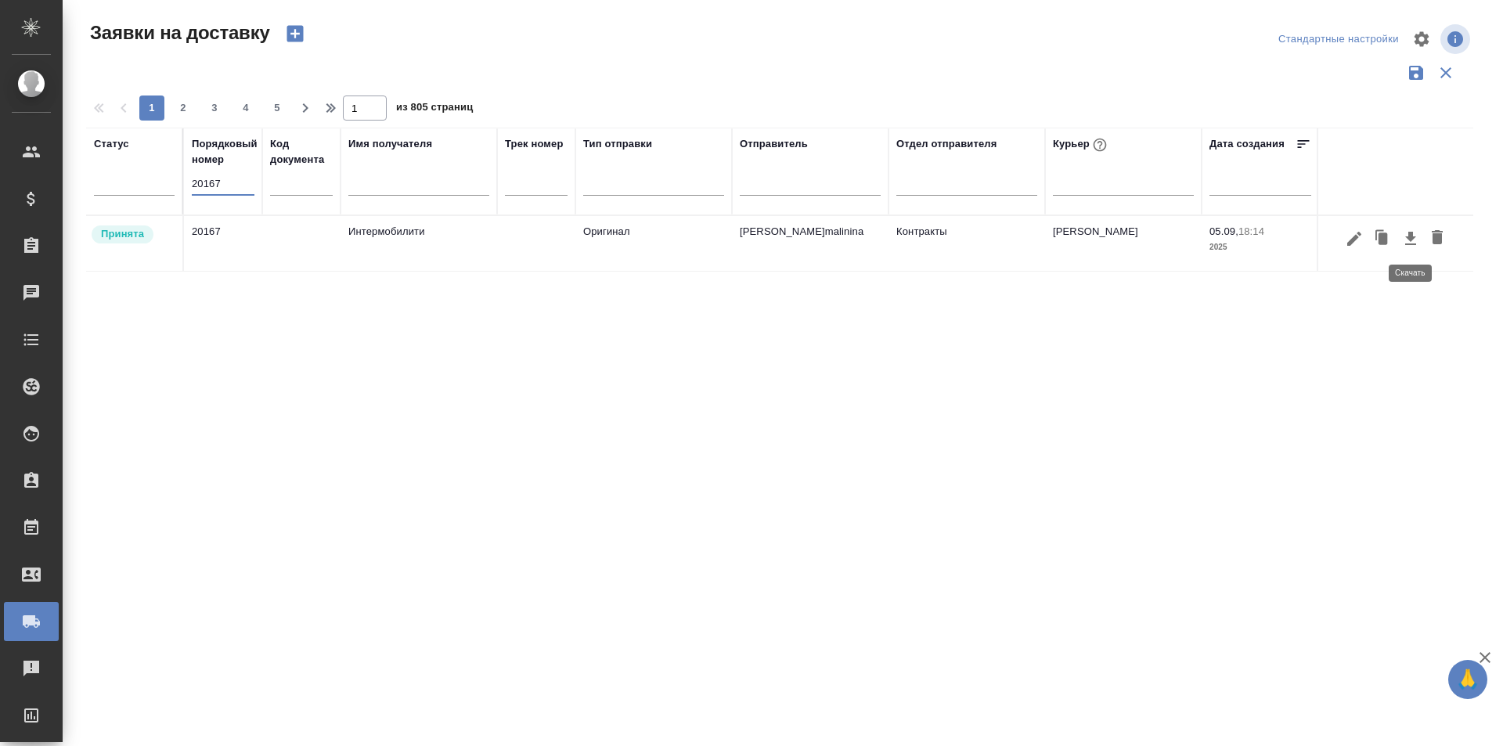
type input "20167"
click at [1414, 233] on icon "button" at bounding box center [1410, 238] width 19 height 19
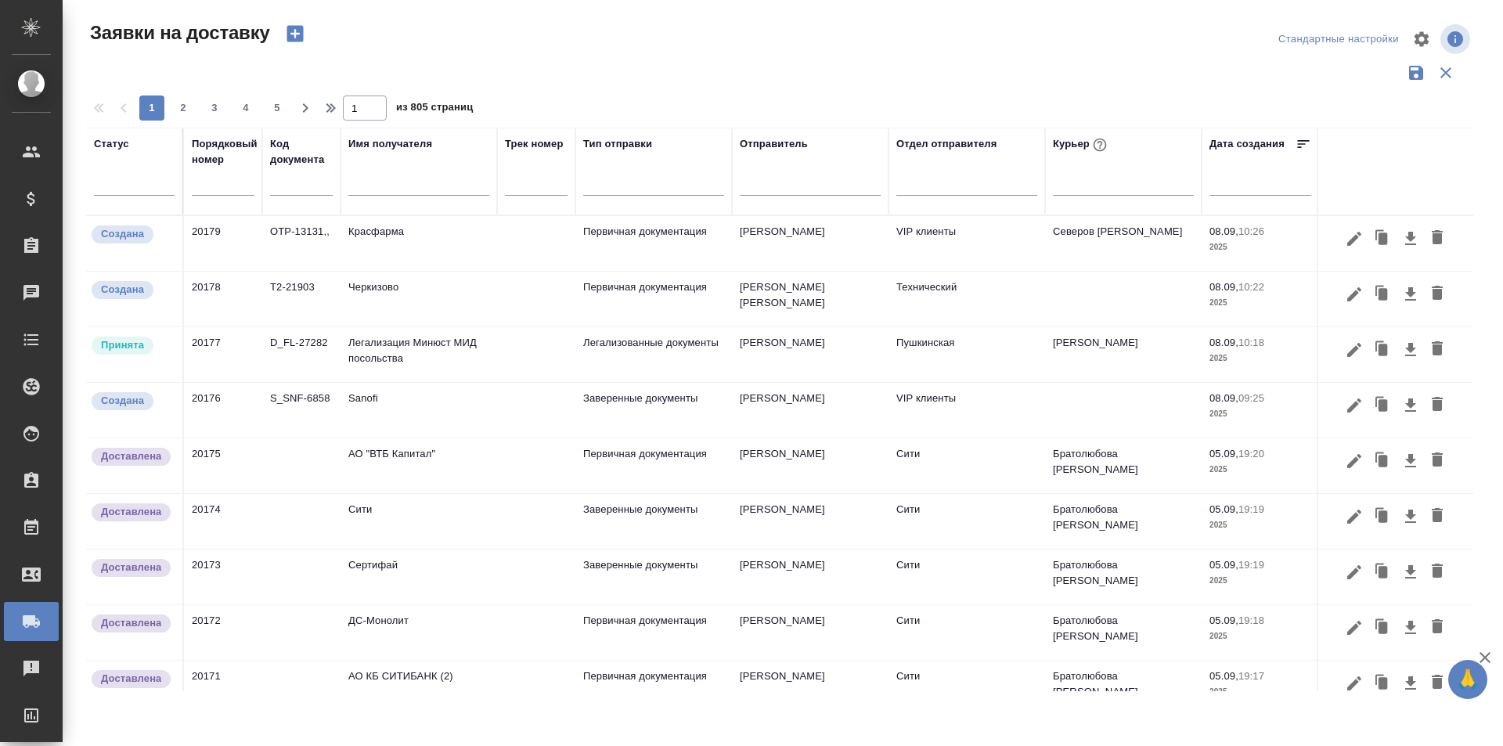
click at [224, 182] on input "text" at bounding box center [223, 184] width 63 height 22
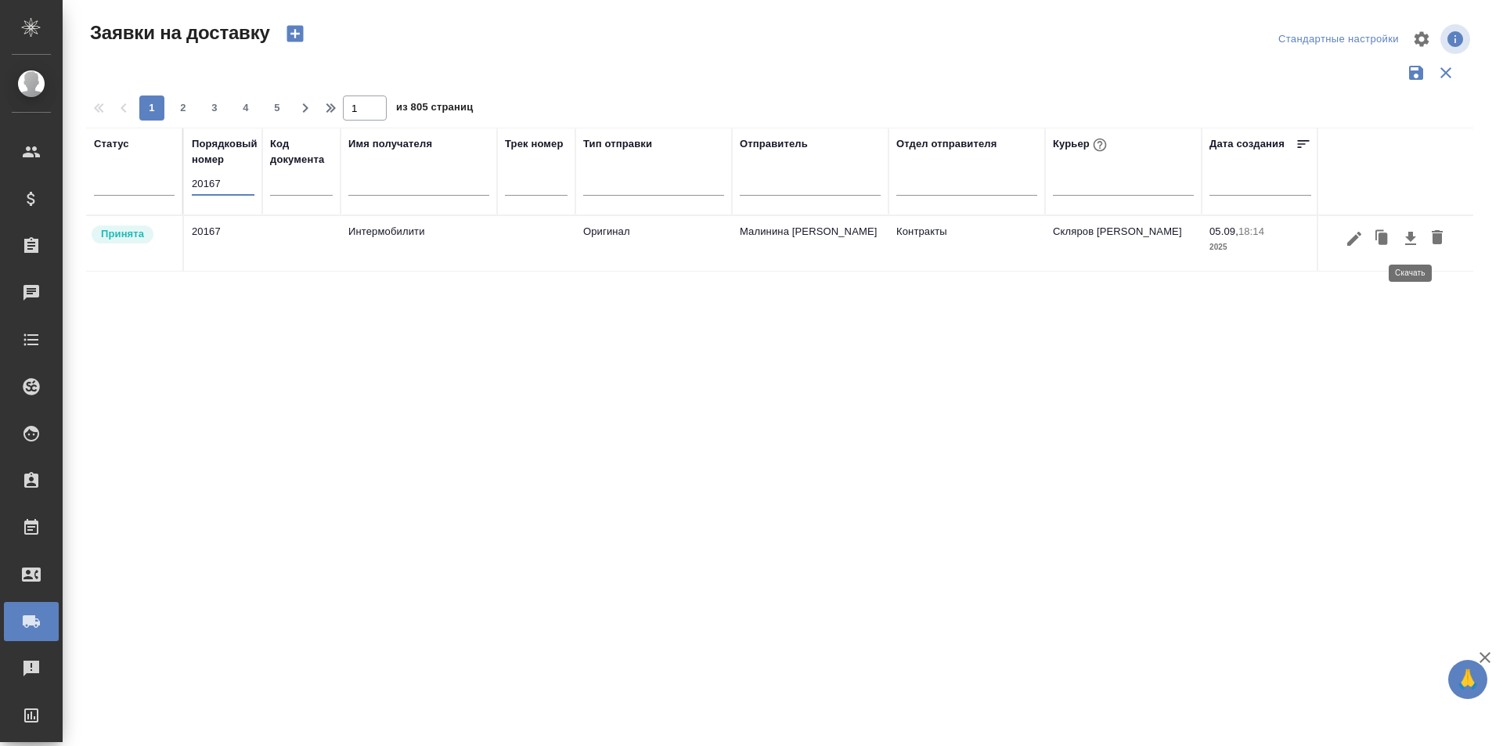
type input "20167"
click at [1415, 247] on icon "button" at bounding box center [1410, 238] width 19 height 19
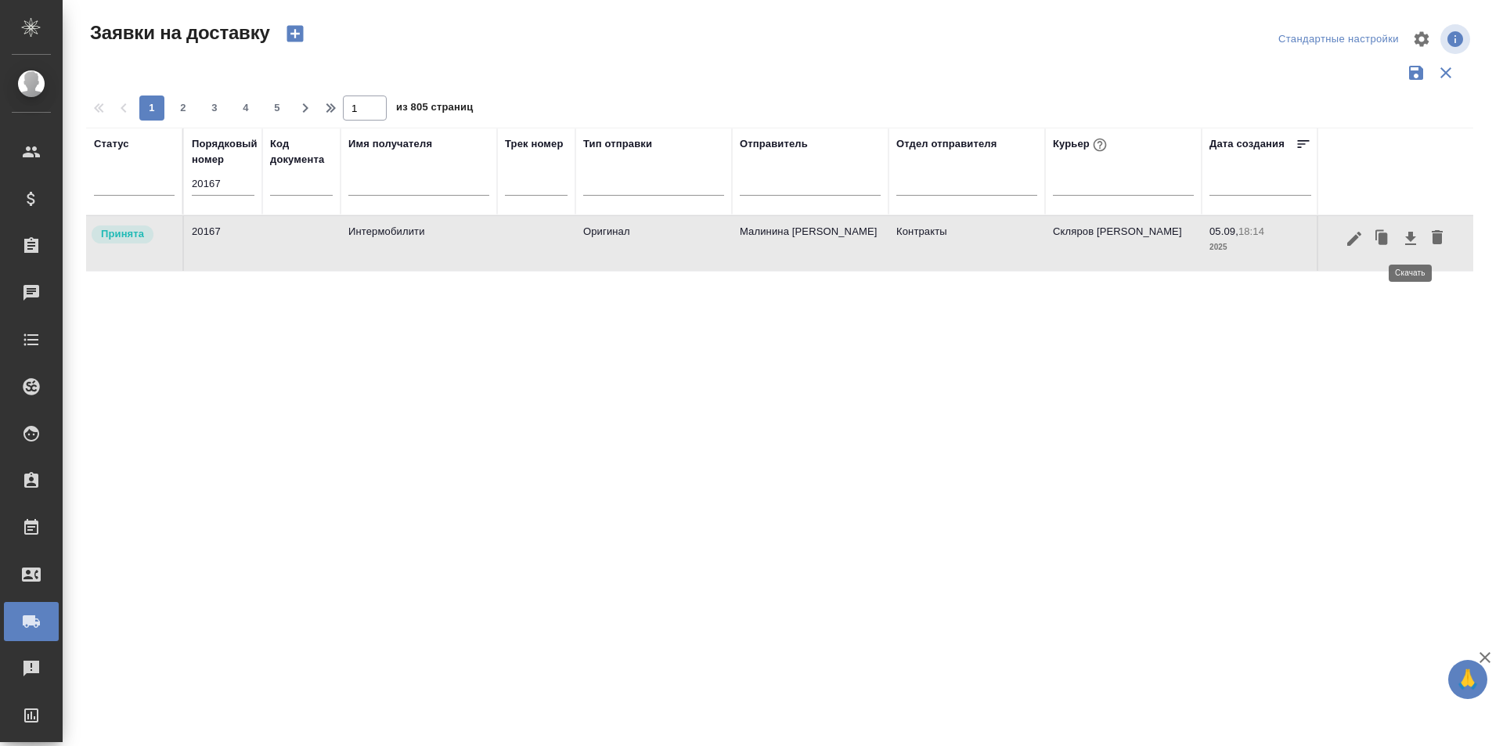
click at [1415, 247] on icon "button" at bounding box center [1410, 238] width 19 height 19
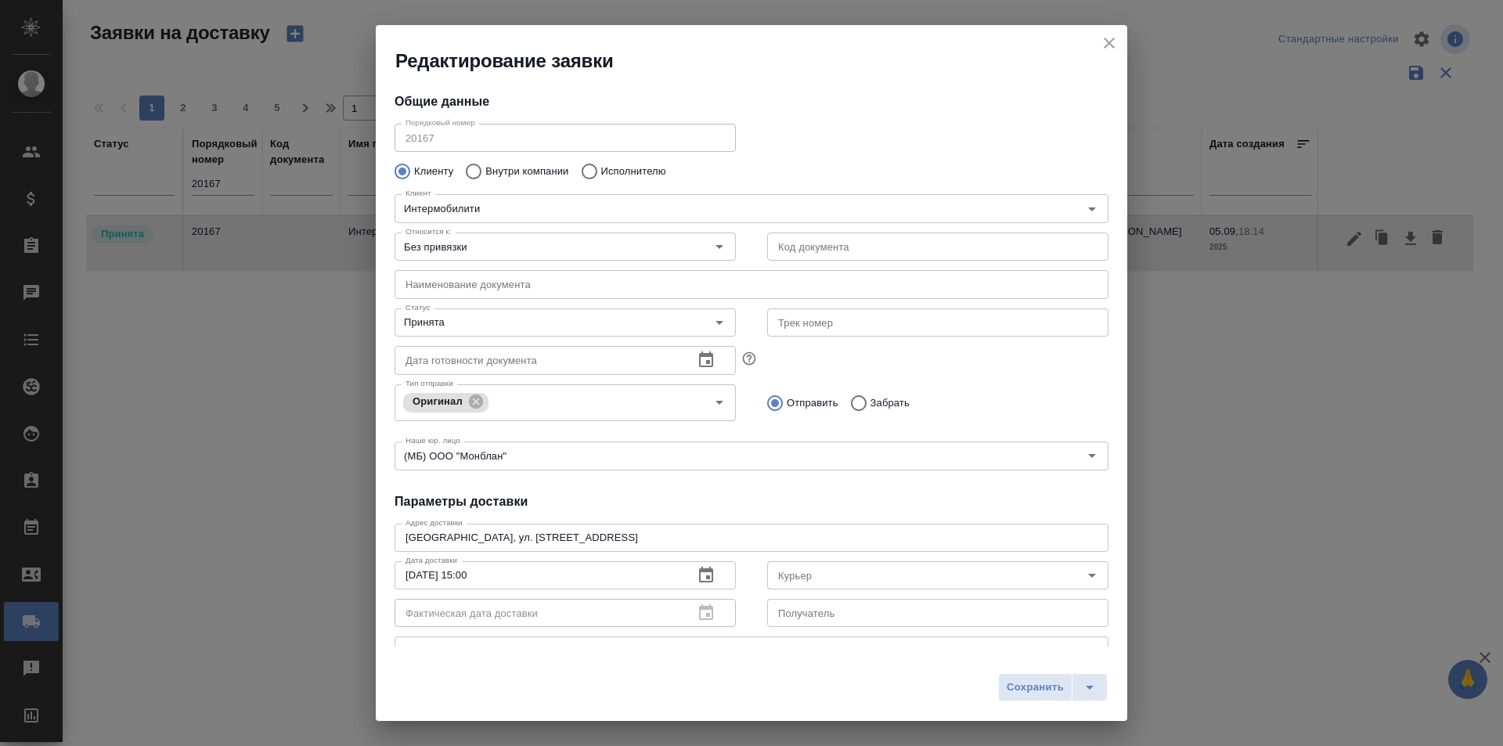
click at [1415, 247] on div "Редактирование заявки Общие данные Порядковый номер 20167 Порядковый номер Клие…" at bounding box center [751, 373] width 1503 height 746
type input "Збанацкая Элина"
click at [1414, 246] on div "Редактирование заявки Общие данные Порядковый номер 20167 Порядковый номер Клие…" at bounding box center [751, 373] width 1503 height 746
type input "Скляров [PERSON_NAME]"
click at [1097, 701] on div "Сохранить" at bounding box center [751, 693] width 751 height 56
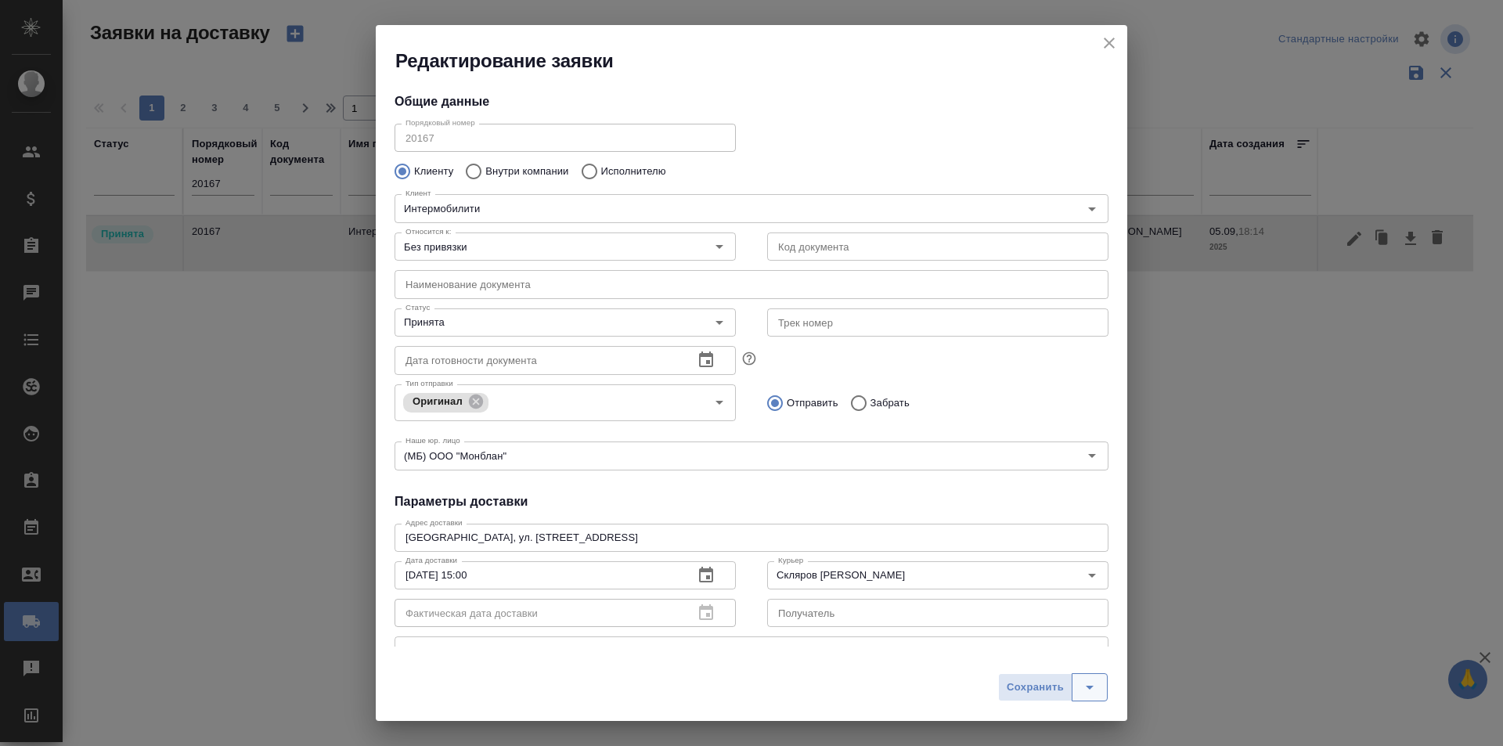
click at [1097, 688] on icon "split button" at bounding box center [1089, 687] width 19 height 19
click at [1102, 661] on li "Сохранить и скачать" at bounding box center [1055, 654] width 125 height 25
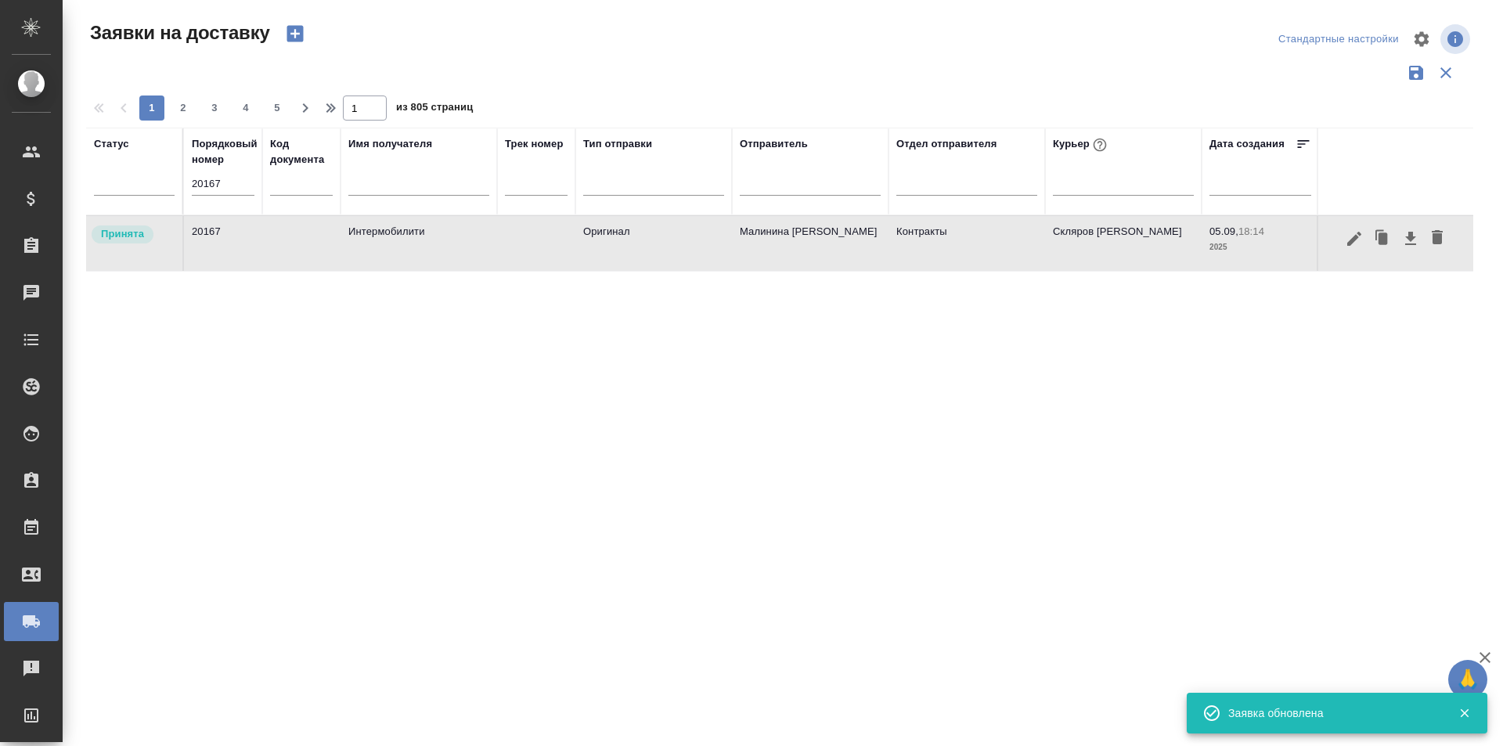
click at [582, 379] on div "Статус Порядковый номер 20167 Код документа Имя получателя Трек номер Тип отпра…" at bounding box center [779, 410] width 1387 height 564
drag, startPoint x: 190, startPoint y: 182, endPoint x: 139, endPoint y: 182, distance: 51.7
click at [139, 182] on tr "Статус Порядковый номер 20167 Код документа Имя получателя Трек номер Тип отпра…" at bounding box center [898, 172] width 1624 height 88
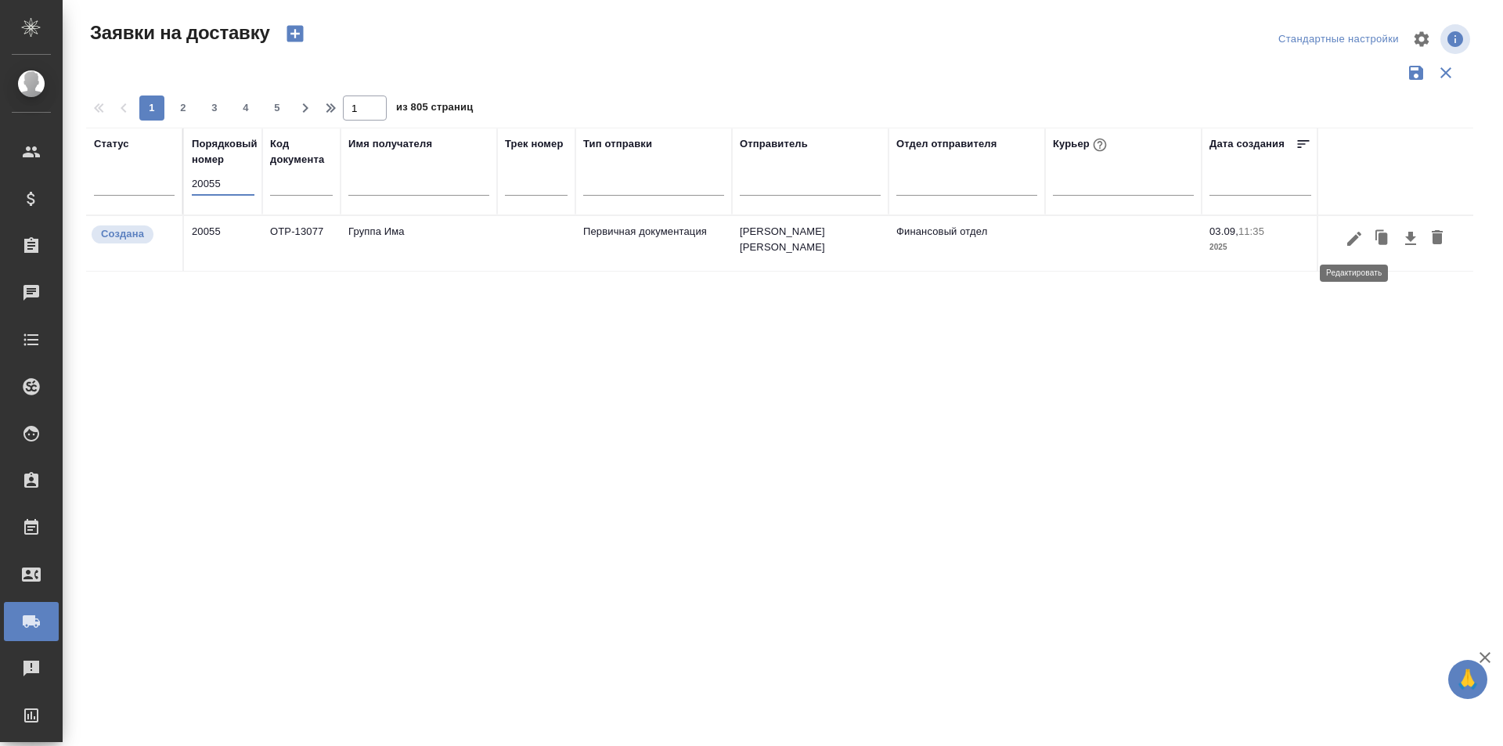
type input "20055"
click at [1353, 247] on icon "button" at bounding box center [1354, 238] width 19 height 19
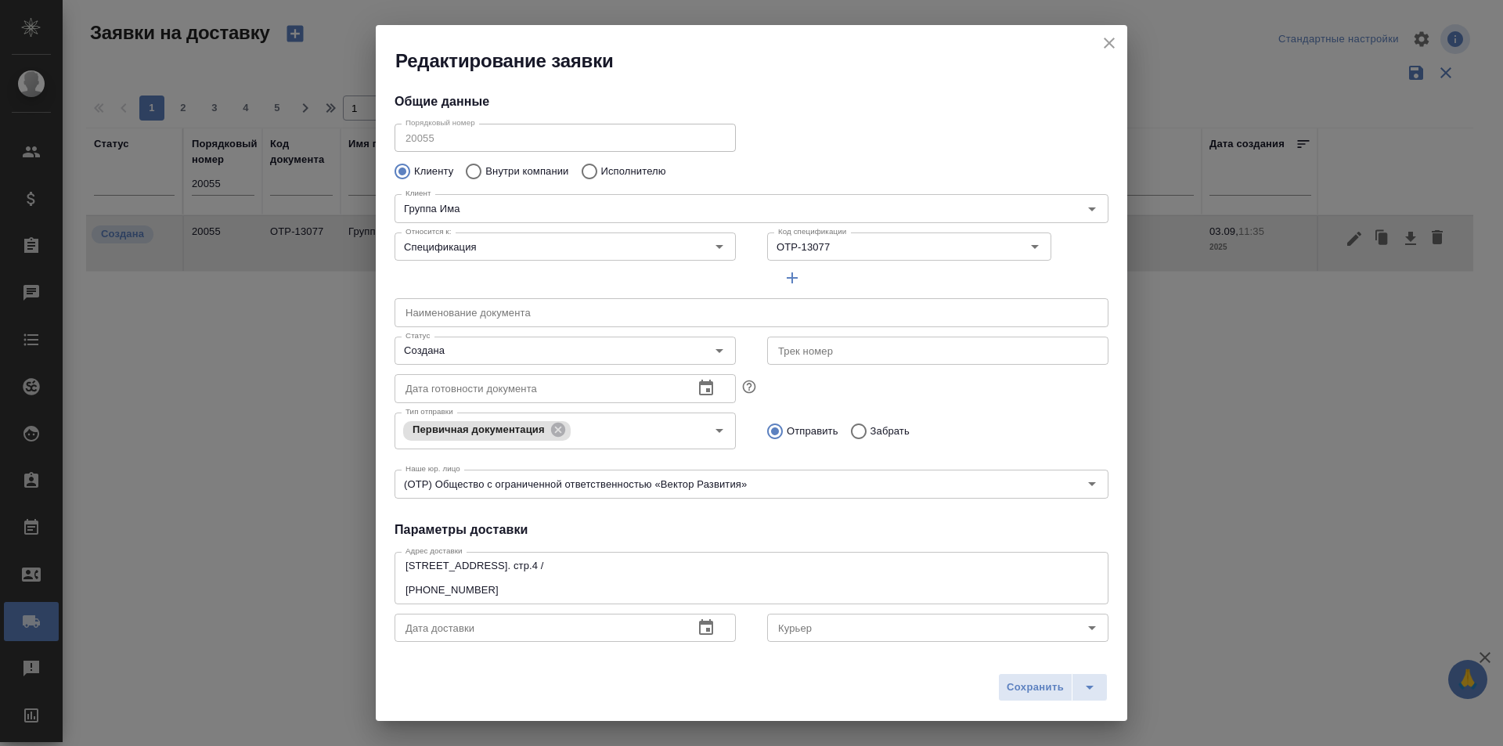
type input "Будилина [PERSON_NAME]"
click at [816, 632] on input "Курьер" at bounding box center [911, 627] width 279 height 19
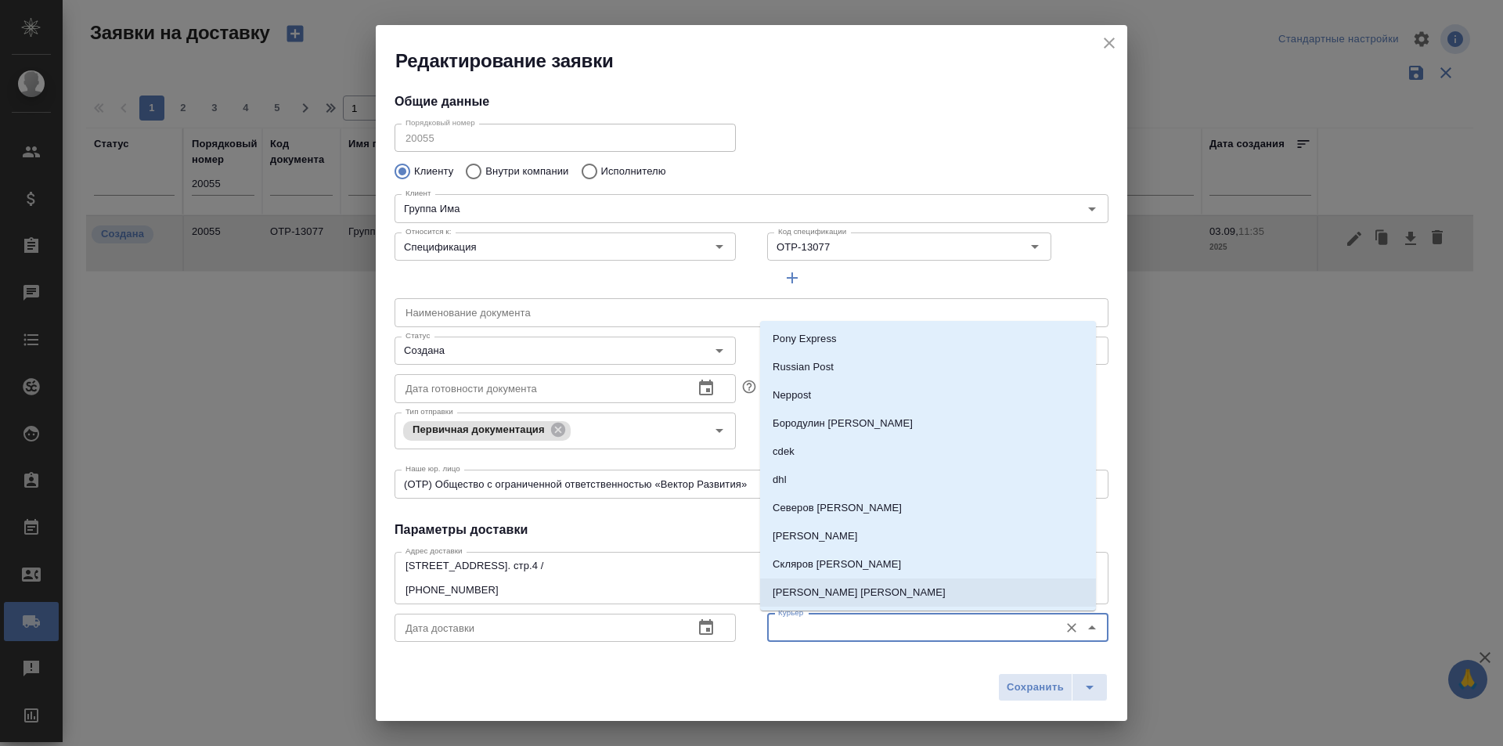
click at [841, 571] on p "Скляров [PERSON_NAME]" at bounding box center [837, 565] width 128 height 16
type input "Скляров [PERSON_NAME]"
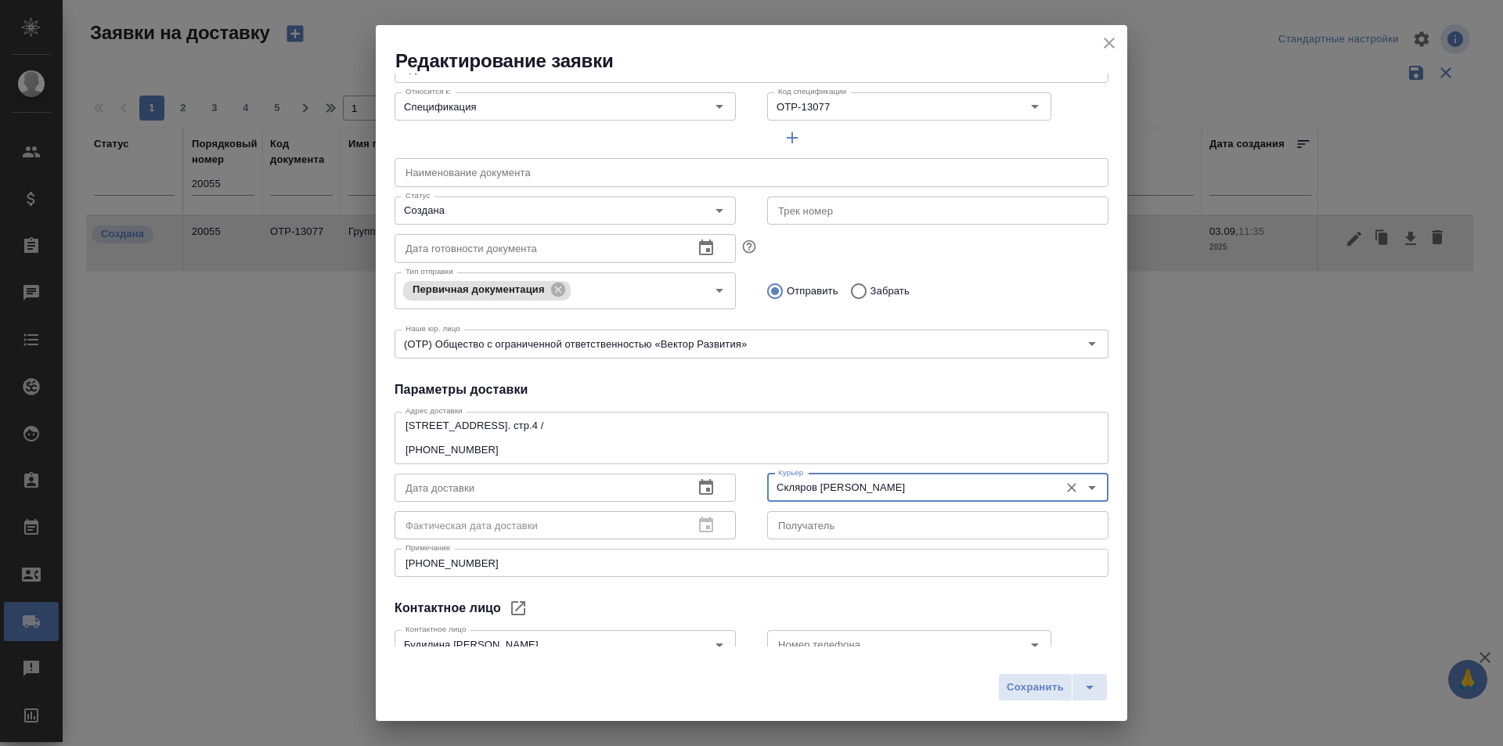
scroll to position [157, 0]
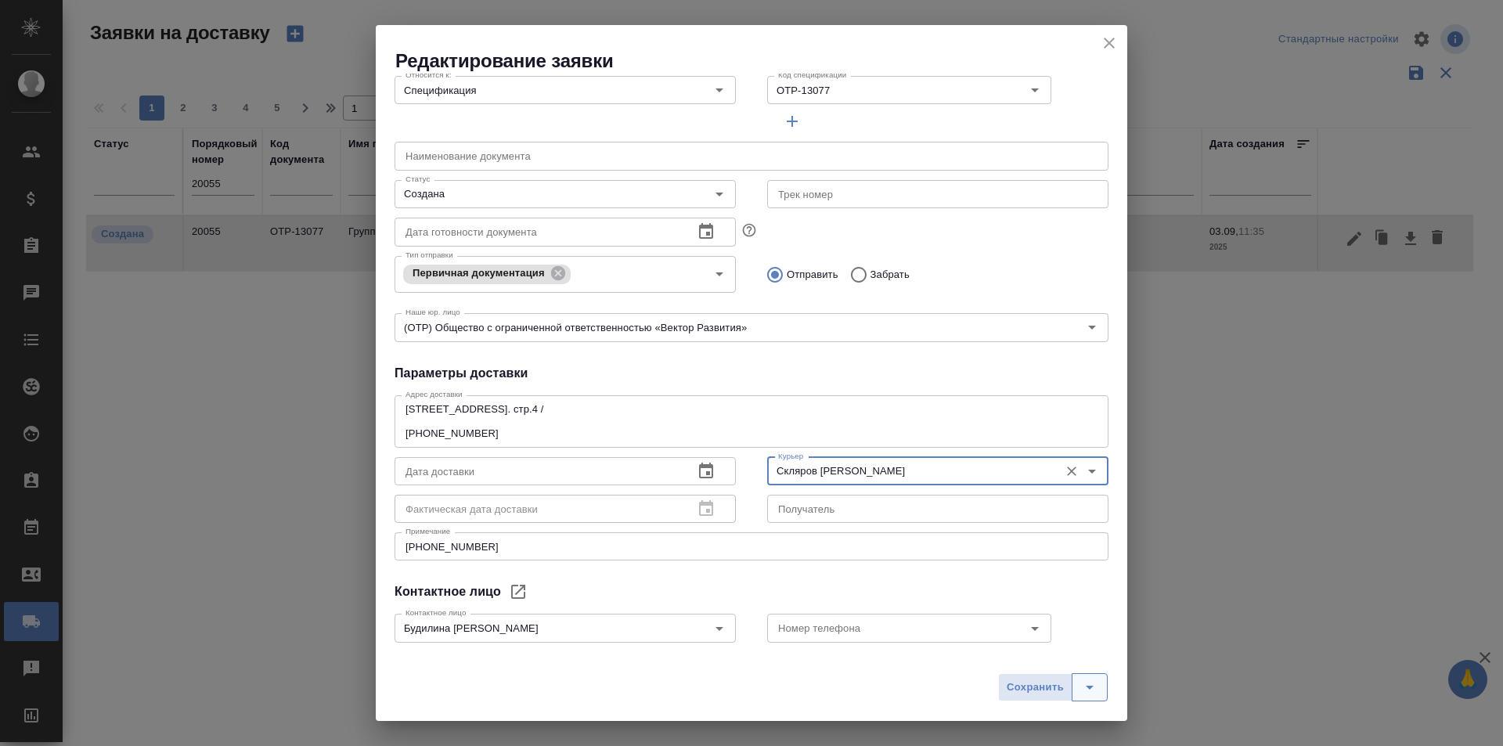
click at [1104, 688] on button "split button" at bounding box center [1090, 687] width 36 height 28
click at [1100, 653] on li "Сохранить и скачать" at bounding box center [1055, 654] width 125 height 25
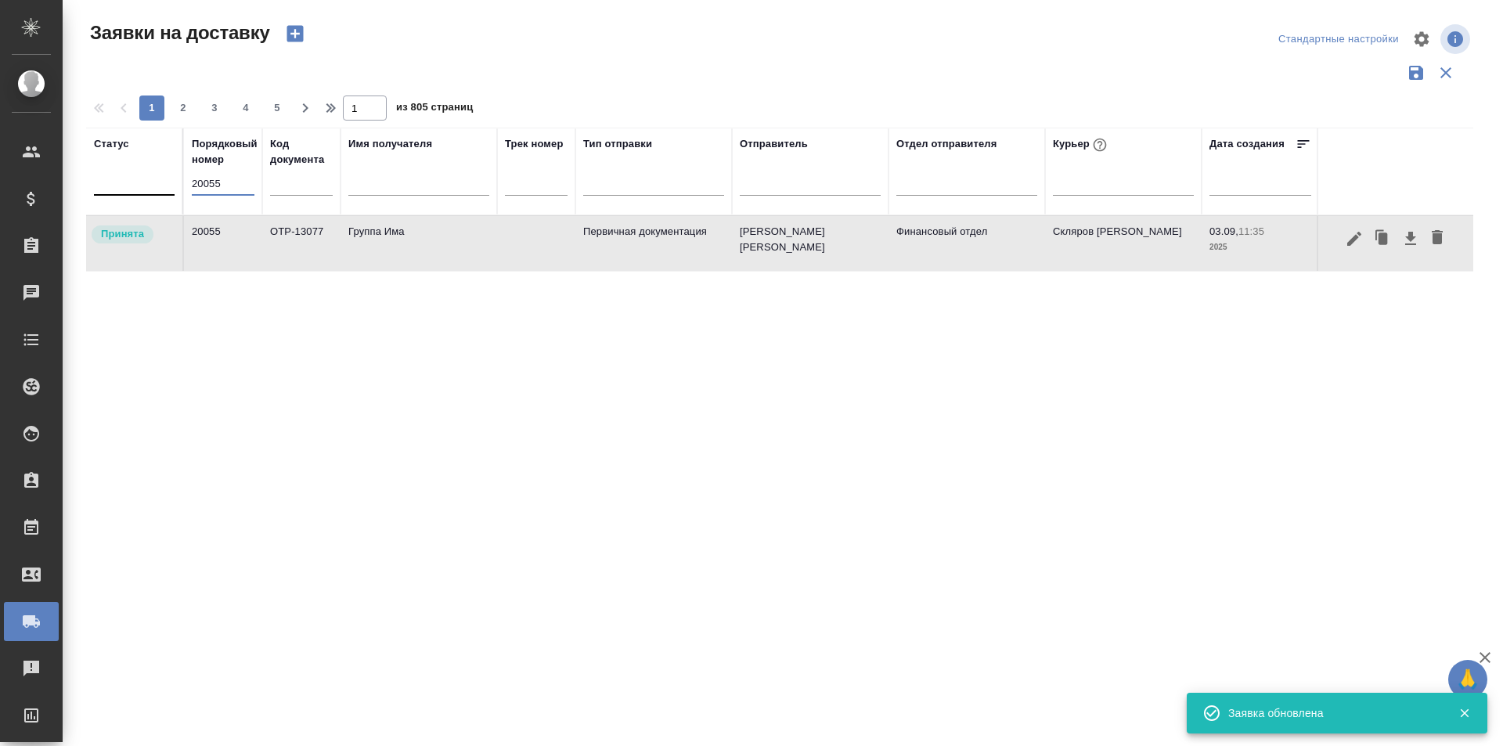
click at [174, 181] on tr "Статус Порядковый номер 20055 Код документа Имя получателя Трек номер Тип отпра…" at bounding box center [898, 172] width 1624 height 88
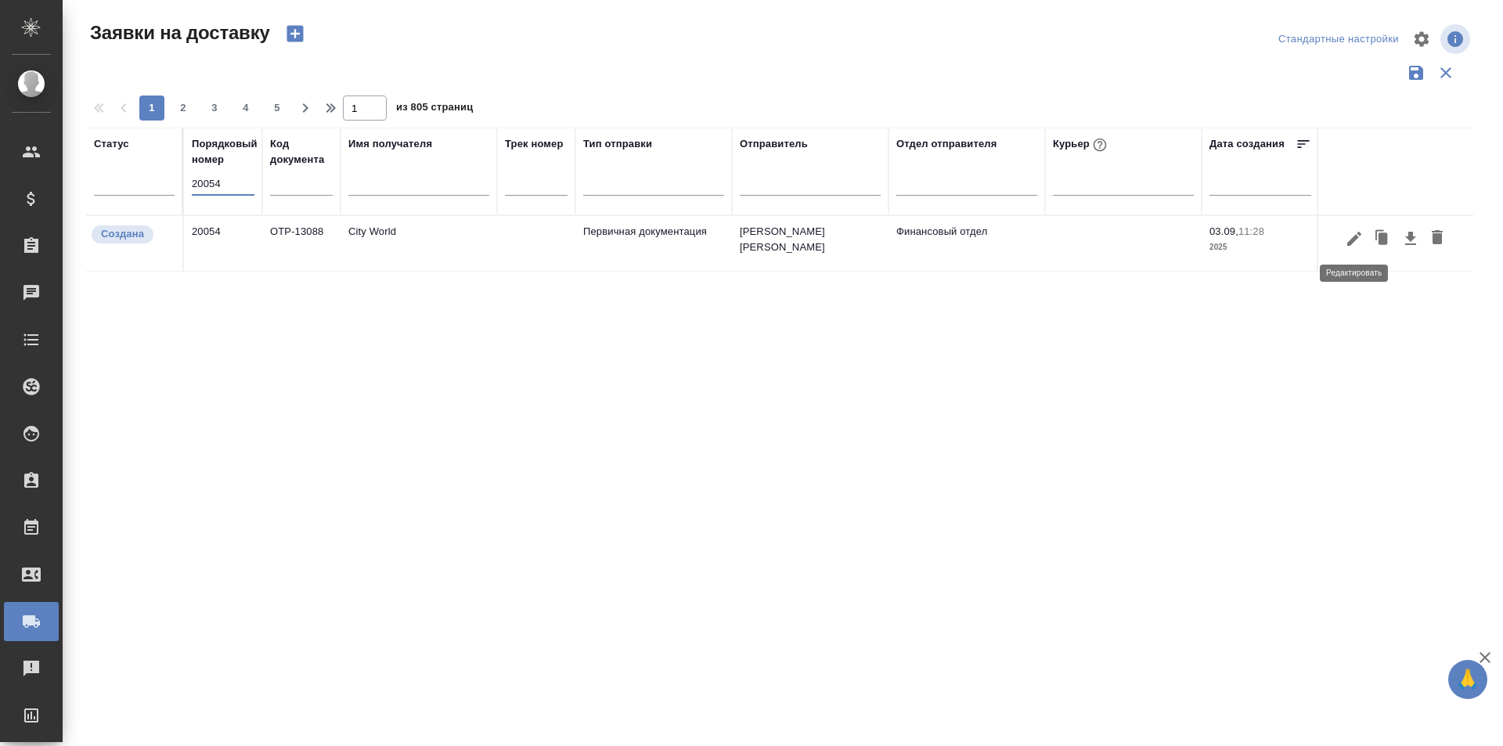
type input "20054"
click at [1352, 245] on icon "button" at bounding box center [1354, 238] width 19 height 19
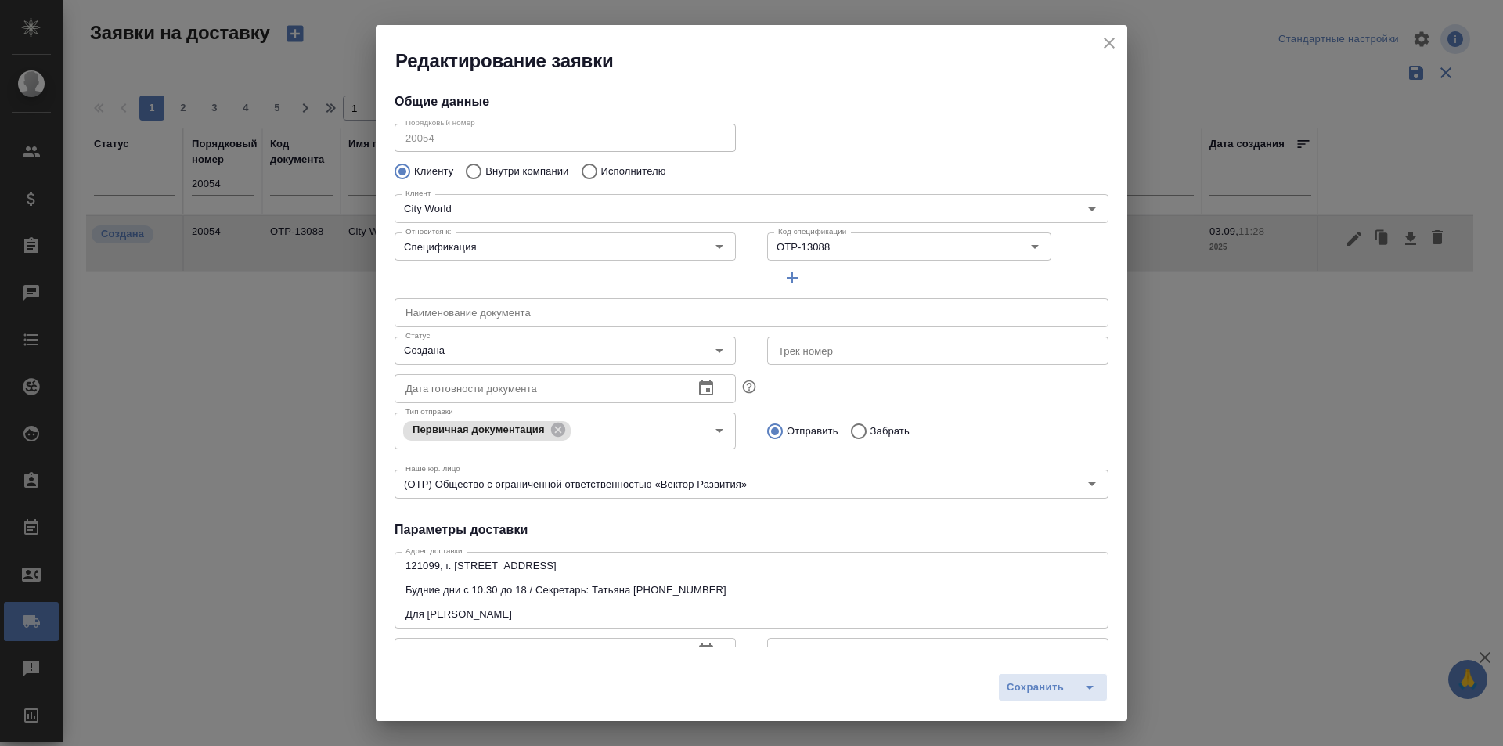
type input "Фролова Инна"
type input "[PHONE_NUMBER]"
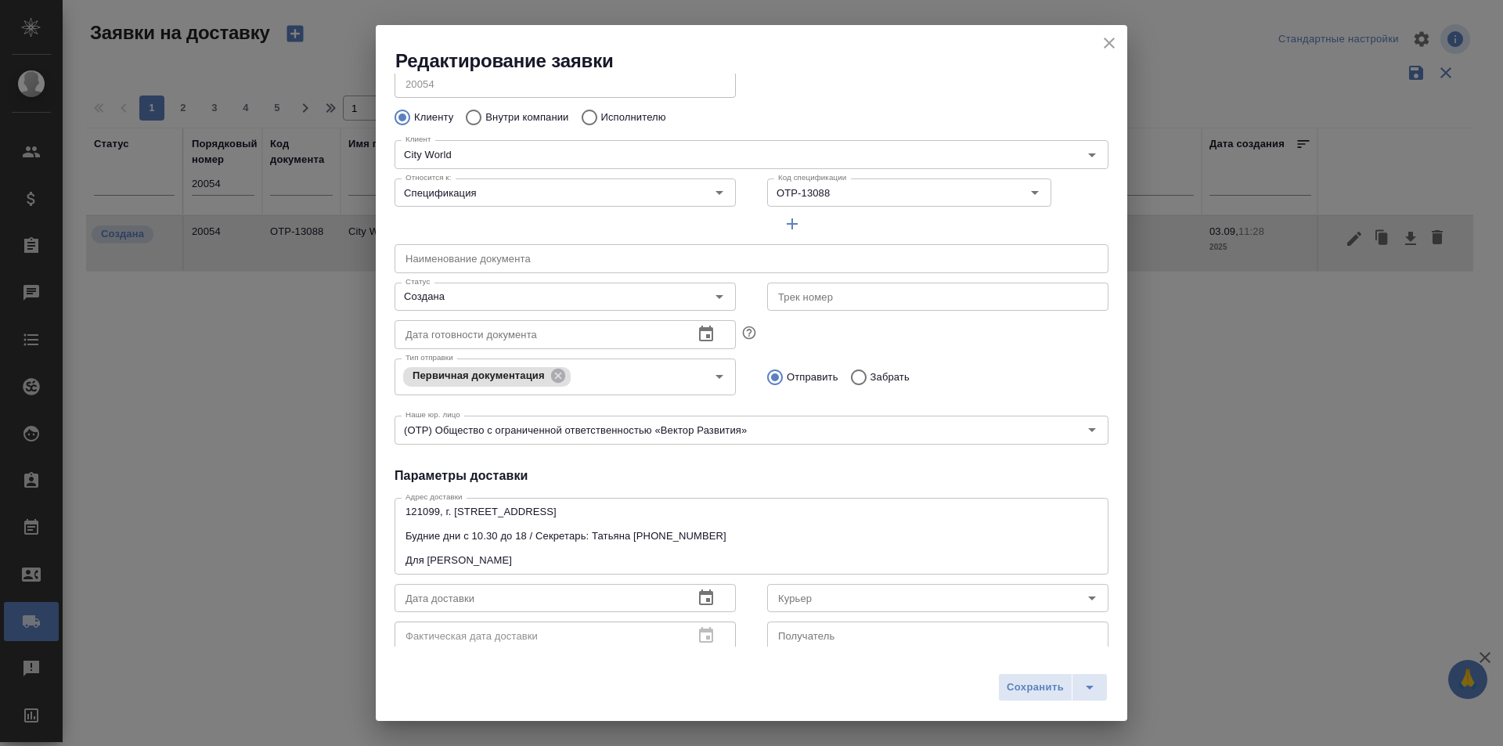
scroll to position [78, 0]
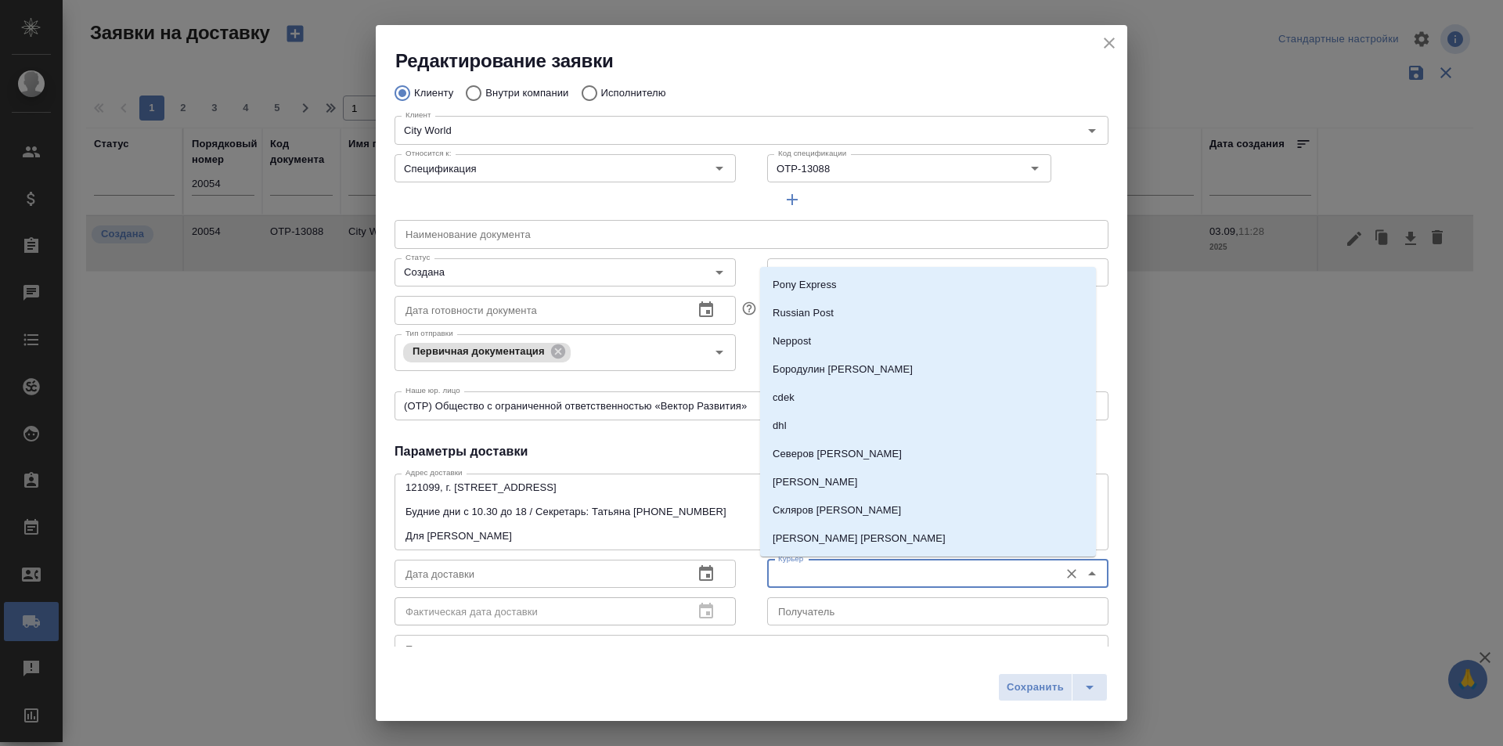
click at [830, 570] on input "Курьер" at bounding box center [911, 573] width 279 height 19
click at [849, 517] on p "Скляров [PERSON_NAME]" at bounding box center [837, 511] width 128 height 16
type input "Скляров [PERSON_NAME]"
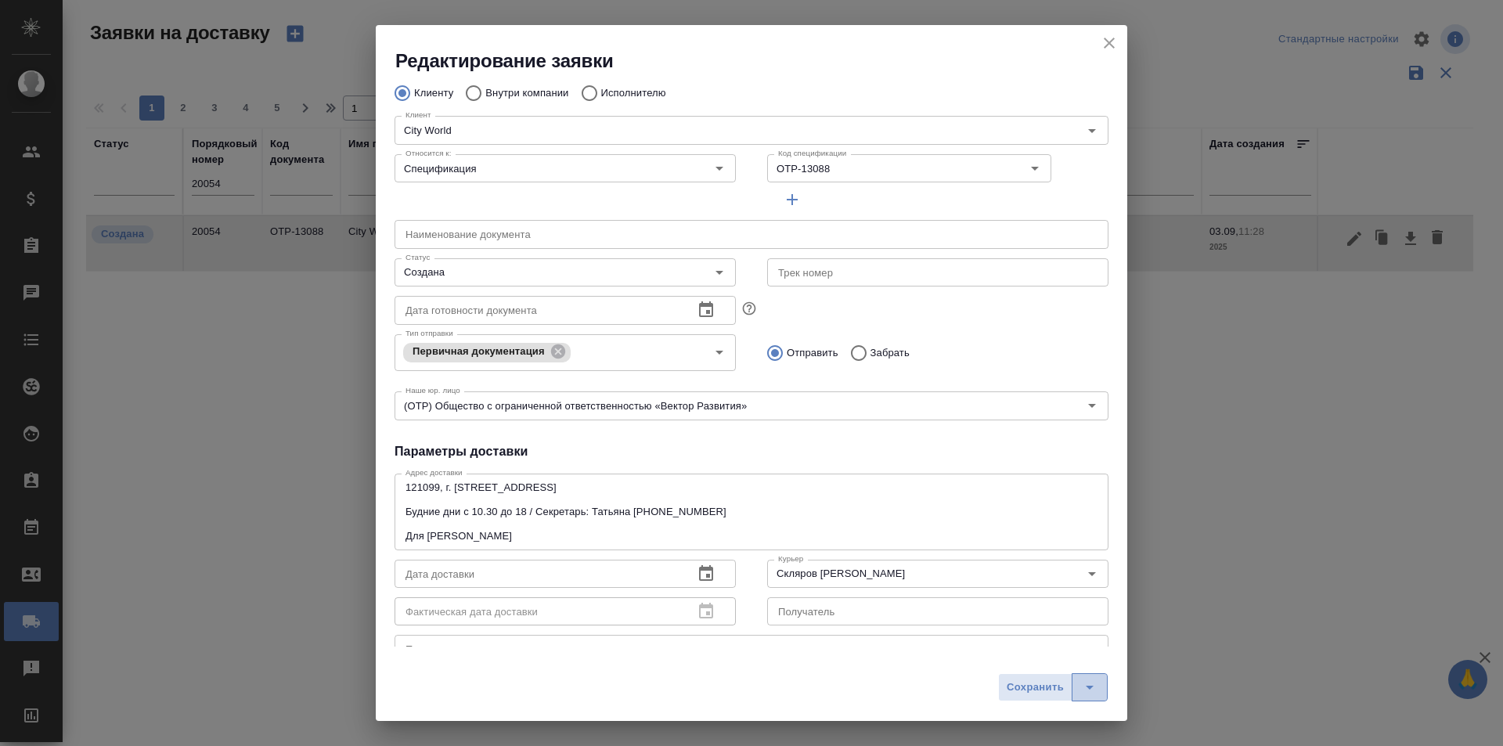
click at [1082, 684] on icon "split button" at bounding box center [1089, 687] width 19 height 19
click at [1075, 663] on li "Сохранить и скачать" at bounding box center [1055, 654] width 125 height 25
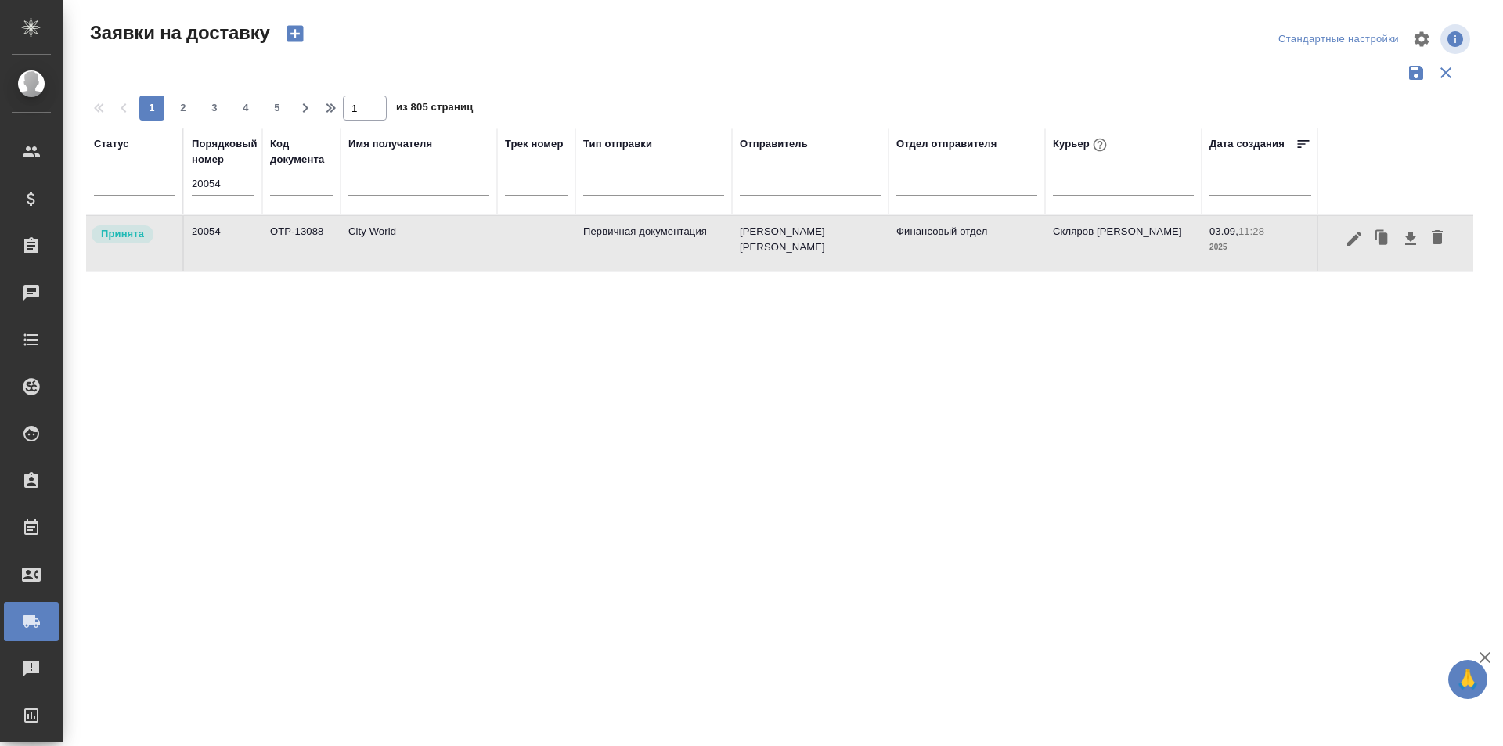
click at [218, 194] on input "20054" at bounding box center [223, 184] width 63 height 22
click at [218, 186] on input "19937" at bounding box center [223, 184] width 63 height 22
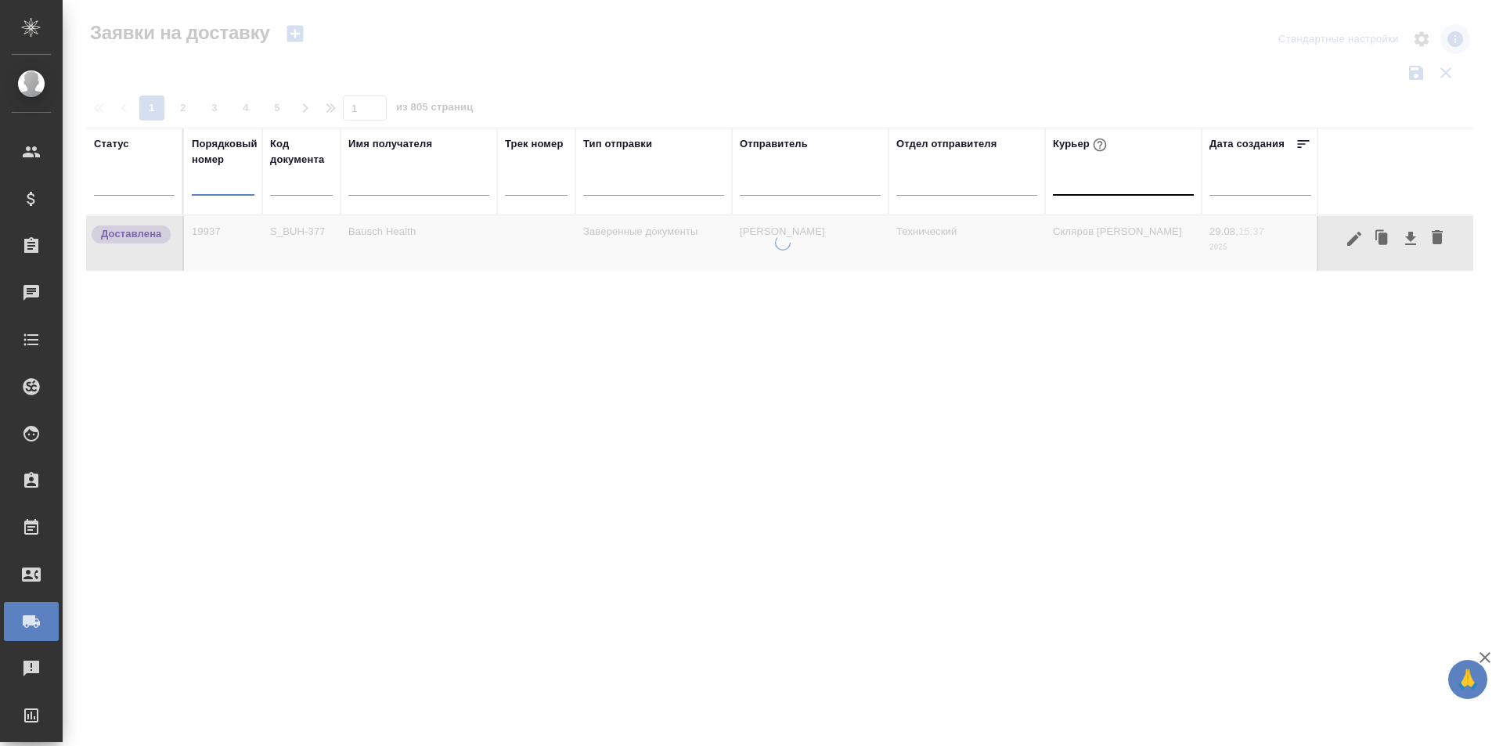
click at [1095, 180] on div at bounding box center [1123, 179] width 141 height 23
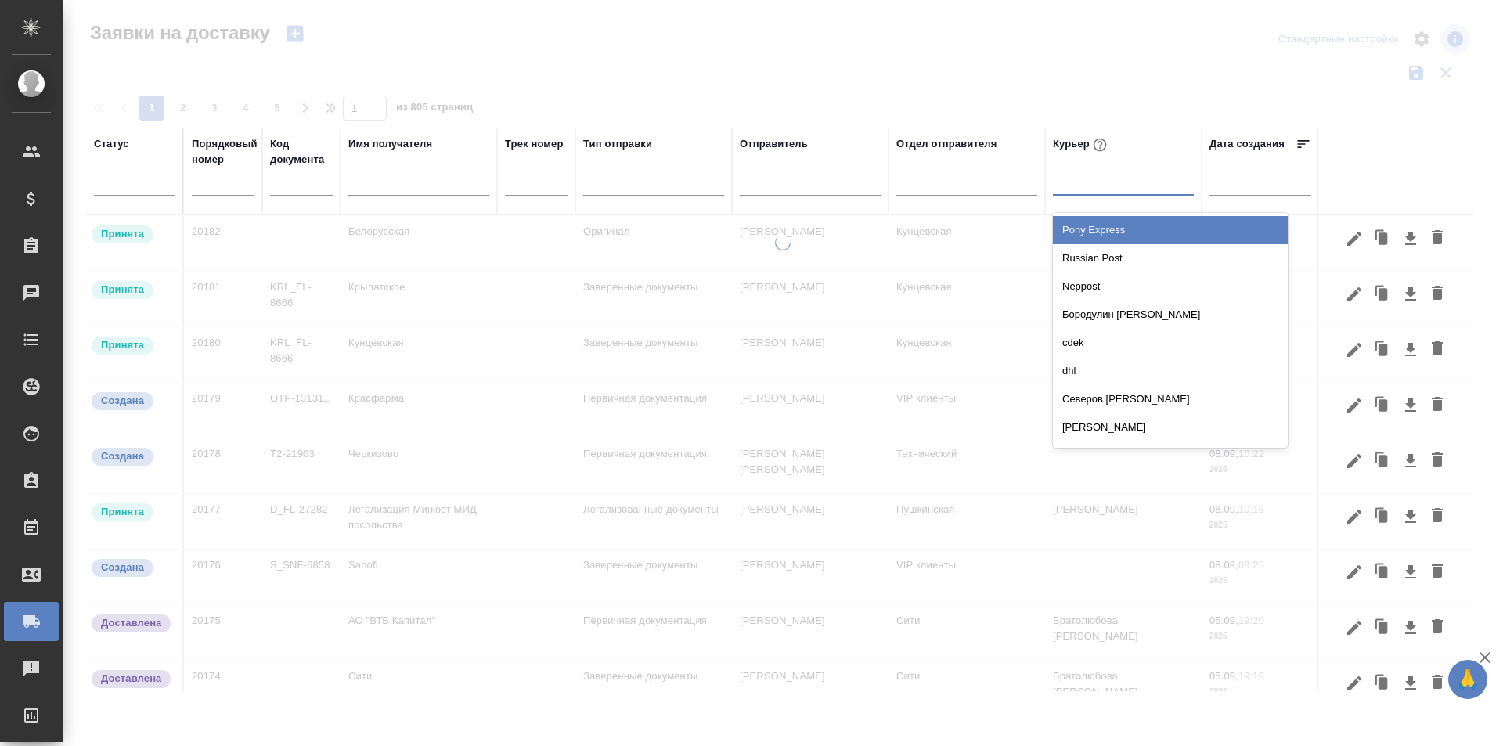
click at [1096, 190] on div at bounding box center [1123, 179] width 141 height 23
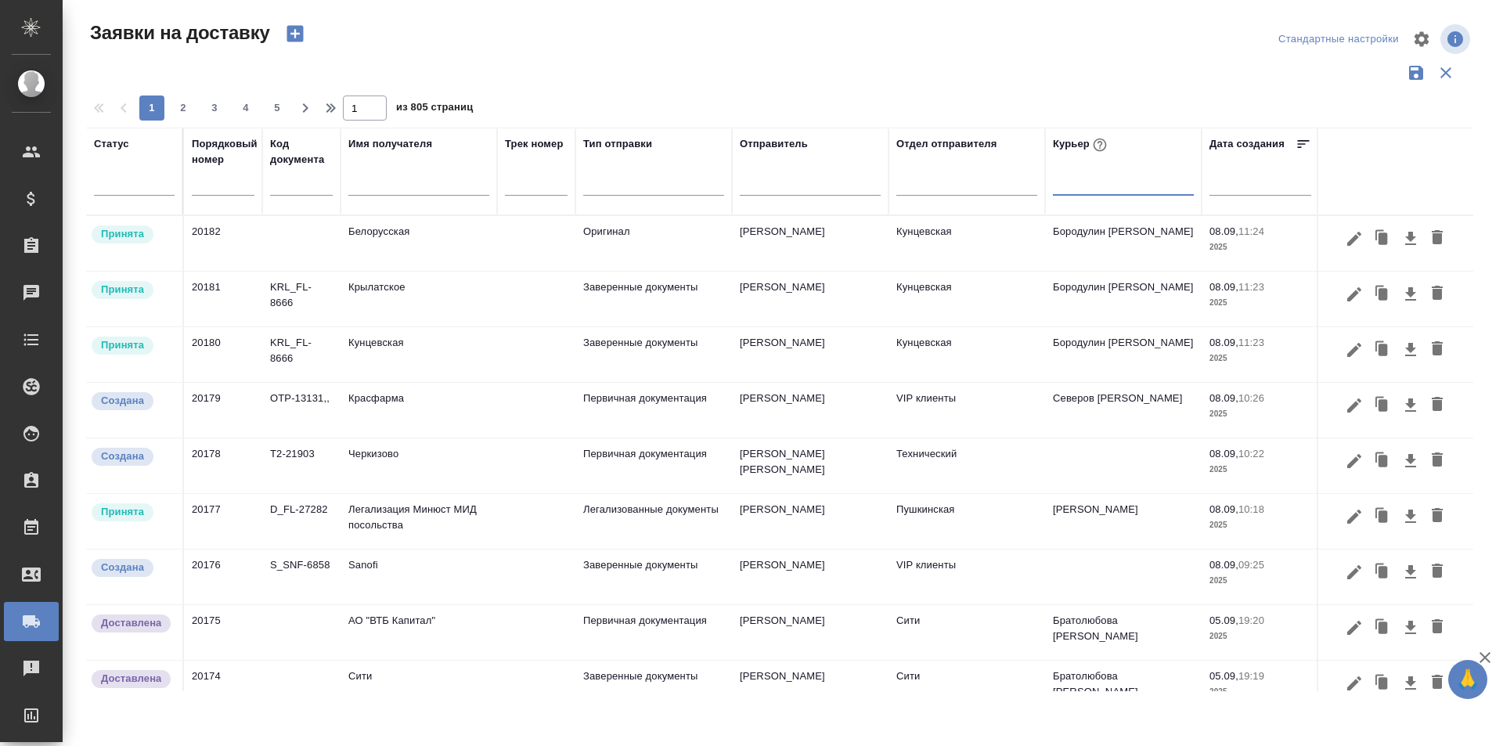
click at [1095, 181] on div at bounding box center [1123, 179] width 141 height 23
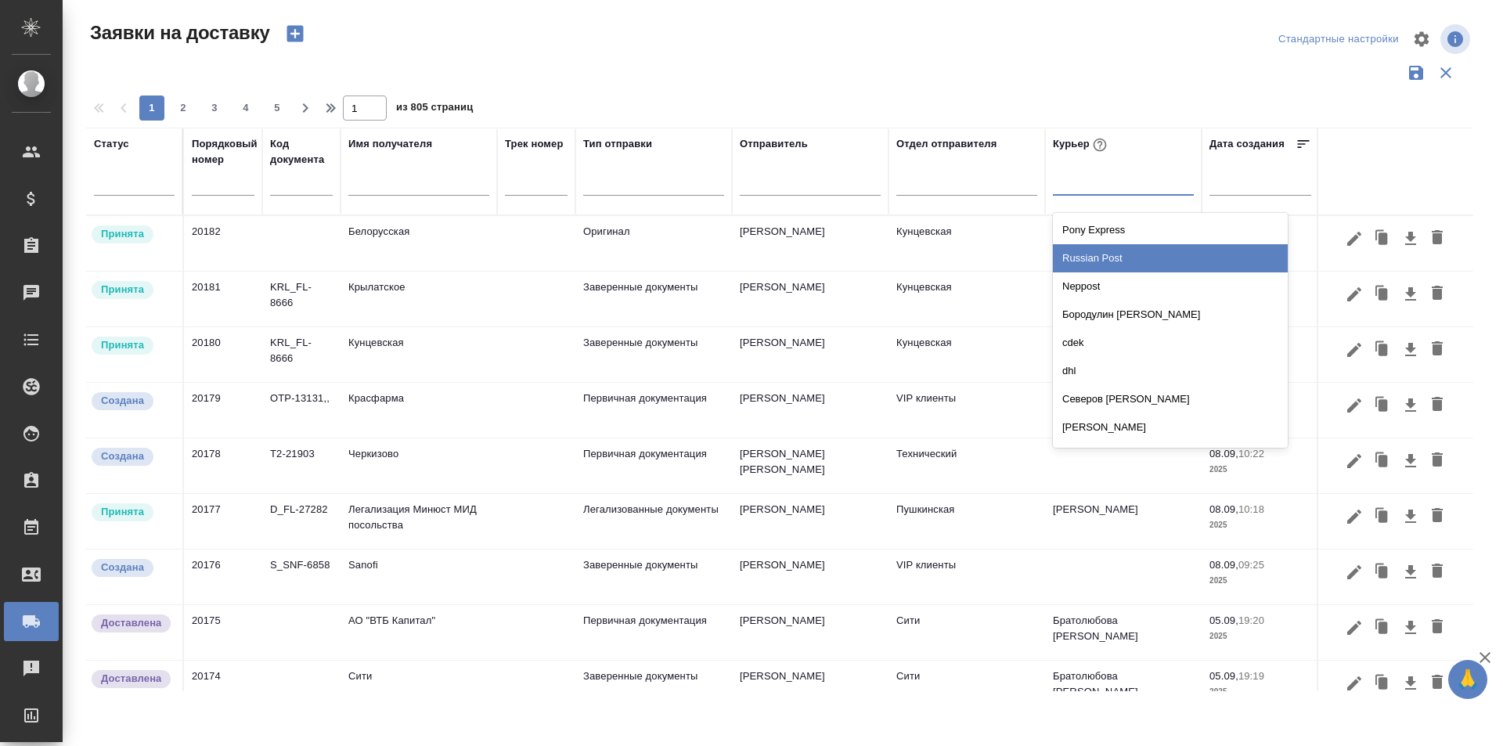
click at [1111, 256] on div "Russian Post" at bounding box center [1170, 258] width 235 height 28
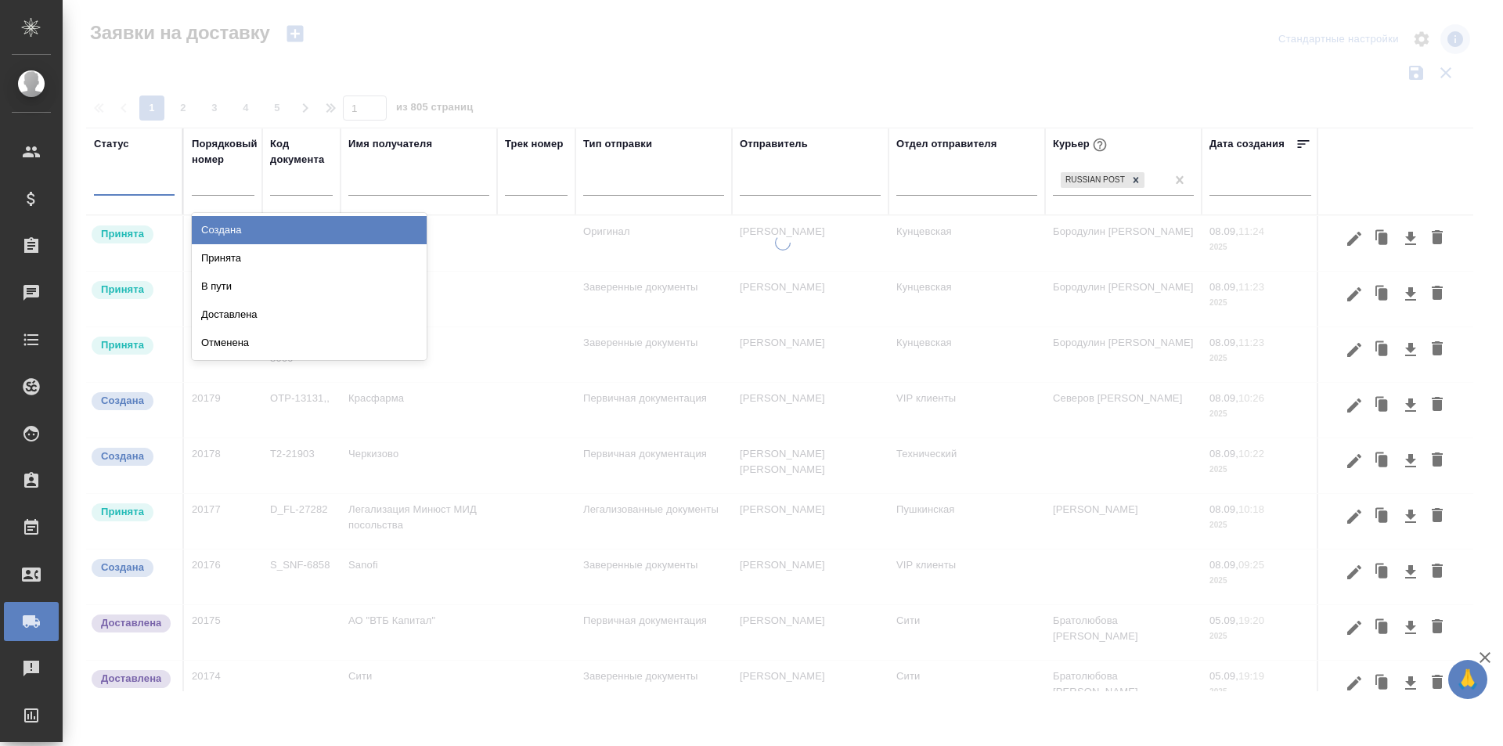
click at [154, 191] on div at bounding box center [134, 179] width 81 height 23
click at [227, 229] on div "Создана" at bounding box center [309, 230] width 235 height 28
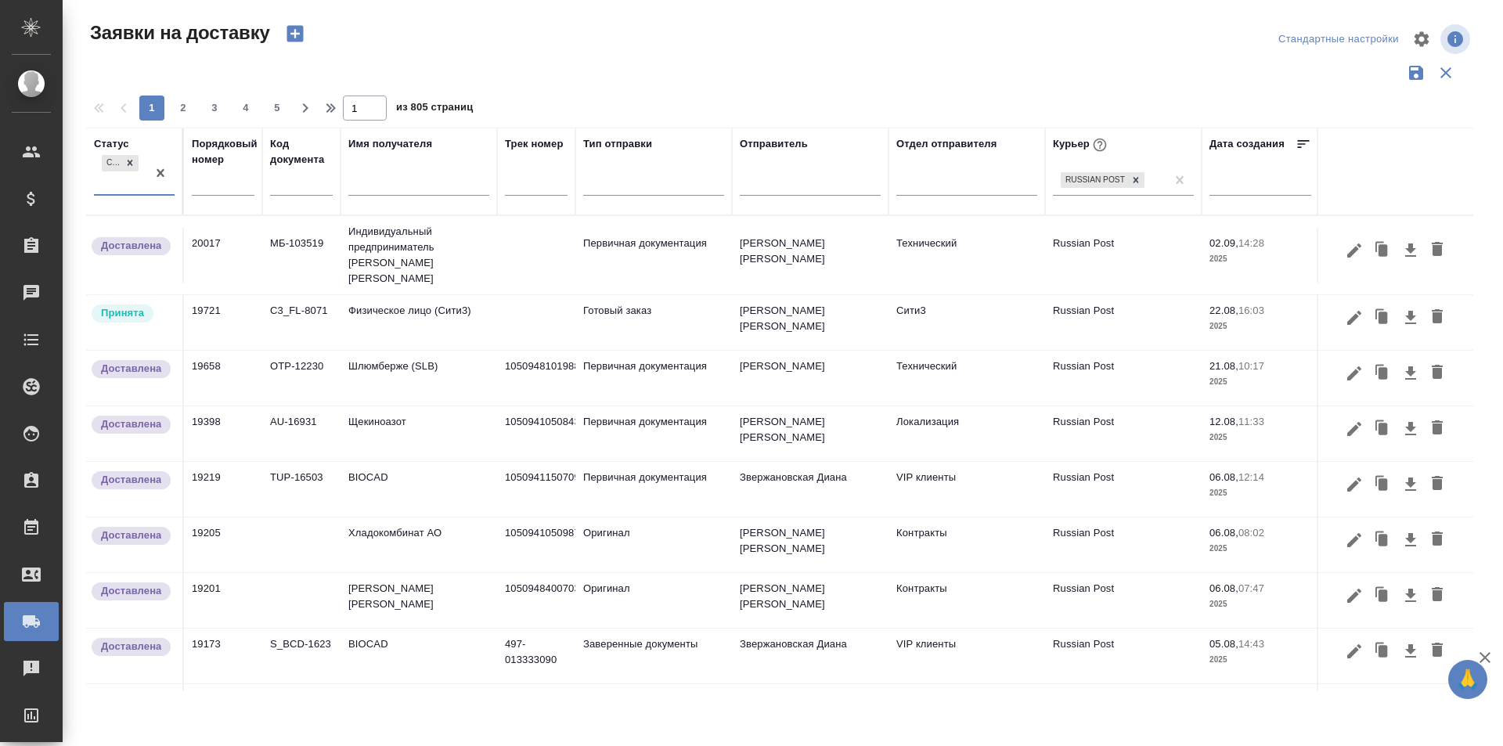
click at [138, 190] on div "Создана" at bounding box center [120, 173] width 52 height 42
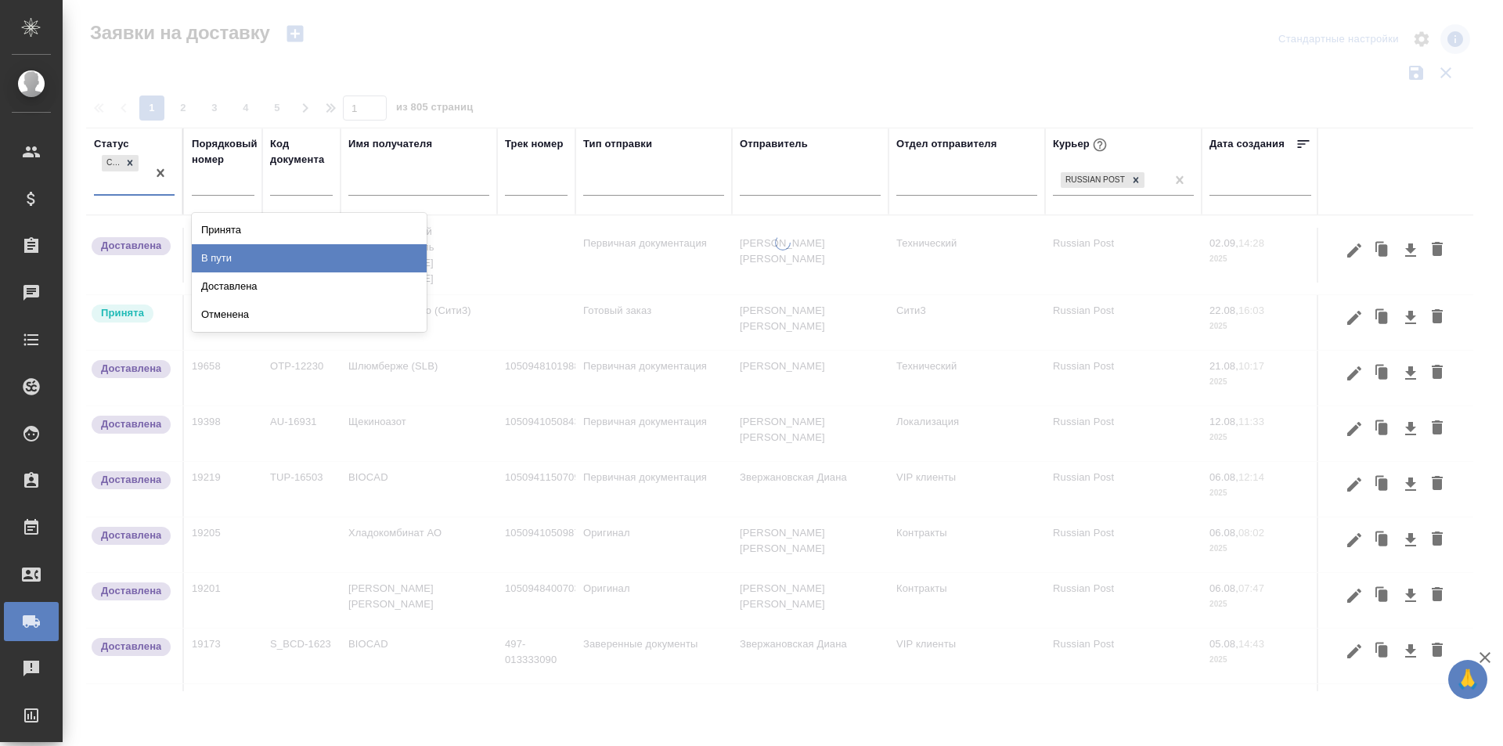
click at [236, 260] on div "В пути" at bounding box center [309, 258] width 235 height 28
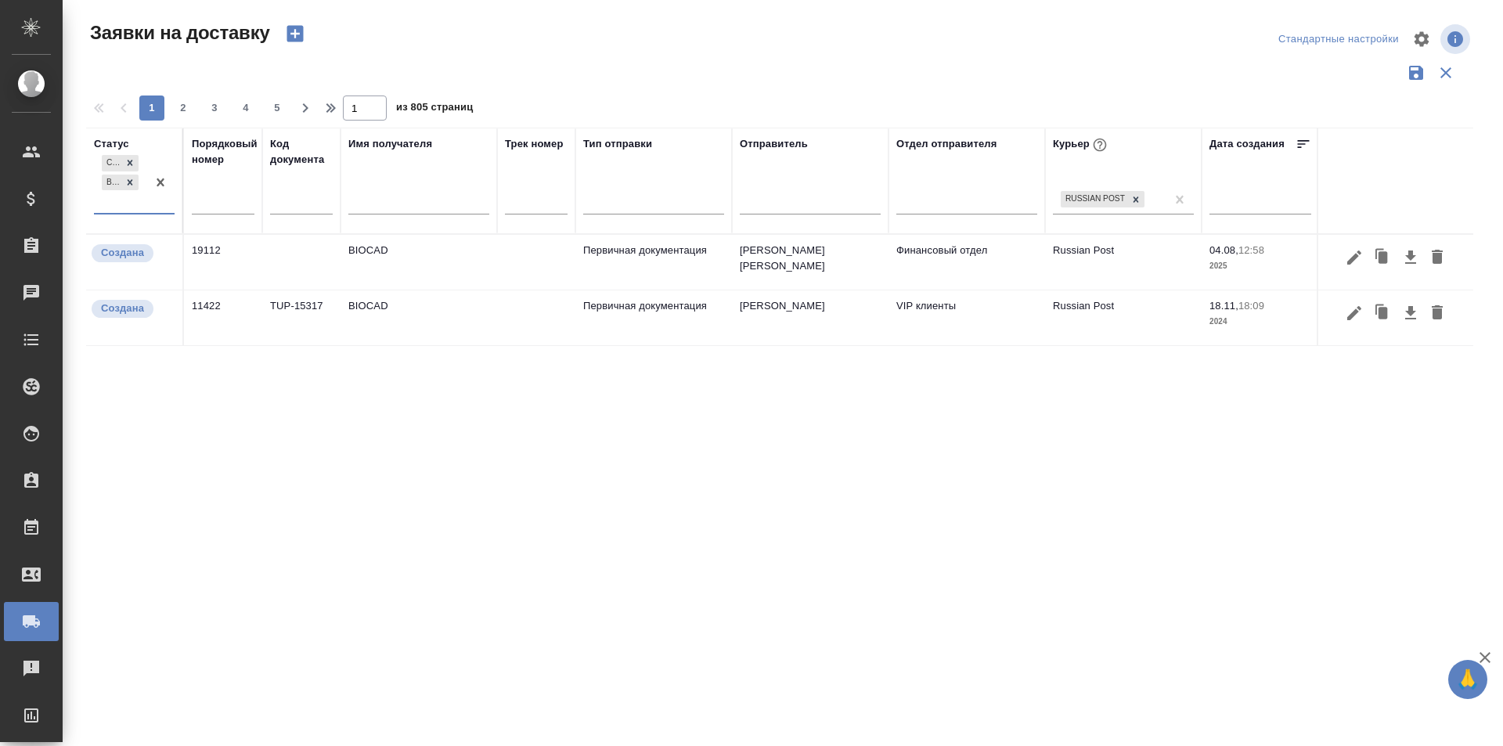
click at [118, 205] on div "Создана В пути" at bounding box center [120, 182] width 52 height 61
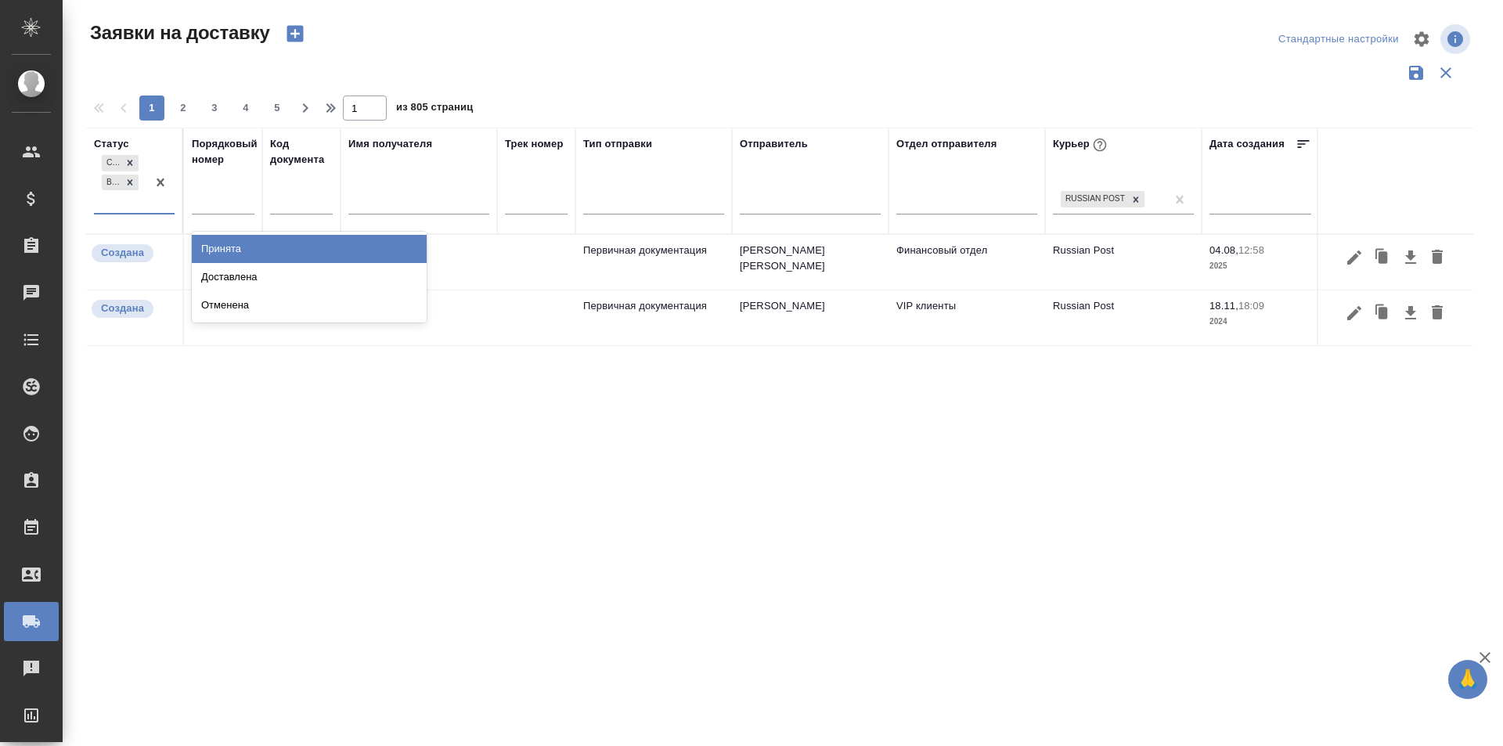
click at [227, 240] on div "Принята" at bounding box center [309, 249] width 235 height 28
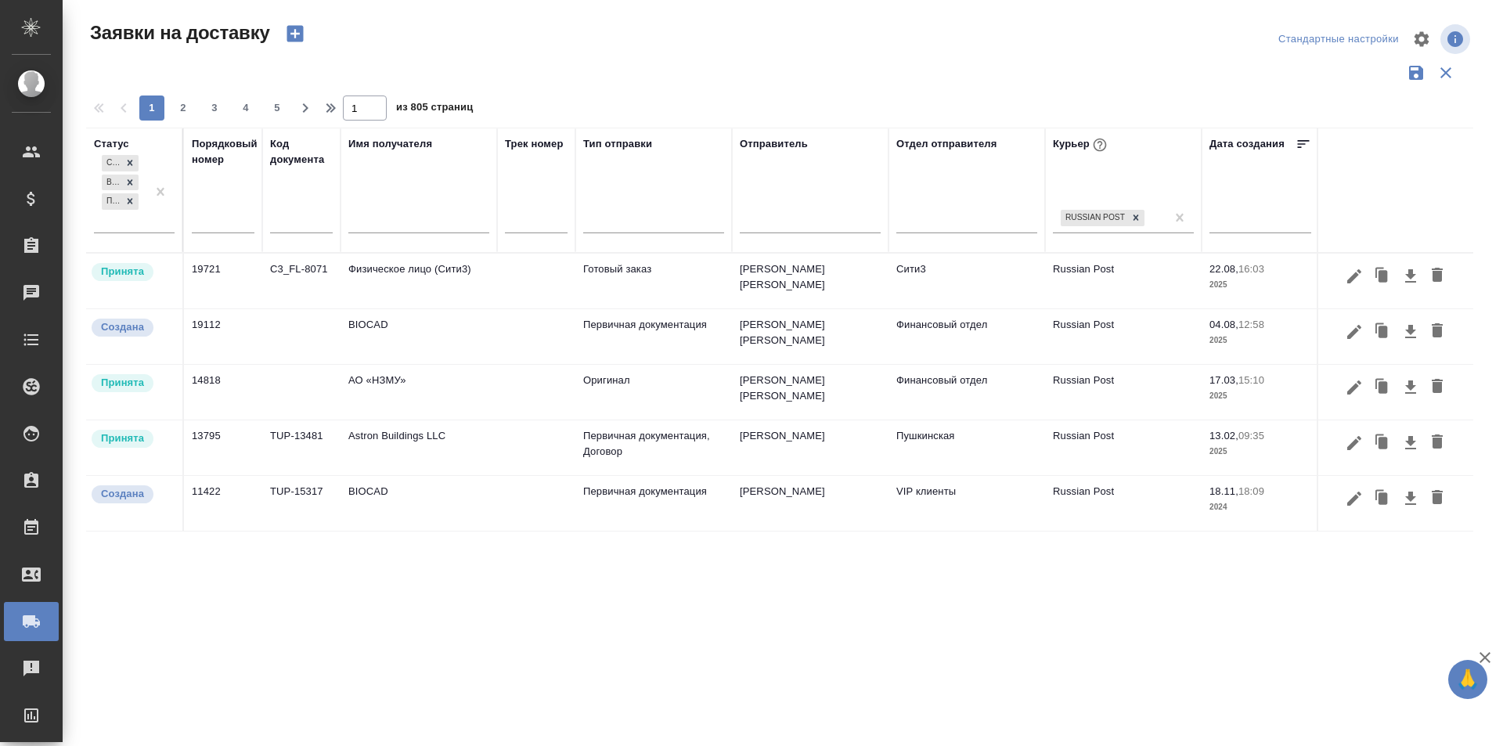
click at [953, 571] on div "Статус Создана В пути Принята Порядковый номер Код документа Имя получателя Тре…" at bounding box center [779, 410] width 1387 height 564
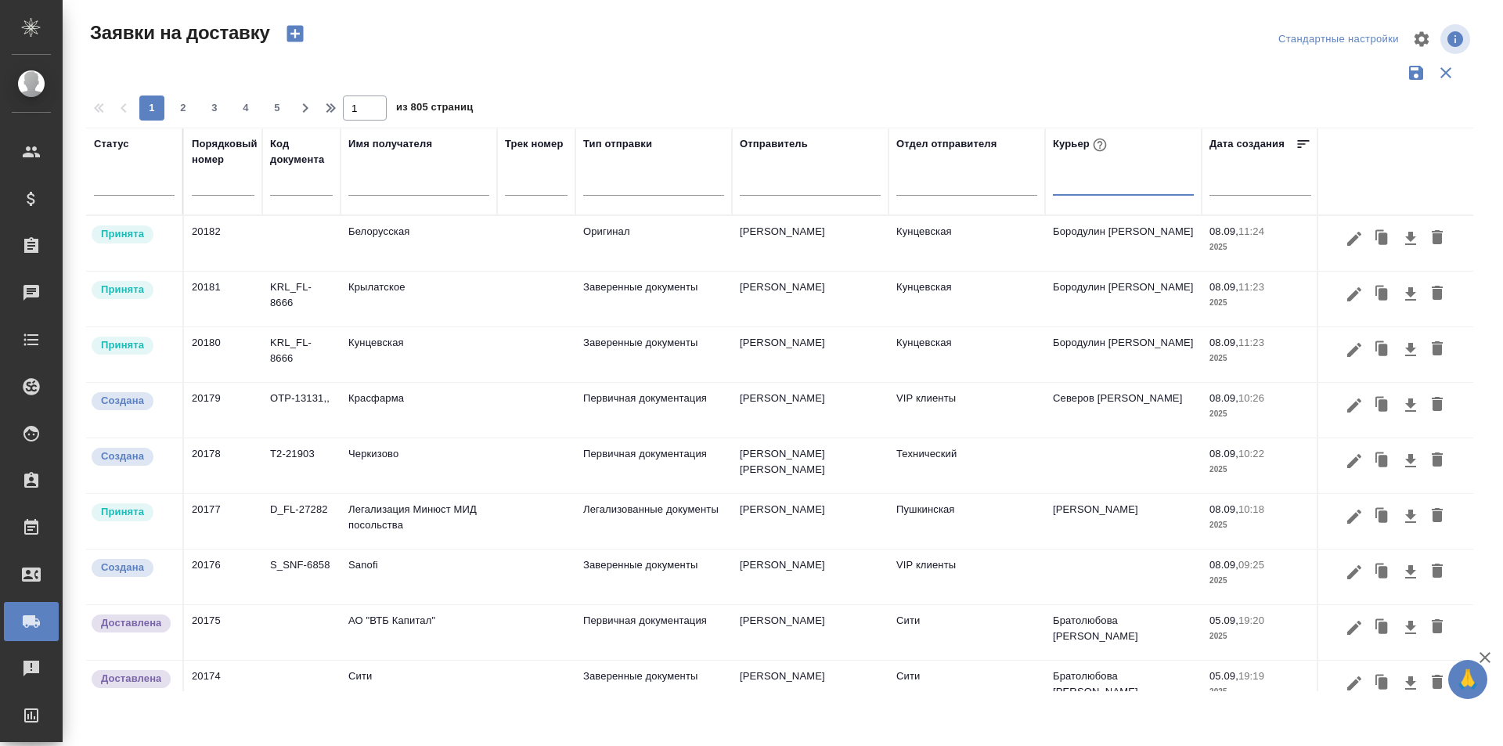
click at [219, 191] on input "text" at bounding box center [223, 184] width 63 height 22
type input "м"
paste input "20136"
type input "20136"
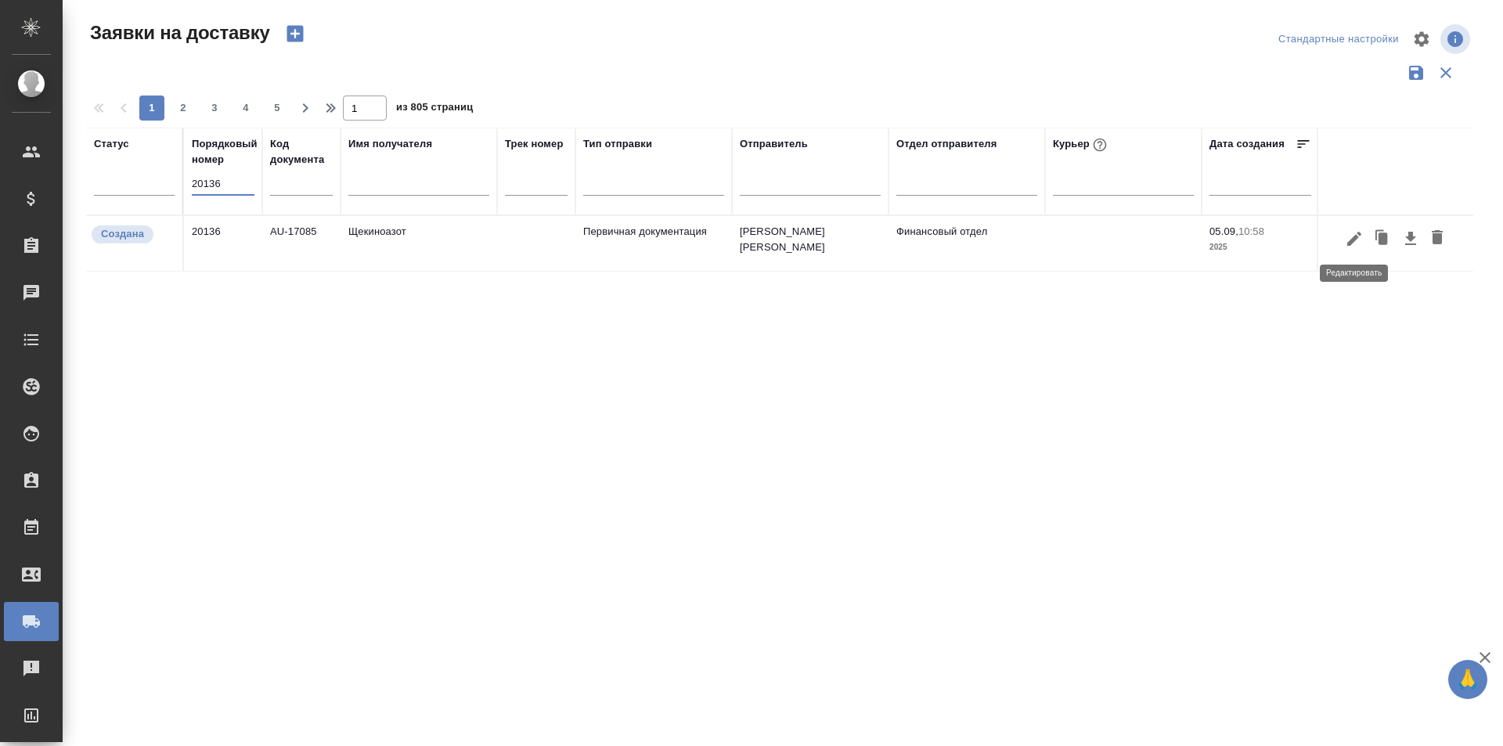
click at [1351, 238] on icon "button" at bounding box center [1354, 238] width 19 height 19
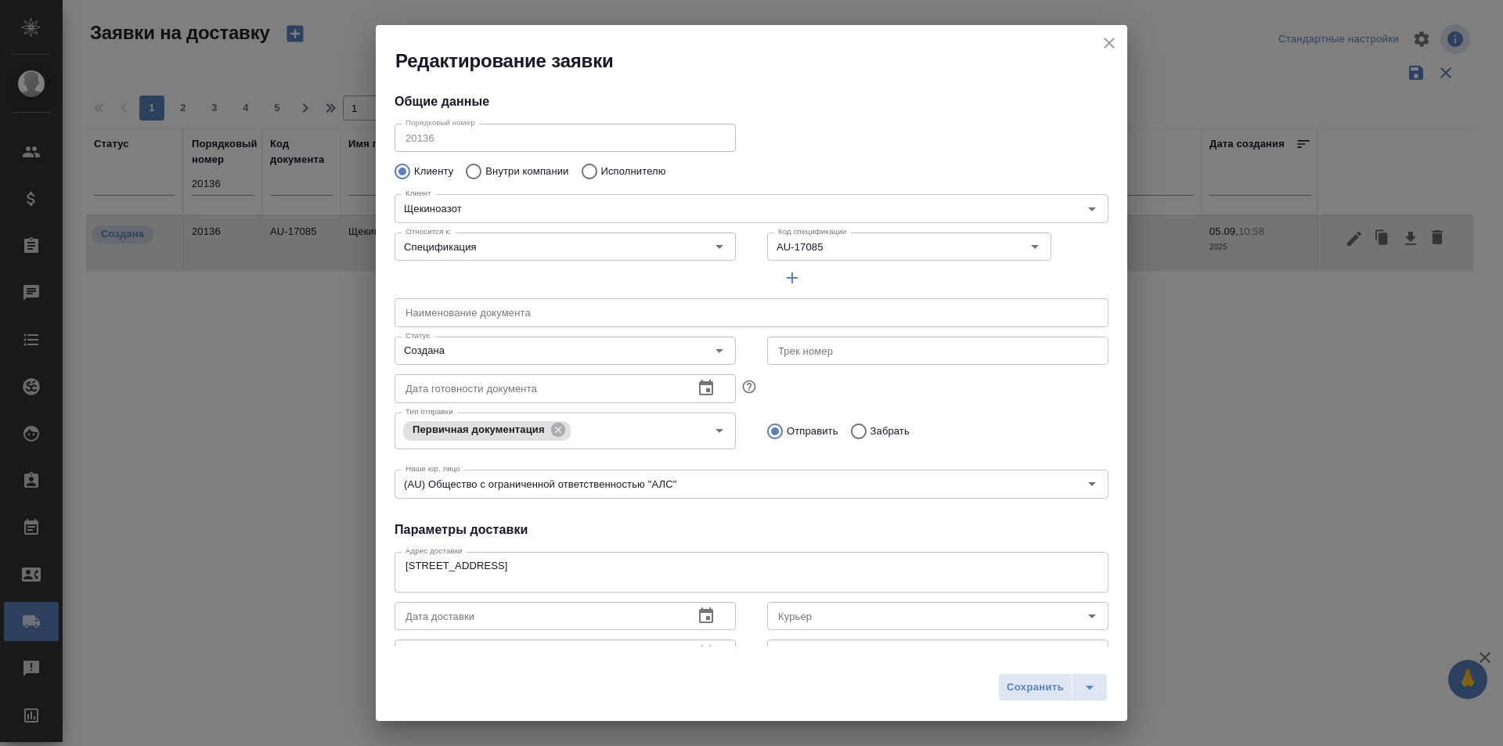
type input "[PERSON_NAME] [PERSON_NAME]"
type input "[PHONE_NUMBER]"
click at [905, 382] on div "Дата готовности документа Дата готовности документа" at bounding box center [751, 386] width 745 height 69
click at [503, 354] on input "Создана" at bounding box center [538, 350] width 279 height 19
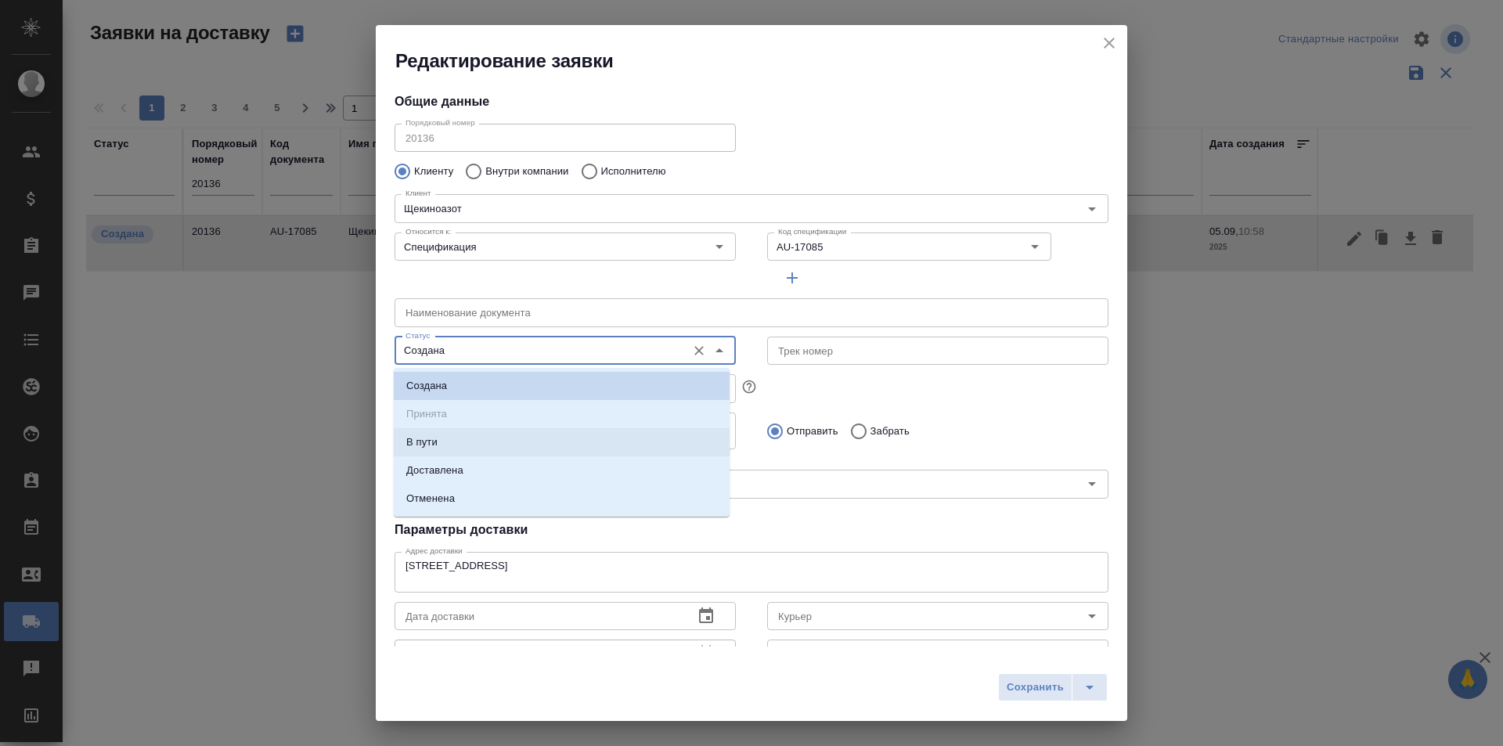
click at [471, 434] on li "В пути" at bounding box center [562, 442] width 336 height 28
type input "В пути"
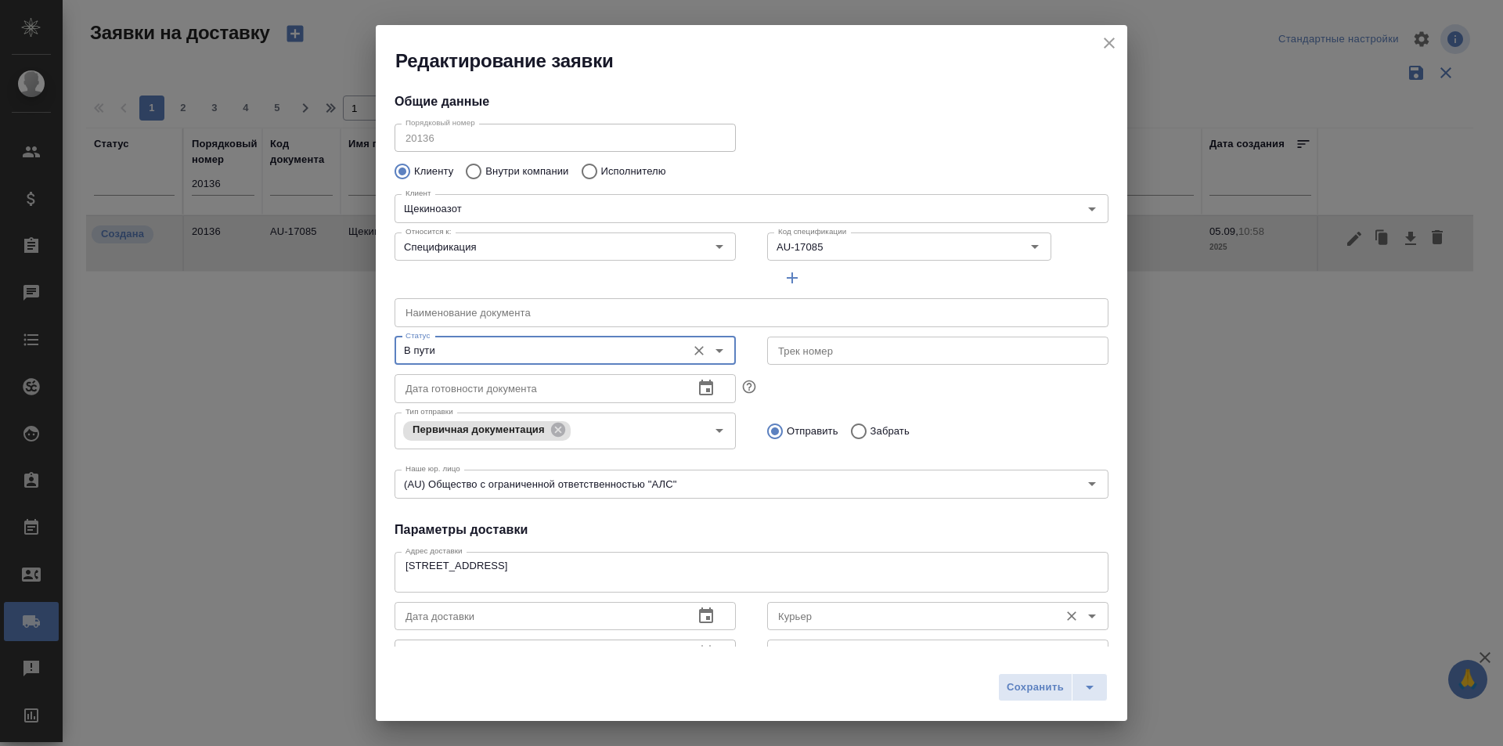
click at [805, 618] on input "Курьер" at bounding box center [911, 616] width 279 height 19
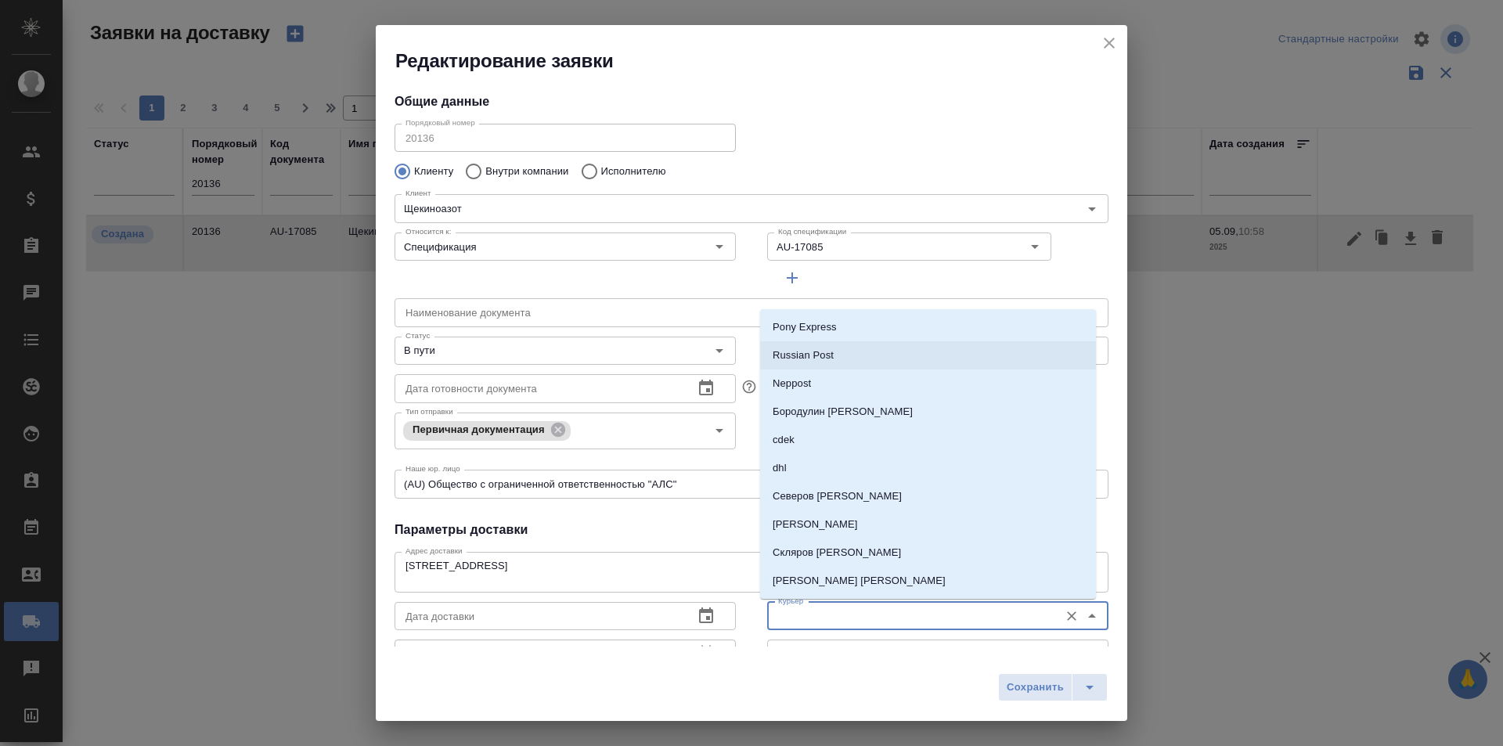
click at [810, 353] on p "Russian Post" at bounding box center [803, 356] width 61 height 16
type input "Russian Post"
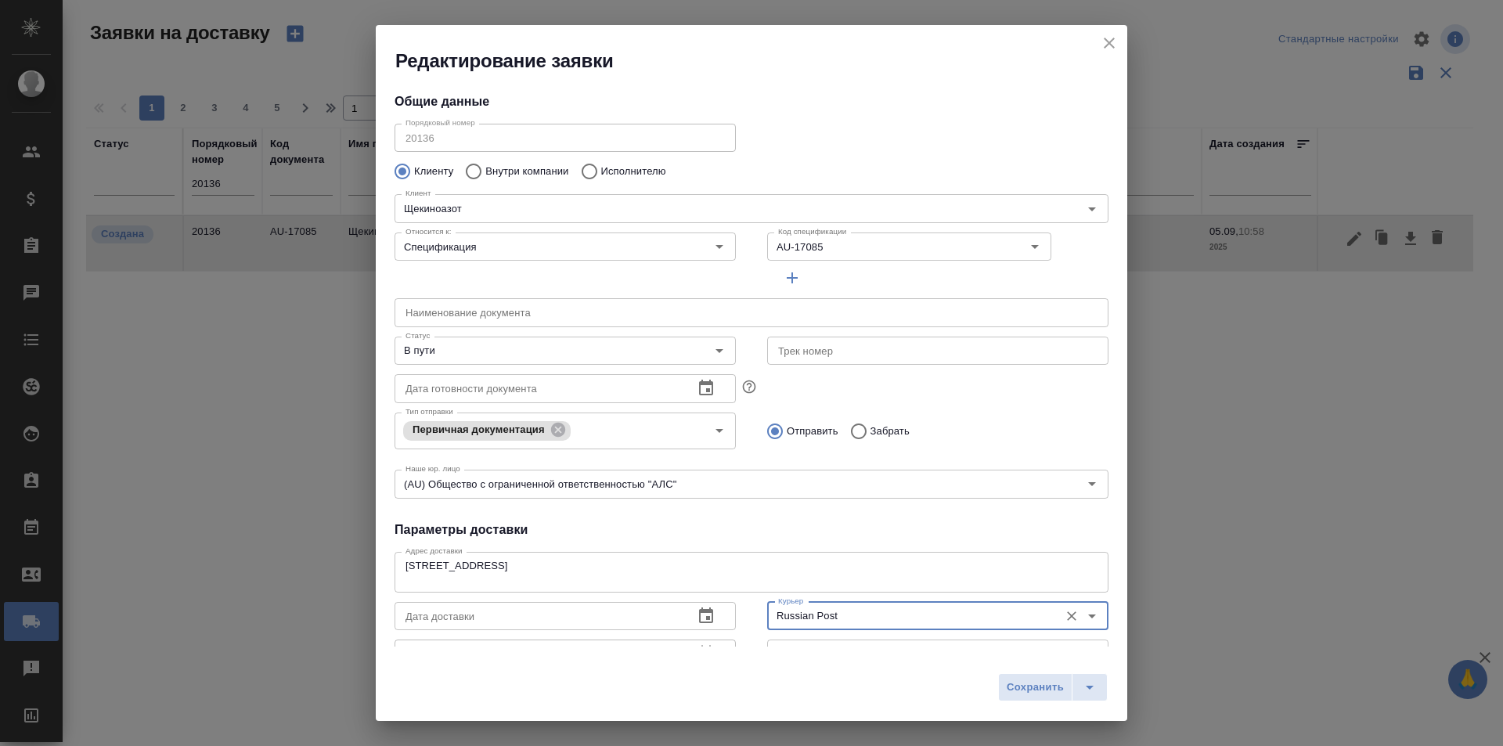
click at [814, 360] on input "text" at bounding box center [937, 351] width 341 height 28
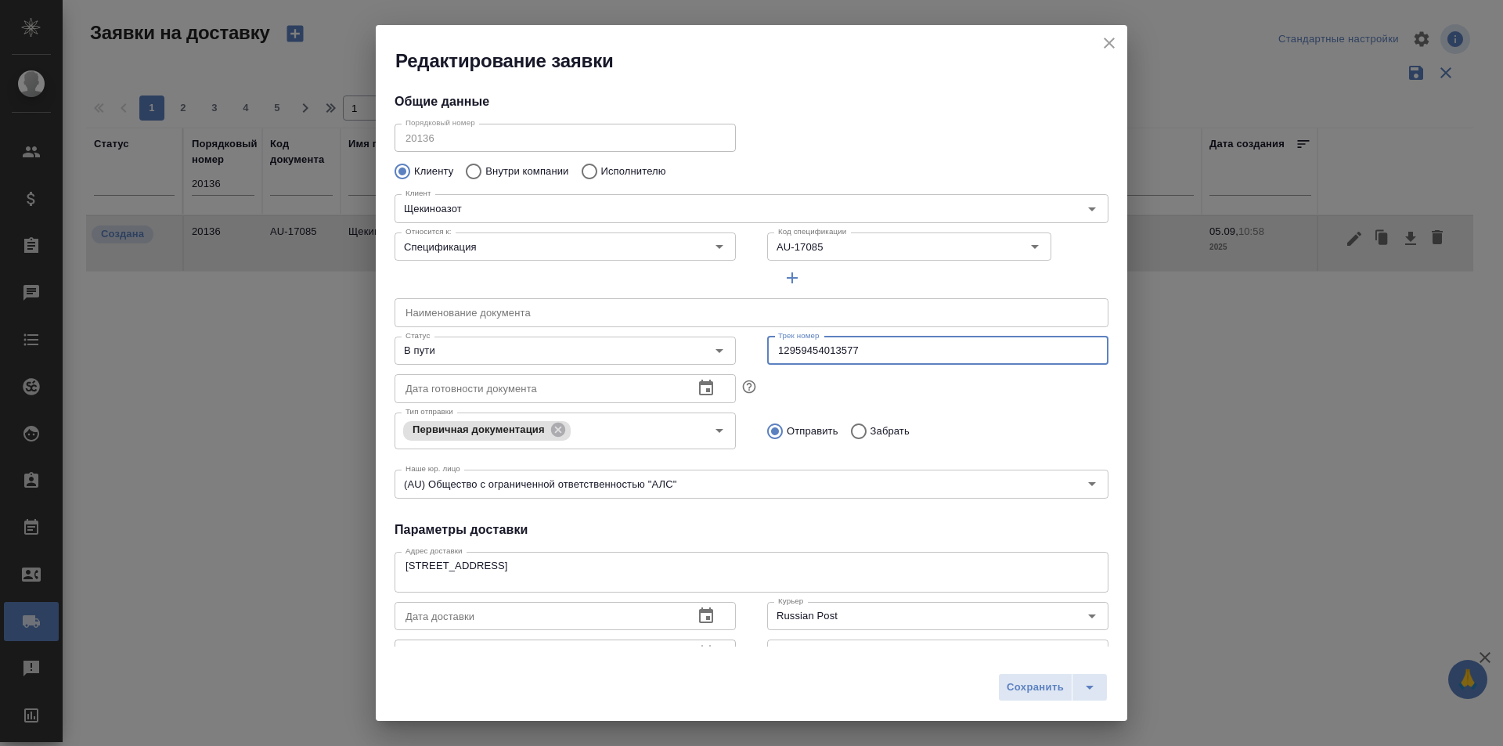
click at [883, 358] on input "12959454013577" at bounding box center [937, 351] width 341 height 28
type input "12959454013577"
click at [800, 411] on div "Отправить Забрать" at bounding box center [937, 429] width 373 height 45
click at [1054, 696] on span "Сохранить" at bounding box center [1035, 688] width 57 height 18
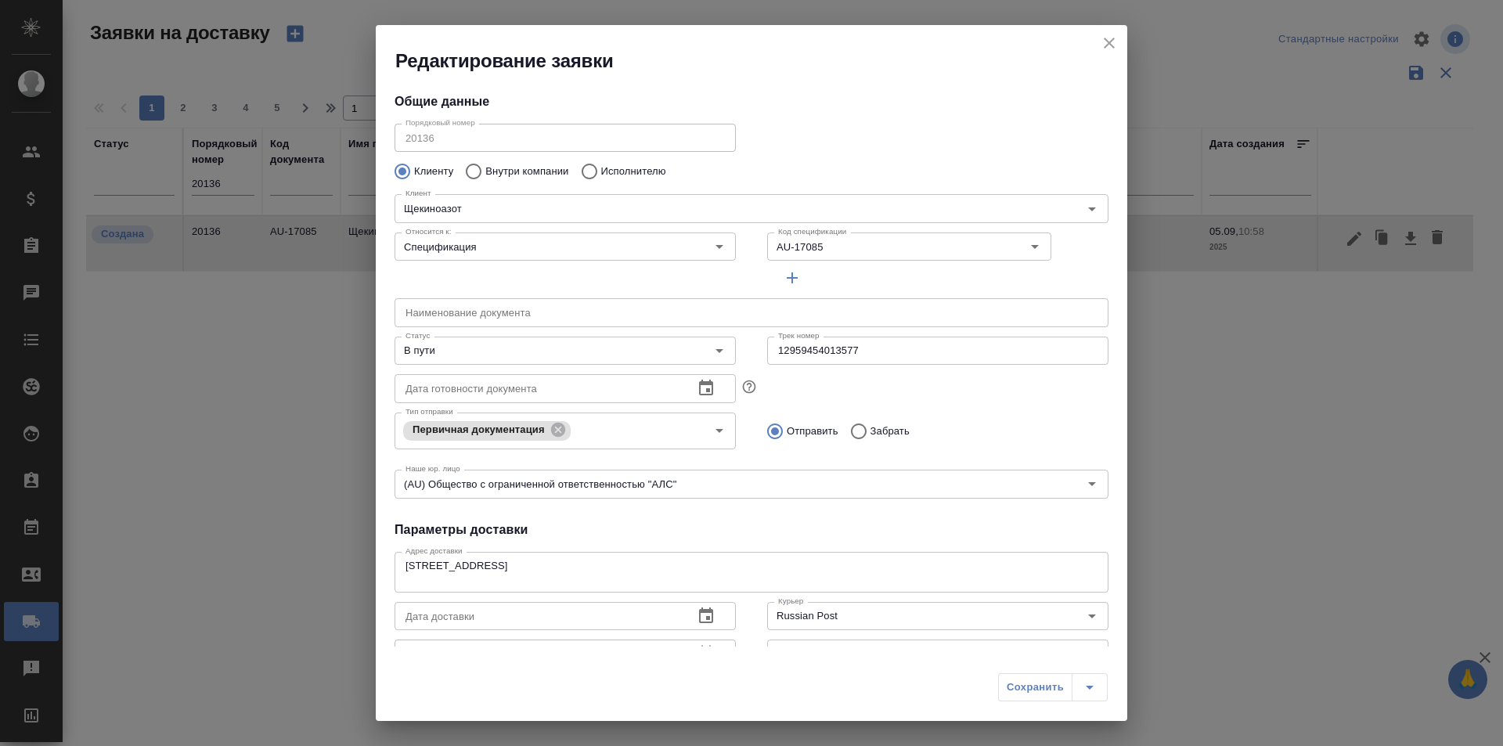
type input "Создана"
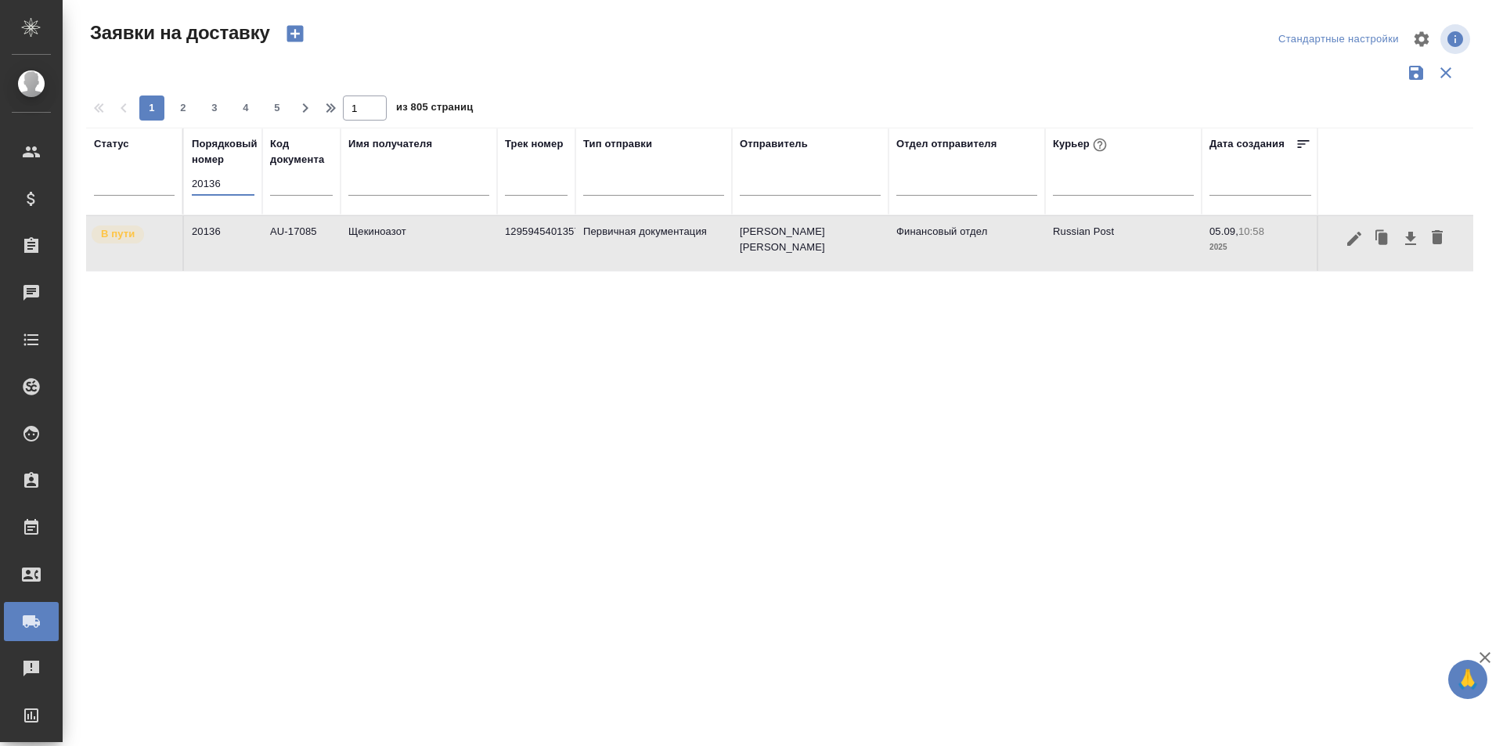
click at [218, 190] on input "20136" at bounding box center [223, 184] width 63 height 22
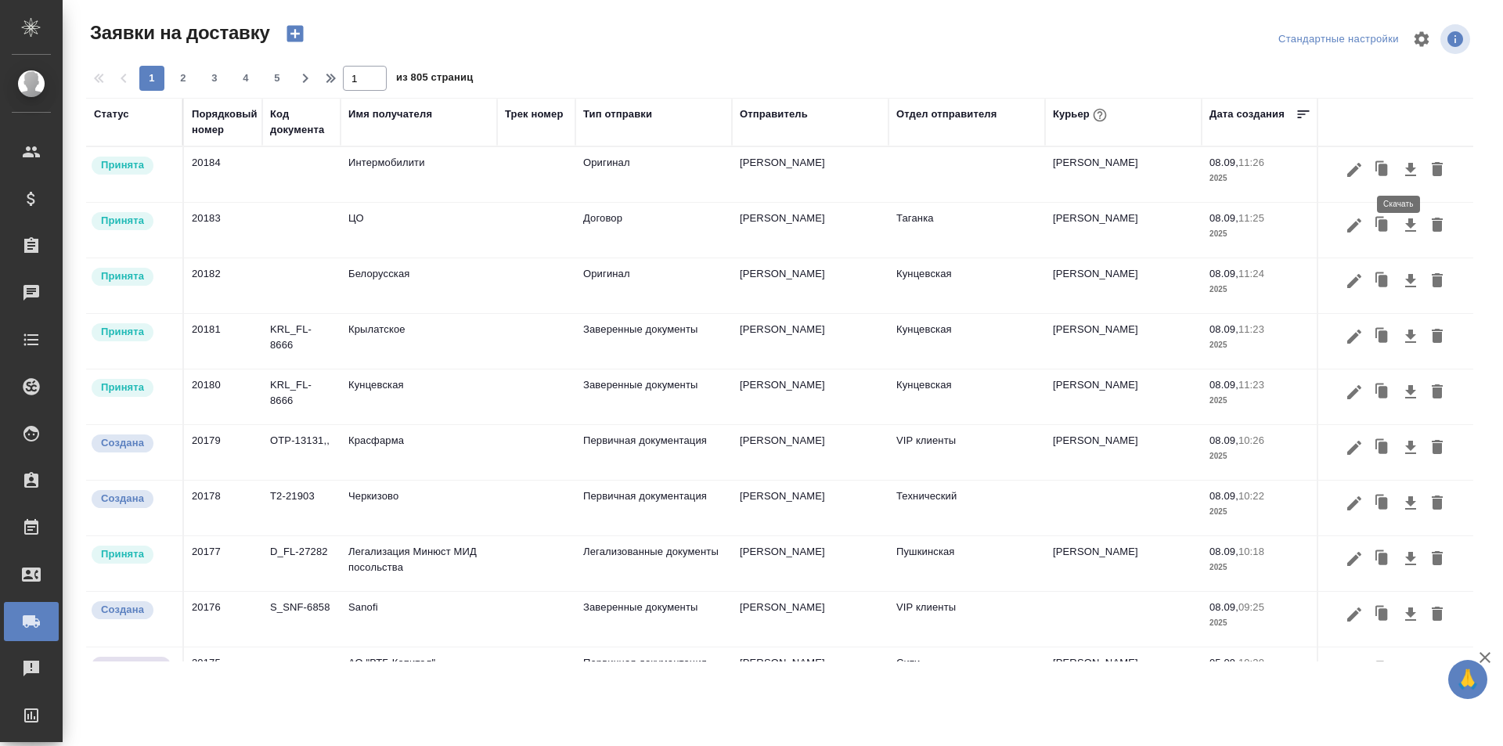
click at [1405, 171] on icon "button" at bounding box center [1410, 169] width 11 height 13
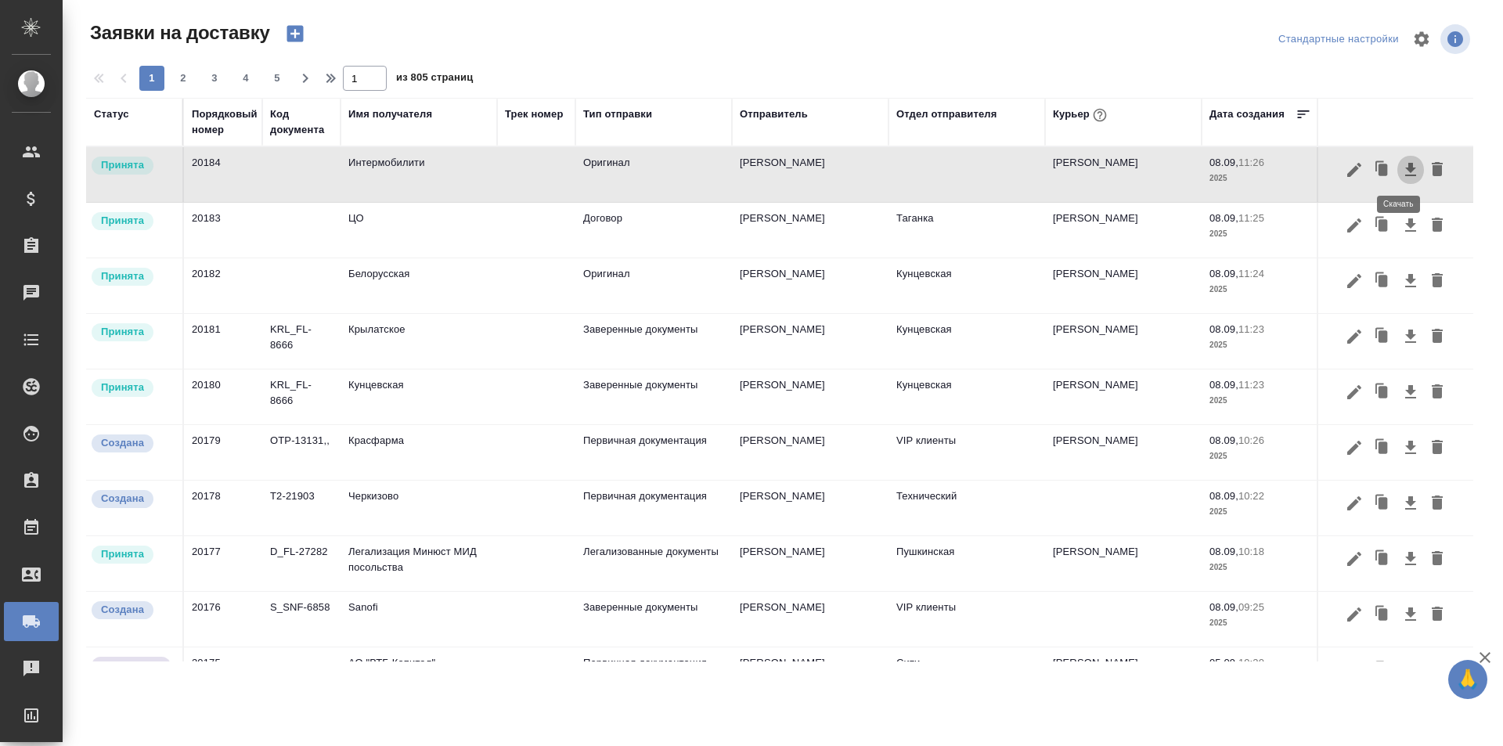
click at [1405, 176] on icon "button" at bounding box center [1410, 169] width 11 height 13
click at [1432, 171] on icon "button" at bounding box center [1437, 169] width 11 height 14
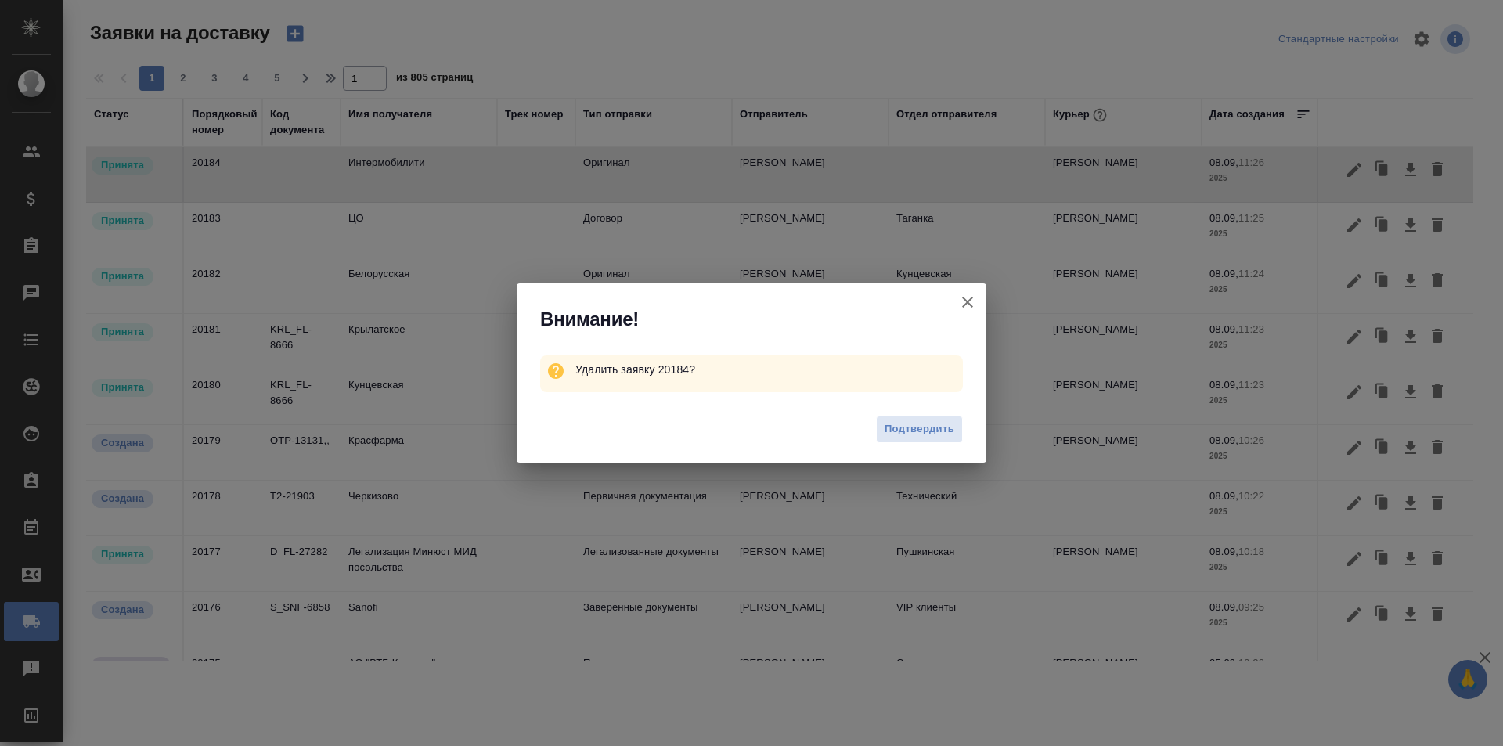
click at [922, 433] on span "Подтвердить" at bounding box center [919, 429] width 70 height 18
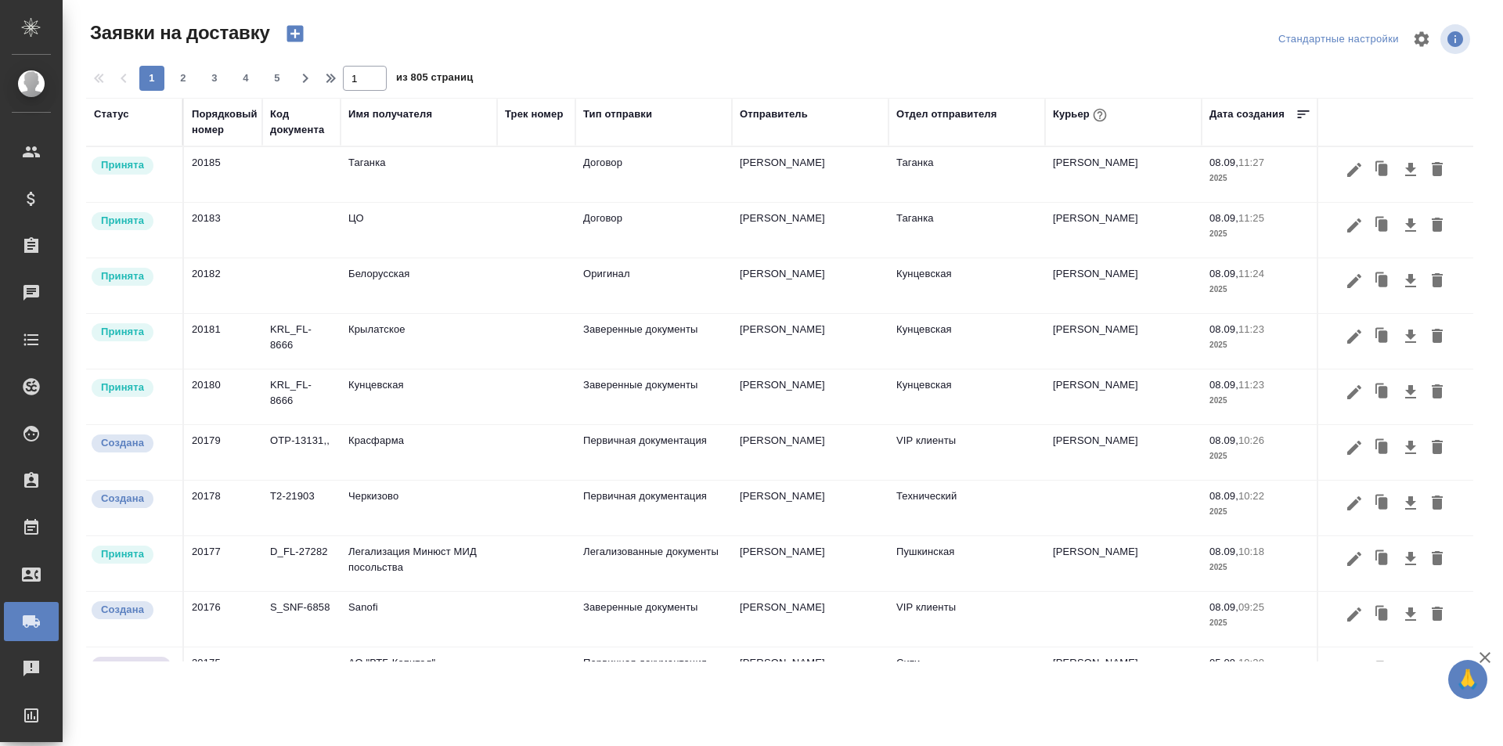
click at [237, 132] on div "Порядковый номер" at bounding box center [225, 121] width 66 height 31
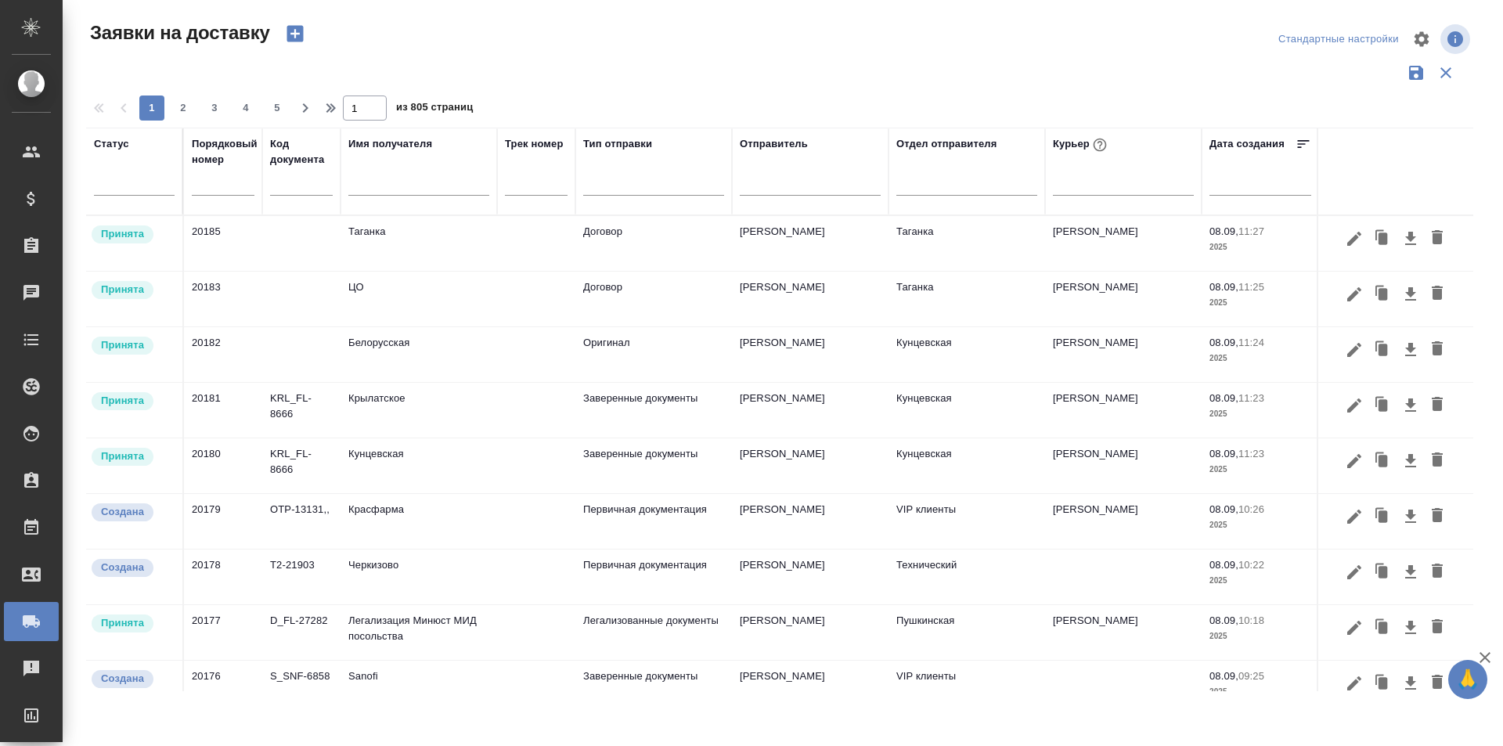
click at [251, 184] on input "text" at bounding box center [223, 184] width 63 height 22
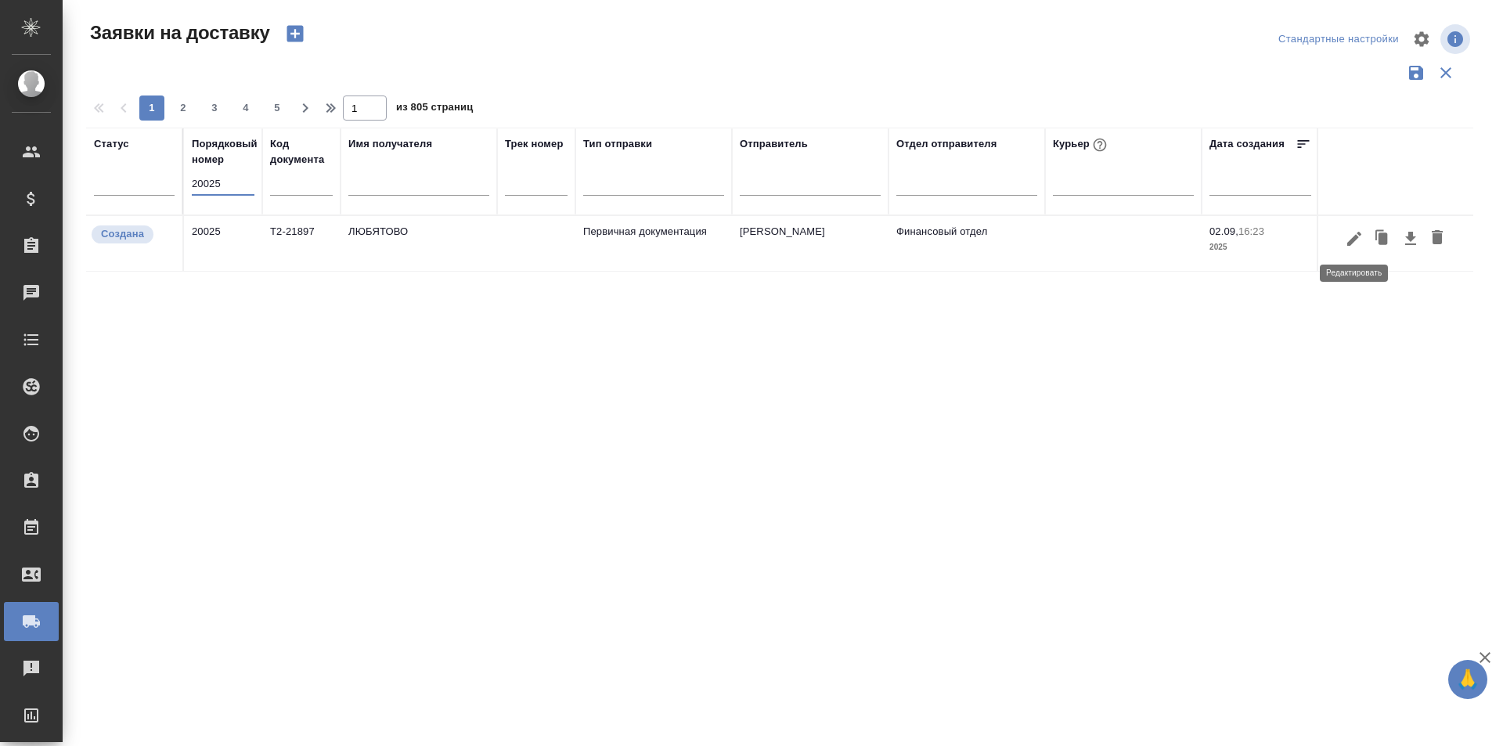
type input "20025"
click at [1345, 243] on icon "button" at bounding box center [1354, 238] width 19 height 19
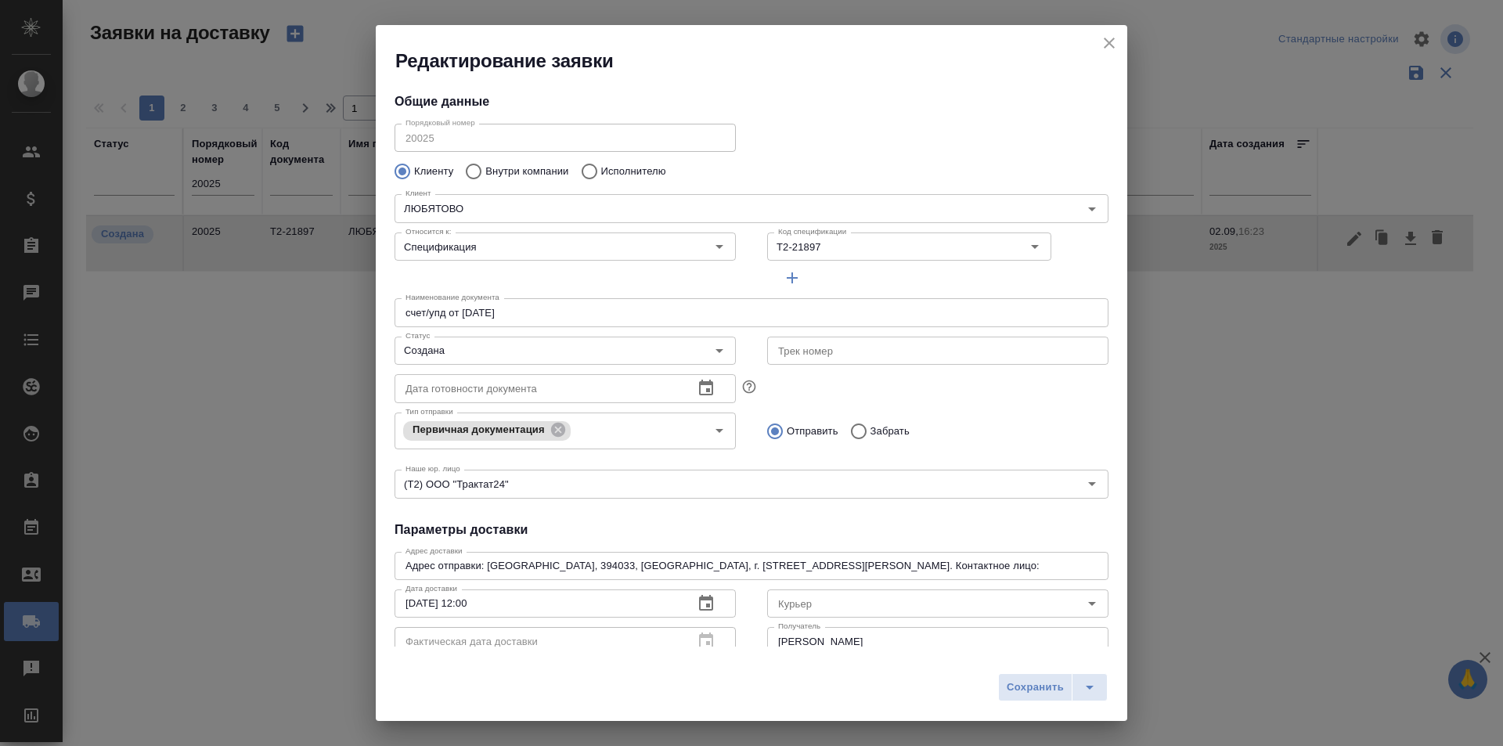
type input "[PERSON_NAME]"
type input "89611816919"
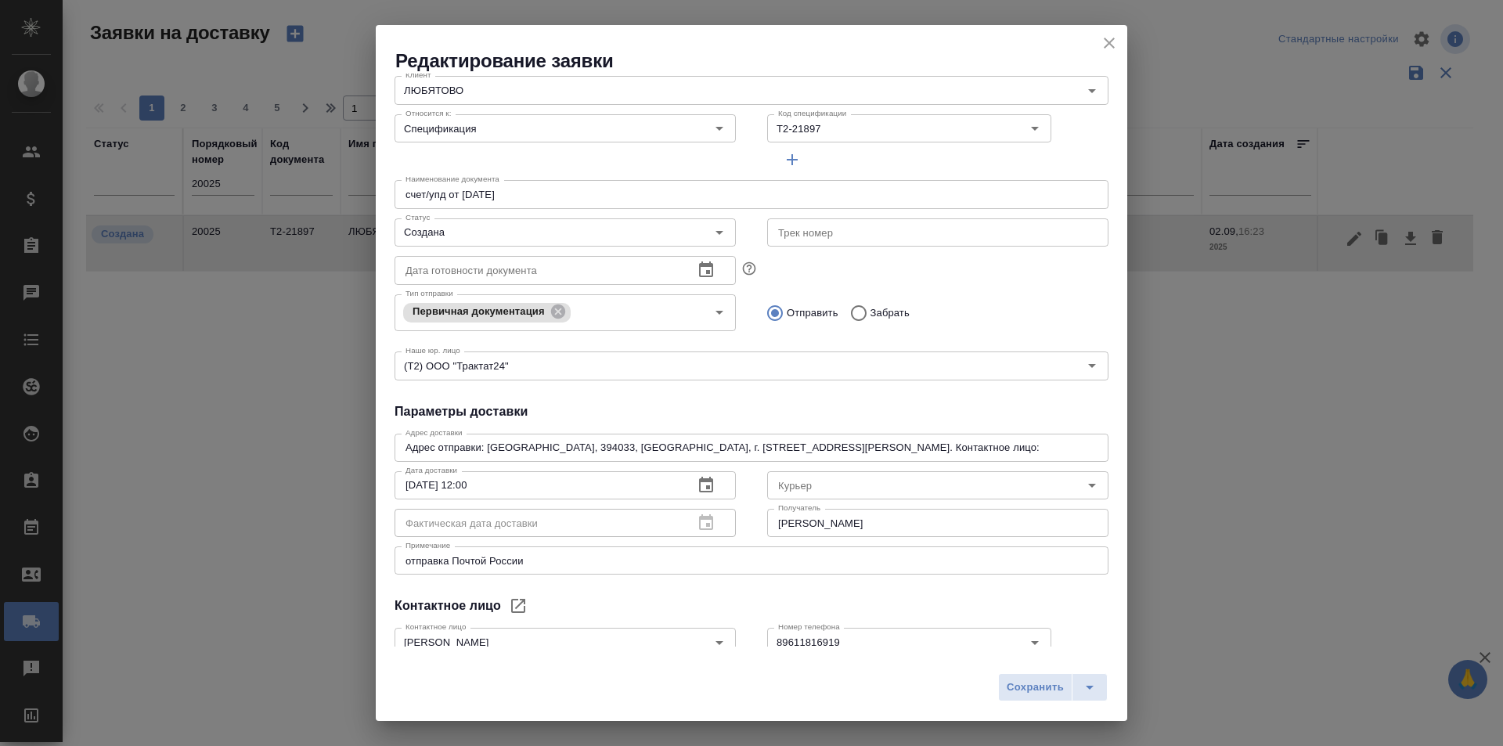
scroll to position [213, 0]
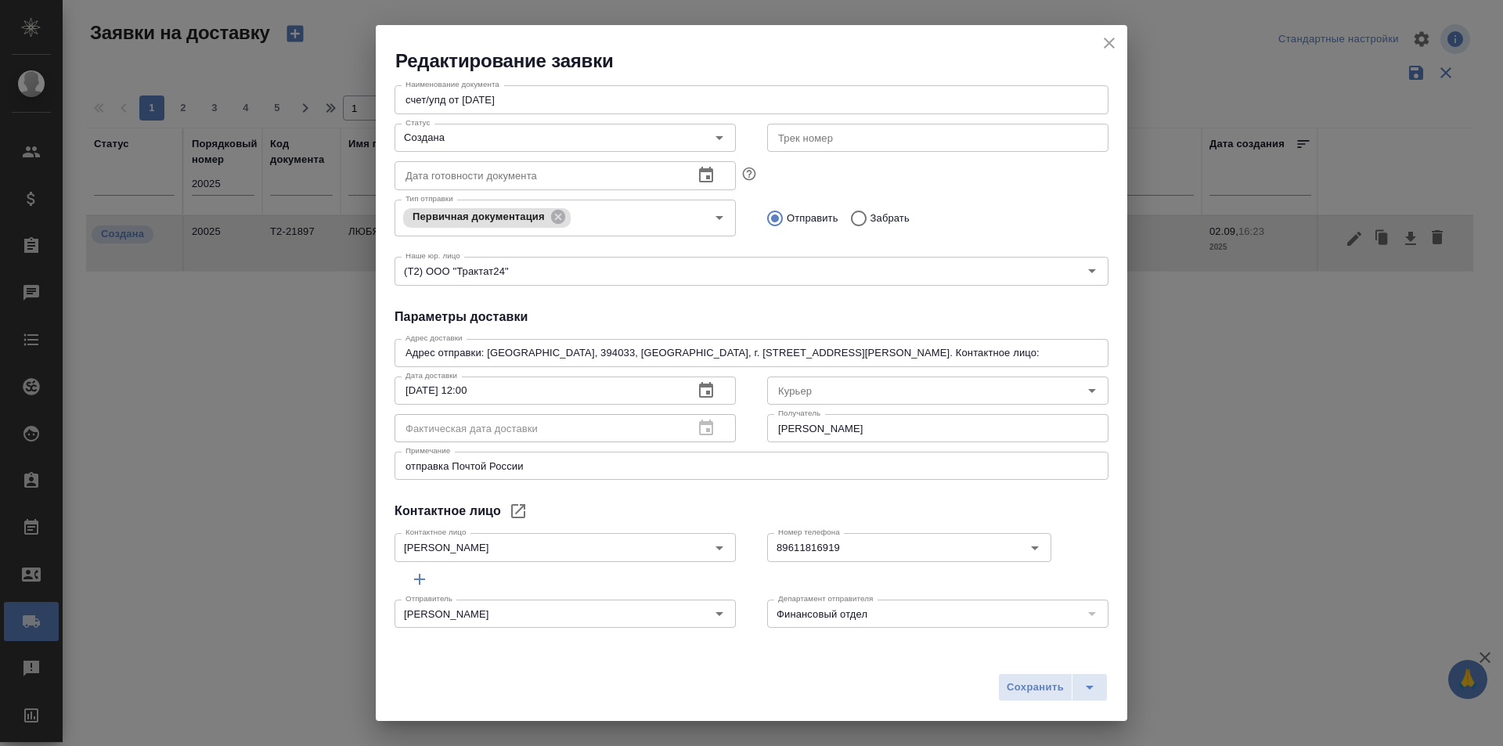
click at [733, 302] on div "Общие данные Порядковый номер 20025 Порядковый номер Клиенту Внутри компании Ис…" at bounding box center [751, 360] width 751 height 573
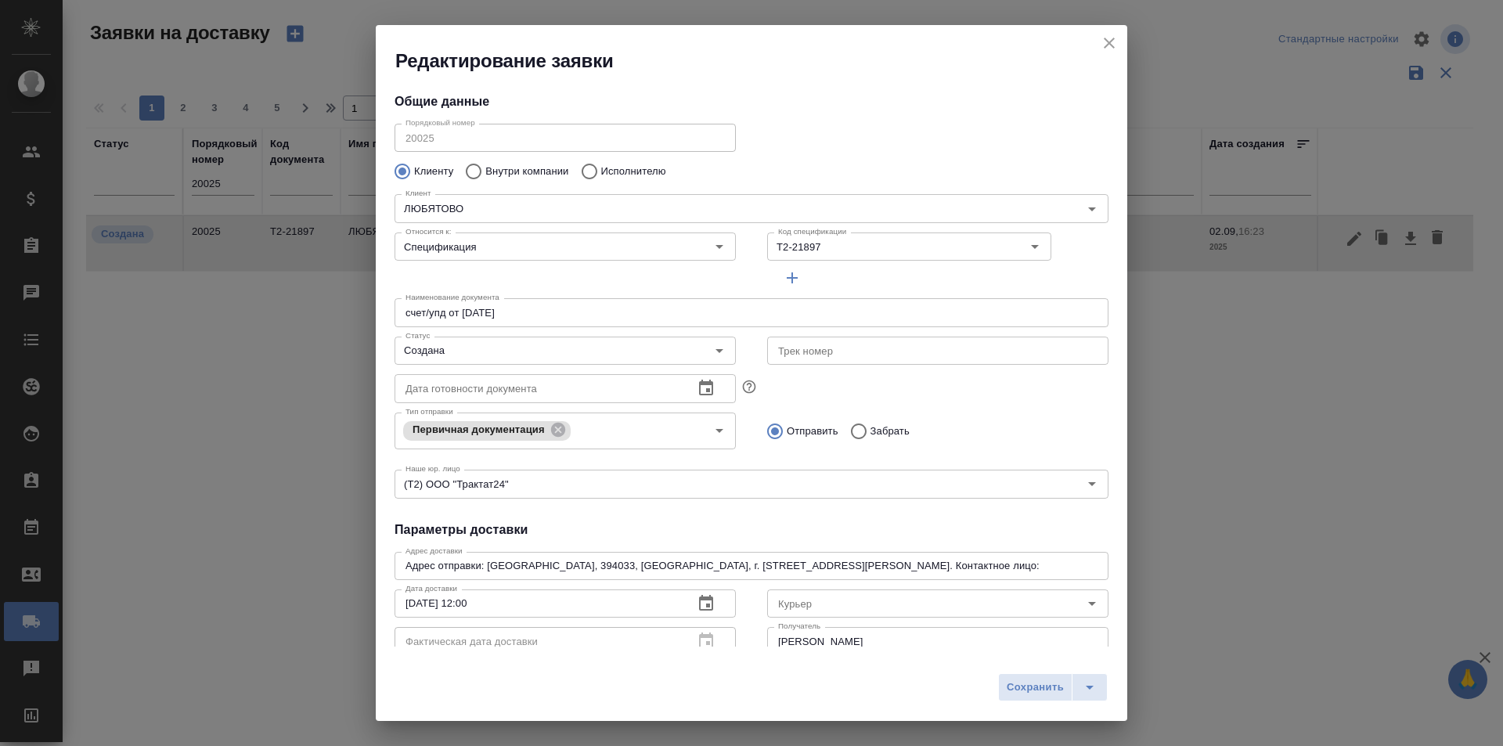
click at [971, 412] on div "Отправить Забрать" at bounding box center [937, 429] width 373 height 45
